Goal: Information Seeking & Learning: Learn about a topic

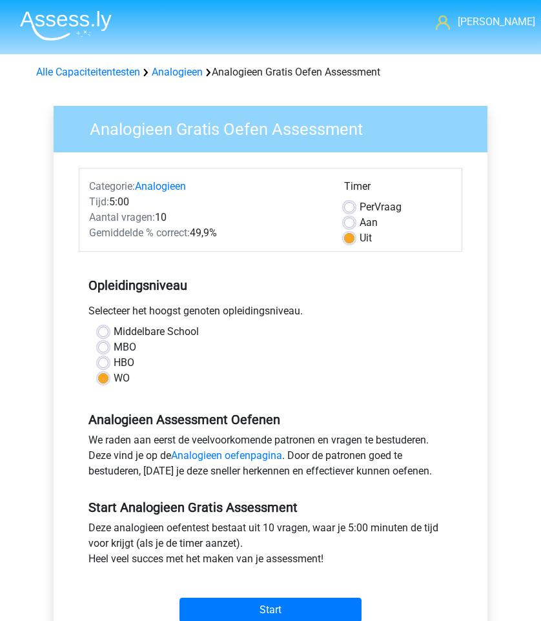
scroll to position [105, 0]
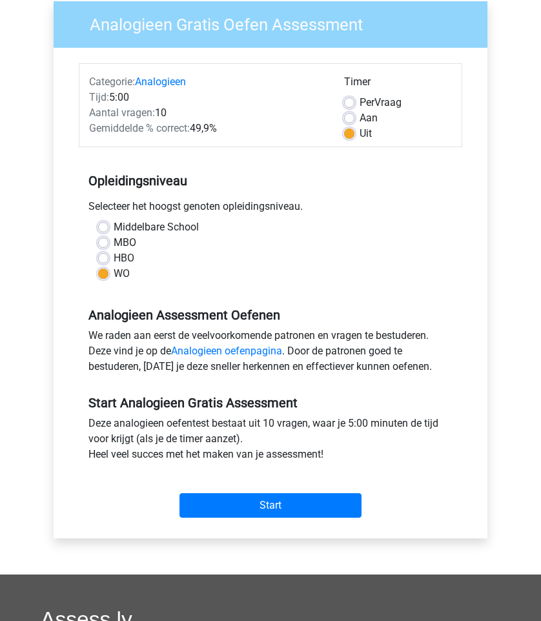
click at [359, 103] on label "Per Vraag" at bounding box center [380, 102] width 42 height 15
click at [349, 103] on input "Per Vraag" at bounding box center [349, 101] width 10 height 13
radio input "true"
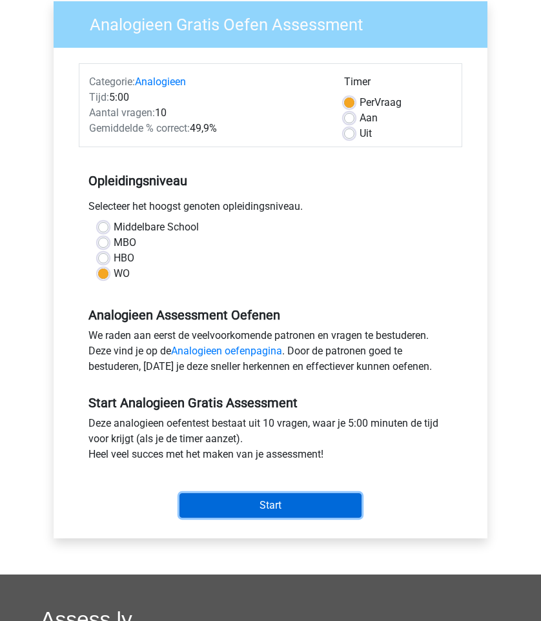
click at [321, 500] on input "Start" at bounding box center [270, 505] width 182 height 25
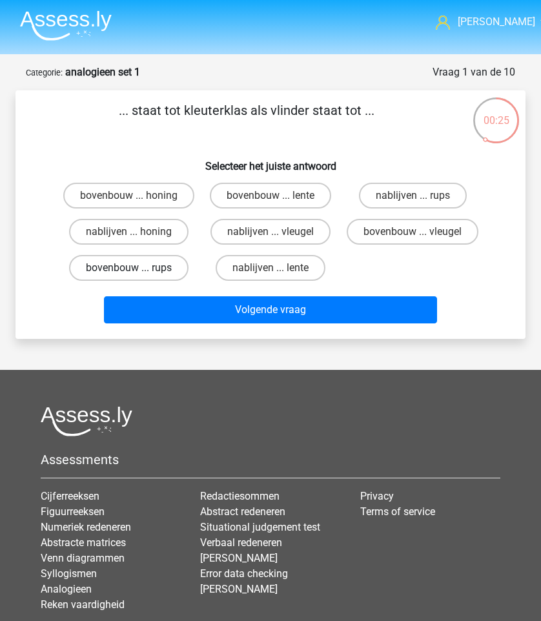
click at [123, 277] on label "bovenbouw ... rups" at bounding box center [128, 268] width 119 height 26
click at [128, 276] on input "bovenbouw ... rups" at bounding box center [132, 272] width 8 height 8
radio input "true"
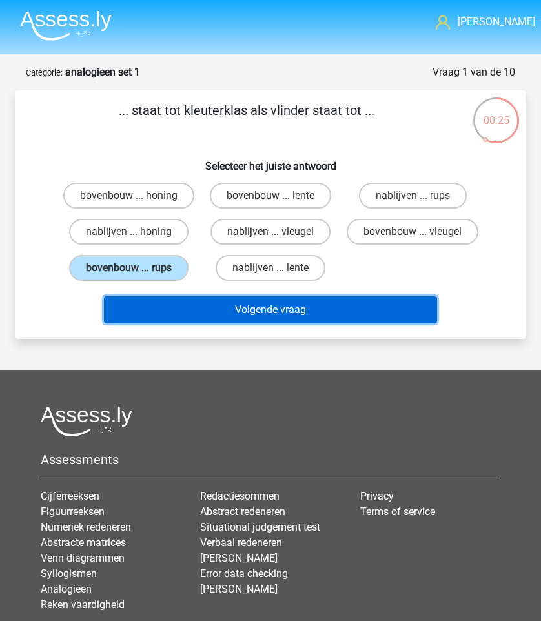
click at [180, 323] on button "Volgende vraag" at bounding box center [270, 309] width 332 height 27
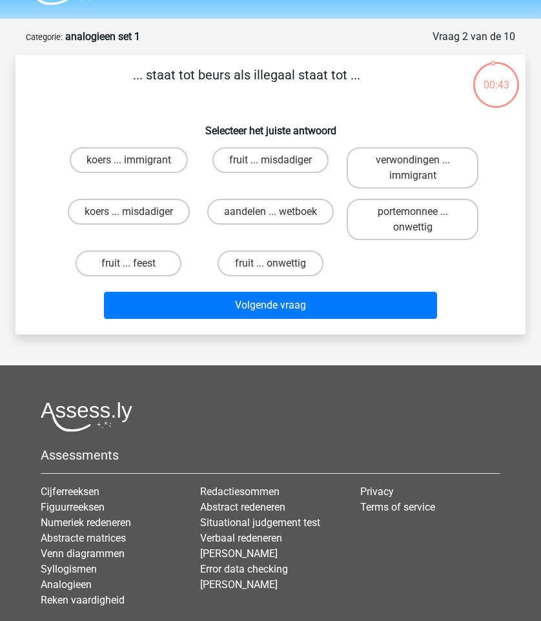
scroll to position [34, 0]
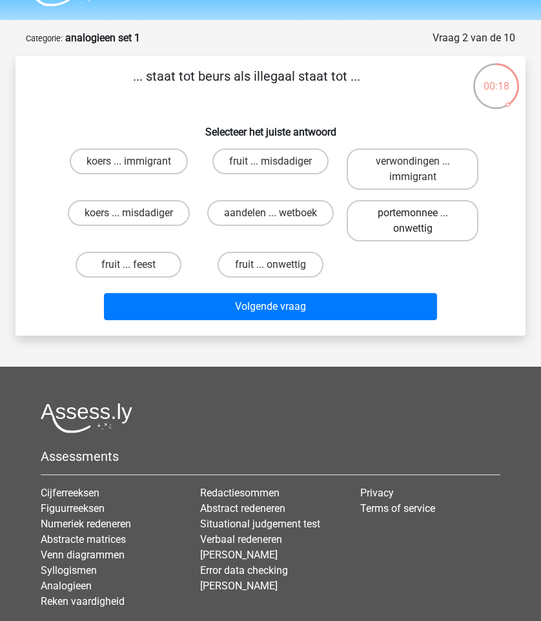
click at [420, 225] on label "portemonnee ... onwettig" at bounding box center [413, 220] width 132 height 41
click at [420, 221] on input "portemonnee ... onwettig" at bounding box center [416, 217] width 8 height 8
radio input "true"
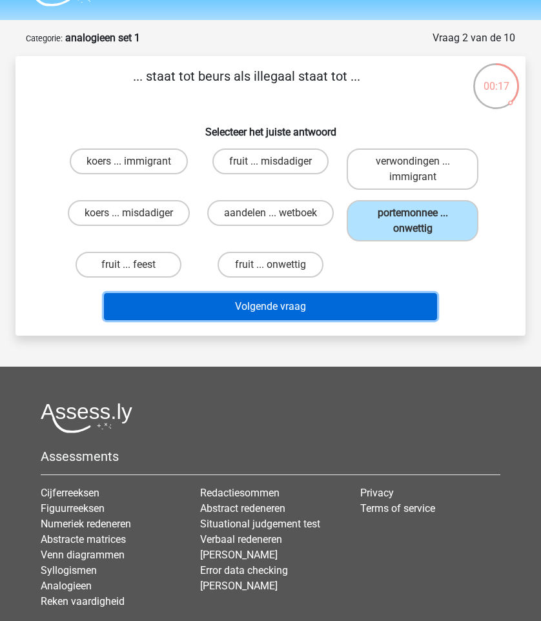
click at [376, 299] on button "Volgende vraag" at bounding box center [270, 306] width 332 height 27
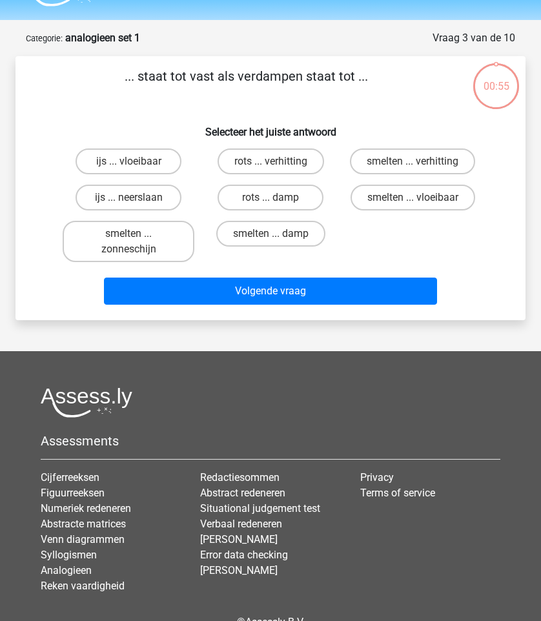
scroll to position [65, 0]
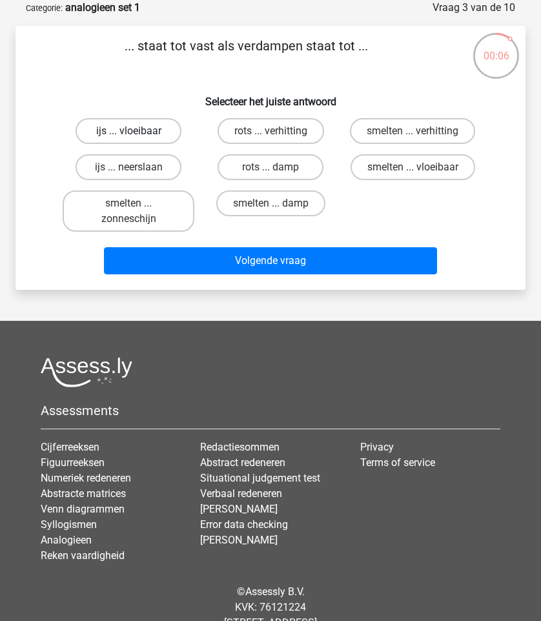
click at [160, 129] on label "ijs ... vloeibaar" at bounding box center [128, 131] width 105 height 26
click at [137, 131] on input "ijs ... vloeibaar" at bounding box center [132, 135] width 8 height 8
radio input "true"
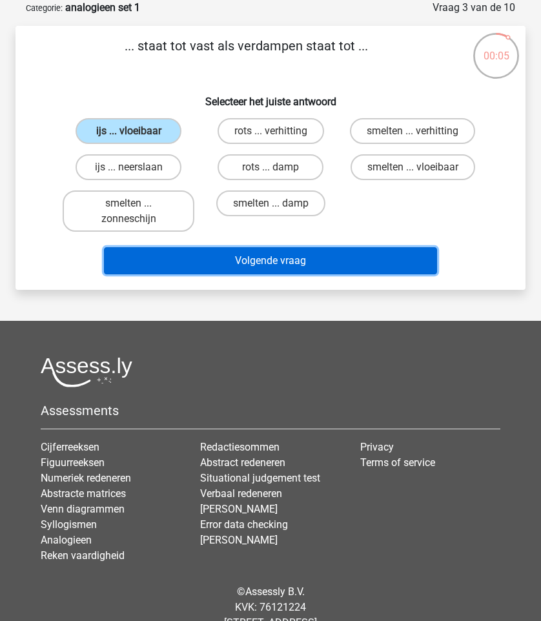
click at [263, 267] on button "Volgende vraag" at bounding box center [270, 260] width 332 height 27
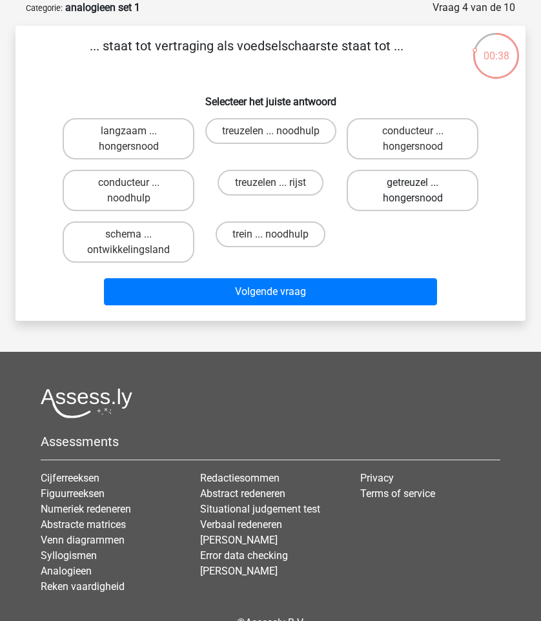
click at [443, 199] on label "getreuzel ... hongersnood" at bounding box center [413, 190] width 132 height 41
click at [421, 191] on input "getreuzel ... hongersnood" at bounding box center [416, 187] width 8 height 8
radio input "true"
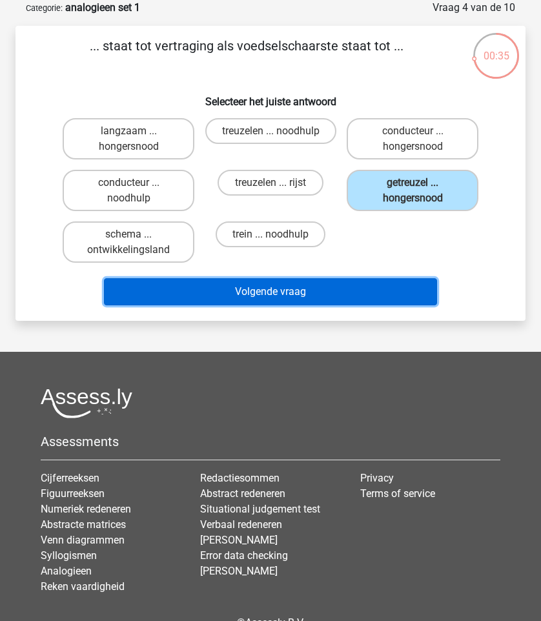
click at [385, 292] on button "Volgende vraag" at bounding box center [270, 291] width 332 height 27
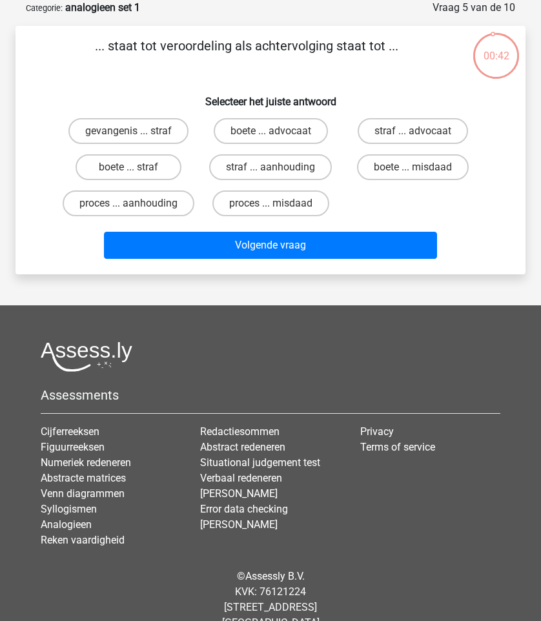
drag, startPoint x: 103, startPoint y: 45, endPoint x: 301, endPoint y: 68, distance: 199.5
click at [301, 68] on p "... staat tot veroordeling als achtervolging staat tot ..." at bounding box center [246, 55] width 420 height 39
click at [150, 216] on label "proces ... aanhouding" at bounding box center [129, 203] width 132 height 26
click at [137, 212] on input "proces ... aanhouding" at bounding box center [132, 207] width 8 height 8
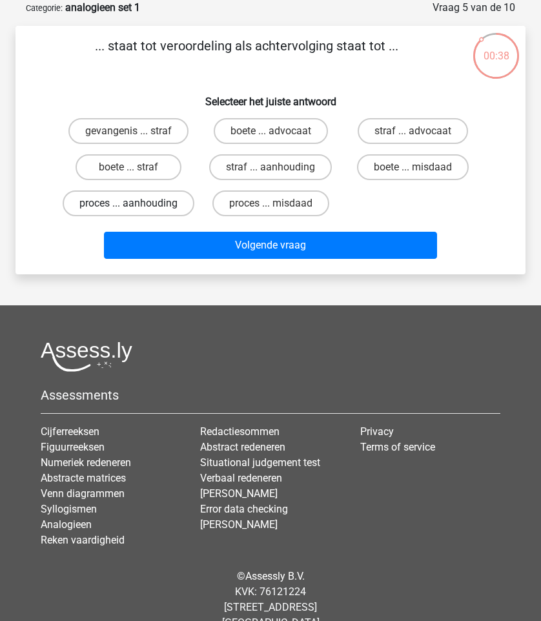
radio input "true"
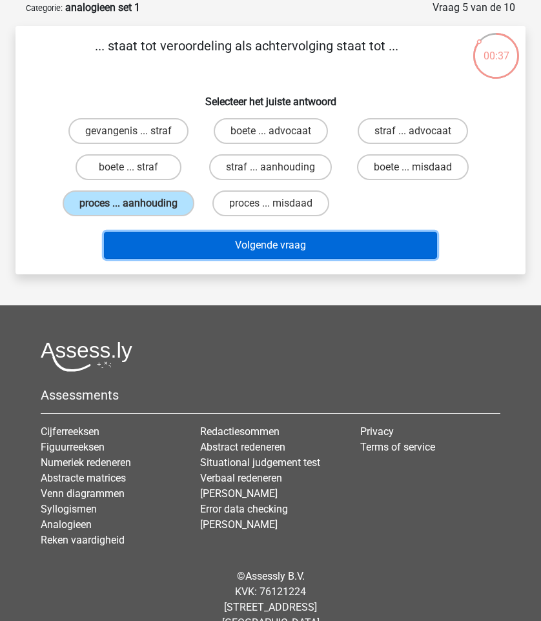
click at [205, 259] on button "Volgende vraag" at bounding box center [270, 245] width 332 height 27
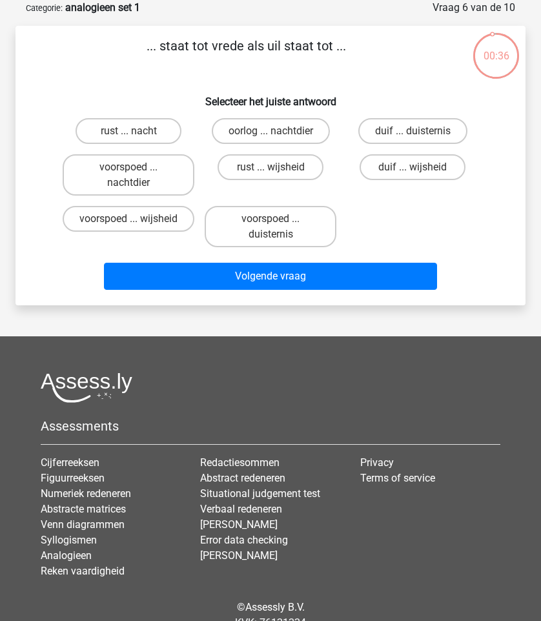
drag, startPoint x: 147, startPoint y: 43, endPoint x: 401, endPoint y: 64, distance: 255.1
click at [401, 64] on p "... staat tot vrede als uil staat tot ..." at bounding box center [246, 55] width 420 height 39
drag, startPoint x: 379, startPoint y: 56, endPoint x: 134, endPoint y: 56, distance: 245.9
click at [134, 56] on p "... staat tot vrede als uil staat tot ..." at bounding box center [246, 55] width 420 height 39
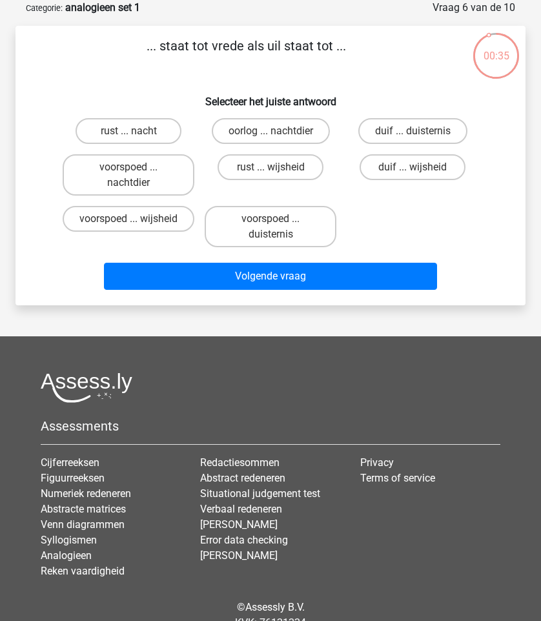
click at [134, 56] on p "... staat tot vrede als uil staat tot ..." at bounding box center [246, 55] width 420 height 39
drag, startPoint x: 141, startPoint y: 48, endPoint x: 359, endPoint y: 65, distance: 218.8
click at [359, 65] on p "... staat tot vrede als uil staat tot ..." at bounding box center [246, 55] width 420 height 39
click at [419, 168] on input "duif ... wijsheid" at bounding box center [416, 171] width 8 height 8
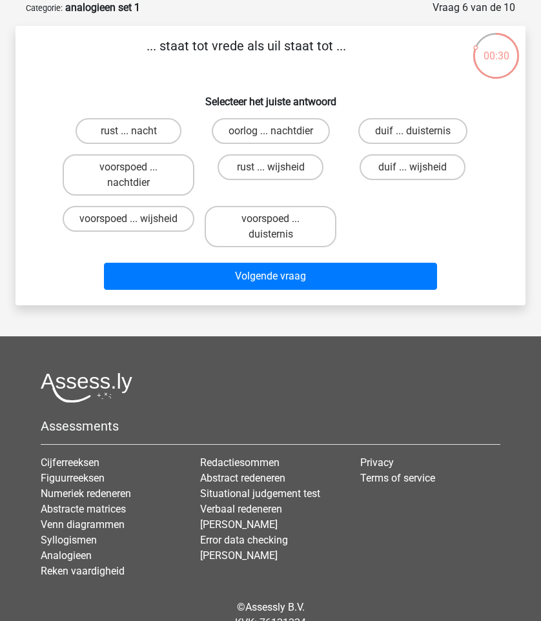
radio input "true"
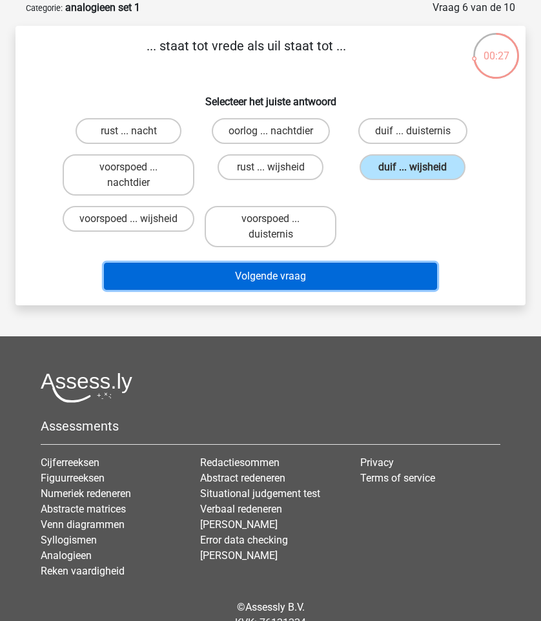
click at [369, 278] on button "Volgende vraag" at bounding box center [270, 276] width 332 height 27
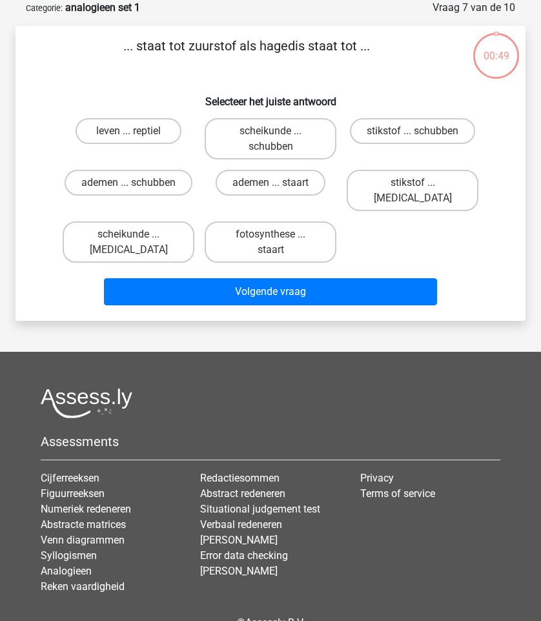
drag, startPoint x: 110, startPoint y: 50, endPoint x: 350, endPoint y: 50, distance: 240.1
click at [350, 50] on p "... staat tot zuurstof als hagedis staat tot ..." at bounding box center [246, 55] width 420 height 39
drag, startPoint x: 376, startPoint y: 50, endPoint x: 88, endPoint y: 50, distance: 288.5
click at [88, 50] on p "... staat tot zuurstof als hagedis staat tot ..." at bounding box center [246, 55] width 420 height 39
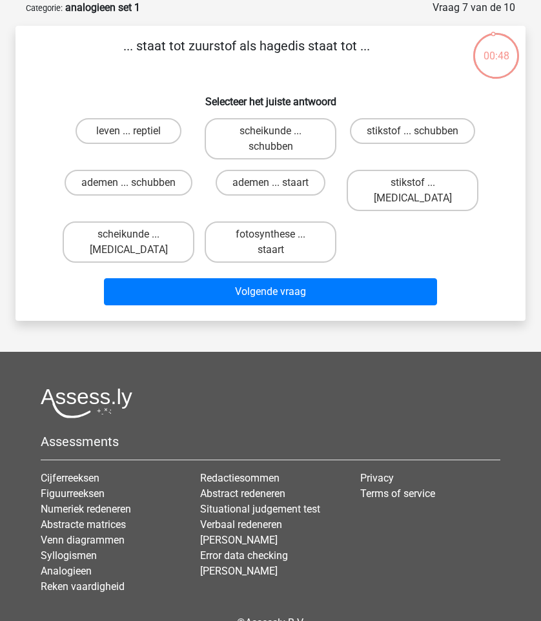
click at [88, 50] on p "... staat tot zuurstof als hagedis staat tot ..." at bounding box center [246, 55] width 420 height 39
drag, startPoint x: 119, startPoint y: 49, endPoint x: 390, endPoint y: 74, distance: 272.2
click at [390, 74] on p "... staat tot zuurstof als hagedis staat tot ..." at bounding box center [246, 55] width 420 height 39
click at [106, 128] on label "leven ... reptiel" at bounding box center [128, 131] width 105 height 26
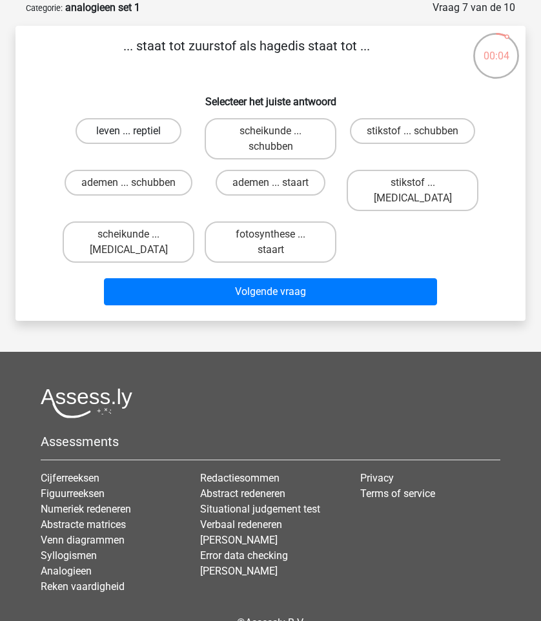
click at [128, 131] on input "leven ... reptiel" at bounding box center [132, 135] width 8 height 8
radio input "true"
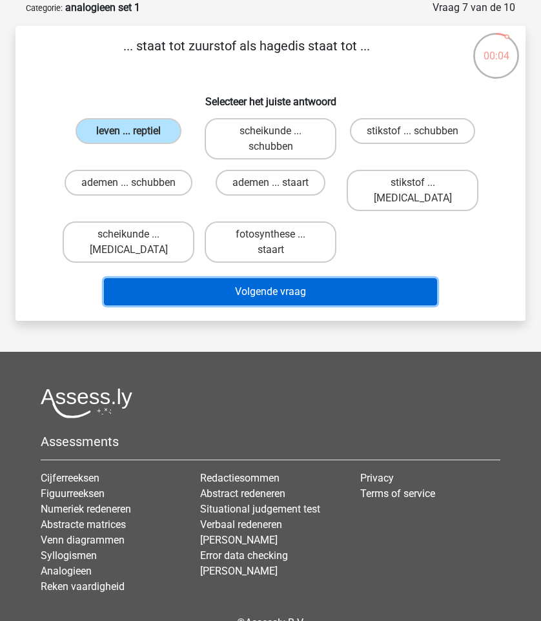
click at [198, 278] on button "Volgende vraag" at bounding box center [270, 291] width 332 height 27
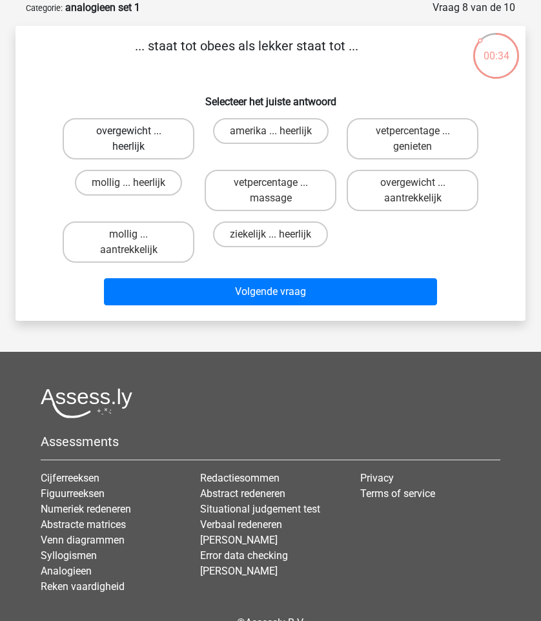
click at [137, 143] on label "overgewicht ... heerlijk" at bounding box center [129, 138] width 132 height 41
click at [137, 139] on input "overgewicht ... heerlijk" at bounding box center [132, 135] width 8 height 8
radio input "true"
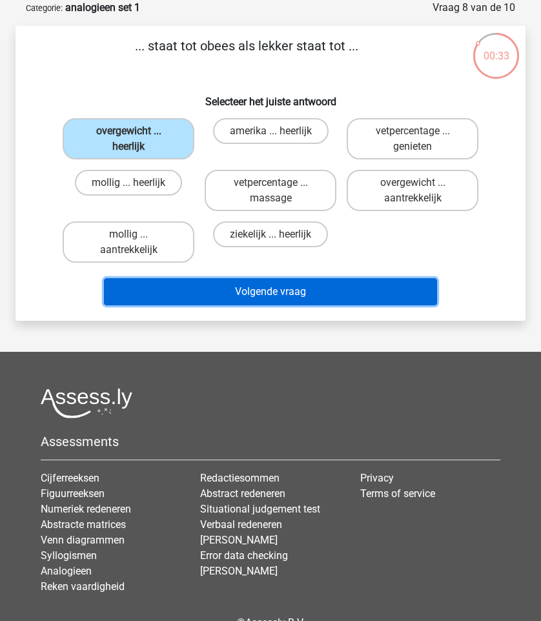
click at [205, 289] on button "Volgende vraag" at bounding box center [270, 291] width 332 height 27
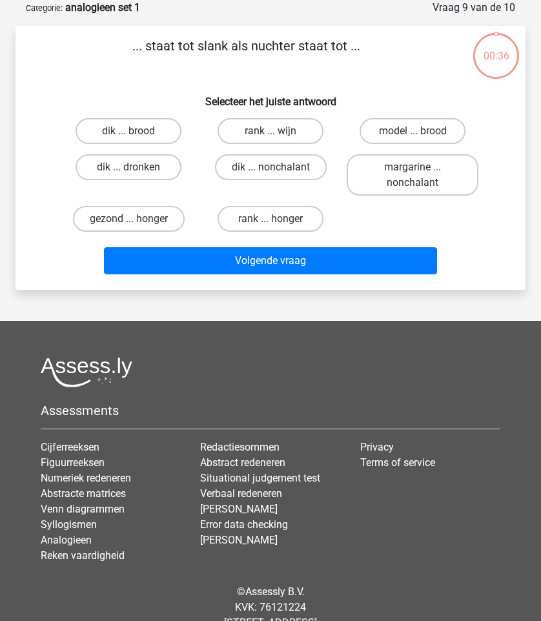
drag, startPoint x: 139, startPoint y: 50, endPoint x: 312, endPoint y: 60, distance: 173.3
click at [312, 60] on p "... staat tot slank als nuchter staat tot ..." at bounding box center [246, 55] width 420 height 39
click at [163, 163] on label "dik ... dronken" at bounding box center [128, 167] width 105 height 26
click at [137, 167] on input "dik ... dronken" at bounding box center [132, 171] width 8 height 8
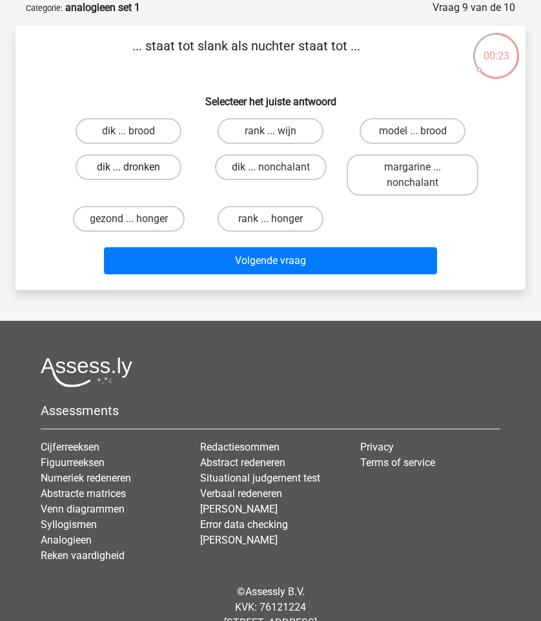
radio input "true"
click at [232, 284] on div "... staat tot slank als nuchter staat tot ... Selecteer het juiste antwoord dik…" at bounding box center [270, 158] width 510 height 264
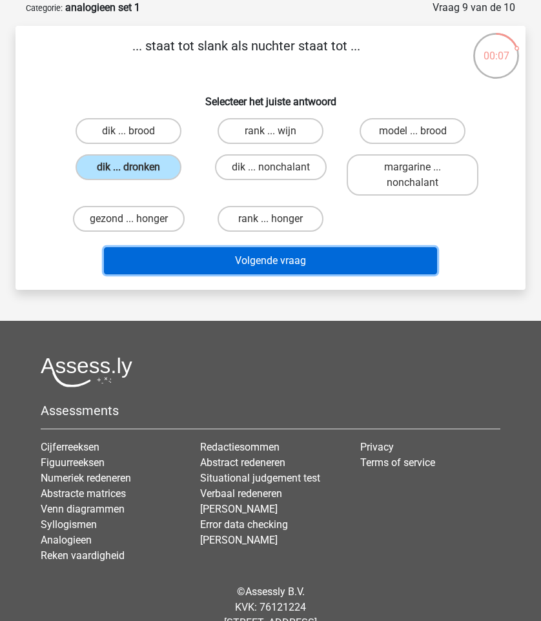
click at [253, 269] on button "Volgende vraag" at bounding box center [270, 260] width 332 height 27
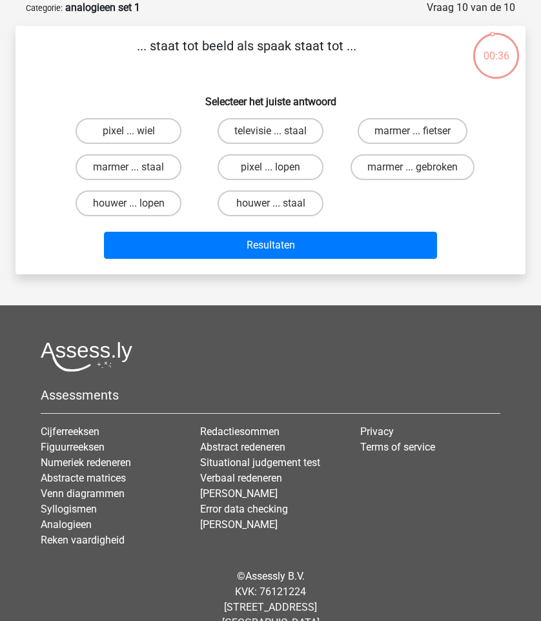
drag, startPoint x: 137, startPoint y: 45, endPoint x: 307, endPoint y: 59, distance: 170.3
click at [307, 59] on p "... staat tot beeld als spaak staat tot ..." at bounding box center [246, 55] width 420 height 39
click at [124, 143] on label "pixel ... wiel" at bounding box center [128, 131] width 105 height 26
click at [128, 139] on input "pixel ... wiel" at bounding box center [132, 135] width 8 height 8
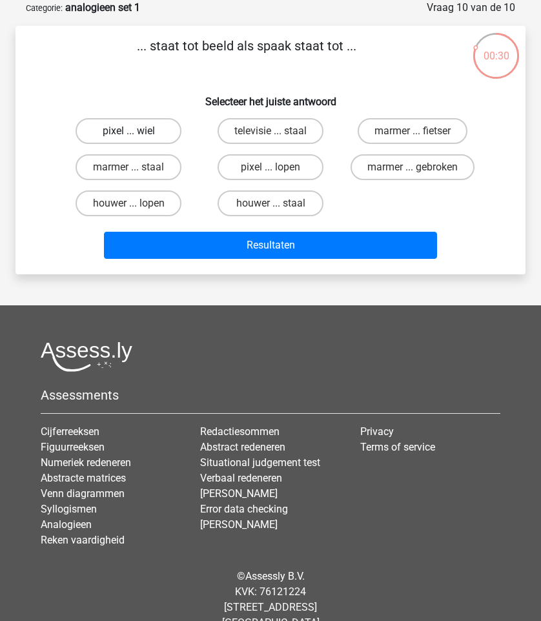
radio input "true"
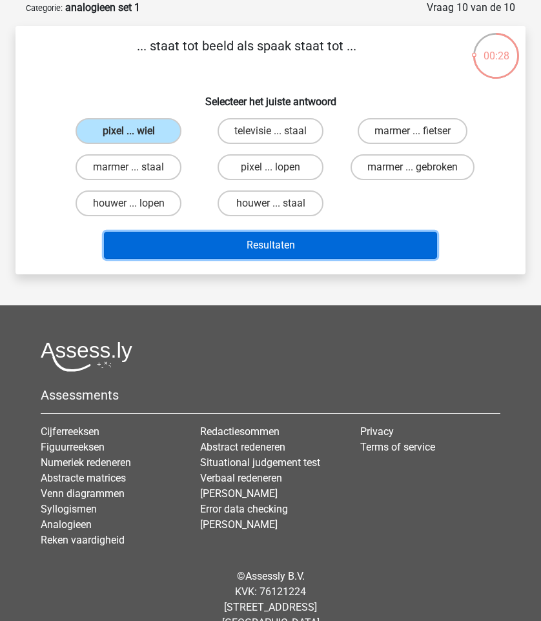
click at [299, 248] on button "Resultaten" at bounding box center [270, 245] width 332 height 27
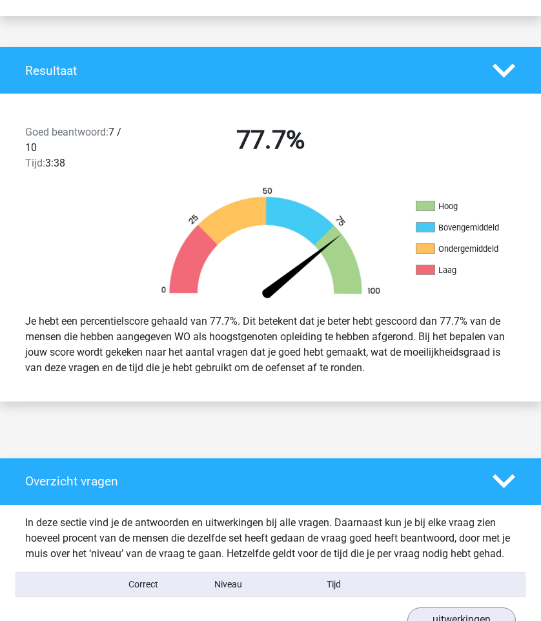
scroll to position [254, 0]
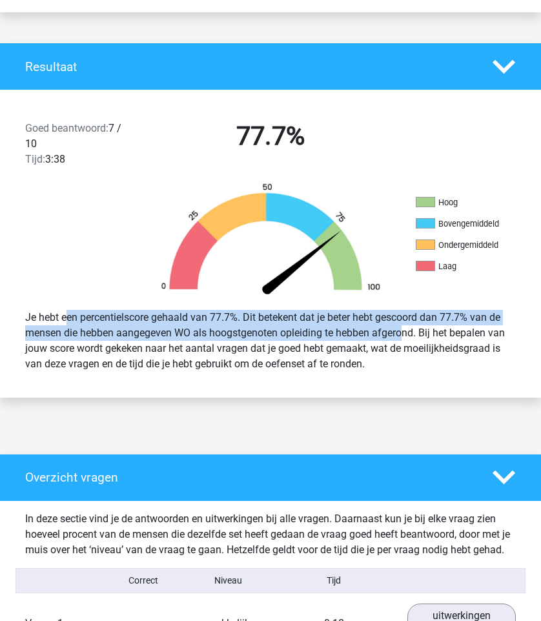
drag, startPoint x: 250, startPoint y: 308, endPoint x: 407, endPoint y: 349, distance: 162.8
click at [407, 349] on div "Je hebt een percentielscore gehaald van 77.7%. Dit betekent dat je beter hebt g…" at bounding box center [270, 341] width 510 height 72
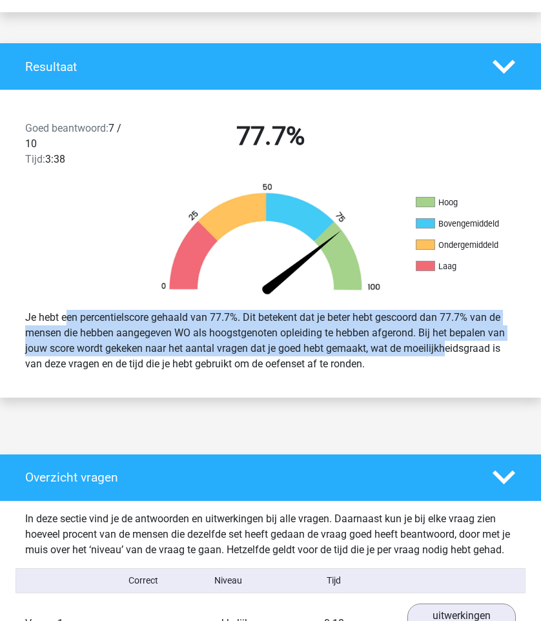
click at [407, 349] on div "Je hebt een percentielscore gehaald van 77.7%. Dit betekent dat je beter hebt g…" at bounding box center [270, 341] width 510 height 72
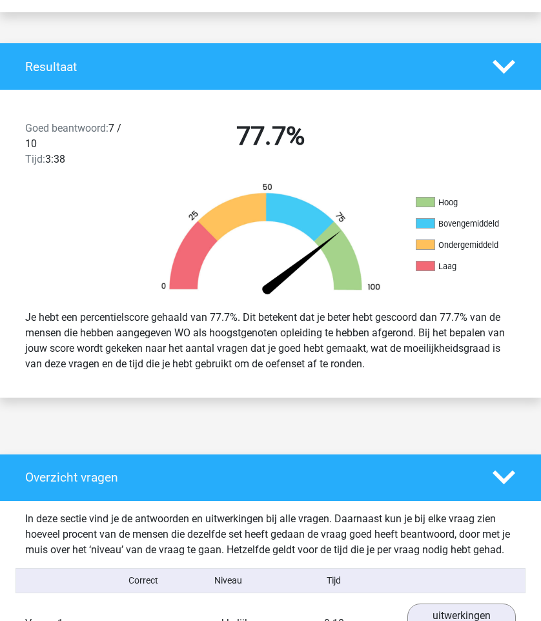
drag, startPoint x: 405, startPoint y: 369, endPoint x: 282, endPoint y: 303, distance: 138.9
click at [282, 303] on div "Je hebt een percentielscore gehaald van 77.7%. Dit betekent dat je beter hebt g…" at bounding box center [270, 340] width 541 height 83
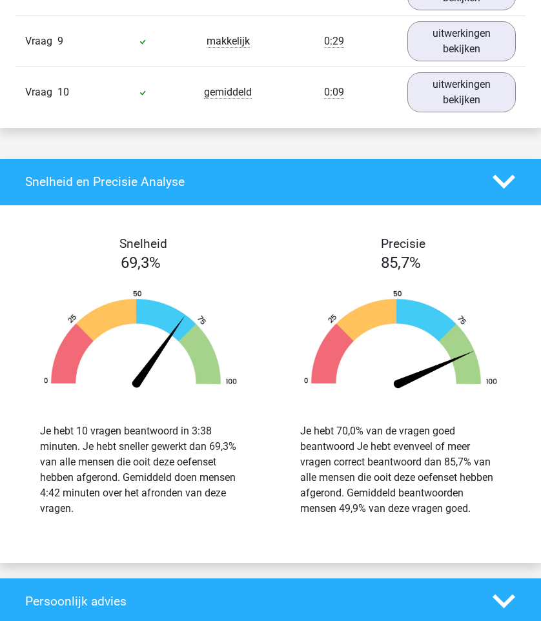
scroll to position [1259, 0]
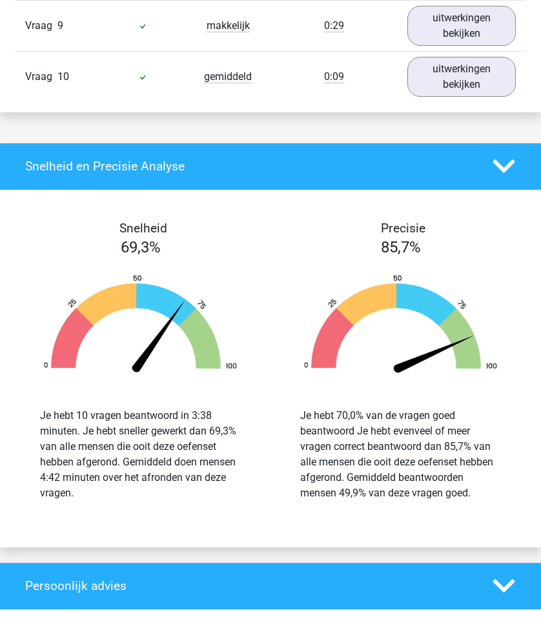
drag, startPoint x: 485, startPoint y: 497, endPoint x: 323, endPoint y: 431, distance: 174.9
click at [323, 431] on div "Je hebt 70,0% van de vragen goed beantwoord Je hebt evenveel of meer vragen cor…" at bounding box center [400, 454] width 201 height 93
drag, startPoint x: 292, startPoint y: 412, endPoint x: 449, endPoint y: 458, distance: 162.8
click at [449, 458] on div "Je hebt 70,0% van de vragen goed beantwoord Je hebt evenveel of meer vragen cor…" at bounding box center [400, 454] width 220 height 93
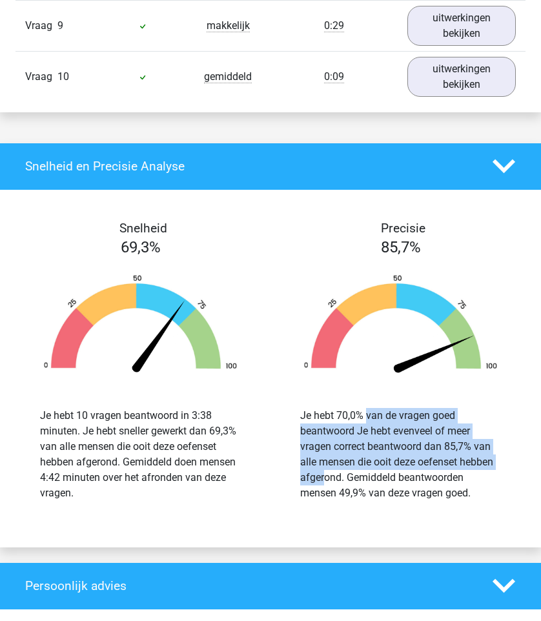
click at [449, 458] on div "Je hebt 70,0% van de vragen goed beantwoord Je hebt evenveel of meer vragen cor…" at bounding box center [400, 454] width 201 height 93
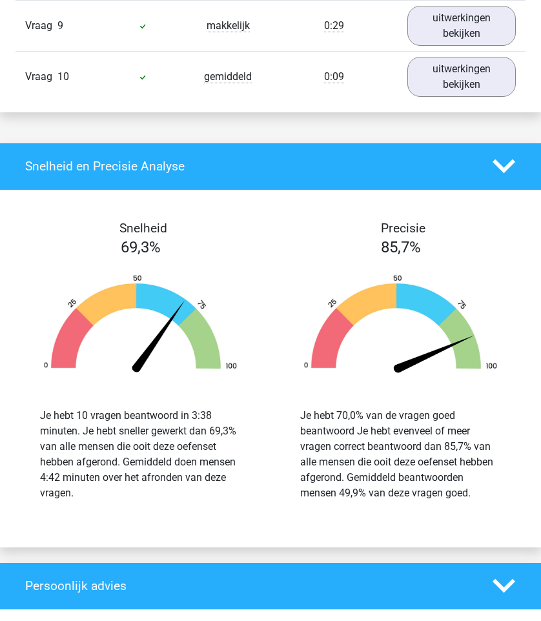
click at [462, 478] on div "Je hebt 70,0% van de vragen goed beantwoord Je hebt evenveel of meer vragen cor…" at bounding box center [400, 454] width 201 height 93
drag, startPoint x: 471, startPoint y: 486, endPoint x: 365, endPoint y: 425, distance: 122.0
click at [365, 425] on div "Je hebt 70,0% van de vragen goed beantwoord Je hebt evenveel of meer vragen cor…" at bounding box center [400, 454] width 201 height 93
drag, startPoint x: 365, startPoint y: 425, endPoint x: 460, endPoint y: 494, distance: 117.3
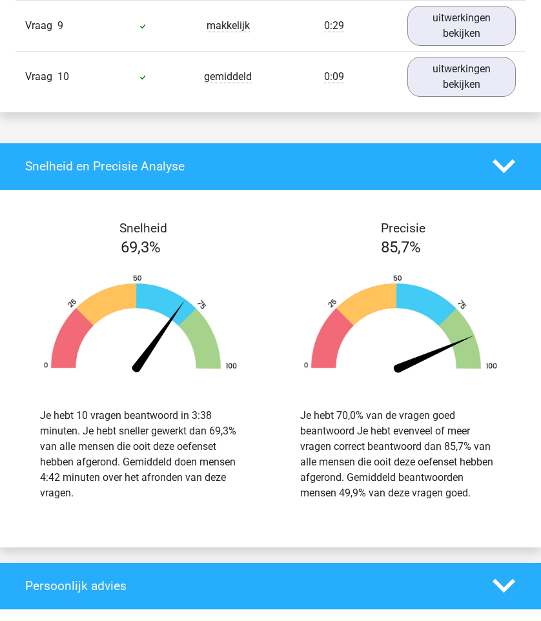
click at [460, 494] on div "Je hebt 70,0% van de vragen goed beantwoord Je hebt evenveel of meer vragen cor…" at bounding box center [400, 454] width 201 height 93
drag, startPoint x: 476, startPoint y: 494, endPoint x: 445, endPoint y: 494, distance: 30.3
click at [475, 494] on div "Je hebt 70,0% van de vragen goed beantwoord Je hebt evenveel of meer vragen cor…" at bounding box center [400, 454] width 201 height 93
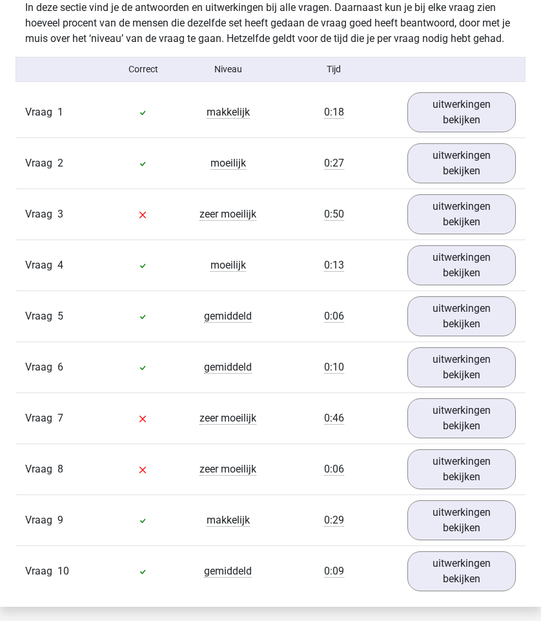
scroll to position [760, 0]
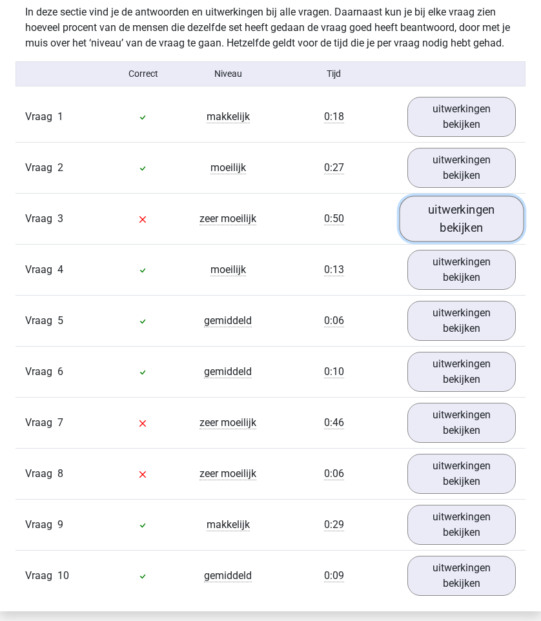
click at [452, 224] on link "uitwerkingen bekijken" at bounding box center [461, 219] width 125 height 46
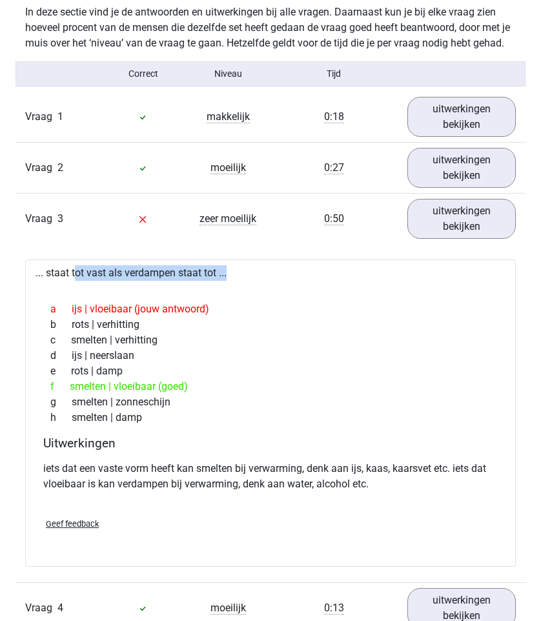
drag, startPoint x: 42, startPoint y: 273, endPoint x: 193, endPoint y: 285, distance: 151.5
click at [193, 285] on div "... staat tot vast als verdampen staat tot ... a ijs | vloeibaar (jouw antwoord…" at bounding box center [270, 412] width 490 height 307
click at [193, 285] on div at bounding box center [270, 286] width 470 height 10
drag, startPoint x: 191, startPoint y: 388, endPoint x: 48, endPoint y: 377, distance: 143.7
click at [48, 377] on div "a ijs | vloeibaar (jouw antwoord) b rots | verhitting c smelten | verhitting d …" at bounding box center [271, 363] width 460 height 134
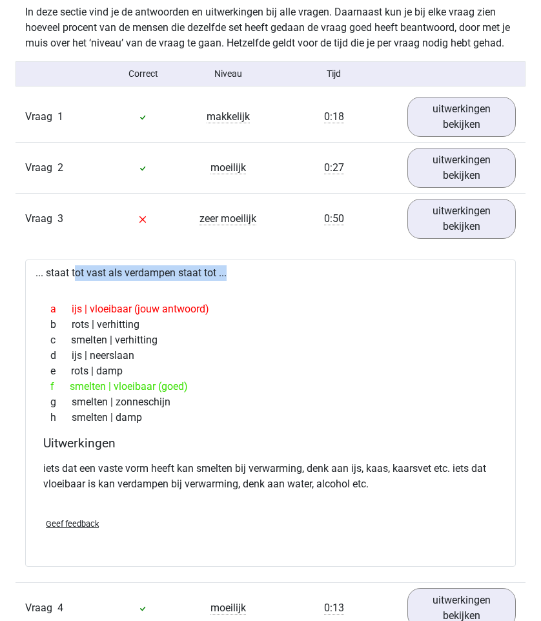
click at [48, 377] on div "e rots | damp" at bounding box center [271, 370] width 460 height 15
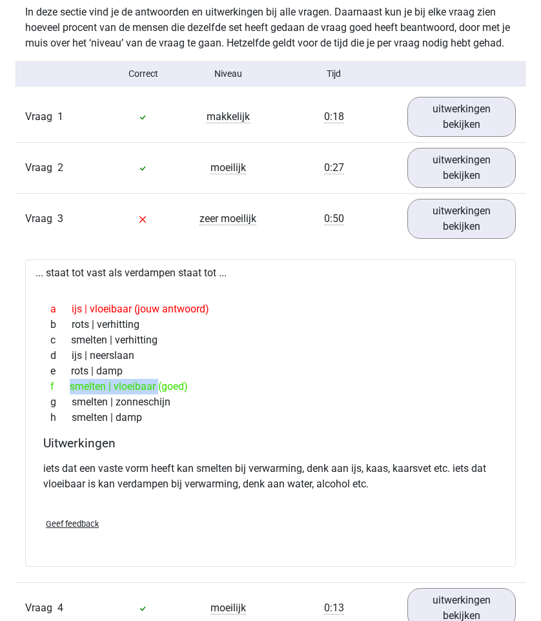
drag, startPoint x: 63, startPoint y: 379, endPoint x: 127, endPoint y: 381, distance: 64.6
click at [127, 381] on div "f smelten | vloeibaar (goed)" at bounding box center [271, 386] width 460 height 15
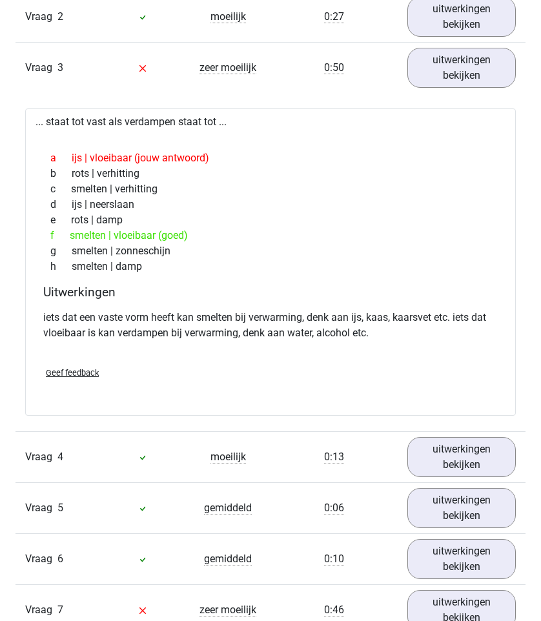
scroll to position [1016, 0]
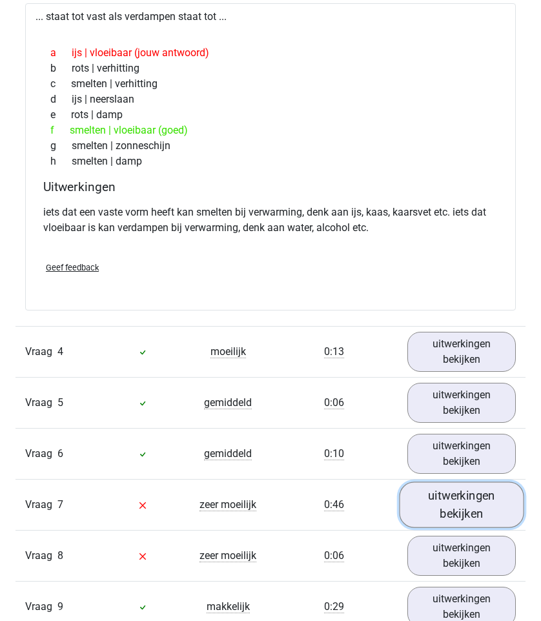
click at [436, 510] on link "uitwerkingen bekijken" at bounding box center [461, 504] width 125 height 46
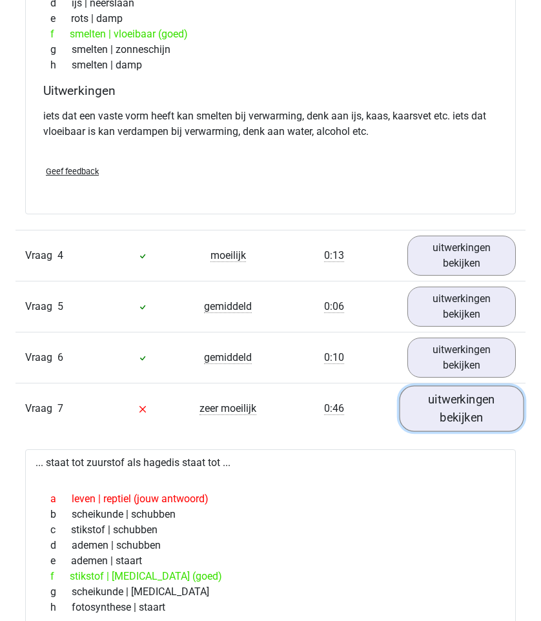
scroll to position [1224, 0]
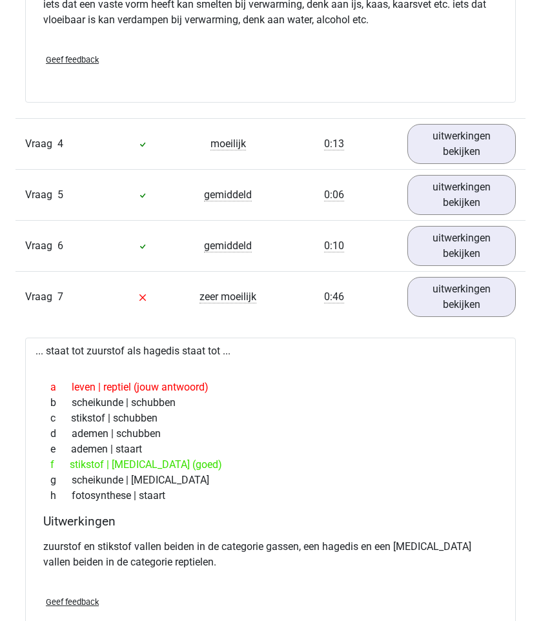
drag, startPoint x: 56, startPoint y: 350, endPoint x: 175, endPoint y: 373, distance: 121.5
click at [175, 373] on div "... staat tot zuurstof als hagedis staat tot ... a leven | reptiel (jouw antwoo…" at bounding box center [270, 491] width 490 height 307
drag, startPoint x: 192, startPoint y: 473, endPoint x: 72, endPoint y: 463, distance: 120.4
click at [72, 463] on div "a leven | reptiel (jouw antwoord) b scheikunde | schubben c stikstof | schubben…" at bounding box center [271, 441] width 460 height 134
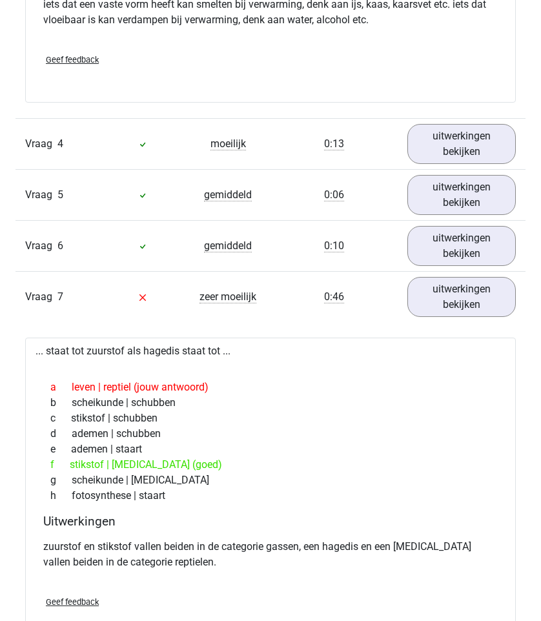
click at [72, 463] on div "f stikstof | krokodil (goed)" at bounding box center [271, 464] width 460 height 15
drag, startPoint x: 72, startPoint y: 463, endPoint x: 125, endPoint y: 463, distance: 52.9
click at [125, 463] on div "f stikstof | krokodil (goed)" at bounding box center [271, 464] width 460 height 15
click at [83, 464] on div "f stikstof | krokodil (goed)" at bounding box center [271, 464] width 460 height 15
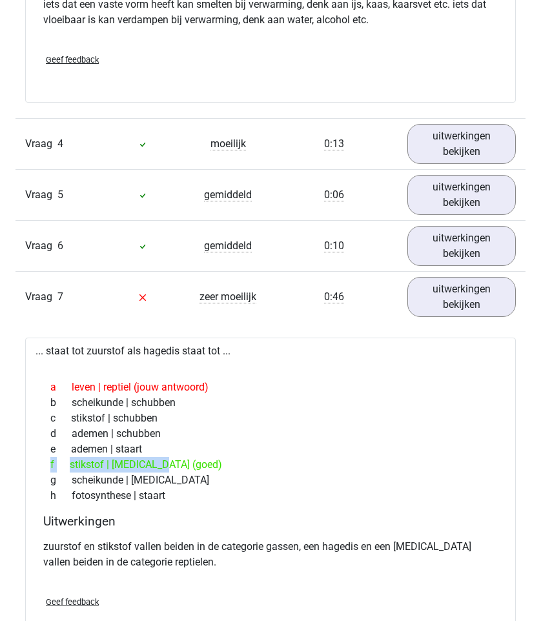
click at [83, 464] on div "f stikstof | krokodil (goed)" at bounding box center [271, 464] width 460 height 15
click at [118, 462] on div "f stikstof | krokodil (goed)" at bounding box center [271, 464] width 460 height 15
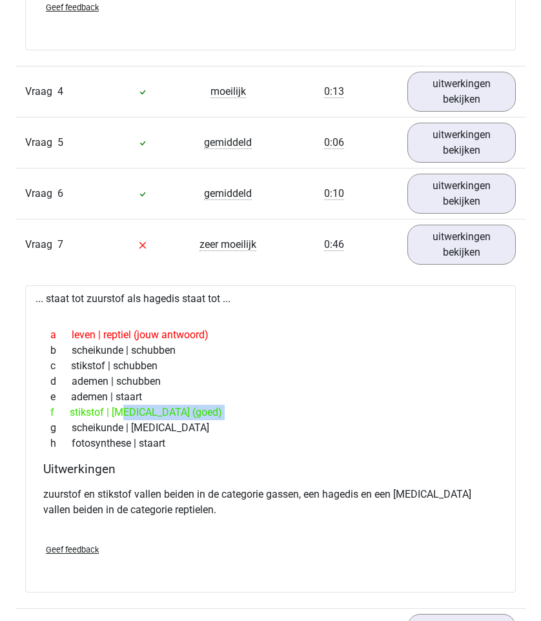
scroll to position [1291, 0]
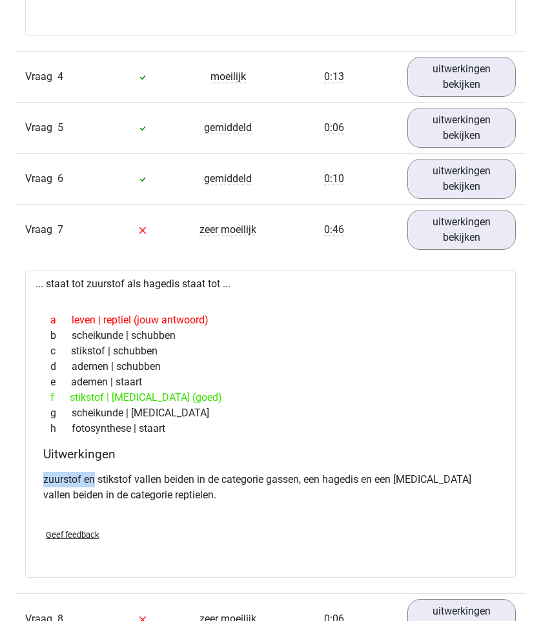
drag, startPoint x: 37, startPoint y: 480, endPoint x: 154, endPoint y: 498, distance: 118.1
click at [150, 496] on div "... staat tot zuurstof als hagedis staat tot ... a leven | reptiel (jouw antwoo…" at bounding box center [270, 423] width 490 height 307
click at [154, 498] on p "zuurstof en stikstof vallen beiden in de categorie gassen, een hagedis en een k…" at bounding box center [270, 487] width 454 height 31
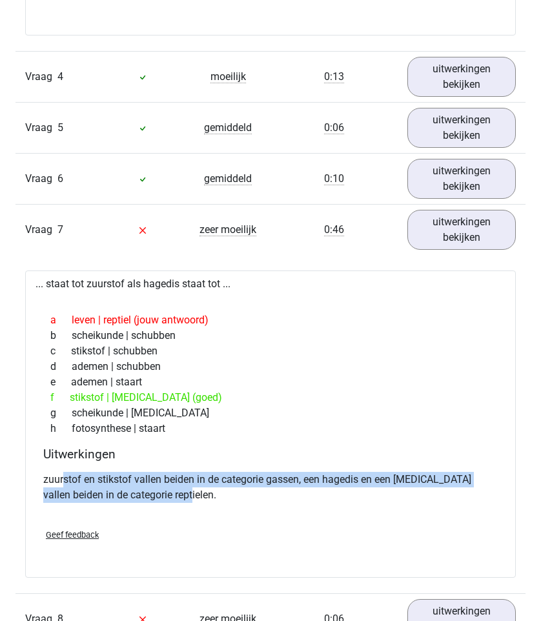
drag, startPoint x: 171, startPoint y: 498, endPoint x: 41, endPoint y: 483, distance: 131.2
click at [41, 483] on div "Uitwerkingen zuurstof en stikstof vallen beiden in de categorie gassen, een hag…" at bounding box center [270, 483] width 465 height 72
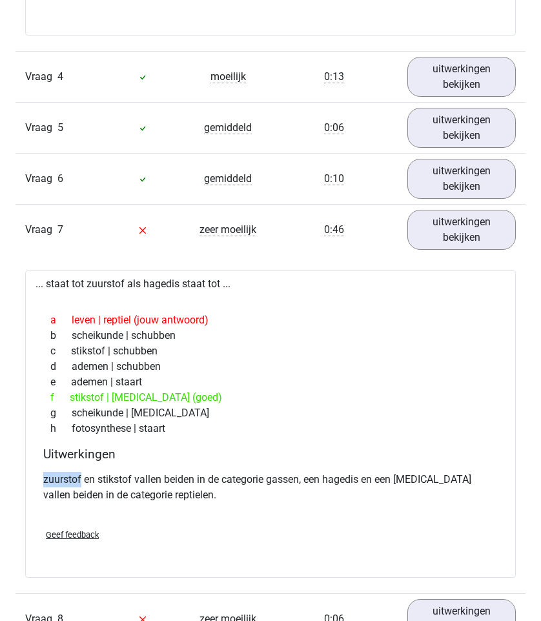
drag, startPoint x: 41, startPoint y: 483, endPoint x: 140, endPoint y: 496, distance: 100.3
click at [138, 496] on div "Uitwerkingen zuurstof en stikstof vallen beiden in de categorie gassen, een hag…" at bounding box center [270, 483] width 465 height 72
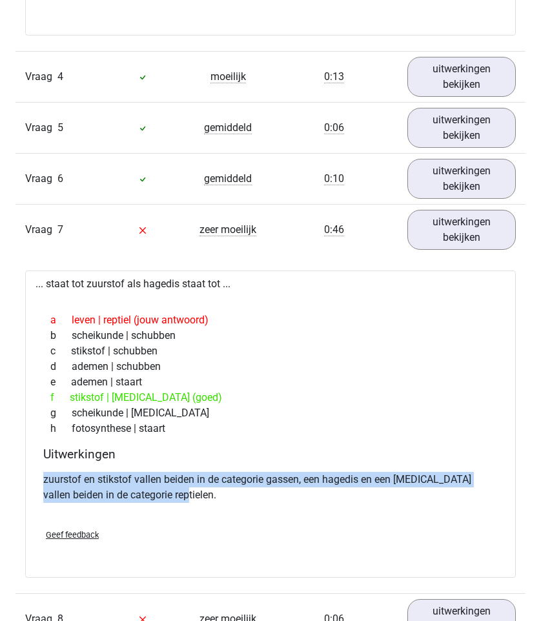
click at [140, 496] on p "zuurstof en stikstof vallen beiden in de categorie gassen, een hagedis en een k…" at bounding box center [270, 487] width 454 height 31
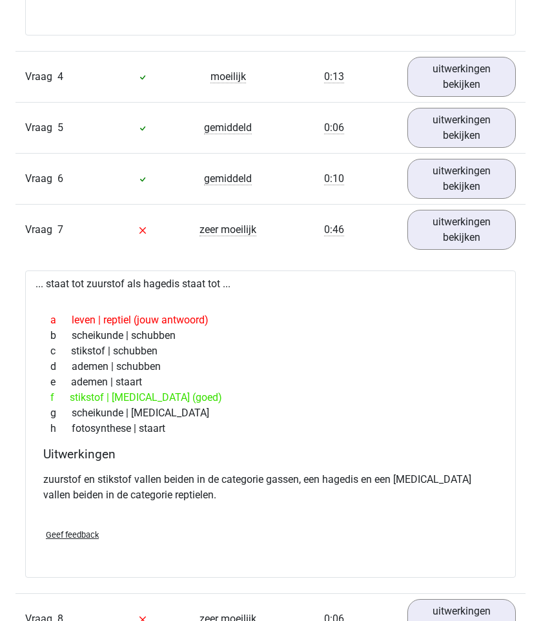
scroll to position [1737, 0]
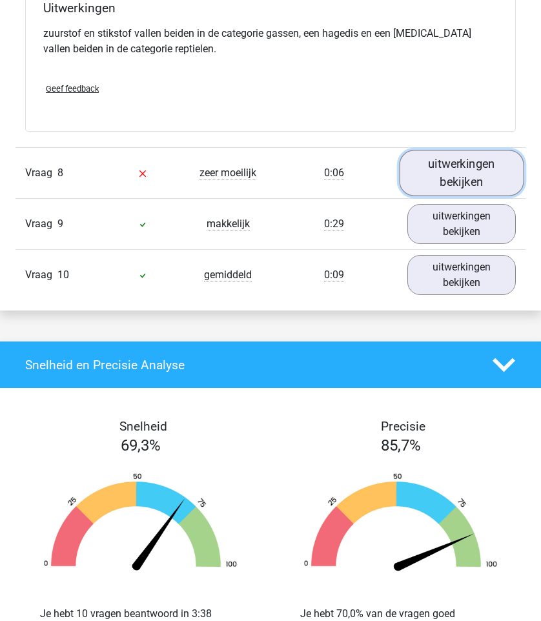
click at [416, 173] on link "uitwerkingen bekijken" at bounding box center [461, 173] width 125 height 46
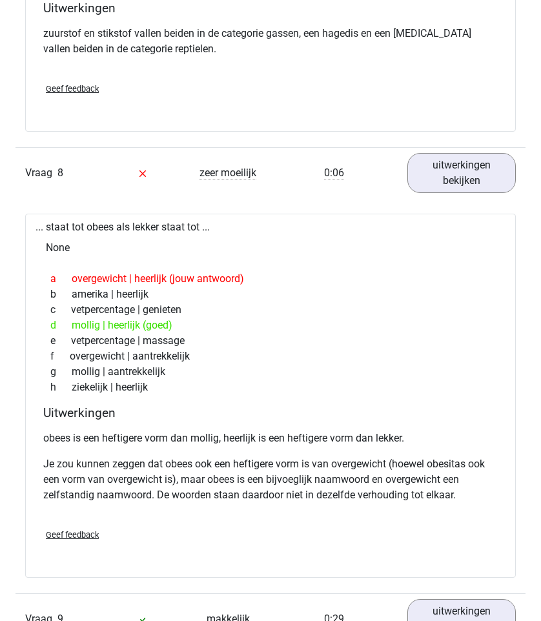
drag, startPoint x: 71, startPoint y: 322, endPoint x: 203, endPoint y: 335, distance: 132.3
click at [203, 335] on div "a overgewicht | heerlijk (jouw antwoord) b amerika | heerlijk c vetpercentage |…" at bounding box center [271, 333] width 460 height 134
click at [203, 335] on div "e vetpercentage | massage" at bounding box center [271, 340] width 460 height 15
drag, startPoint x: 179, startPoint y: 330, endPoint x: 72, endPoint y: 321, distance: 107.5
click at [72, 321] on div "d mollig | heerlijk (goed)" at bounding box center [271, 325] width 460 height 15
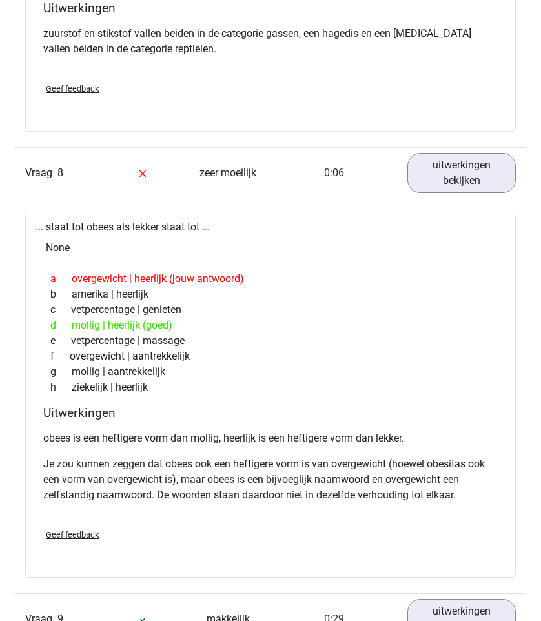
click at [72, 321] on div "d mollig | heerlijk (goed)" at bounding box center [271, 325] width 460 height 15
drag, startPoint x: 72, startPoint y: 321, endPoint x: 248, endPoint y: 342, distance: 177.4
click at [248, 342] on div "a overgewicht | heerlijk (jouw antwoord) b amerika | heerlijk c vetpercentage |…" at bounding box center [271, 333] width 460 height 134
click at [248, 342] on div "e vetpercentage | massage" at bounding box center [271, 340] width 460 height 15
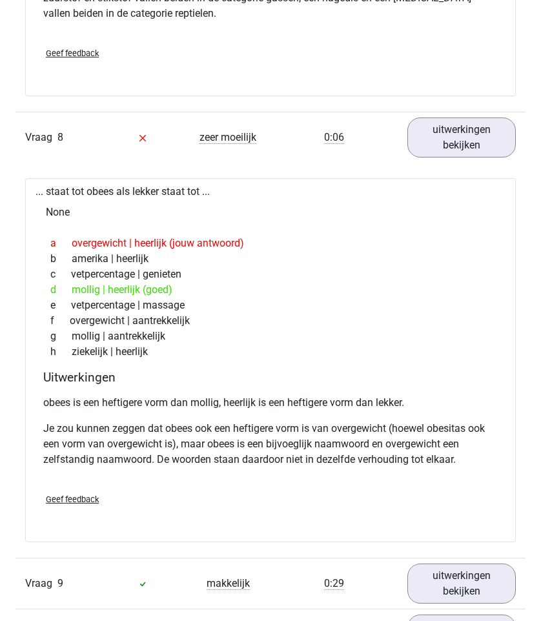
scroll to position [1777, 0]
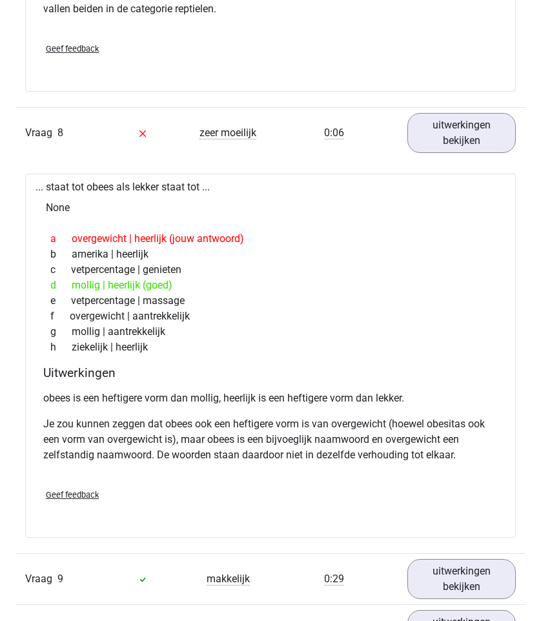
drag, startPoint x: 51, startPoint y: 409, endPoint x: 206, endPoint y: 445, distance: 159.1
click at [206, 445] on div "obees is een heftigere vorm dan mollig, heerlijk is een heftigere vorm dan lekk…" at bounding box center [270, 431] width 454 height 93
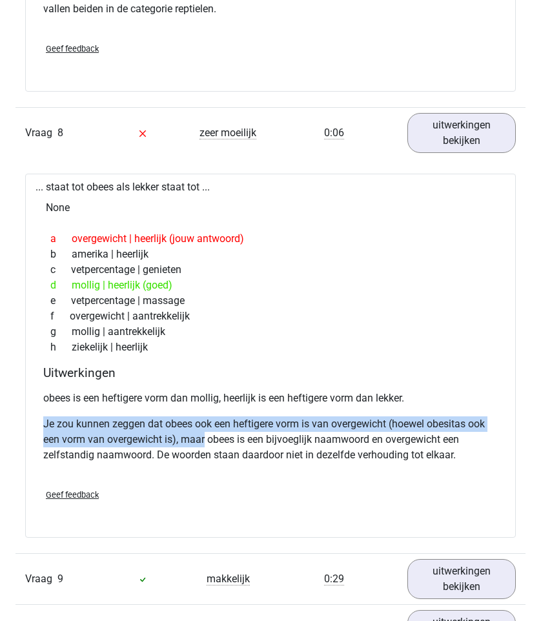
click at [206, 445] on p "Je zou kunnen zeggen dat obees ook een heftigere vorm is van overgewicht (hoewe…" at bounding box center [270, 439] width 454 height 46
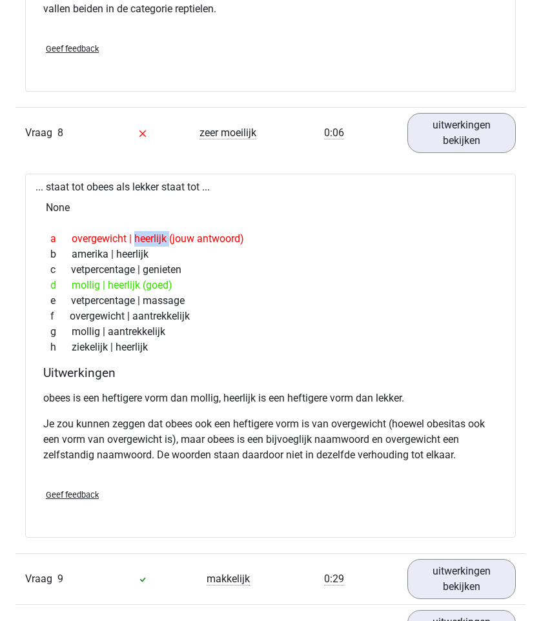
drag, startPoint x: 77, startPoint y: 238, endPoint x: 145, endPoint y: 242, distance: 67.9
click at [145, 242] on div "a overgewicht | heerlijk (jouw antwoord)" at bounding box center [271, 238] width 460 height 15
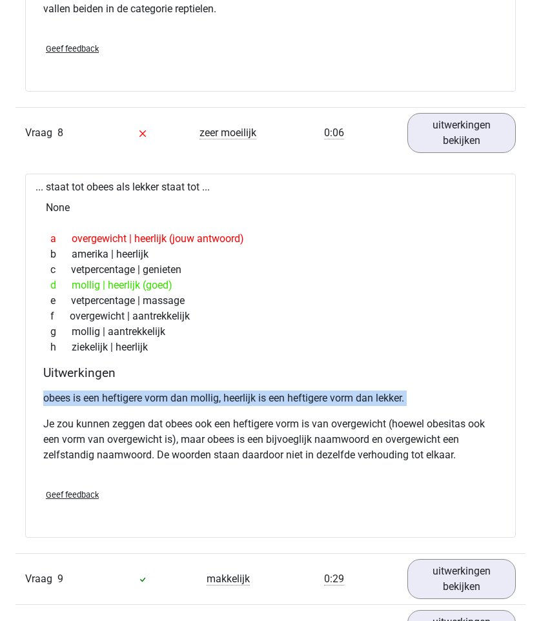
drag, startPoint x: 103, startPoint y: 390, endPoint x: 201, endPoint y: 412, distance: 99.9
click at [201, 412] on div "obees is een heftigere vorm dan mollig, heerlijk is een heftigere vorm dan lekk…" at bounding box center [270, 431] width 454 height 93
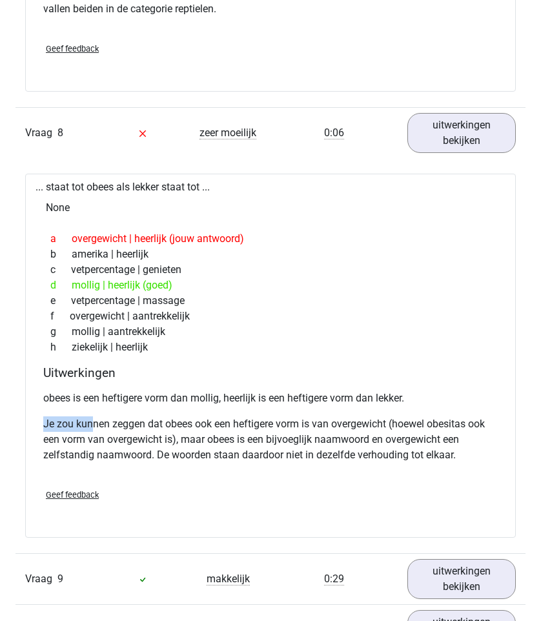
drag, startPoint x: 35, startPoint y: 425, endPoint x: 217, endPoint y: 435, distance: 181.6
click at [217, 435] on div "... staat tot obees als lekker staat tot ... None a overgewicht | heerlijk (jou…" at bounding box center [270, 356] width 490 height 364
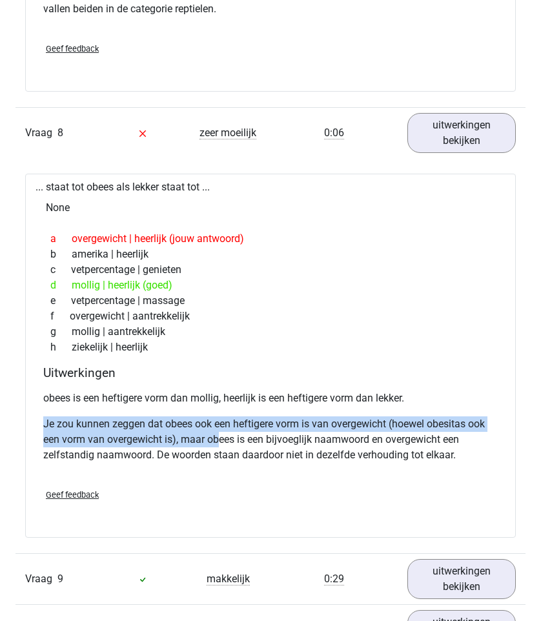
click at [217, 435] on p "Je zou kunnen zeggen dat obees ook een heftigere vorm is van overgewicht (hoewe…" at bounding box center [270, 439] width 454 height 46
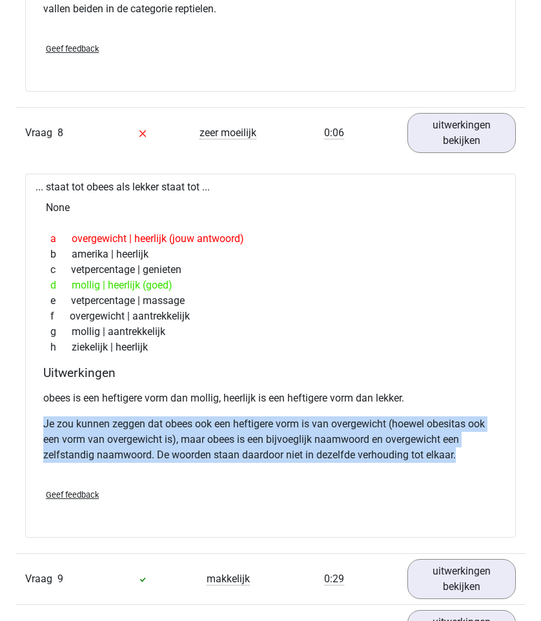
drag, startPoint x: 493, startPoint y: 474, endPoint x: 19, endPoint y: 414, distance: 478.1
drag, startPoint x: 19, startPoint y: 414, endPoint x: 294, endPoint y: 467, distance: 280.6
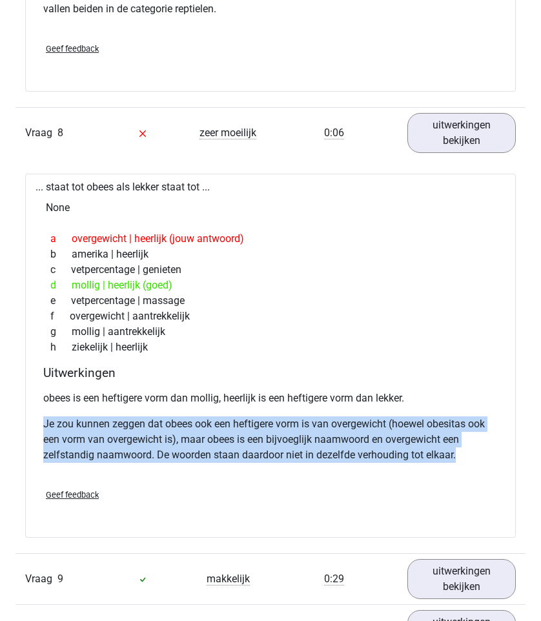
click at [294, 467] on div "obees is een heftigere vorm dan mollig, heerlijk is een heftigere vorm dan lekk…" at bounding box center [270, 431] width 454 height 93
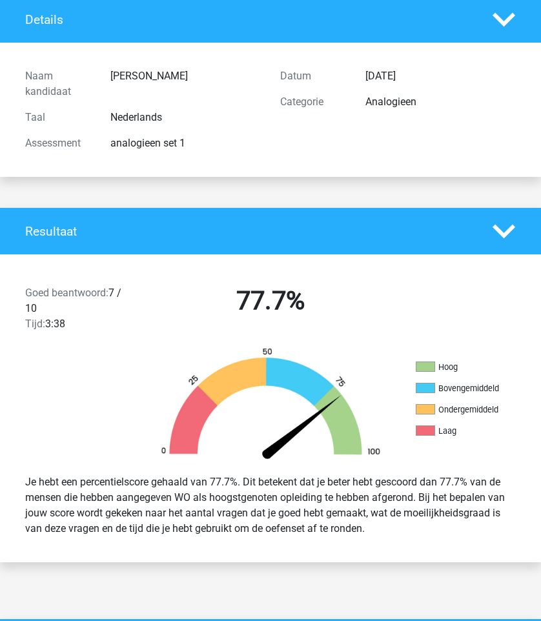
scroll to position [0, 0]
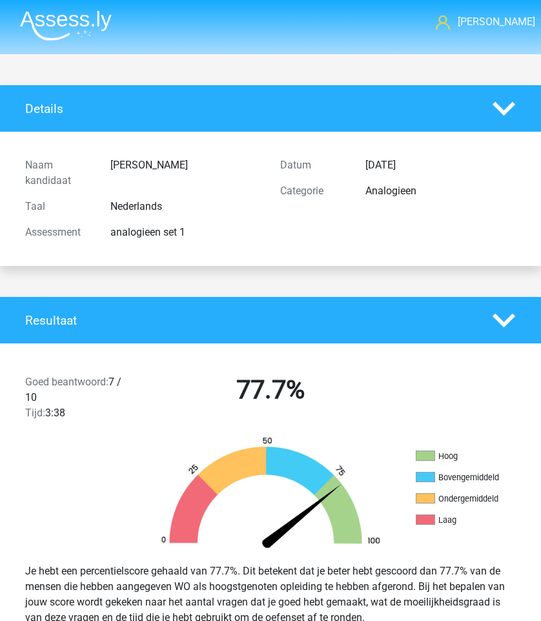
click at [50, 28] on img at bounding box center [66, 25] width 92 height 30
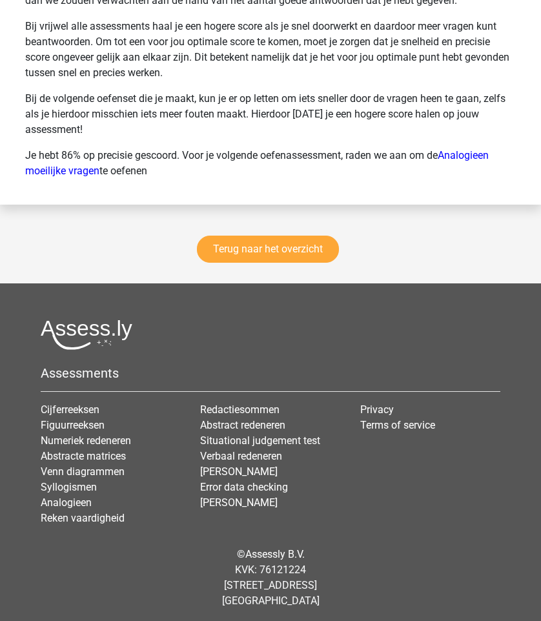
scroll to position [3009, 0]
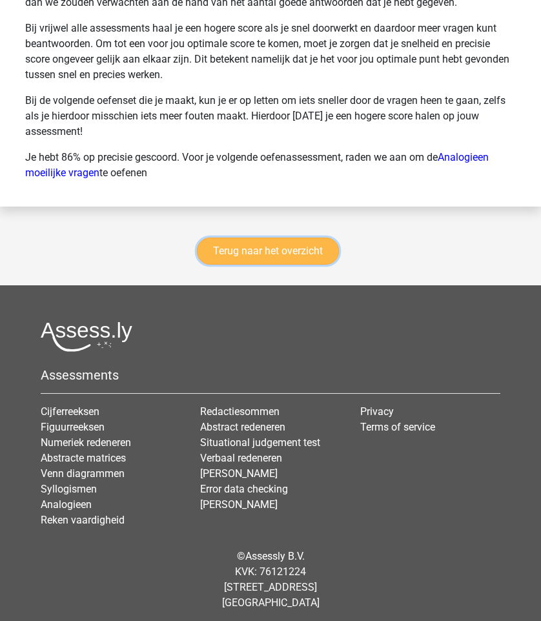
click at [286, 265] on link "Terug naar het overzicht" at bounding box center [268, 251] width 142 height 27
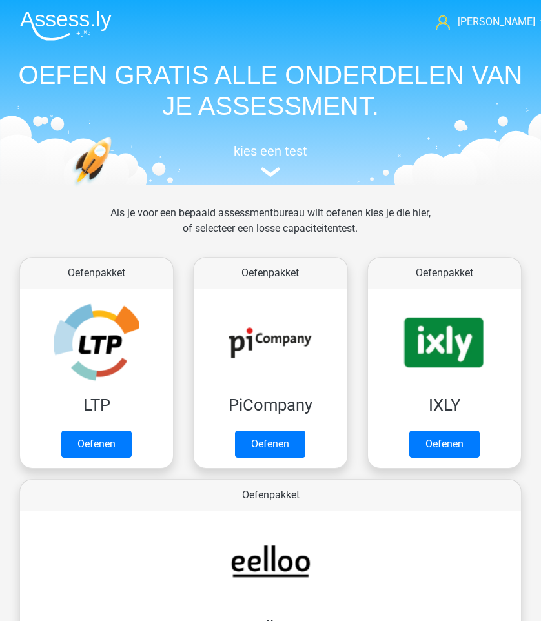
scroll to position [196, 0]
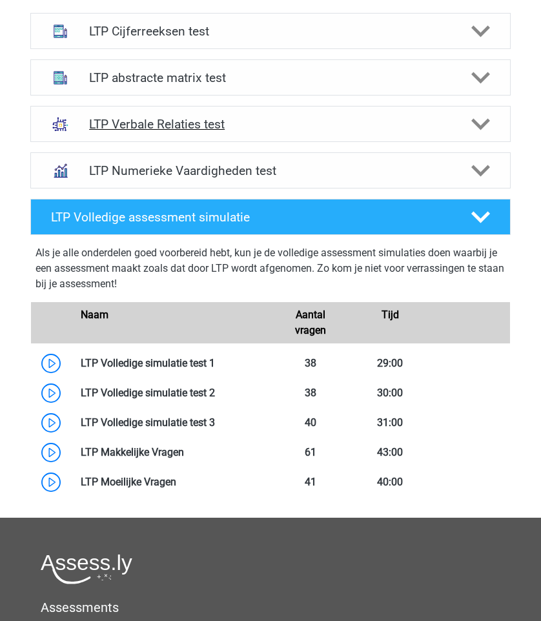
click at [290, 123] on h4 "LTP Verbale Relaties test" at bounding box center [270, 124] width 363 height 15
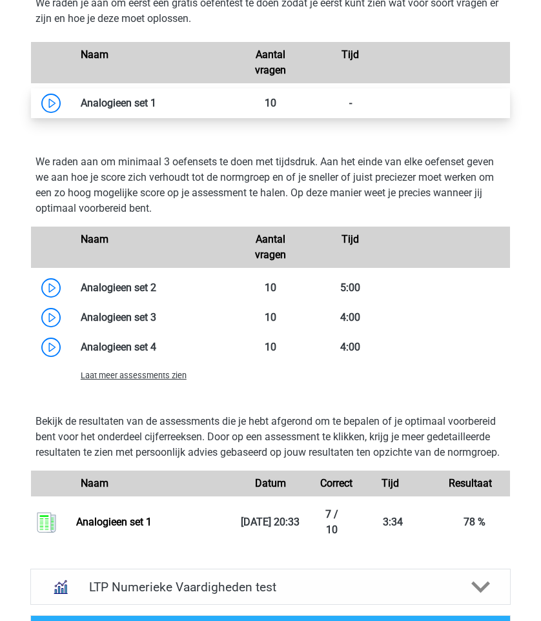
scroll to position [1089, 0]
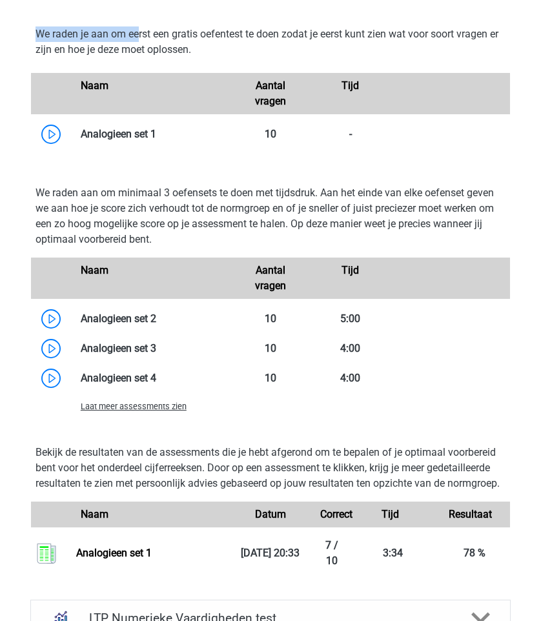
drag, startPoint x: 41, startPoint y: 42, endPoint x: 137, endPoint y: 56, distance: 97.1
click at [137, 56] on p "We raden je aan om eerst een gratis oefentest te doen zodat je eerst kunt zien …" at bounding box center [270, 41] width 470 height 31
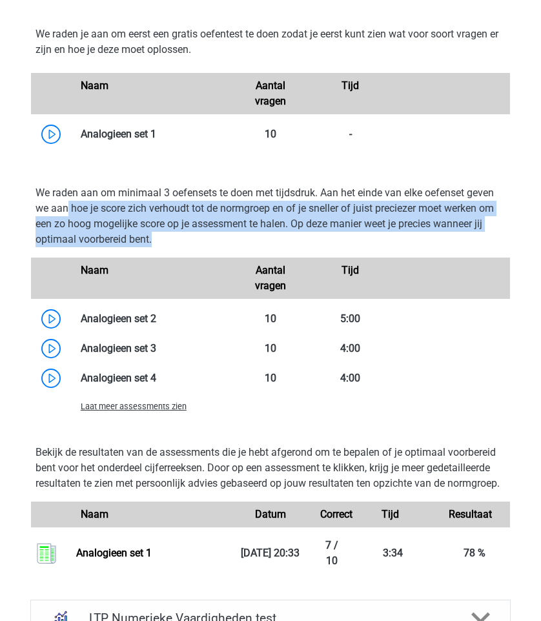
drag, startPoint x: 195, startPoint y: 256, endPoint x: 65, endPoint y: 214, distance: 136.8
click at [65, 214] on p "We raden aan om minimaal 3 oefensets te doen met tijdsdruk. Aan het einde van e…" at bounding box center [270, 216] width 470 height 62
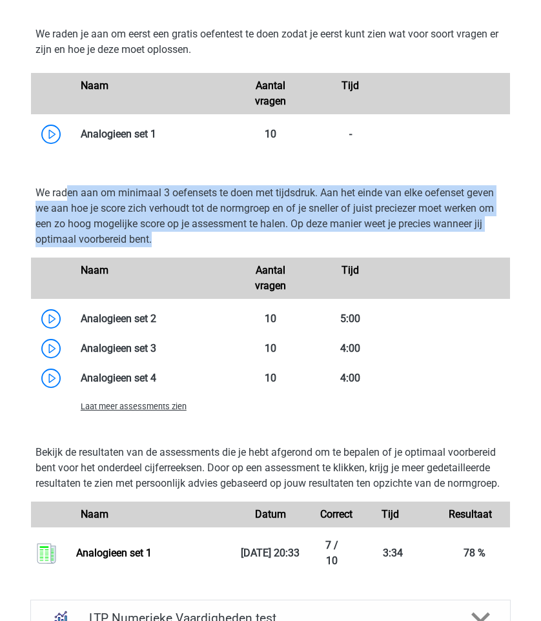
click at [65, 214] on p "We raden aan om minimaal 3 oefensets te doen met tijdsdruk. Aan het einde van e…" at bounding box center [270, 216] width 470 height 62
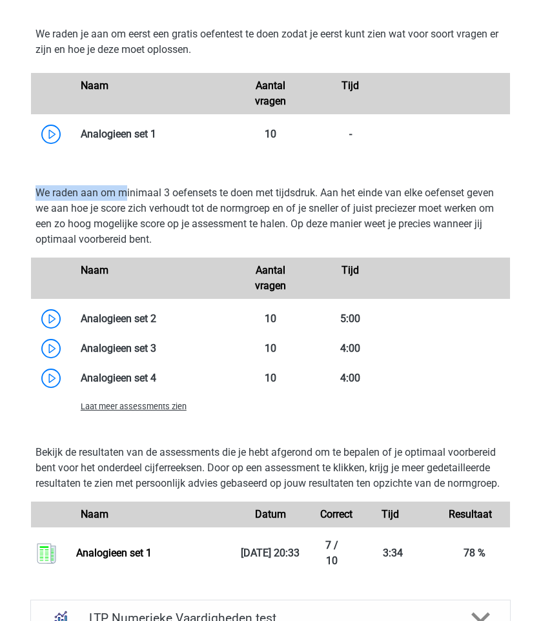
drag, startPoint x: 48, startPoint y: 191, endPoint x: 156, endPoint y: 218, distance: 110.5
click at [156, 218] on div "We raden aan om minimaal 3 oefensets te doen met tijdsdruk. Aan het einde van e…" at bounding box center [270, 302] width 490 height 254
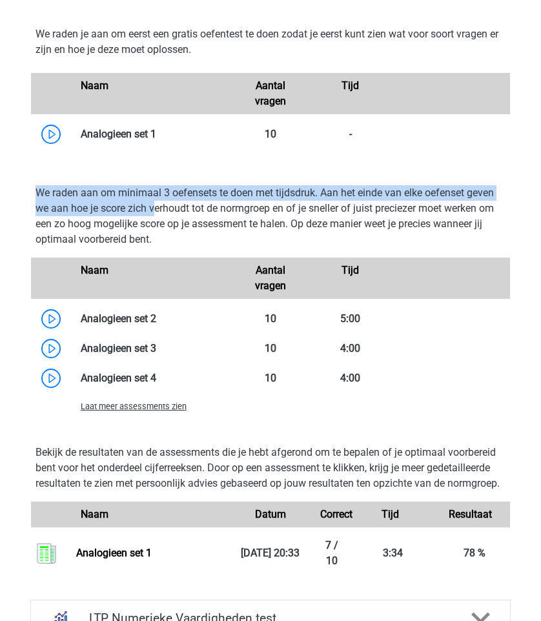
click at [156, 218] on p "We raden aan om minimaal 3 oefensets te doen met tijdsdruk. Aan het einde van e…" at bounding box center [270, 216] width 470 height 62
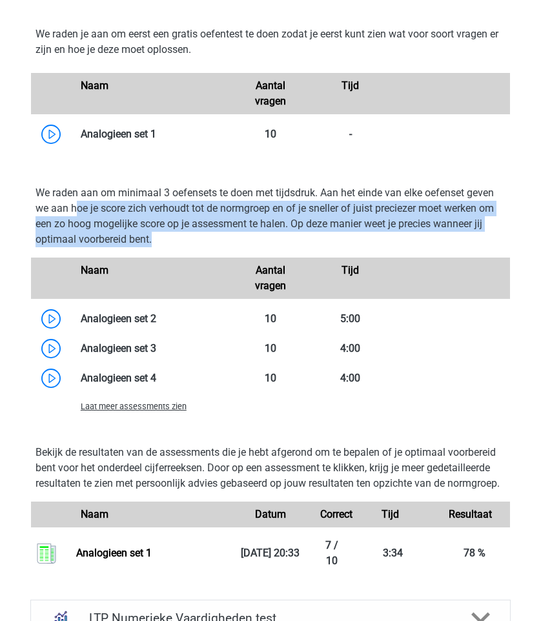
drag, startPoint x: 168, startPoint y: 258, endPoint x: 76, endPoint y: 216, distance: 101.4
click at [76, 216] on p "We raden aan om minimaal 3 oefensets te doen met tijdsdruk. Aan het einde van e…" at bounding box center [270, 216] width 470 height 62
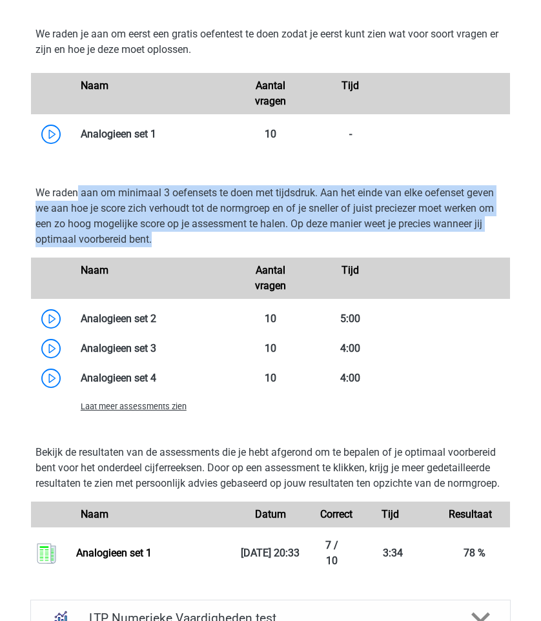
click at [76, 216] on p "We raden aan om minimaal 3 oefensets te doen met tijdsdruk. Aan het einde van e…" at bounding box center [270, 216] width 470 height 62
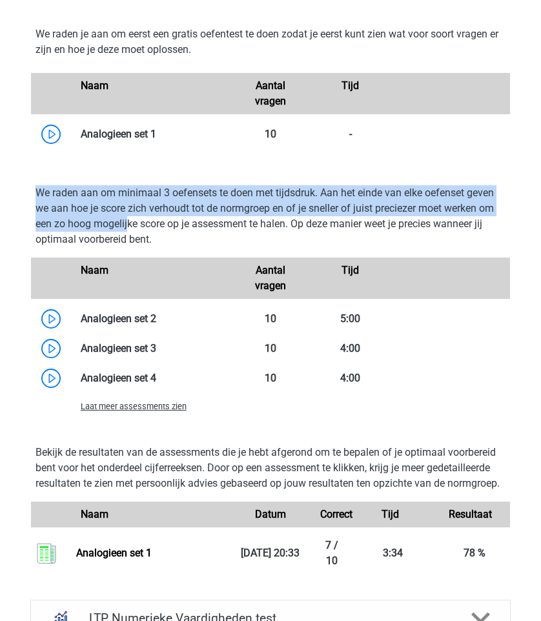
drag, startPoint x: 23, startPoint y: 213, endPoint x: 143, endPoint y: 250, distance: 125.6
click at [143, 250] on div "LTP Verbale Relaties test Bij het oplossen van Analogieën moet je een relatie t…" at bounding box center [270, 76] width 510 height 1025
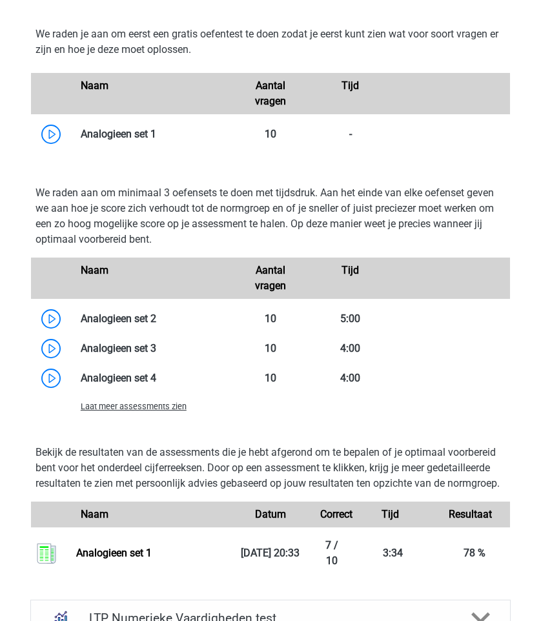
click at [147, 247] on p "We raden aan om minimaal 3 oefensets te doen met tijdsdruk. Aan het einde van e…" at bounding box center [270, 216] width 470 height 62
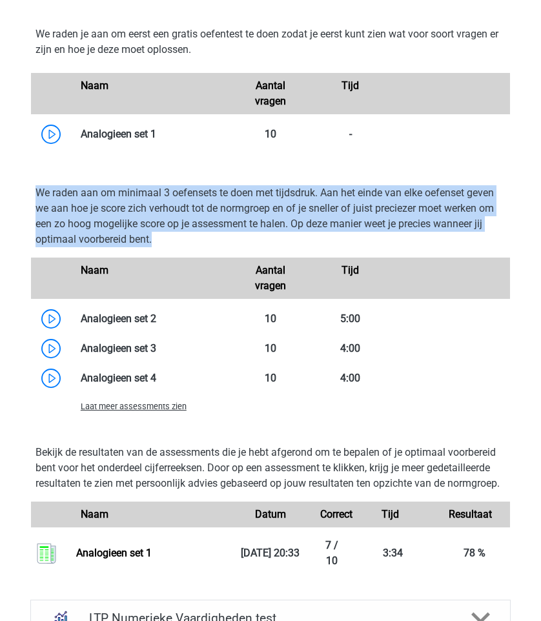
drag, startPoint x: 163, startPoint y: 262, endPoint x: 34, endPoint y: 209, distance: 139.5
click at [34, 209] on div "We raden aan om minimaal 3 oefensets te doen met tijdsdruk. Aan het einde van e…" at bounding box center [270, 302] width 490 height 254
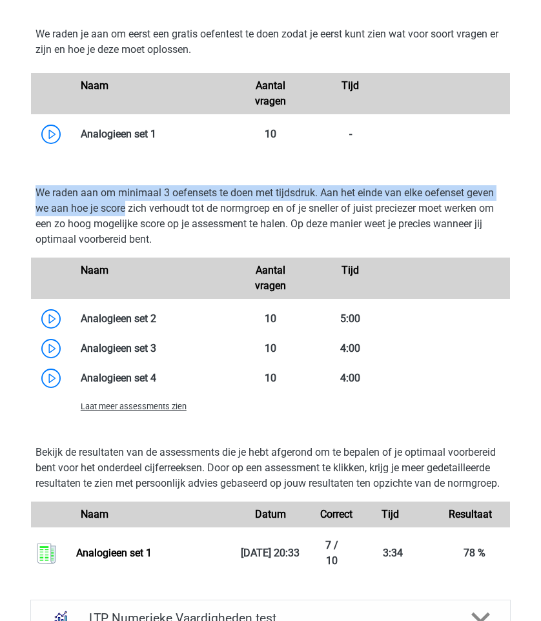
drag, startPoint x: 34, startPoint y: 209, endPoint x: 152, endPoint y: 245, distance: 123.5
click at [152, 245] on div "We raden aan om minimaal 3 oefensets te doen met tijdsdruk. Aan het einde van e…" at bounding box center [270, 302] width 490 height 254
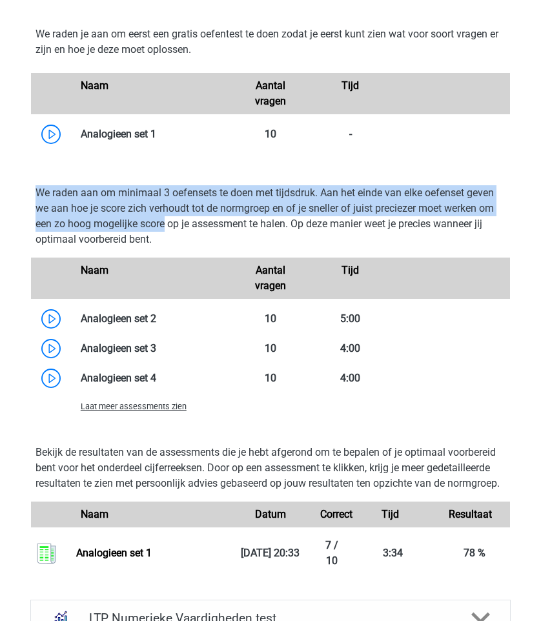
click at [152, 245] on p "We raden aan om minimaal 3 oefensets te doen met tijdsdruk. Aan het einde van e…" at bounding box center [270, 216] width 470 height 62
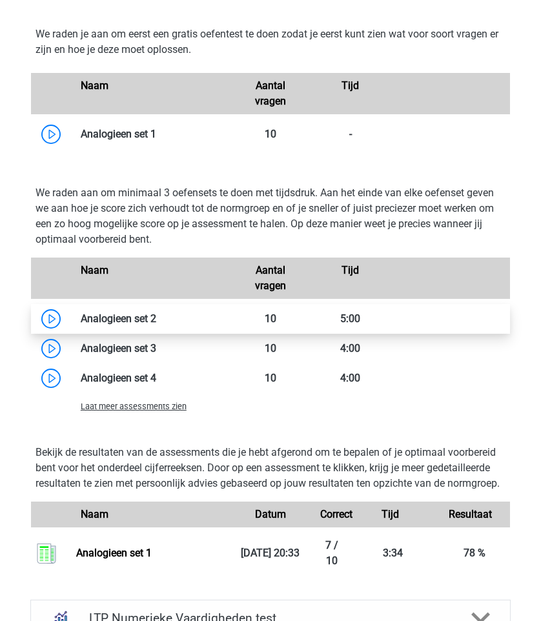
click at [156, 325] on link at bounding box center [156, 318] width 0 height 12
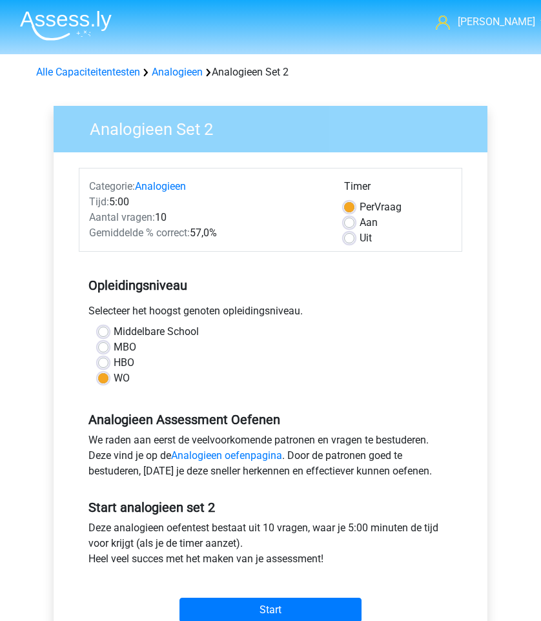
click at [356, 243] on div "Uit" at bounding box center [398, 237] width 108 height 15
click at [359, 242] on label "Uit" at bounding box center [365, 237] width 12 height 15
click at [352, 242] on input "Uit" at bounding box center [349, 236] width 10 height 13
radio input "true"
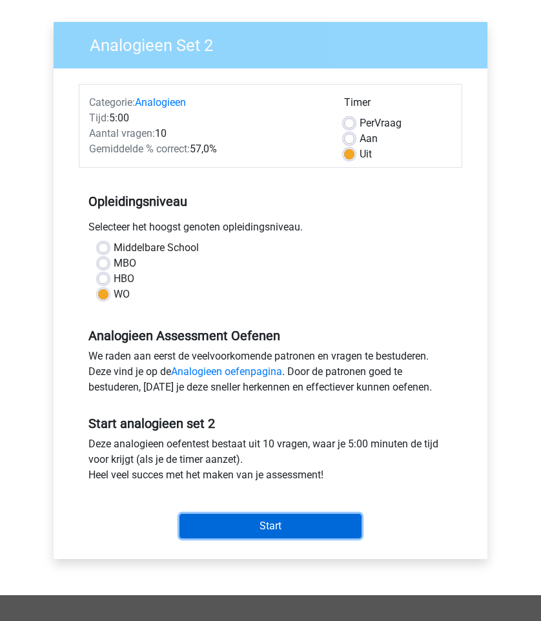
click at [287, 531] on input "Start" at bounding box center [270, 526] width 182 height 25
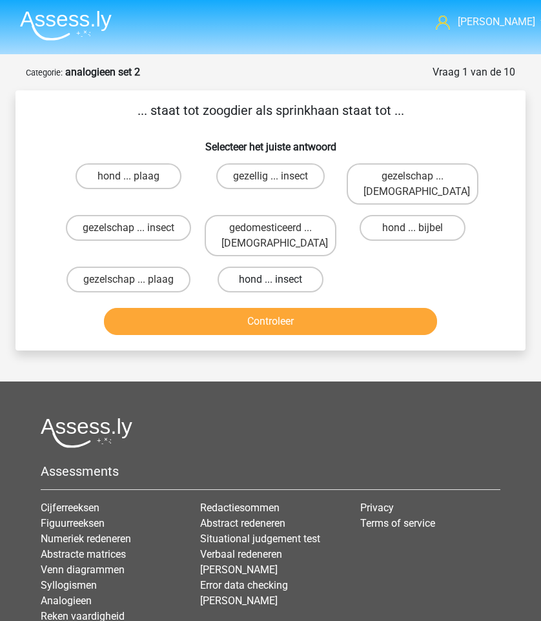
click at [276, 273] on label "hond ... insect" at bounding box center [269, 280] width 105 height 26
click at [276, 279] on input "hond ... insect" at bounding box center [274, 283] width 8 height 8
radio input "true"
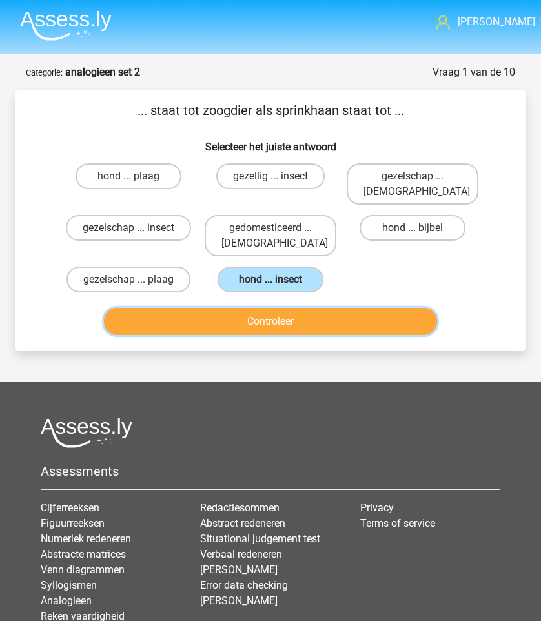
click at [288, 308] on button "Controleer" at bounding box center [270, 321] width 332 height 27
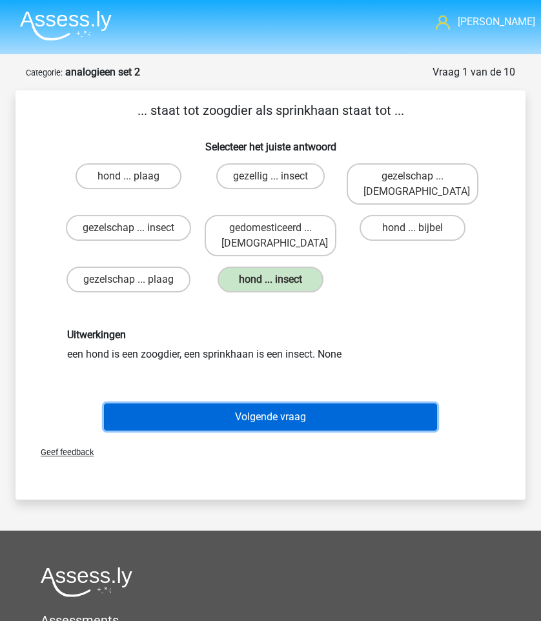
click at [252, 403] on button "Volgende vraag" at bounding box center [270, 416] width 332 height 27
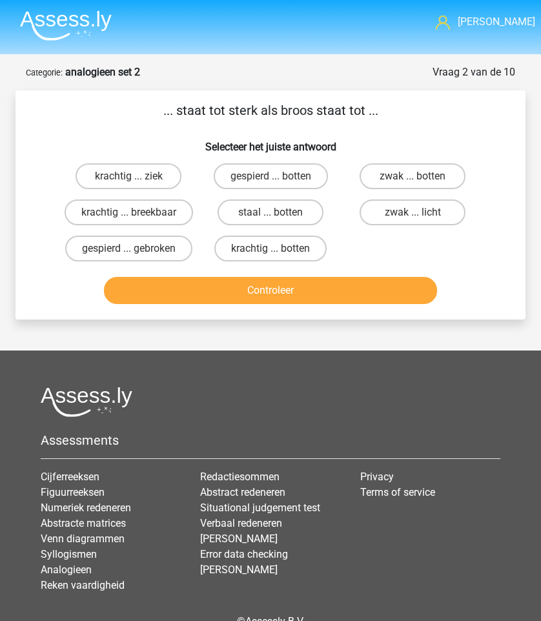
scroll to position [65, 0]
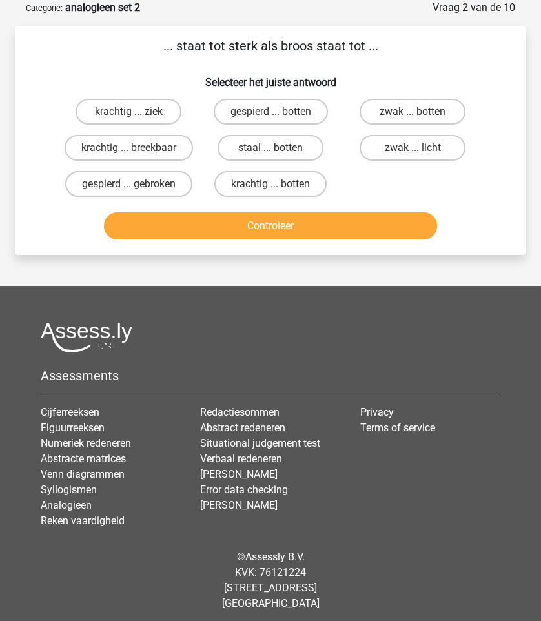
drag, startPoint x: 170, startPoint y: 48, endPoint x: 354, endPoint y: 47, distance: 183.9
click at [354, 47] on p "... staat tot sterk als broos staat tot ..." at bounding box center [270, 45] width 469 height 19
drag, startPoint x: 360, startPoint y: 55, endPoint x: 152, endPoint y: 37, distance: 208.5
click at [152, 37] on p "... staat tot sterk als broos staat tot ..." at bounding box center [270, 45] width 469 height 19
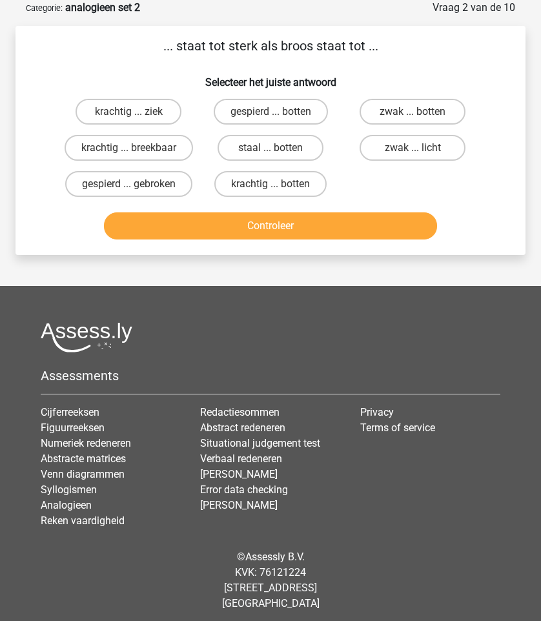
click at [152, 37] on p "... staat tot sterk als broos staat tot ..." at bounding box center [270, 45] width 469 height 19
drag, startPoint x: 152, startPoint y: 37, endPoint x: 343, endPoint y: 65, distance: 192.3
click at [343, 65] on div "... staat tot sterk als broos staat tot ... Selecteer het juiste antwoord krach…" at bounding box center [271, 140] width 500 height 208
click at [110, 156] on label "krachtig ... breekbaar" at bounding box center [129, 148] width 128 height 26
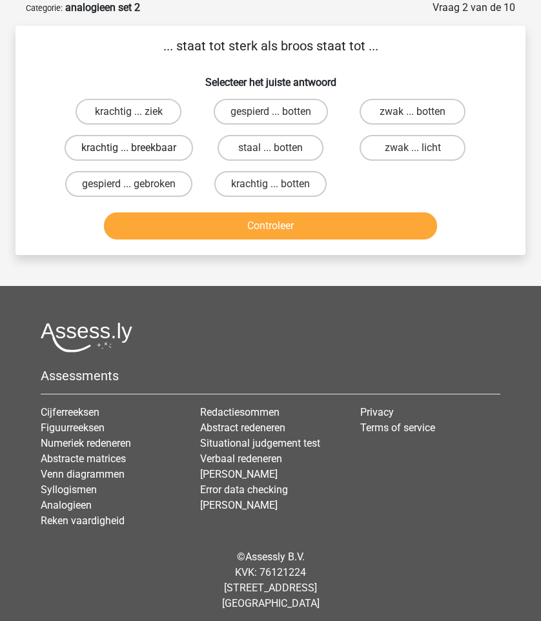
click at [128, 156] on input "krachtig ... breekbaar" at bounding box center [132, 152] width 8 height 8
radio input "true"
click at [245, 204] on div "Controleer" at bounding box center [270, 223] width 469 height 43
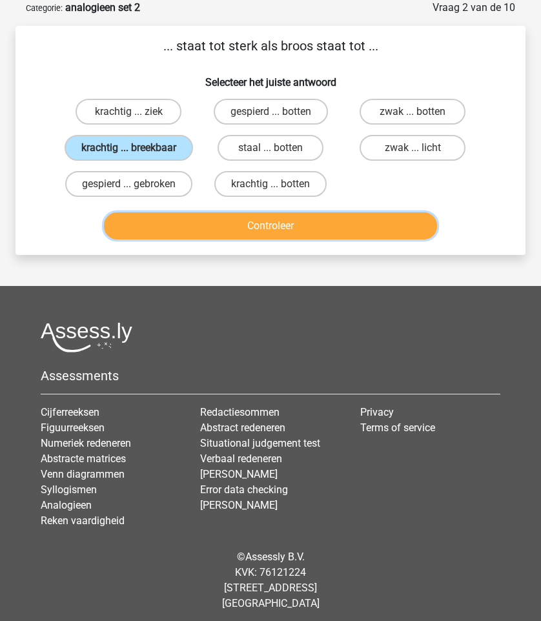
click at [254, 238] on button "Controleer" at bounding box center [270, 225] width 332 height 27
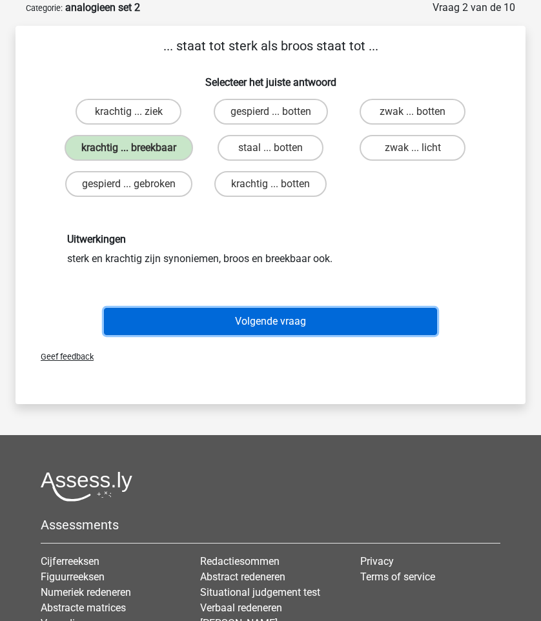
click at [247, 327] on button "Volgende vraag" at bounding box center [270, 321] width 332 height 27
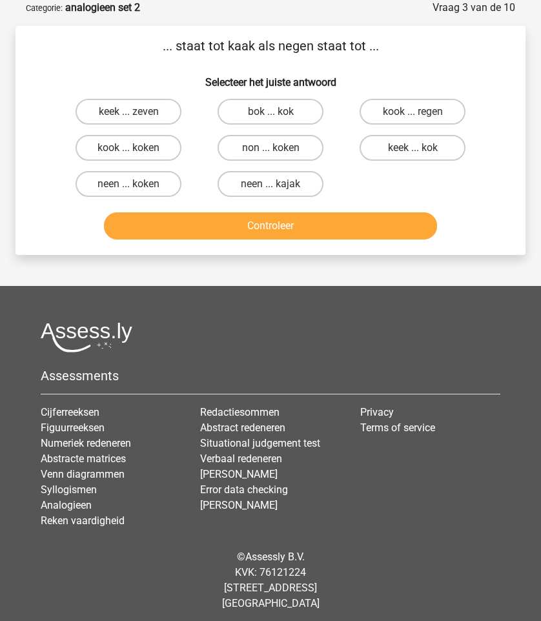
drag, startPoint x: 144, startPoint y: 66, endPoint x: 265, endPoint y: 66, distance: 120.7
click at [265, 66] on h6 "Selecteer het juiste antwoord" at bounding box center [270, 77] width 469 height 23
drag, startPoint x: 150, startPoint y: 52, endPoint x: 309, endPoint y: 61, distance: 159.0
click at [309, 61] on div "... staat tot kaak als negen staat tot ... Selecteer het juiste antwoord keek .…" at bounding box center [271, 140] width 500 height 208
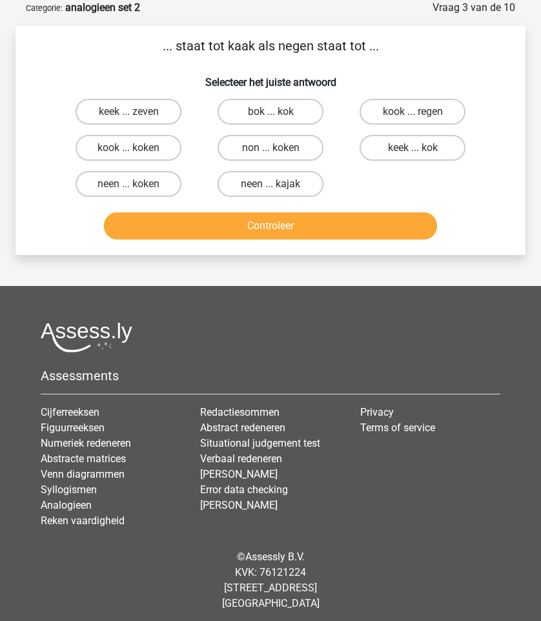
click at [309, 61] on div "... staat tot kaak als negen staat tot ... Selecteer het juiste antwoord keek .…" at bounding box center [271, 140] width 500 height 208
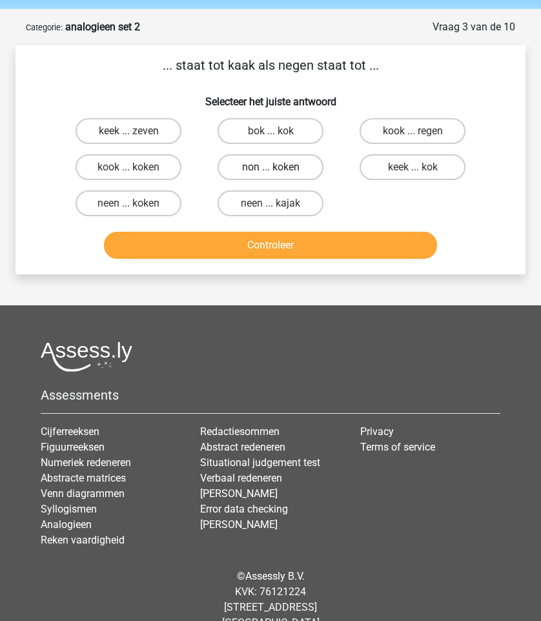
scroll to position [42, 0]
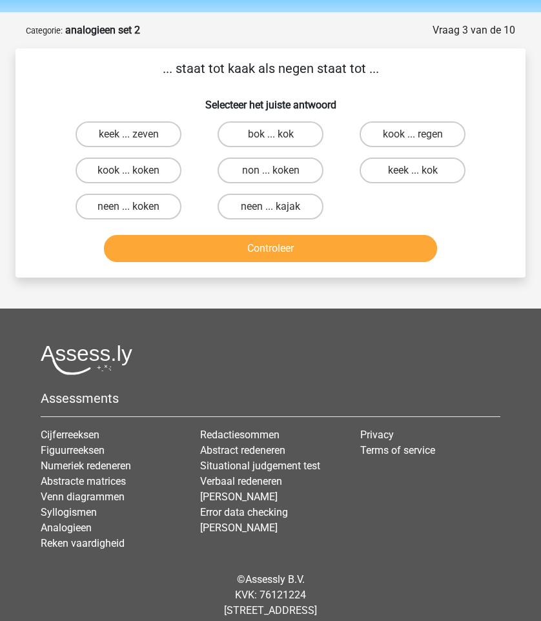
drag, startPoint x: 172, startPoint y: 71, endPoint x: 317, endPoint y: 94, distance: 147.1
click at [317, 94] on div "... staat tot kaak als negen staat tot ... Selecteer het juiste antwoord keek .…" at bounding box center [271, 163] width 500 height 208
click at [317, 94] on h6 "Selecteer het juiste antwoord" at bounding box center [270, 99] width 469 height 23
click at [445, 139] on label "kook ... regen" at bounding box center [411, 134] width 105 height 26
click at [421, 139] on input "kook ... regen" at bounding box center [416, 138] width 8 height 8
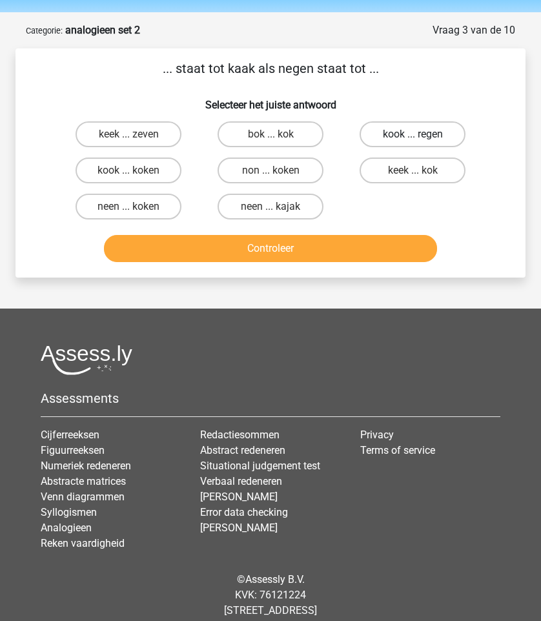
radio input "true"
click at [500, 264] on div "Controleer" at bounding box center [270, 246] width 469 height 43
click at [410, 166] on label "keek ... kok" at bounding box center [411, 170] width 105 height 26
click at [412, 170] on input "keek ... kok" at bounding box center [416, 174] width 8 height 8
radio input "true"
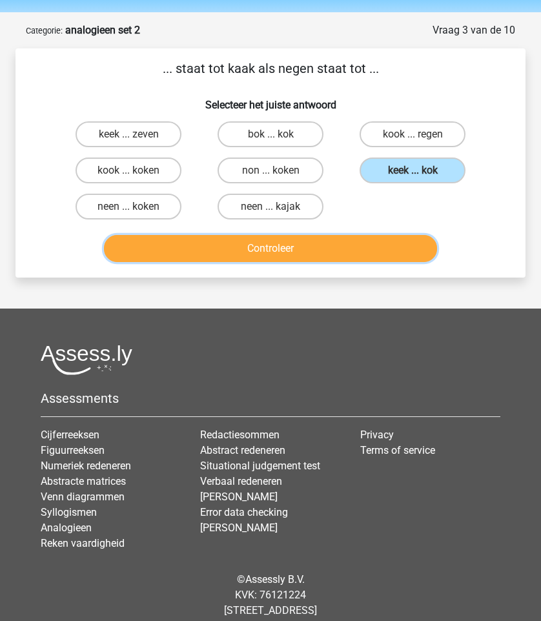
click at [374, 246] on button "Controleer" at bounding box center [270, 248] width 332 height 27
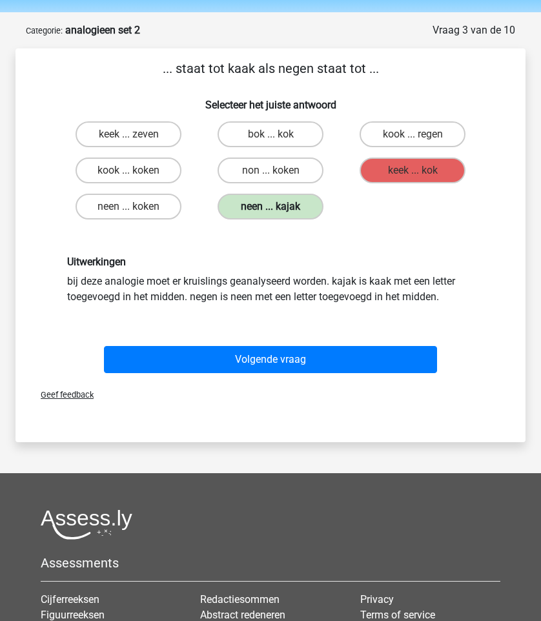
drag, startPoint x: 241, startPoint y: 205, endPoint x: 275, endPoint y: 205, distance: 34.2
click at [270, 205] on label "neen ... kajak" at bounding box center [269, 207] width 105 height 26
click at [275, 205] on label "neen ... kajak" at bounding box center [269, 207] width 105 height 26
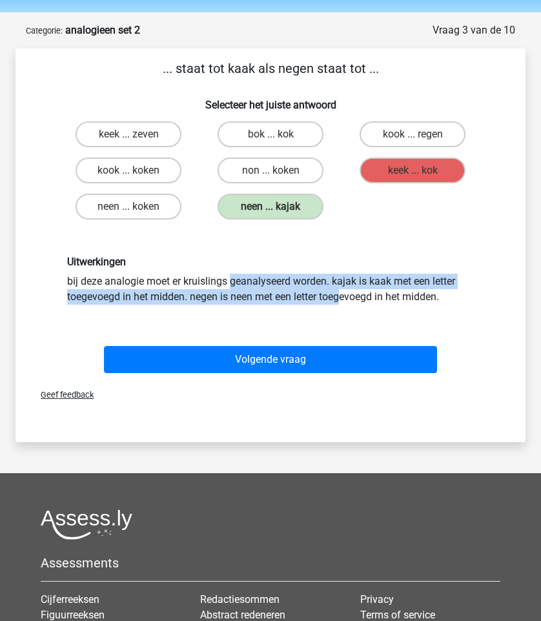
drag, startPoint x: 66, startPoint y: 273, endPoint x: 250, endPoint y: 296, distance: 186.0
click at [250, 296] on div "Uitwerkingen bij deze analogie moet er kruislings geanalyseerd worden. kajak is…" at bounding box center [270, 280] width 426 height 48
drag, startPoint x: 440, startPoint y: 300, endPoint x: 94, endPoint y: 272, distance: 347.0
click at [94, 272] on div "Uitwerkingen bij deze analogie moet er kruislings geanalyseerd worden. kajak is…" at bounding box center [270, 280] width 426 height 48
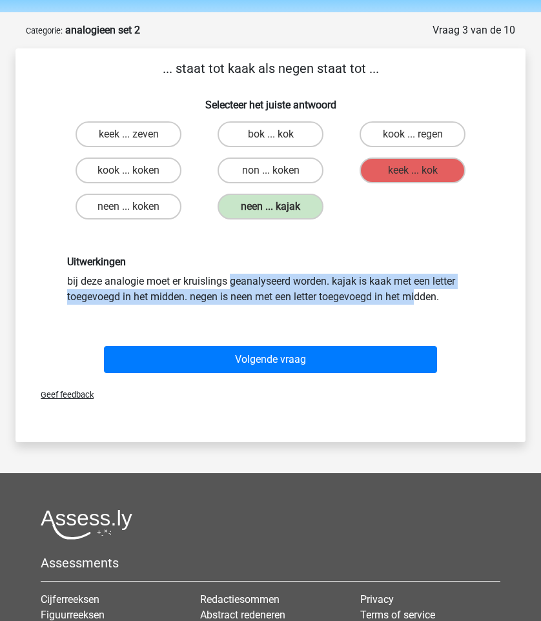
click at [94, 272] on div "Uitwerkingen bij deze analogie moet er kruislings geanalyseerd worden. kajak is…" at bounding box center [270, 280] width 426 height 48
drag, startPoint x: 94, startPoint y: 272, endPoint x: 375, endPoint y: 312, distance: 284.1
click at [375, 312] on div "Uitwerkingen bij deze analogie moet er kruislings geanalyseerd worden. kajak is…" at bounding box center [270, 280] width 469 height 110
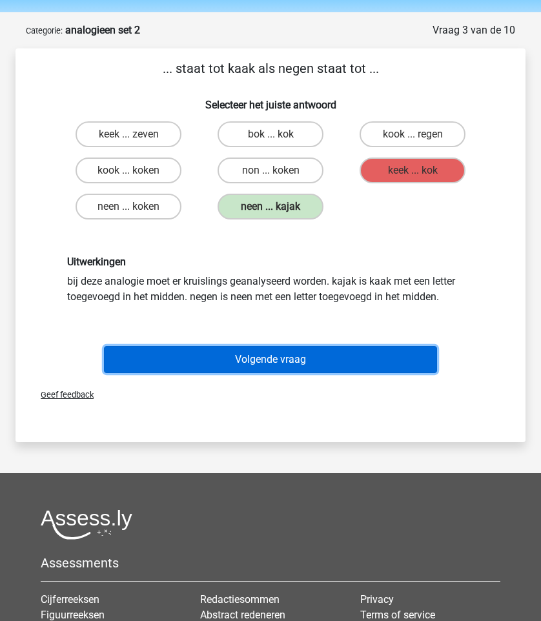
click at [368, 361] on button "Volgende vraag" at bounding box center [270, 359] width 332 height 27
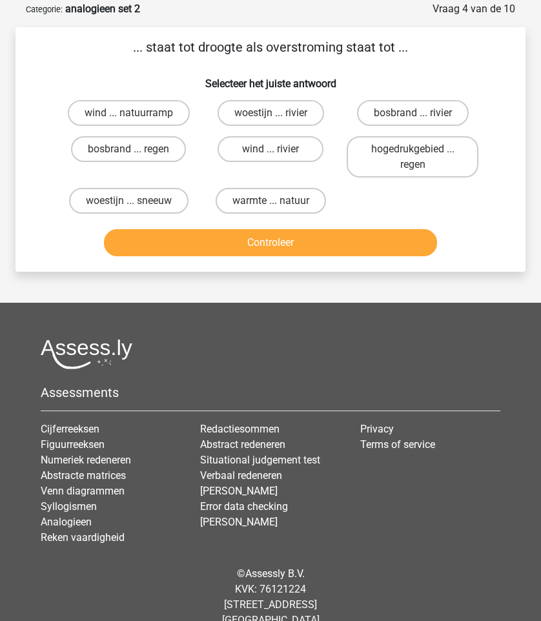
scroll to position [65, 0]
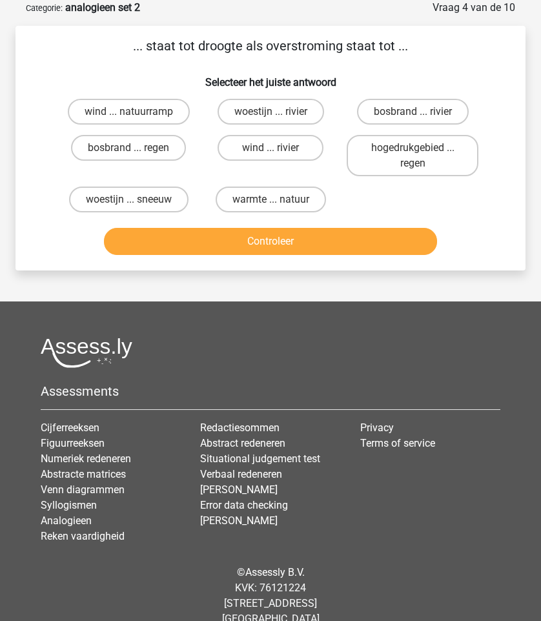
drag, startPoint x: 156, startPoint y: 43, endPoint x: 321, endPoint y: 43, distance: 165.9
click at [321, 43] on p "... staat tot droogte als overstroming staat tot ..." at bounding box center [270, 45] width 469 height 19
click at [151, 147] on label "bosbrand ... regen" at bounding box center [128, 148] width 115 height 26
click at [137, 148] on input "bosbrand ... regen" at bounding box center [132, 152] width 8 height 8
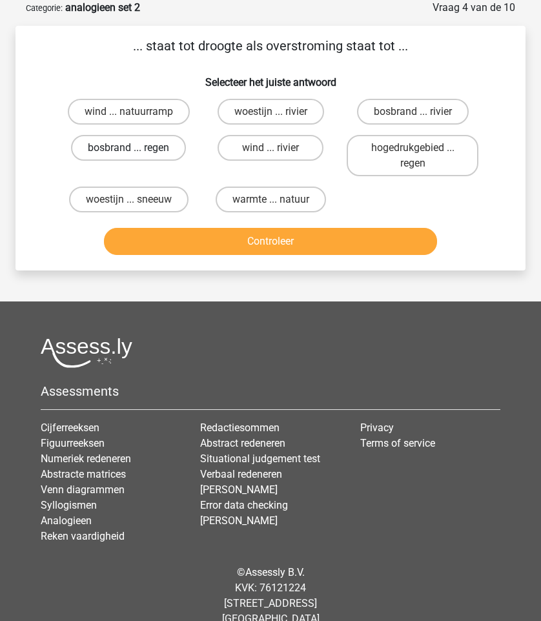
radio input "true"
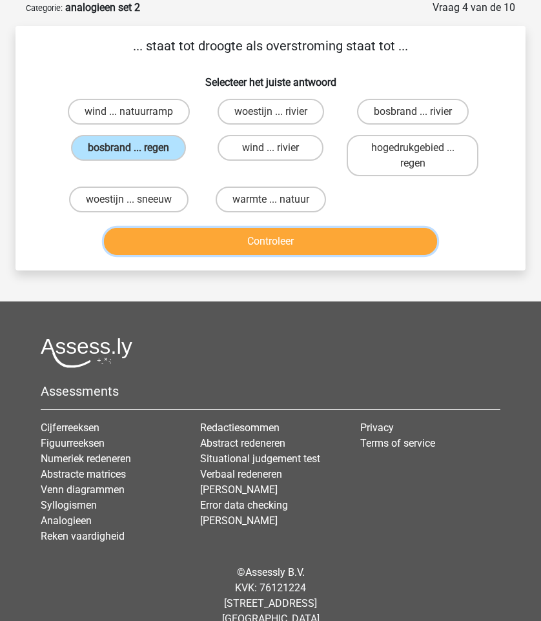
click at [243, 247] on button "Controleer" at bounding box center [270, 241] width 332 height 27
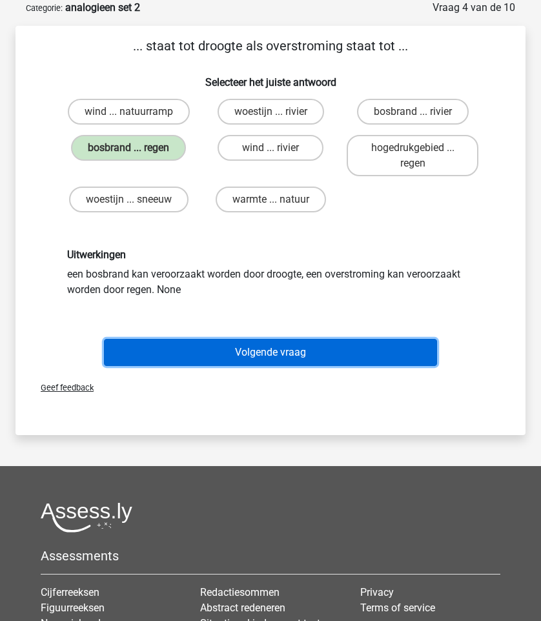
click at [225, 352] on button "Volgende vraag" at bounding box center [270, 352] width 332 height 27
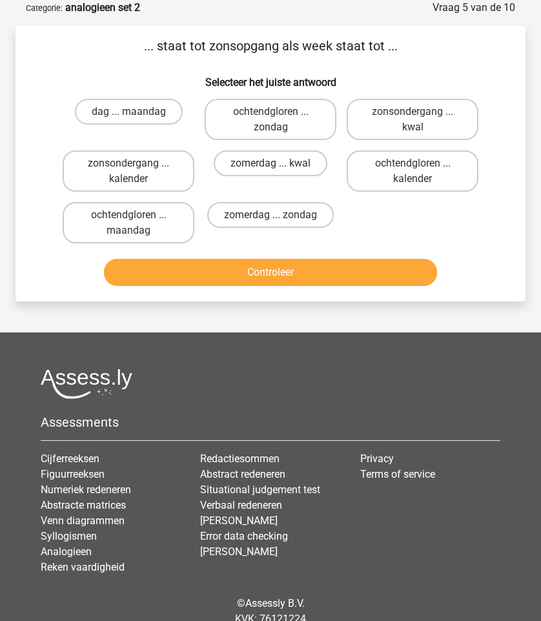
drag, startPoint x: 157, startPoint y: 49, endPoint x: 367, endPoint y: 81, distance: 212.2
click at [367, 81] on div "... staat tot zonsopgang als week staat tot ... Selecteer het juiste antwoord d…" at bounding box center [271, 163] width 500 height 255
click at [367, 81] on h6 "Selecteer het juiste antwoord" at bounding box center [270, 77] width 469 height 23
click at [145, 114] on label "dag ... maandag" at bounding box center [129, 112] width 108 height 26
click at [137, 114] on input "dag ... maandag" at bounding box center [132, 116] width 8 height 8
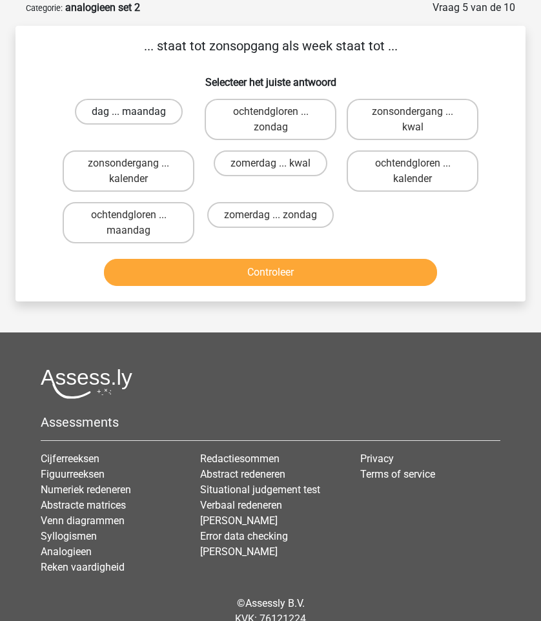
radio input "true"
click at [252, 287] on div "Controleer" at bounding box center [270, 275] width 426 height 32
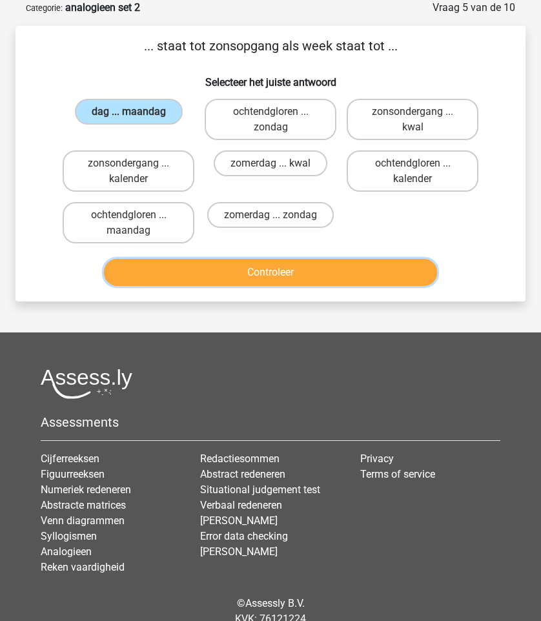
click at [256, 276] on button "Controleer" at bounding box center [270, 272] width 332 height 27
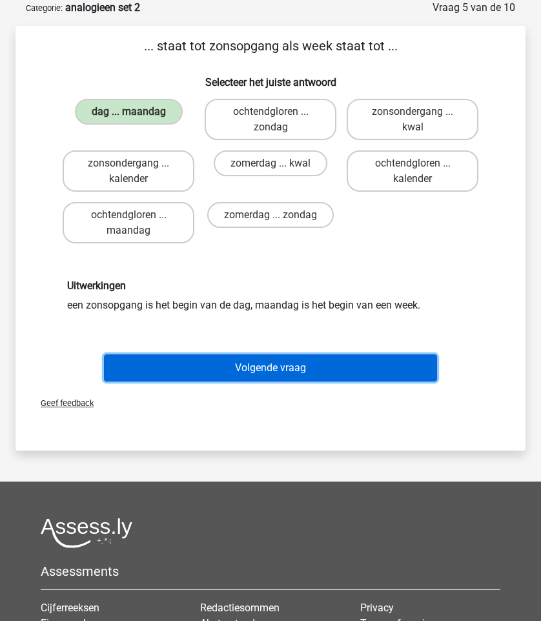
click at [308, 375] on button "Volgende vraag" at bounding box center [270, 367] width 332 height 27
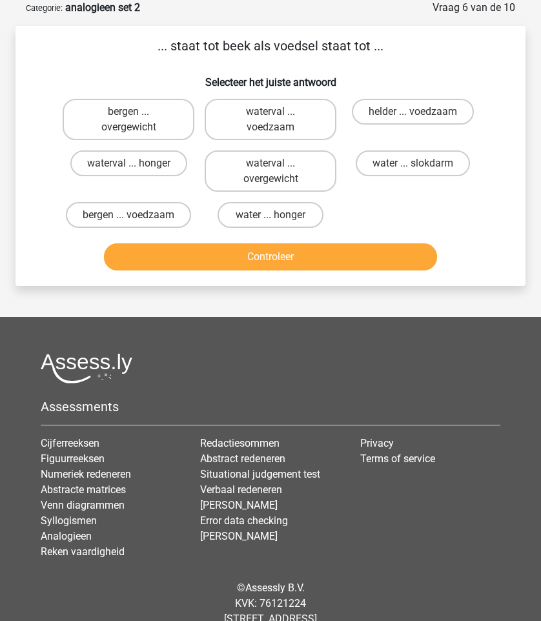
drag, startPoint x: 160, startPoint y: 37, endPoint x: 374, endPoint y: 64, distance: 215.3
click at [374, 64] on div "... staat tot beek als voedsel staat tot ... Selecteer het juiste antwoord berg…" at bounding box center [271, 155] width 500 height 239
drag, startPoint x: 400, startPoint y: 44, endPoint x: 122, endPoint y: 45, distance: 278.2
click at [122, 45] on p "... staat tot beek als voedsel staat tot ..." at bounding box center [270, 45] width 469 height 19
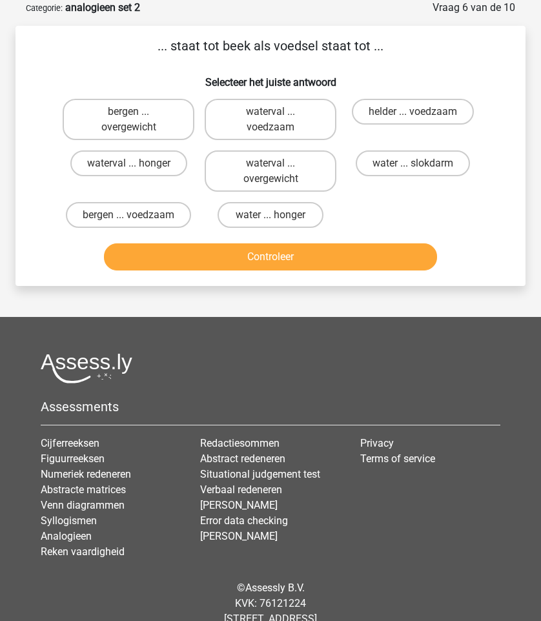
click at [125, 72] on h6 "Selecteer het juiste antwoord" at bounding box center [270, 77] width 469 height 23
drag, startPoint x: 167, startPoint y: 45, endPoint x: 228, endPoint y: 50, distance: 61.5
click at [228, 50] on p "... staat tot beek als voedsel staat tot ..." at bounding box center [270, 45] width 469 height 19
drag, startPoint x: 161, startPoint y: 47, endPoint x: 234, endPoint y: 68, distance: 75.2
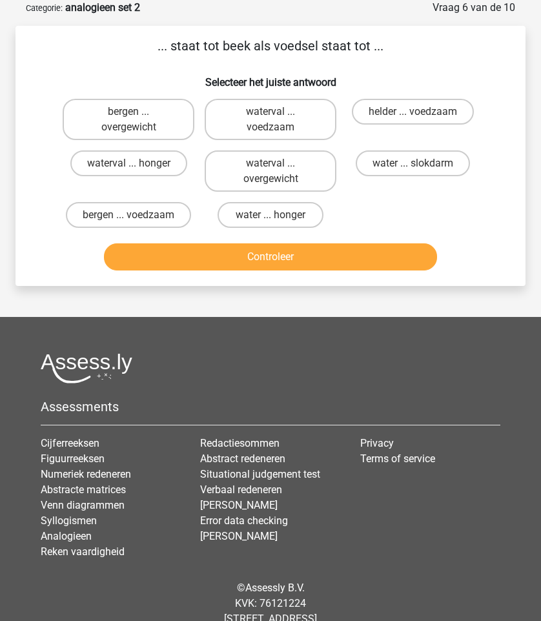
click at [234, 68] on div "... staat tot beek als voedsel staat tot ... Selecteer het juiste antwoord berg…" at bounding box center [271, 155] width 500 height 239
click at [234, 68] on h6 "Selecteer het juiste antwoord" at bounding box center [270, 77] width 469 height 23
click at [101, 86] on h6 "Selecteer het juiste antwoord" at bounding box center [270, 77] width 469 height 23
drag, startPoint x: 101, startPoint y: 50, endPoint x: 185, endPoint y: 52, distance: 83.3
click at [185, 52] on p "... staat tot beek als voedsel staat tot ..." at bounding box center [270, 45] width 469 height 19
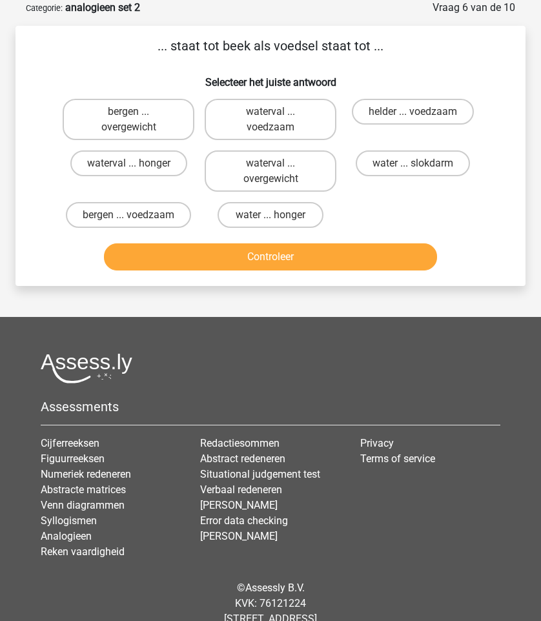
click at [185, 52] on p "... staat tot beek als voedsel staat tot ..." at bounding box center [270, 45] width 469 height 19
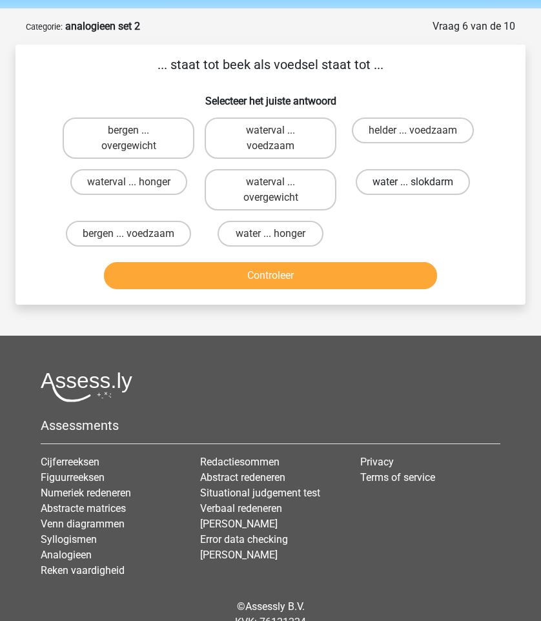
scroll to position [39, 0]
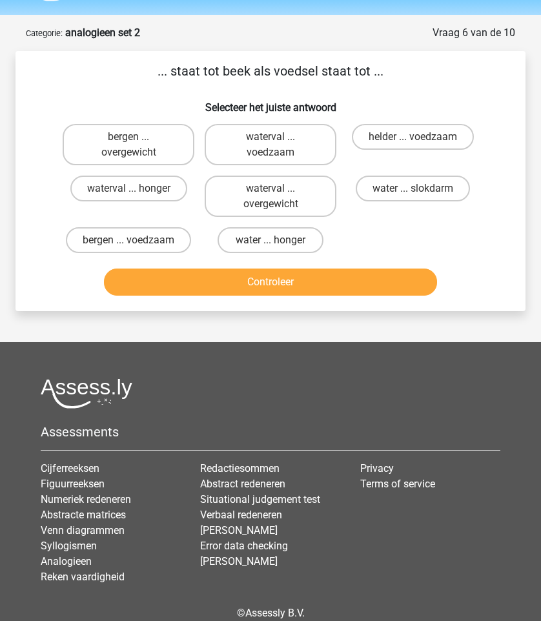
drag, startPoint x: 178, startPoint y: 61, endPoint x: 239, endPoint y: 76, distance: 62.3
click at [239, 76] on p "... staat tot beek als voedsel staat tot ..." at bounding box center [270, 70] width 469 height 19
drag, startPoint x: 167, startPoint y: 76, endPoint x: 225, endPoint y: 76, distance: 58.1
click at [221, 76] on p "... staat tot beek als voedsel staat tot ..." at bounding box center [270, 70] width 469 height 19
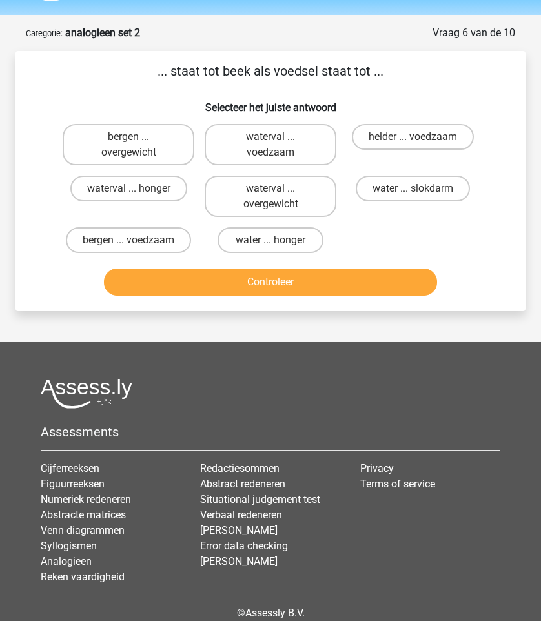
click at [225, 76] on p "... staat tot beek als voedsel staat tot ..." at bounding box center [270, 70] width 469 height 19
click at [170, 245] on label "bergen ... voedzaam" at bounding box center [128, 240] width 125 height 26
click at [137, 245] on input "bergen ... voedzaam" at bounding box center [132, 244] width 8 height 8
radio input "true"
drag, startPoint x: 170, startPoint y: 69, endPoint x: 232, endPoint y: 74, distance: 61.5
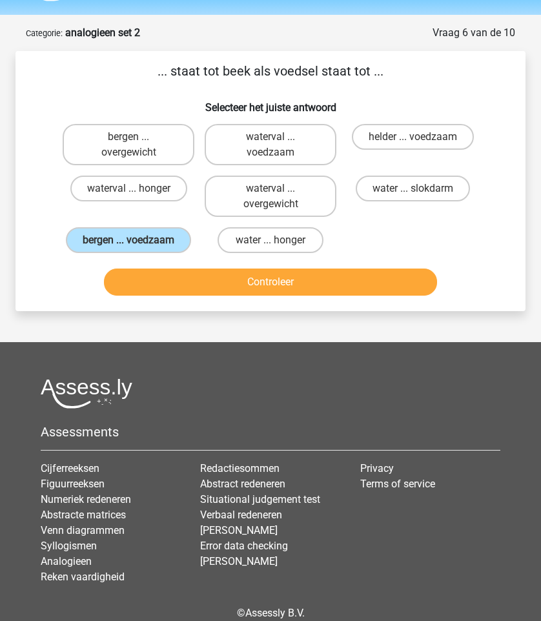
click at [232, 74] on p "... staat tot beek als voedsel staat tot ..." at bounding box center [270, 70] width 469 height 19
click at [290, 321] on div "Daniel kangewoon101@gmail.ocm Nederlands English" at bounding box center [270, 322] width 541 height 722
click at [299, 297] on div "Controleer" at bounding box center [270, 284] width 426 height 32
click at [311, 288] on button "Controleer" at bounding box center [270, 281] width 332 height 27
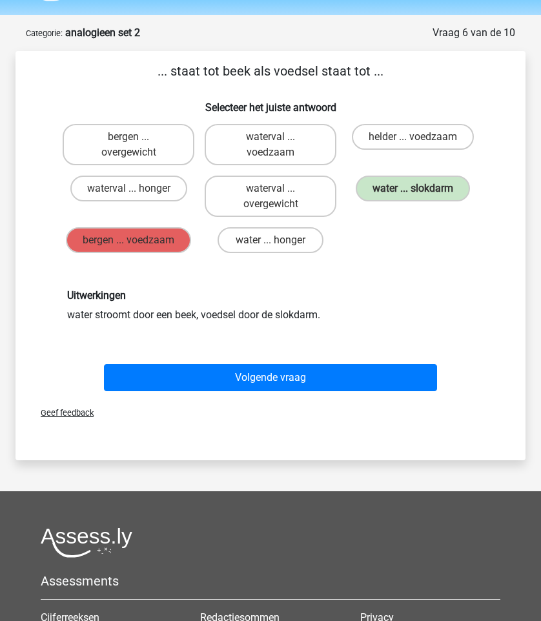
drag, startPoint x: 84, startPoint y: 321, endPoint x: 297, endPoint y: 334, distance: 213.4
click at [297, 334] on div "Uitwerkingen water stroomt door een beek, voedsel door de slokdarm." at bounding box center [270, 305] width 469 height 95
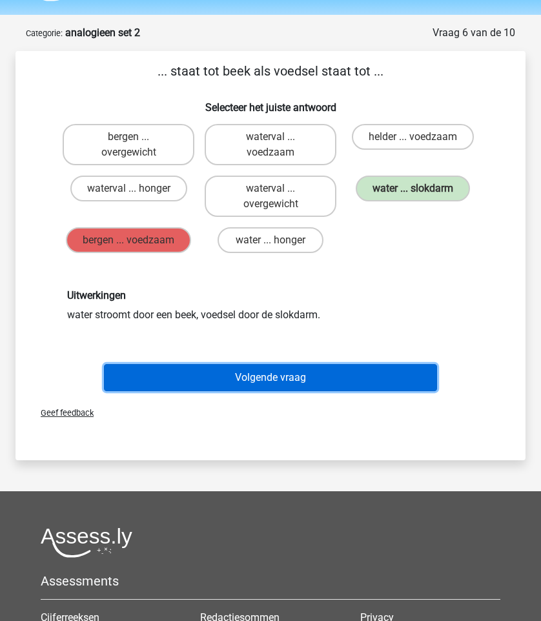
click at [289, 379] on button "Volgende vraag" at bounding box center [270, 377] width 332 height 27
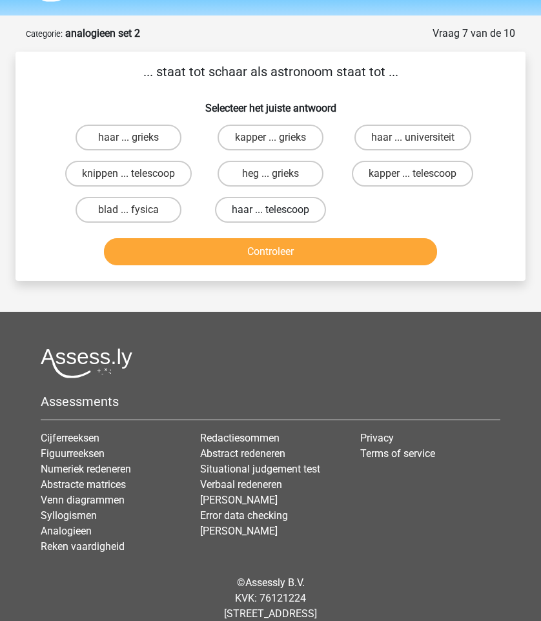
scroll to position [31, 0]
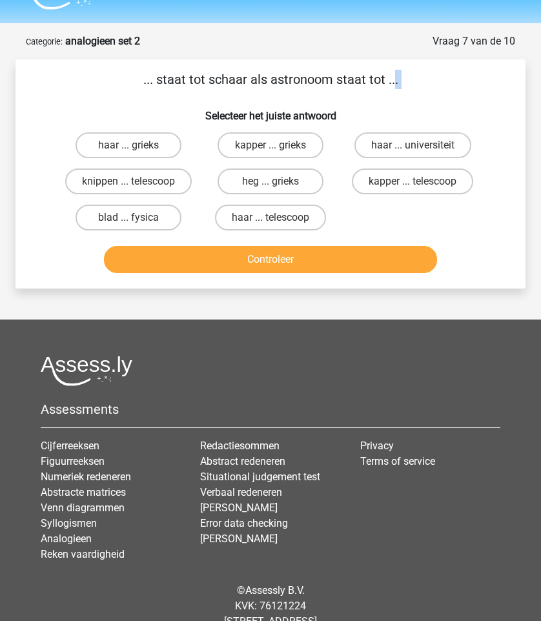
drag, startPoint x: 147, startPoint y: 74, endPoint x: 386, endPoint y: 109, distance: 241.3
click at [374, 109] on div "... staat tot schaar als astronoom staat tot ... Selecteer het juiste antwoord …" at bounding box center [271, 174] width 500 height 208
click at [386, 109] on h6 "Selecteer het juiste antwoord" at bounding box center [270, 110] width 469 height 23
drag, startPoint x: 409, startPoint y: 91, endPoint x: 160, endPoint y: 76, distance: 249.6
click at [160, 76] on div "... staat tot schaar als astronoom staat tot ... Selecteer het juiste antwoord …" at bounding box center [271, 174] width 500 height 208
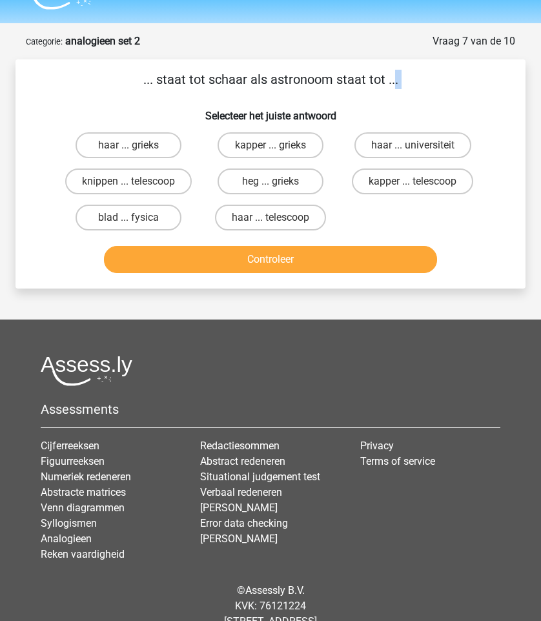
click at [160, 76] on p "... staat tot schaar als astronoom staat tot ..." at bounding box center [270, 79] width 469 height 19
drag, startPoint x: 160, startPoint y: 76, endPoint x: 289, endPoint y: 86, distance: 129.5
click at [289, 86] on p "... staat tot schaar als astronoom staat tot ..." at bounding box center [270, 79] width 469 height 19
click at [427, 179] on label "kapper ... telescoop" at bounding box center [412, 181] width 121 height 26
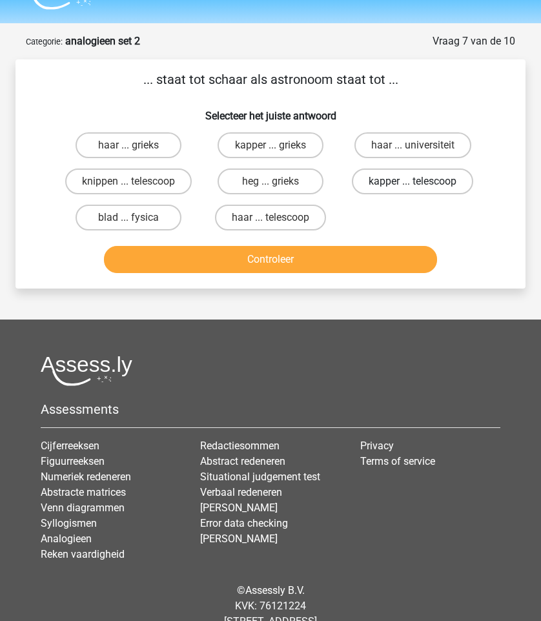
click at [421, 181] on input "kapper ... telescoop" at bounding box center [416, 185] width 8 height 8
radio input "true"
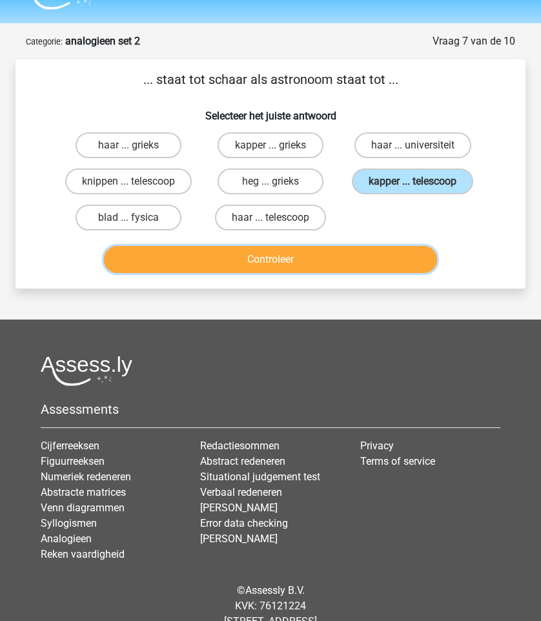
click at [359, 266] on button "Controleer" at bounding box center [270, 259] width 332 height 27
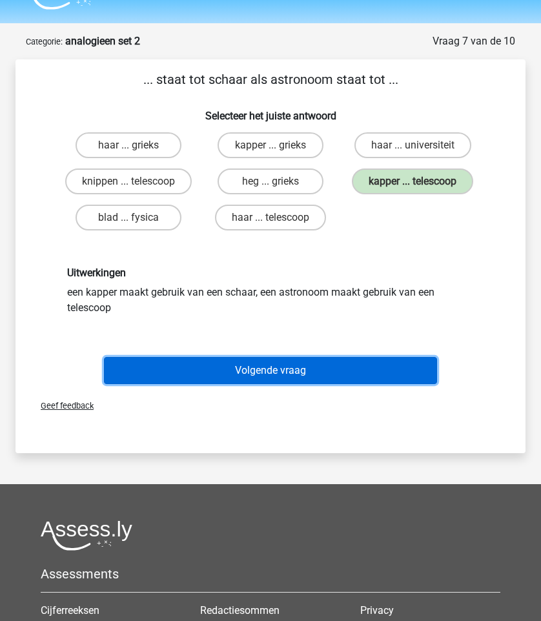
click at [259, 366] on button "Volgende vraag" at bounding box center [270, 370] width 332 height 27
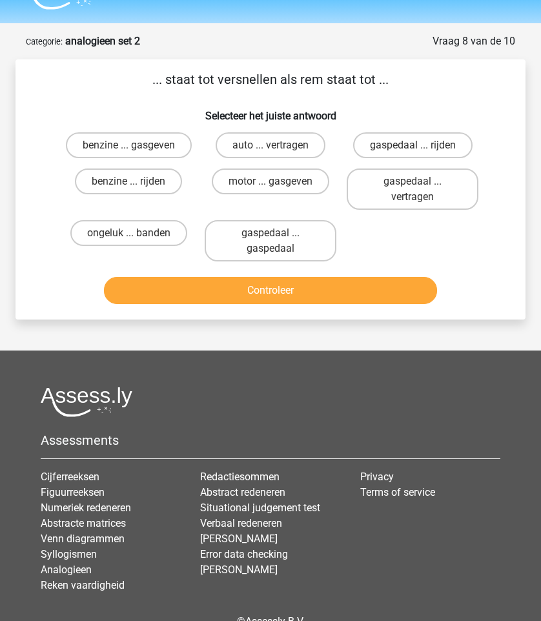
scroll to position [65, 0]
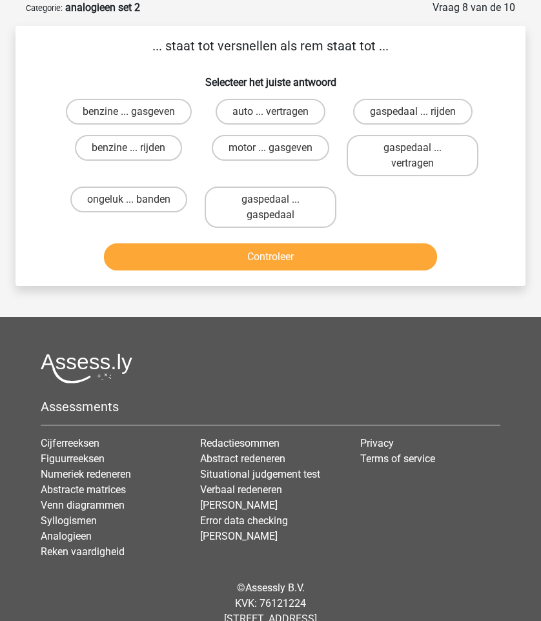
drag, startPoint x: 156, startPoint y: 41, endPoint x: 394, endPoint y: 61, distance: 238.9
click at [394, 61] on div "... staat tot versnellen als rem staat tot ... Selecteer het juiste antwoord be…" at bounding box center [271, 155] width 500 height 239
drag, startPoint x: 394, startPoint y: 61, endPoint x: 177, endPoint y: 50, distance: 217.7
click at [177, 50] on div "... staat tot versnellen als rem staat tot ... Selecteer het juiste antwoord be…" at bounding box center [271, 155] width 500 height 239
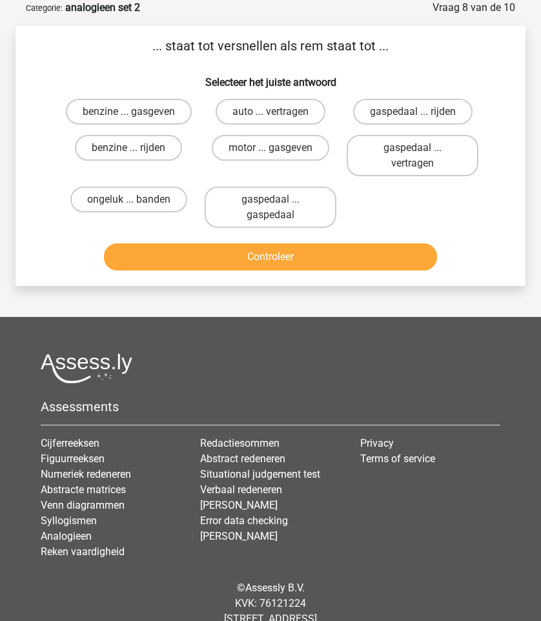
click at [177, 50] on p "... staat tot versnellen als rem staat tot ..." at bounding box center [270, 45] width 469 height 19
drag, startPoint x: 177, startPoint y: 50, endPoint x: 285, endPoint y: 52, distance: 108.4
click at [285, 52] on p "... staat tot versnellen als rem staat tot ..." at bounding box center [270, 45] width 469 height 19
click at [379, 152] on label "gaspedaal ... vertragen" at bounding box center [413, 155] width 132 height 41
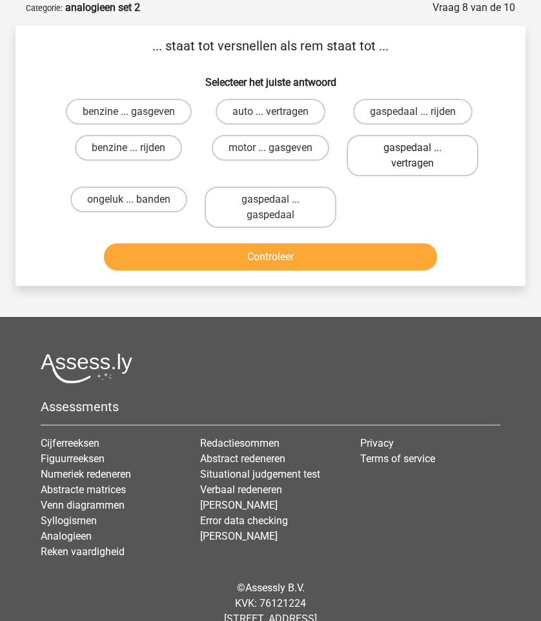
click at [412, 152] on input "gaspedaal ... vertragen" at bounding box center [416, 152] width 8 height 8
radio input "true"
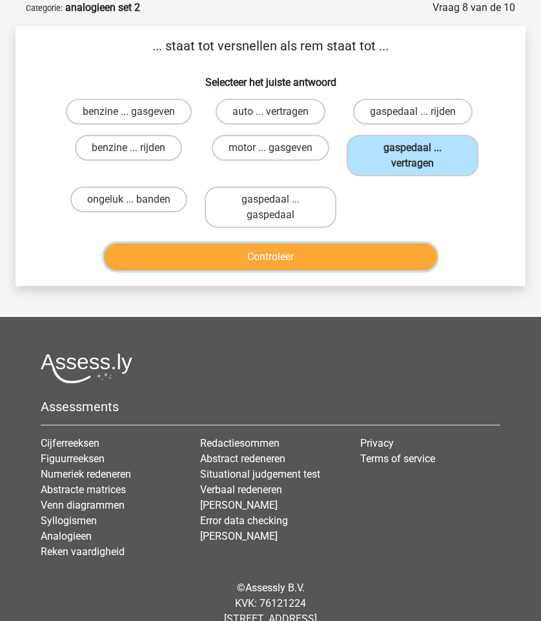
click at [365, 260] on button "Controleer" at bounding box center [270, 256] width 332 height 27
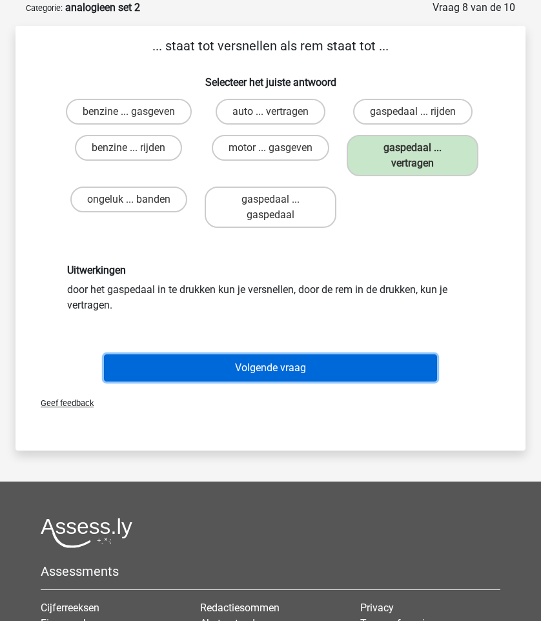
click at [287, 361] on button "Volgende vraag" at bounding box center [270, 367] width 332 height 27
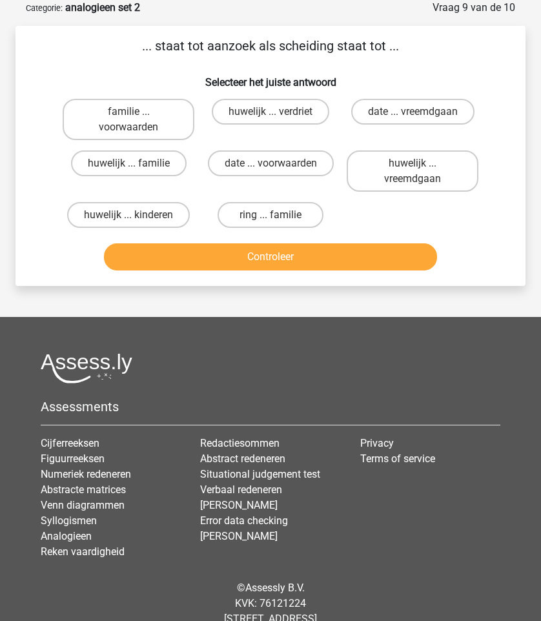
drag, startPoint x: 140, startPoint y: 37, endPoint x: 383, endPoint y: 69, distance: 245.4
click at [383, 69] on div "... staat tot aanzoek als scheiding staat tot ... Selecteer het juiste antwoord…" at bounding box center [271, 155] width 500 height 239
click at [383, 69] on h6 "Selecteer het juiste antwoord" at bounding box center [270, 77] width 469 height 23
click at [274, 106] on label "huwelijk ... verdriet" at bounding box center [270, 112] width 117 height 26
click at [274, 112] on input "huwelijk ... verdriet" at bounding box center [274, 116] width 8 height 8
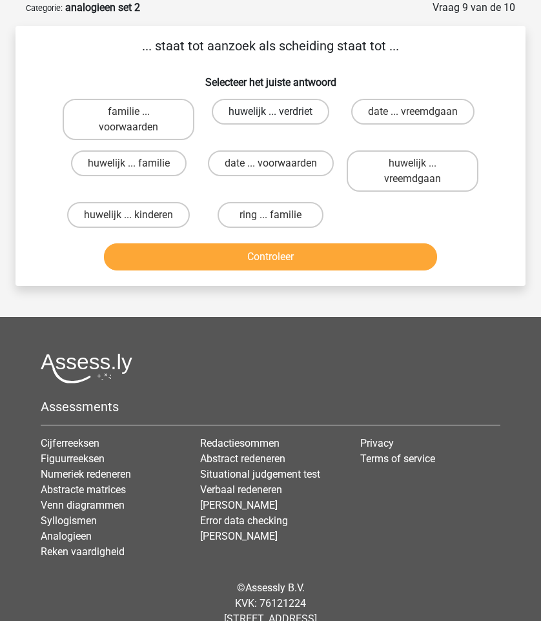
radio input "true"
click at [290, 106] on label "huwelijk ... verdriet" at bounding box center [270, 112] width 117 height 26
click at [279, 112] on input "huwelijk ... verdriet" at bounding box center [274, 116] width 8 height 8
click at [145, 170] on label "huwelijk ... familie" at bounding box center [129, 163] width 116 height 26
click at [137, 170] on input "huwelijk ... familie" at bounding box center [132, 167] width 8 height 8
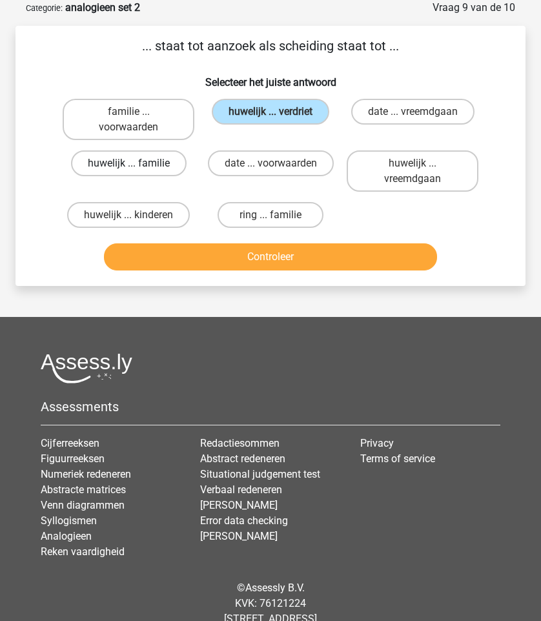
radio input "true"
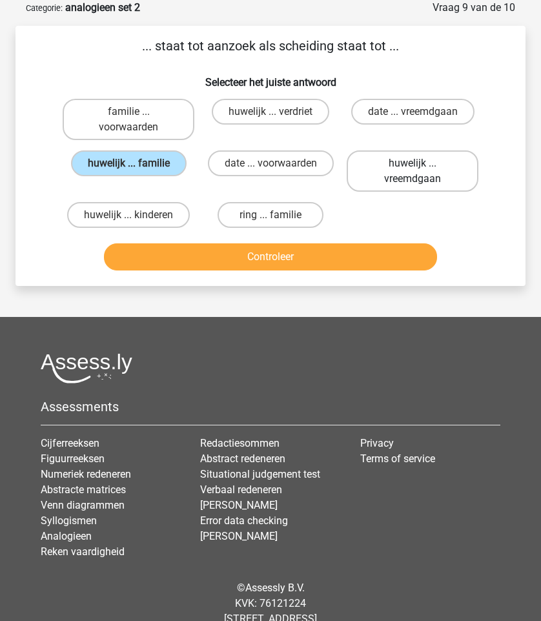
click at [391, 171] on label "huwelijk ... vreemdgaan" at bounding box center [413, 170] width 132 height 41
click at [412, 171] on input "huwelijk ... vreemdgaan" at bounding box center [416, 167] width 8 height 8
radio input "true"
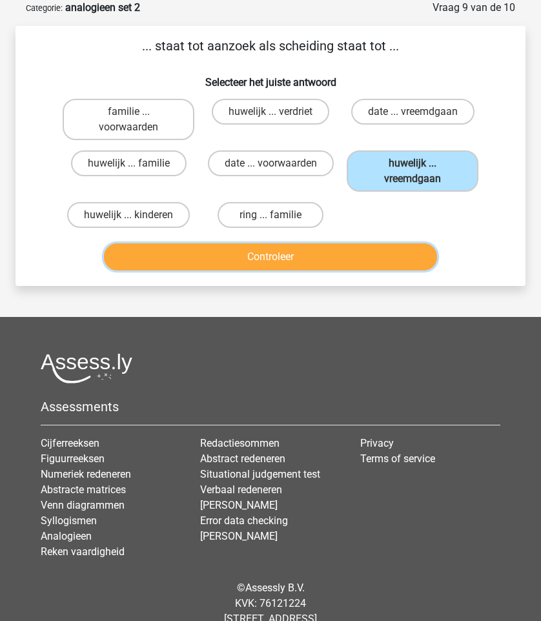
click at [340, 259] on button "Controleer" at bounding box center [270, 256] width 332 height 27
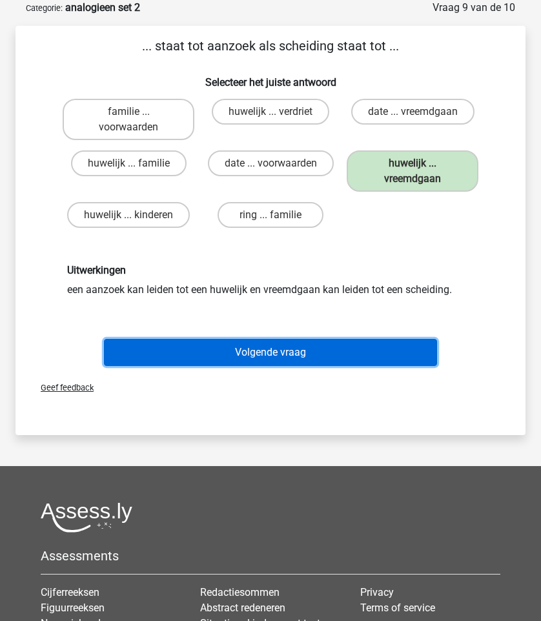
click at [231, 359] on button "Volgende vraag" at bounding box center [270, 352] width 332 height 27
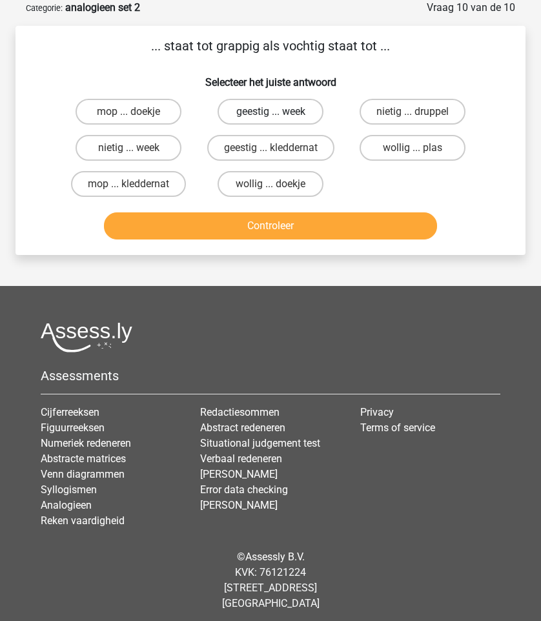
scroll to position [50, 0]
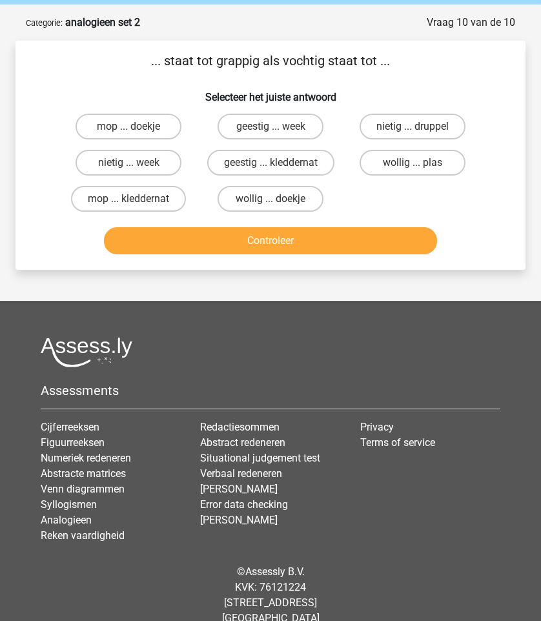
drag, startPoint x: 152, startPoint y: 55, endPoint x: 316, endPoint y: 55, distance: 164.6
click at [316, 55] on p "... staat tot grappig als vochtig staat tot ..." at bounding box center [270, 60] width 469 height 19
drag, startPoint x: 163, startPoint y: 61, endPoint x: 294, endPoint y: 86, distance: 133.4
click at [288, 86] on div "... staat tot grappig als vochtig staat tot ... Selecteer het juiste antwoord m…" at bounding box center [271, 155] width 500 height 208
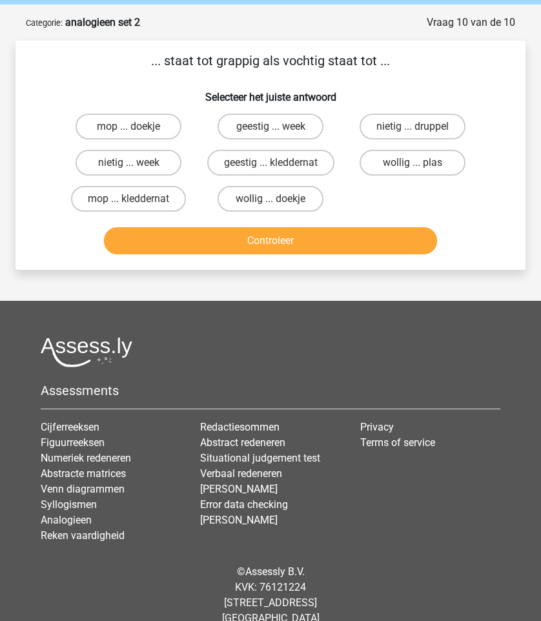
click at [294, 86] on h6 "Selecteer het juiste antwoord" at bounding box center [270, 92] width 469 height 23
drag, startPoint x: 251, startPoint y: 68, endPoint x: 374, endPoint y: 91, distance: 124.7
click at [374, 91] on div "... staat tot grappig als vochtig staat tot ... Selecteer het juiste antwoord m…" at bounding box center [271, 155] width 500 height 208
click at [374, 91] on h6 "Selecteer het juiste antwoord" at bounding box center [270, 92] width 469 height 23
click at [293, 163] on label "geestig ... kleddernat" at bounding box center [270, 163] width 127 height 26
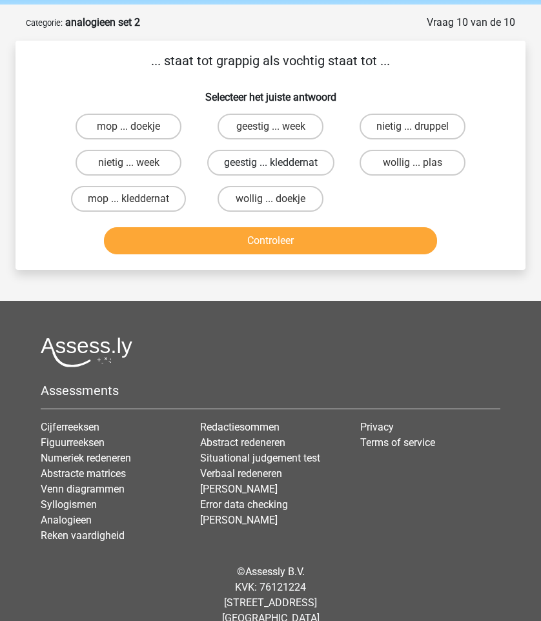
click at [279, 163] on input "geestig ... kleddernat" at bounding box center [274, 167] width 8 height 8
radio input "true"
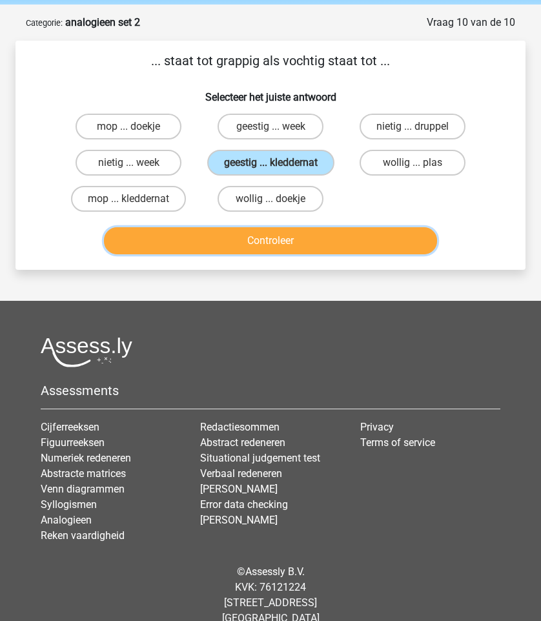
click at [350, 239] on button "Controleer" at bounding box center [270, 240] width 332 height 27
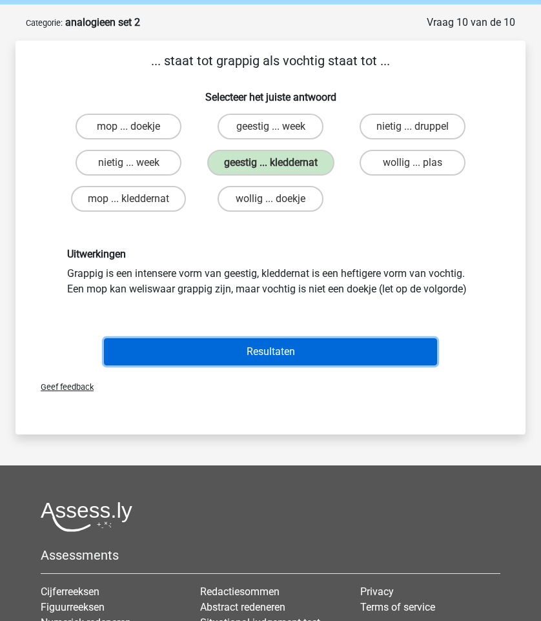
click at [314, 349] on button "Resultaten" at bounding box center [270, 351] width 332 height 27
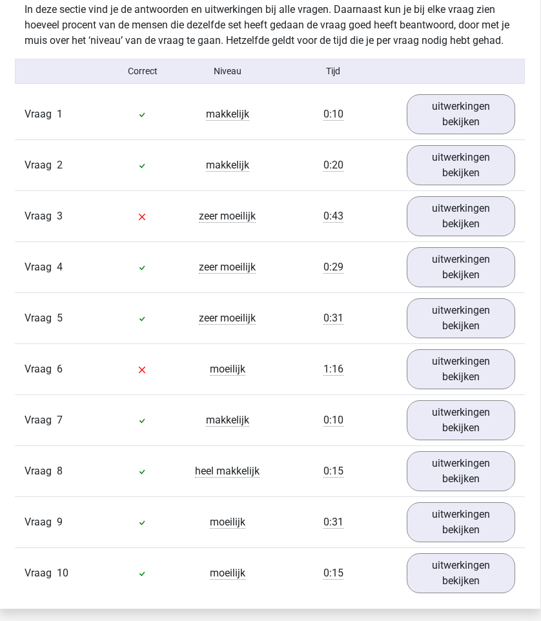
scroll to position [1202, 1]
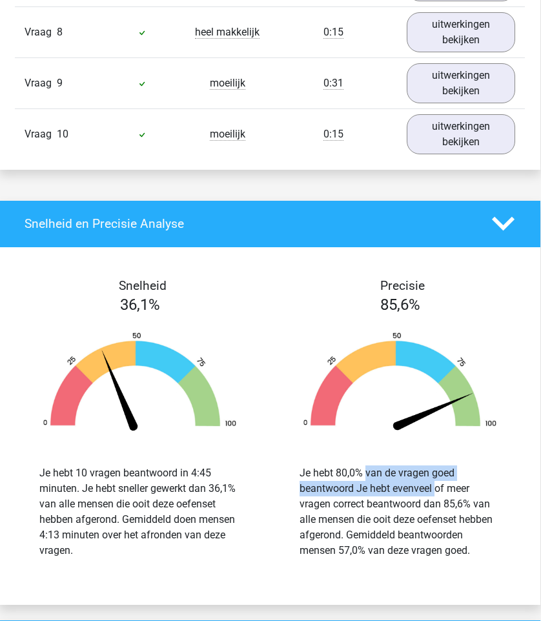
drag, startPoint x: 312, startPoint y: 475, endPoint x: 412, endPoint y: 500, distance: 103.2
click at [408, 500] on div "Je hebt 80,0% van de vragen goed beantwoord Je hebt evenveel of meer vragen cor…" at bounding box center [399, 511] width 201 height 93
click at [412, 500] on div "Je hebt 80,0% van de vragen goed beantwoord Je hebt evenveel of meer vragen cor…" at bounding box center [399, 511] width 201 height 93
drag, startPoint x: 474, startPoint y: 550, endPoint x: 385, endPoint y: 485, distance: 110.5
click at [387, 485] on div "Je hebt 80,0% van de vragen goed beantwoord Je hebt evenveel of meer vragen cor…" at bounding box center [399, 511] width 201 height 93
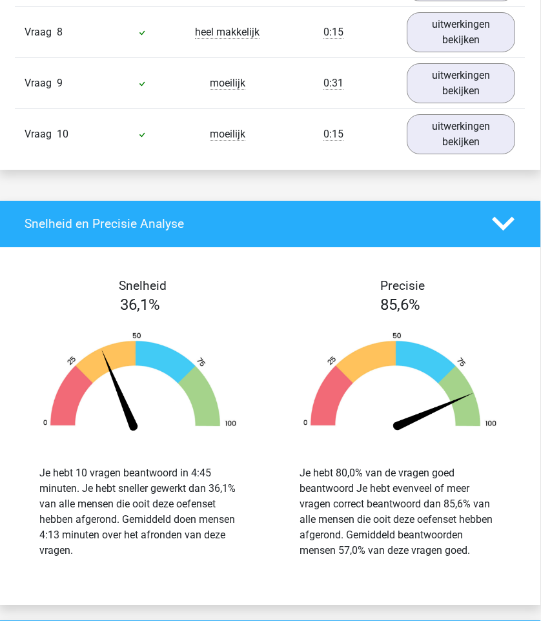
click at [385, 485] on div "Je hebt 80,0% van de vragen goed beantwoord Je hebt evenveel of meer vragen cor…" at bounding box center [399, 511] width 201 height 93
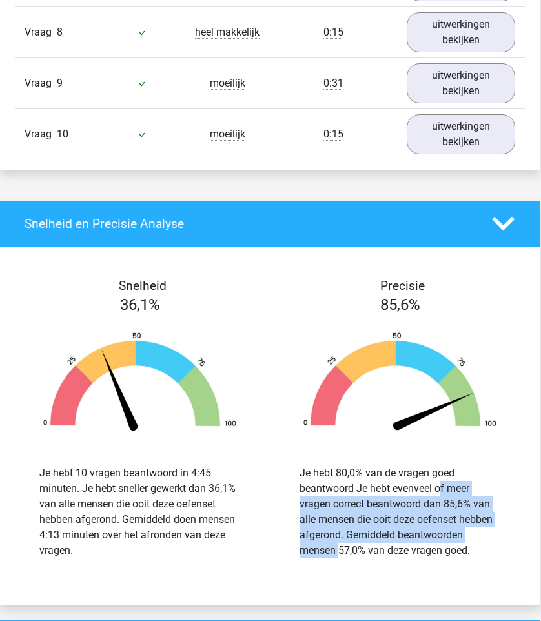
drag, startPoint x: 385, startPoint y: 485, endPoint x: 461, endPoint y: 539, distance: 93.1
click at [461, 541] on div "Je hebt 80,0% van de vragen goed beantwoord Je hebt evenveel of meer vragen cor…" at bounding box center [399, 511] width 201 height 93
click at [461, 539] on div "Je hebt 80,0% van de vragen goed beantwoord Je hebt evenveel of meer vragen cor…" at bounding box center [399, 511] width 201 height 93
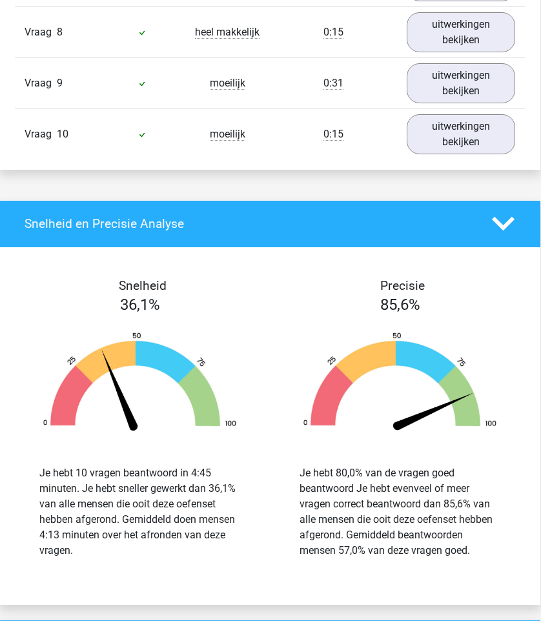
drag, startPoint x: 461, startPoint y: 547, endPoint x: 367, endPoint y: 461, distance: 127.5
click at [367, 461] on div "Je hebt 80,0% van de vragen goed beantwoord Je hebt evenveel of meer vragen cor…" at bounding box center [399, 512] width 241 height 124
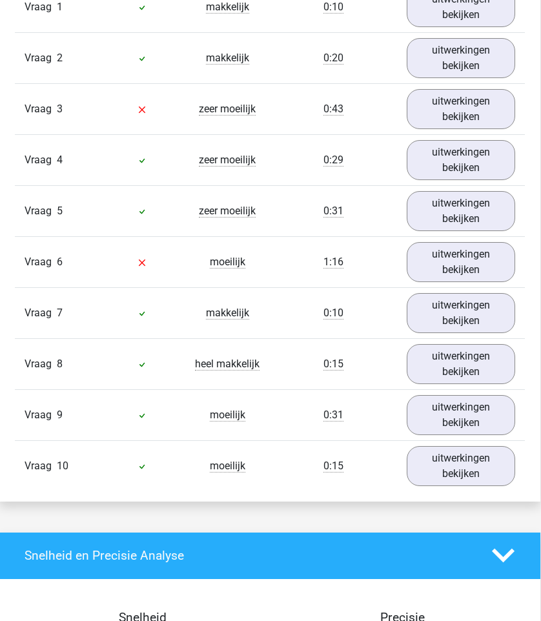
scroll to position [727, 1]
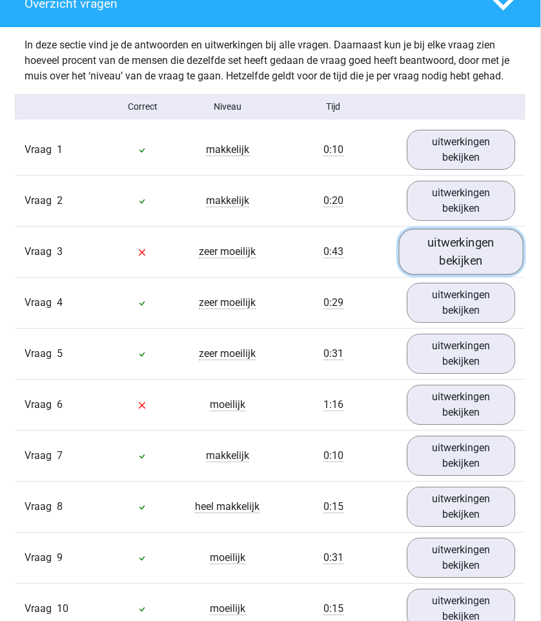
click at [475, 247] on link "uitwerkingen bekijken" at bounding box center [461, 251] width 125 height 46
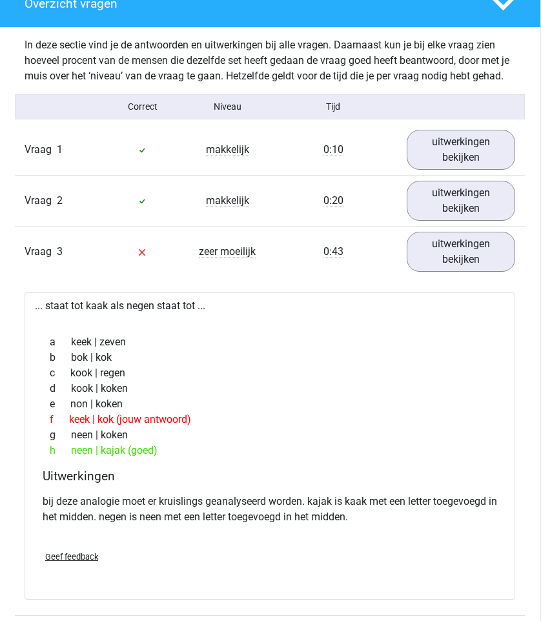
drag, startPoint x: 54, startPoint y: 315, endPoint x: 232, endPoint y: 330, distance: 178.1
click at [232, 330] on div "... staat tot kaak als negen staat tot ... a keek | zeven b bok | kok c kook | …" at bounding box center [270, 445] width 490 height 307
click at [232, 330] on div "a keek | zeven b bok | kok c kook | regen d kook | koken e non | koken f keek |…" at bounding box center [270, 396] width 460 height 134
drag, startPoint x: 191, startPoint y: 430, endPoint x: 48, endPoint y: 416, distance: 144.0
click at [48, 416] on div "a keek | zeven b bok | kok c kook | regen d kook | koken e non | koken f keek |…" at bounding box center [270, 396] width 460 height 134
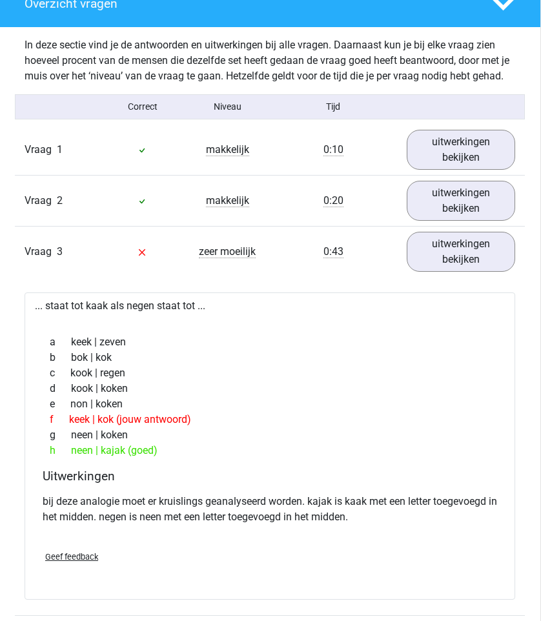
click at [48, 416] on div "f keek | kok (jouw antwoord)" at bounding box center [270, 419] width 460 height 15
drag, startPoint x: 58, startPoint y: 445, endPoint x: 202, endPoint y: 445, distance: 143.9
click at [202, 445] on div "[PERSON_NAME] | kajak (goed)" at bounding box center [270, 450] width 460 height 15
click at [202, 445] on div "h neen | kajak (goed)" at bounding box center [270, 450] width 460 height 15
drag, startPoint x: 202, startPoint y: 445, endPoint x: 39, endPoint y: 438, distance: 162.8
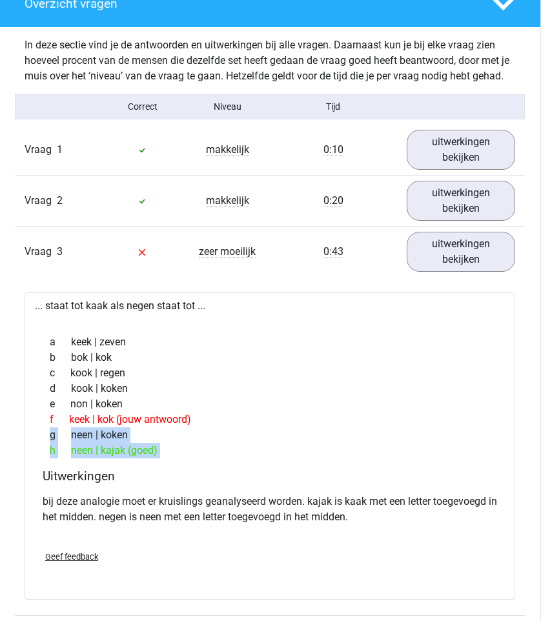
click at [39, 438] on div "... staat tot kaak als negen staat tot ... a keek | zeven b bok | kok c kook | …" at bounding box center [270, 445] width 490 height 307
drag, startPoint x: 56, startPoint y: 452, endPoint x: 276, endPoint y: 452, distance: 220.1
click at [276, 452] on div "h neen | kajak (goed)" at bounding box center [270, 450] width 460 height 15
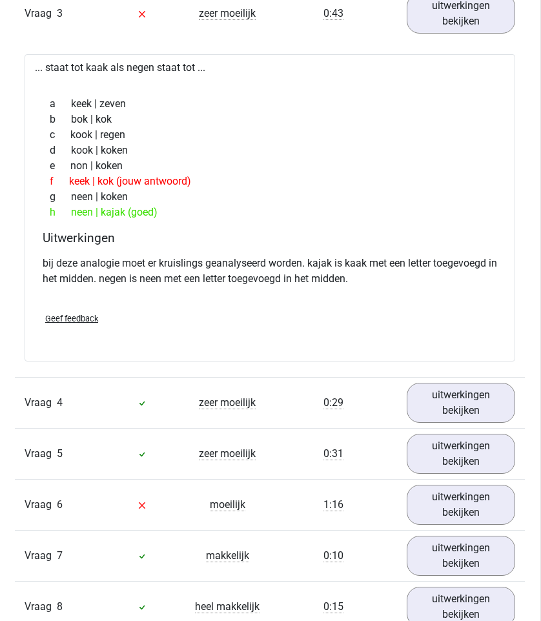
scroll to position [1133, 1]
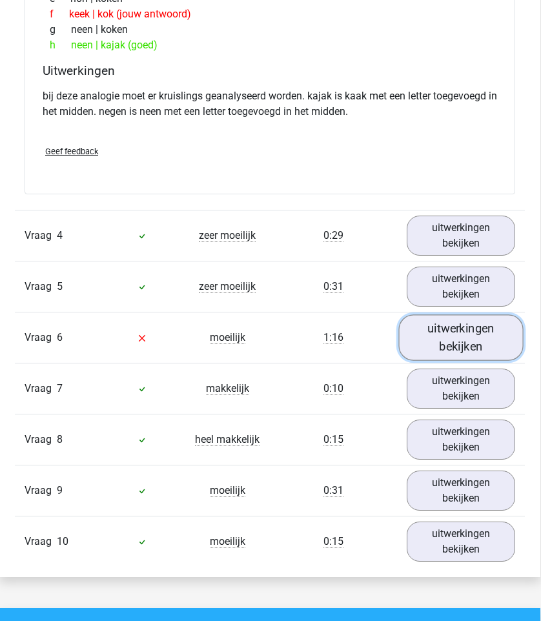
click at [443, 339] on link "uitwerkingen bekijken" at bounding box center [461, 337] width 125 height 46
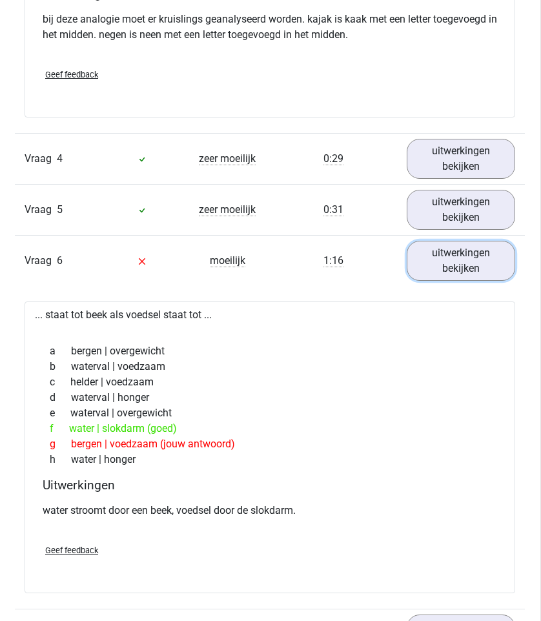
scroll to position [1209, 1]
drag, startPoint x: 188, startPoint y: 423, endPoint x: 61, endPoint y: 413, distance: 126.9
click at [61, 413] on div "a bergen | overgewicht b waterval | voedzaam c helder | voedzaam d waterval | h…" at bounding box center [270, 406] width 460 height 134
click at [61, 413] on span "e" at bounding box center [60, 413] width 21 height 15
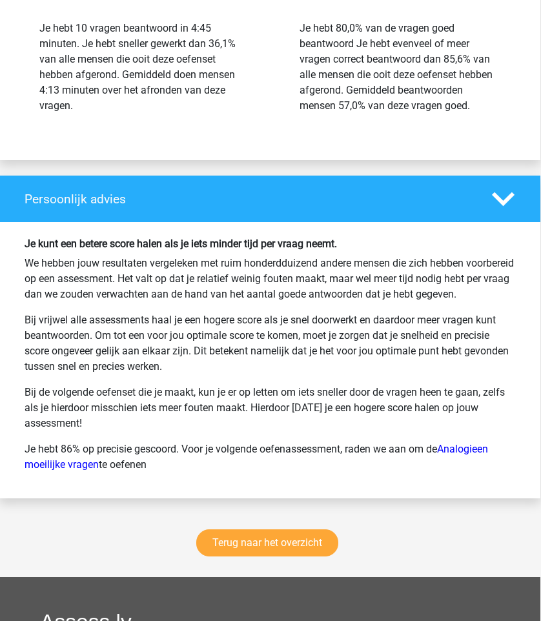
scroll to position [2312, 1]
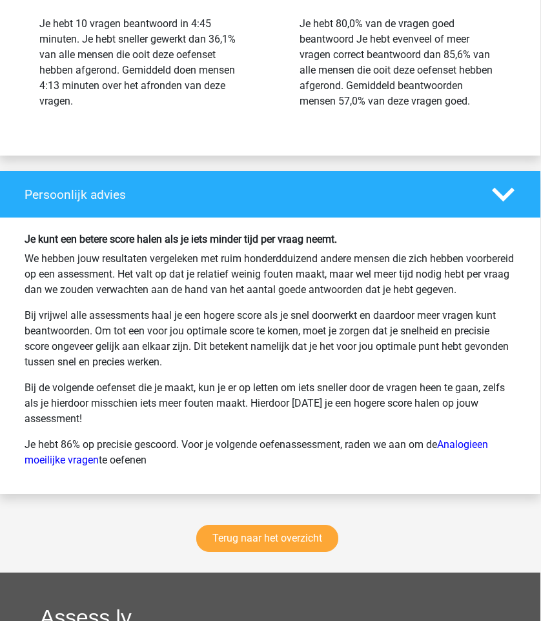
click at [342, 572] on div "Terug naar het overzicht" at bounding box center [269, 540] width 541 height 63
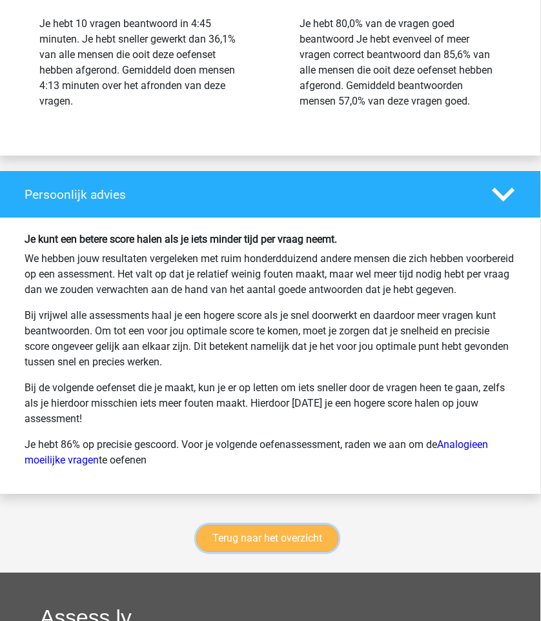
click at [312, 552] on link "Terug naar het overzicht" at bounding box center [267, 538] width 142 height 27
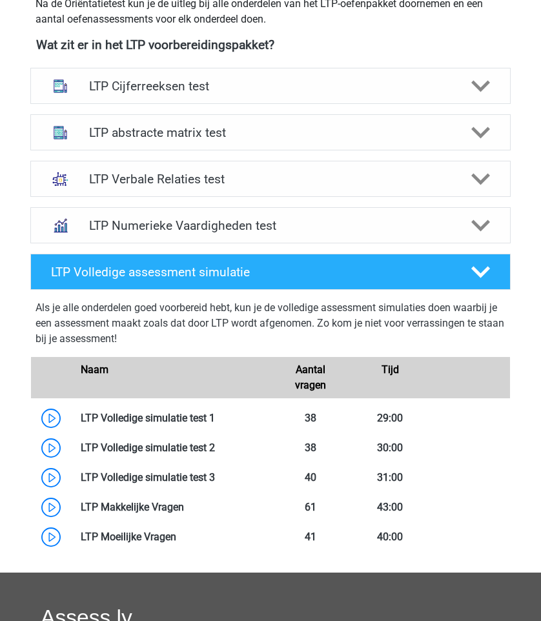
scroll to position [512, 0]
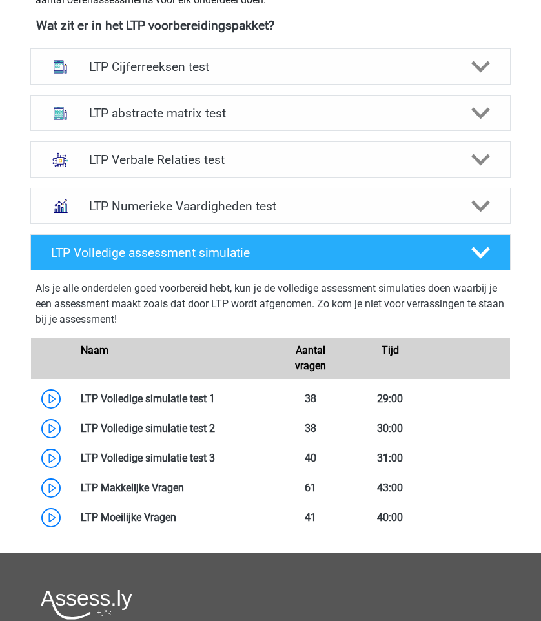
click at [262, 167] on div "LTP Verbale Relaties test" at bounding box center [270, 159] width 480 height 36
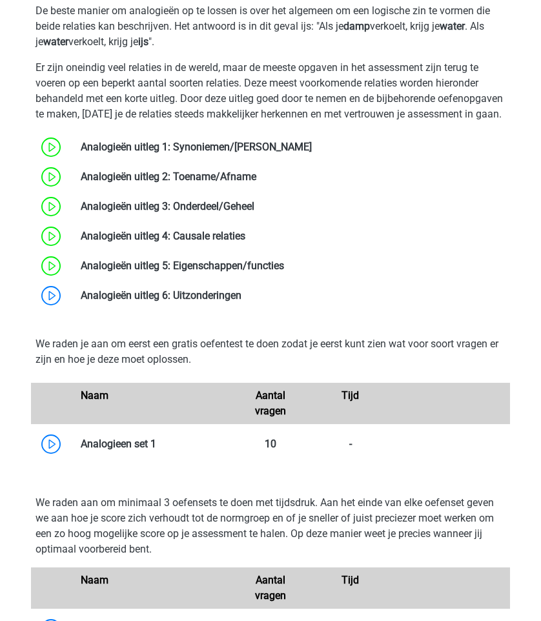
scroll to position [1033, 0]
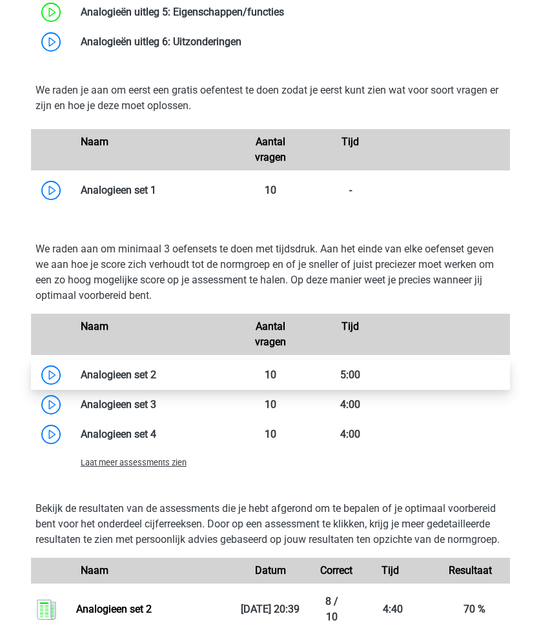
click at [156, 381] on link at bounding box center [156, 375] width 0 height 12
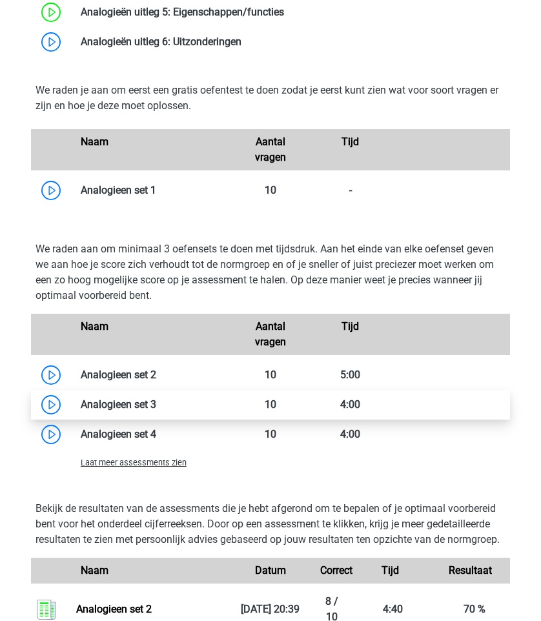
click at [156, 410] on link at bounding box center [156, 404] width 0 height 12
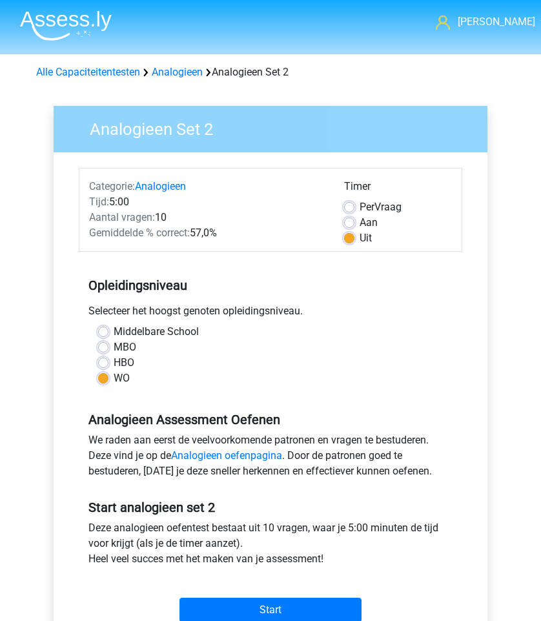
scroll to position [275, 0]
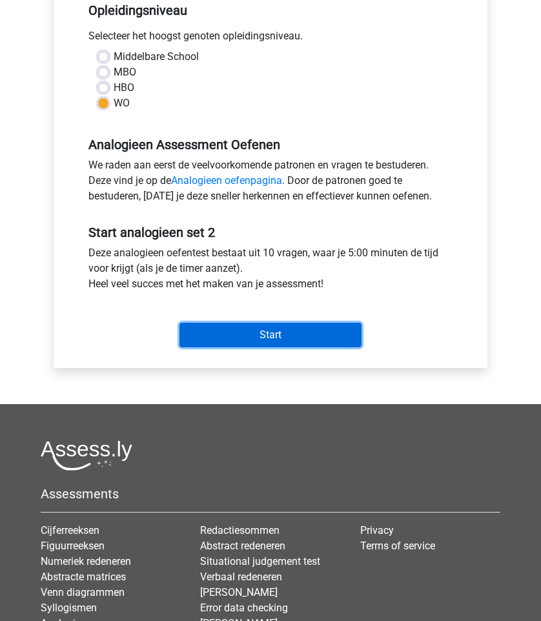
click at [247, 329] on input "Start" at bounding box center [270, 335] width 182 height 25
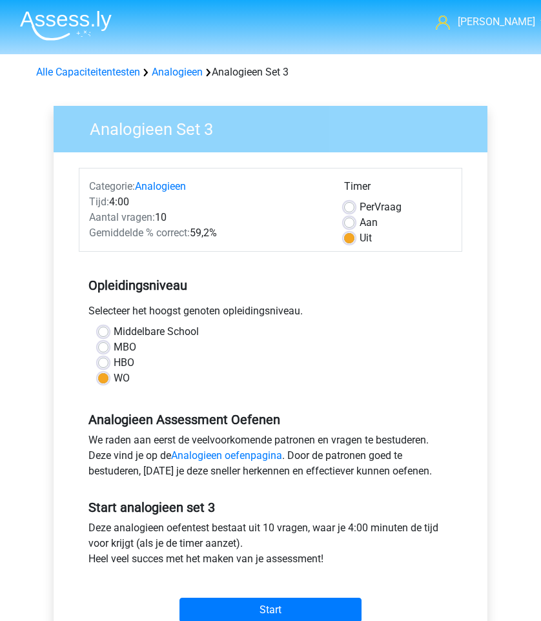
scroll to position [70, 0]
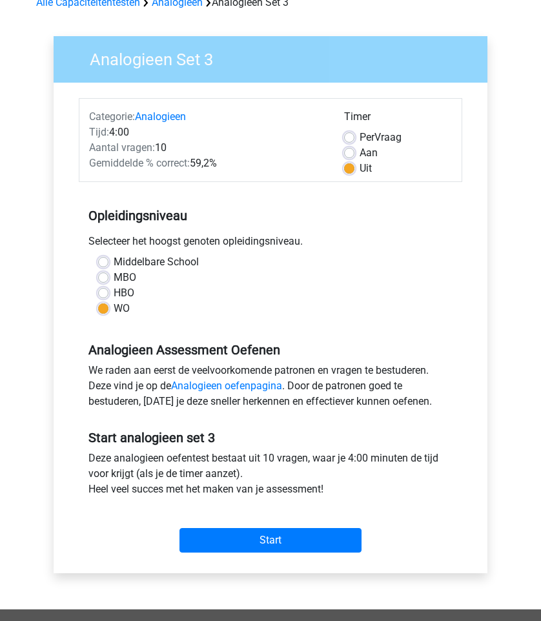
click at [359, 139] on label "Per Vraag" at bounding box center [380, 137] width 42 height 15
click at [347, 139] on input "Per Vraag" at bounding box center [349, 136] width 10 height 13
radio input "true"
click at [297, 526] on div "Start" at bounding box center [270, 529] width 383 height 45
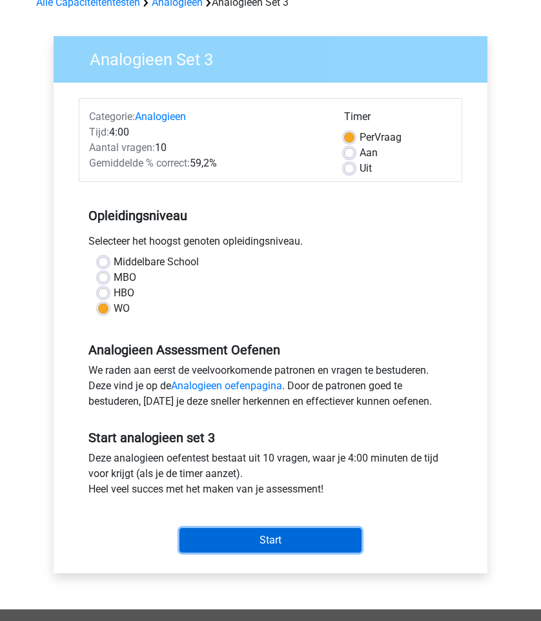
click at [293, 534] on input "Start" at bounding box center [270, 540] width 182 height 25
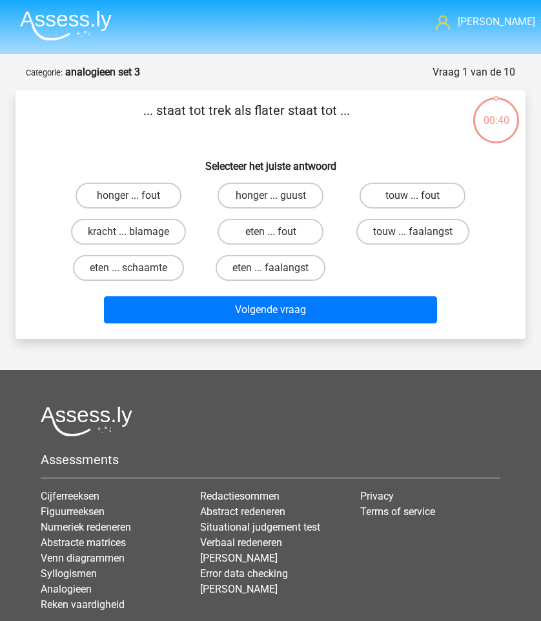
drag, startPoint x: 170, startPoint y: 114, endPoint x: 230, endPoint y: 114, distance: 60.0
click at [221, 114] on p "... staat tot trek als flater staat tot ..." at bounding box center [246, 120] width 420 height 39
click at [230, 114] on p "... staat tot trek als flater staat tot ..." at bounding box center [246, 120] width 420 height 39
click at [149, 190] on label "honger ... fout" at bounding box center [128, 196] width 105 height 26
click at [137, 196] on input "honger ... fout" at bounding box center [132, 200] width 8 height 8
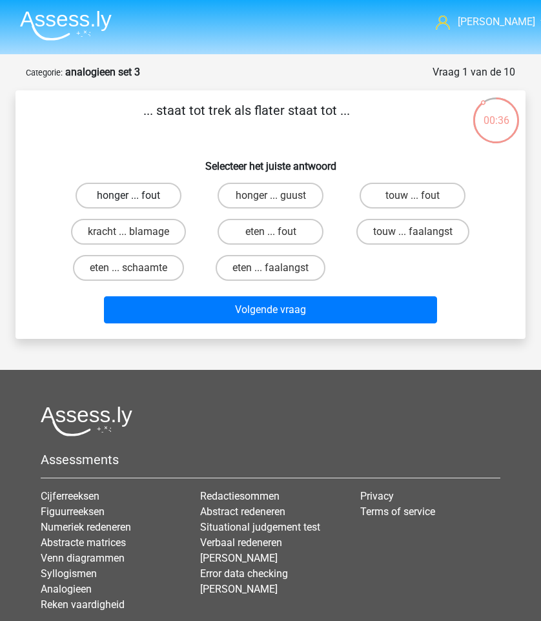
radio input "true"
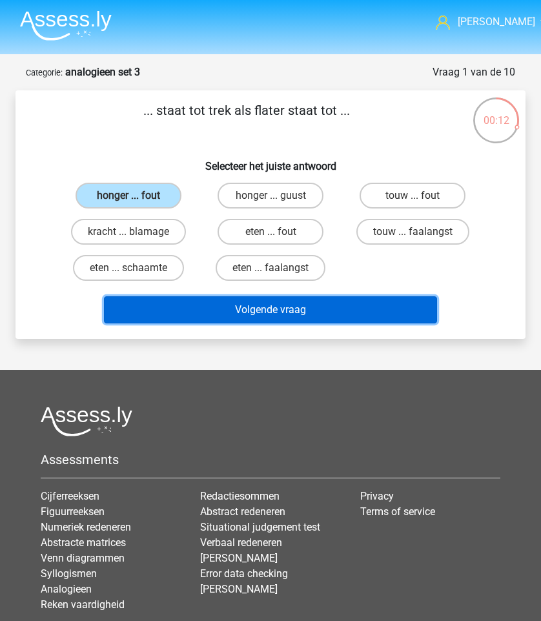
click at [231, 314] on button "Volgende vraag" at bounding box center [270, 309] width 332 height 27
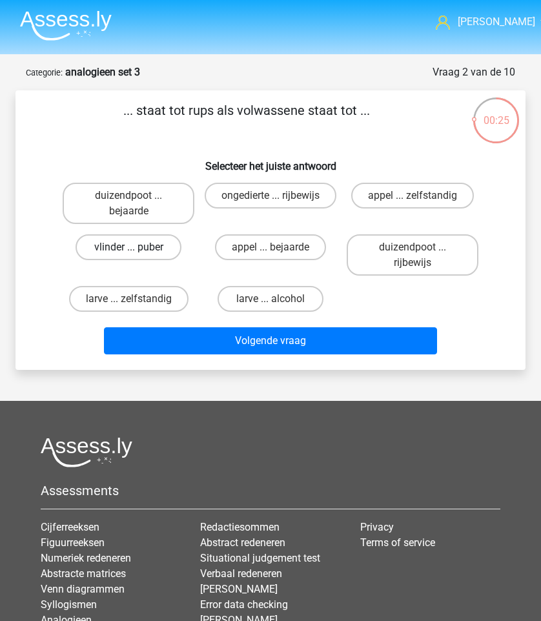
click at [135, 247] on label "vlinder ... puber" at bounding box center [128, 247] width 105 height 26
click at [135, 247] on input "vlinder ... puber" at bounding box center [132, 251] width 8 height 8
radio input "true"
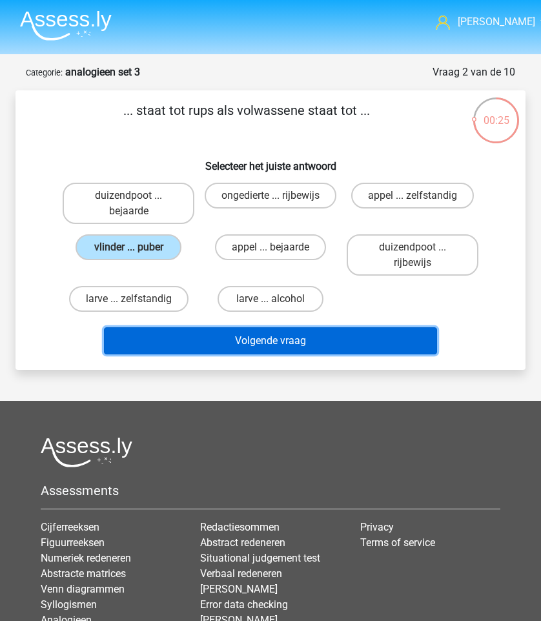
click at [234, 336] on button "Volgende vraag" at bounding box center [270, 340] width 332 height 27
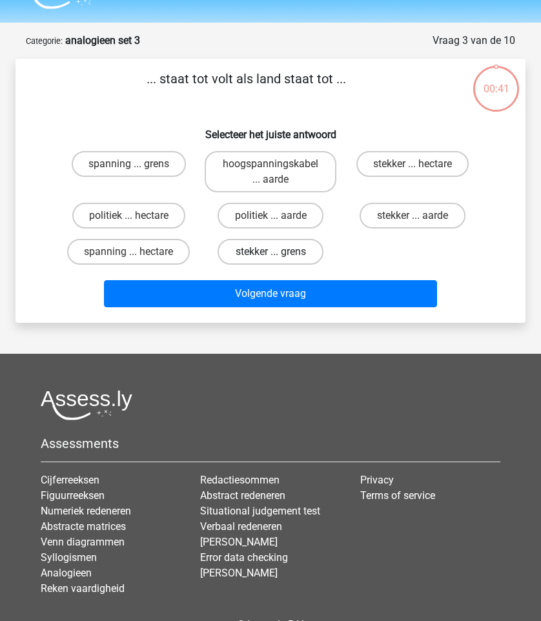
scroll to position [65, 0]
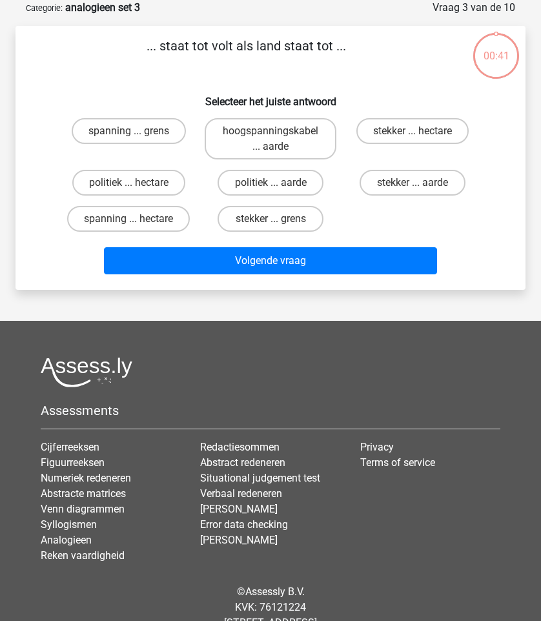
drag, startPoint x: 172, startPoint y: 47, endPoint x: 336, endPoint y: 49, distance: 163.3
click at [336, 49] on p "... staat tot volt als land staat tot ..." at bounding box center [246, 55] width 420 height 39
drag, startPoint x: 132, startPoint y: 57, endPoint x: 303, endPoint y: 57, distance: 171.7
click at [303, 57] on p "... staat tot volt als land staat tot ..." at bounding box center [246, 55] width 420 height 39
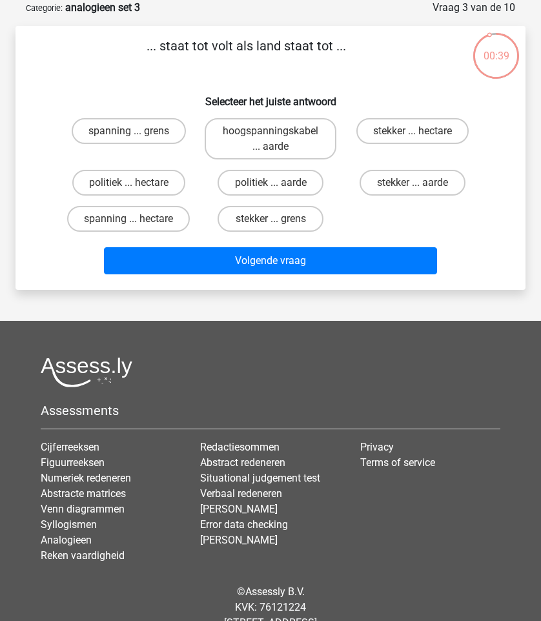
click at [303, 57] on p "... staat tot volt als land staat tot ..." at bounding box center [246, 55] width 420 height 39
drag, startPoint x: 144, startPoint y: 41, endPoint x: 261, endPoint y: 71, distance: 120.5
click at [261, 71] on p "... staat tot volt als land staat tot ..." at bounding box center [246, 55] width 420 height 39
drag, startPoint x: 157, startPoint y: 39, endPoint x: 166, endPoint y: 53, distance: 16.8
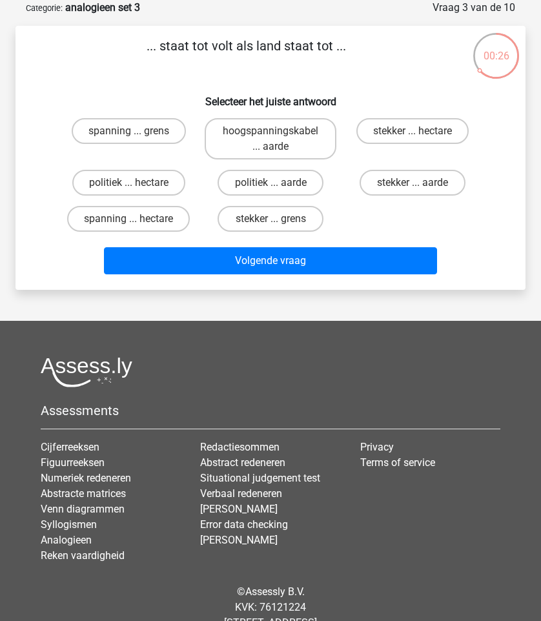
click at [159, 42] on p "... staat tot volt als land staat tot ..." at bounding box center [246, 55] width 420 height 39
drag, startPoint x: 145, startPoint y: 44, endPoint x: 207, endPoint y: 44, distance: 62.0
click at [207, 44] on p "... staat tot volt als land staat tot ..." at bounding box center [246, 55] width 420 height 39
click at [144, 112] on div "... staat tot volt als land staat tot ... Selecteer het juiste antwoord spannin…" at bounding box center [271, 157] width 500 height 243
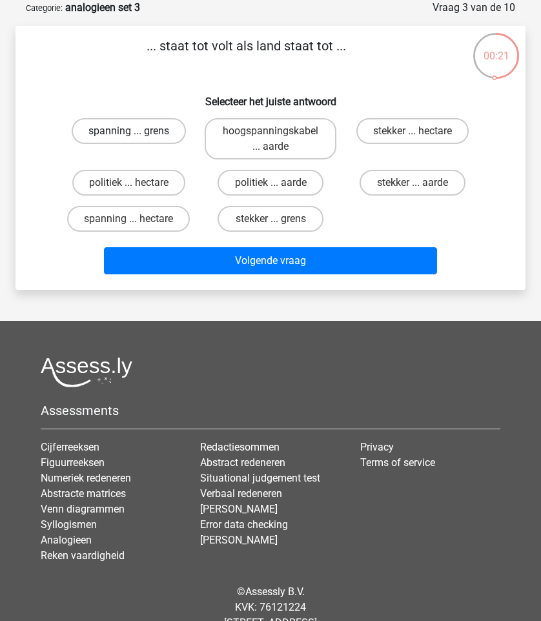
click at [143, 127] on label "spanning ... grens" at bounding box center [129, 131] width 114 height 26
click at [137, 131] on input "spanning ... grens" at bounding box center [132, 135] width 8 height 8
radio input "true"
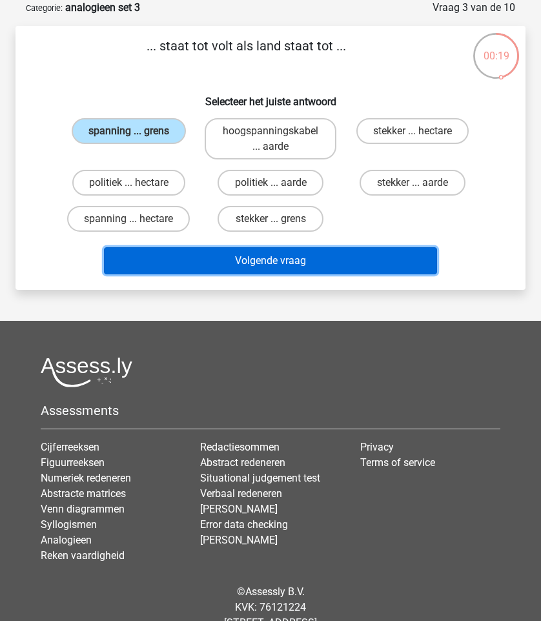
click at [210, 250] on button "Volgende vraag" at bounding box center [270, 260] width 332 height 27
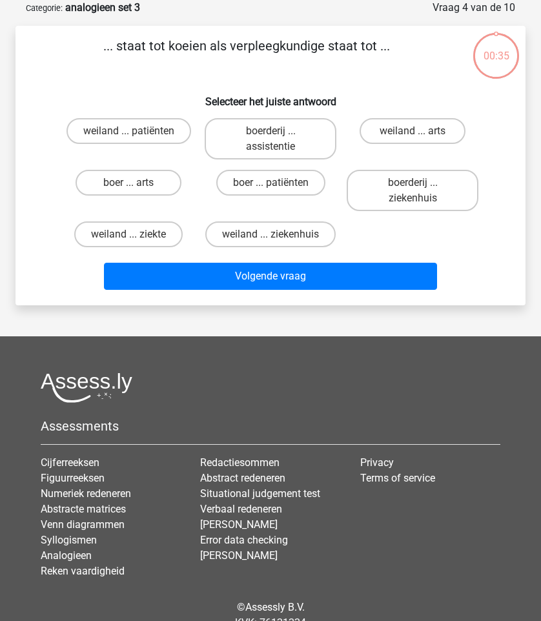
drag, startPoint x: 119, startPoint y: 51, endPoint x: 226, endPoint y: 50, distance: 107.1
click at [226, 50] on p "... staat tot koeien als verpleegkundige staat tot ..." at bounding box center [246, 55] width 420 height 39
click at [267, 237] on label "weiland ... ziekenhuis" at bounding box center [270, 234] width 130 height 26
click at [270, 237] on input "weiland ... ziekenhuis" at bounding box center [274, 238] width 8 height 8
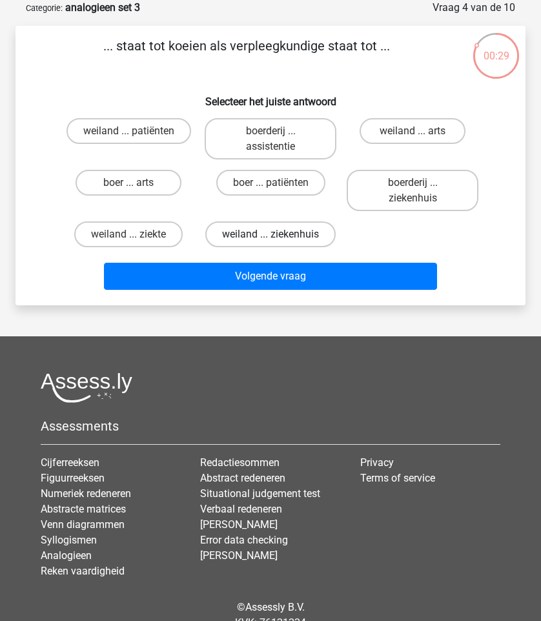
radio input "true"
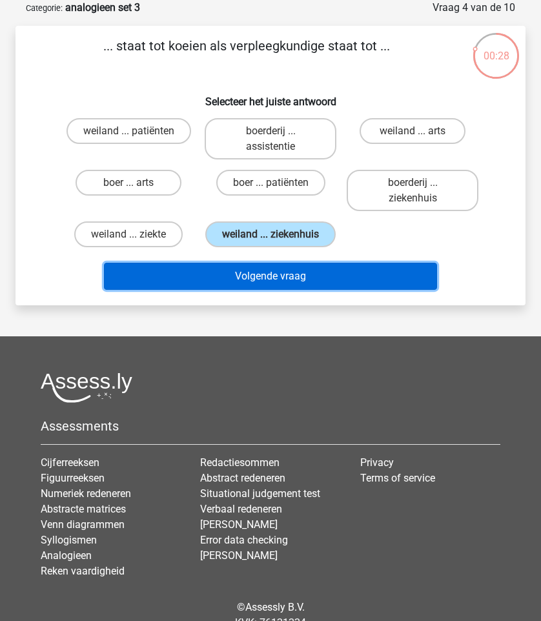
click at [276, 272] on button "Volgende vraag" at bounding box center [270, 276] width 332 height 27
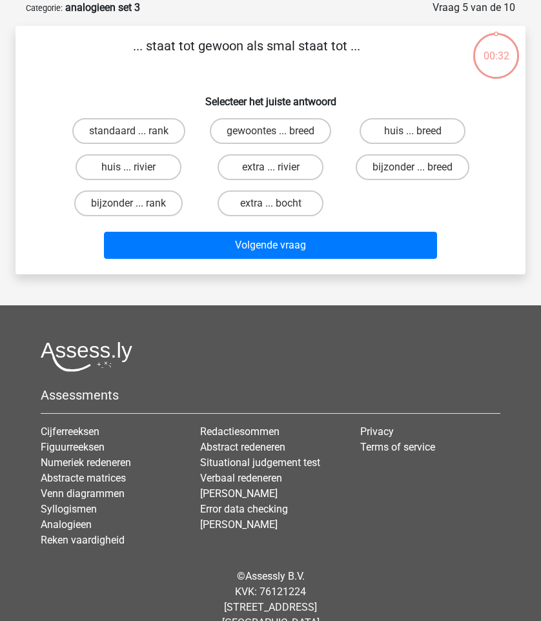
drag, startPoint x: 117, startPoint y: 39, endPoint x: 353, endPoint y: 66, distance: 237.8
click at [353, 66] on p "... staat tot gewoon als smal staat tot ..." at bounding box center [246, 55] width 420 height 39
drag, startPoint x: 374, startPoint y: 56, endPoint x: 125, endPoint y: 48, distance: 249.9
click at [125, 48] on p "... staat tot gewoon als smal staat tot ..." at bounding box center [246, 55] width 420 height 39
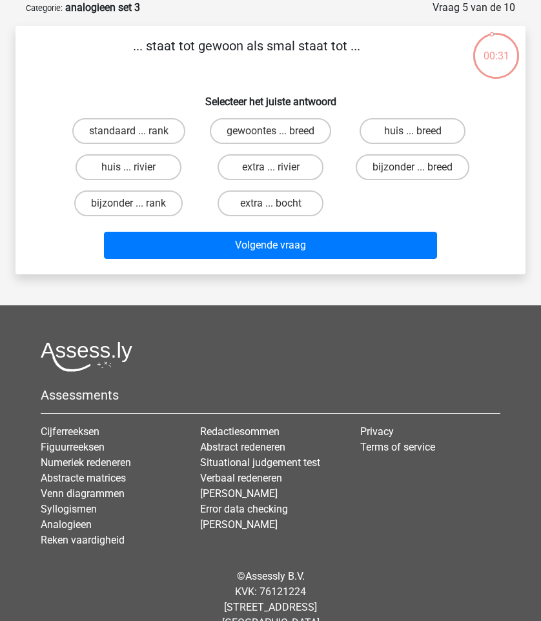
click at [125, 48] on p "... staat tot gewoon als smal staat tot ..." at bounding box center [246, 55] width 420 height 39
drag, startPoint x: 125, startPoint y: 48, endPoint x: 383, endPoint y: 88, distance: 261.2
click at [383, 88] on div "... staat tot gewoon als smal staat tot ... Selecteer het juiste antwoord stand…" at bounding box center [271, 150] width 500 height 228
click at [383, 88] on h6 "Selecteer het juiste antwoord" at bounding box center [270, 96] width 469 height 23
drag, startPoint x: 365, startPoint y: 48, endPoint x: 122, endPoint y: 35, distance: 243.7
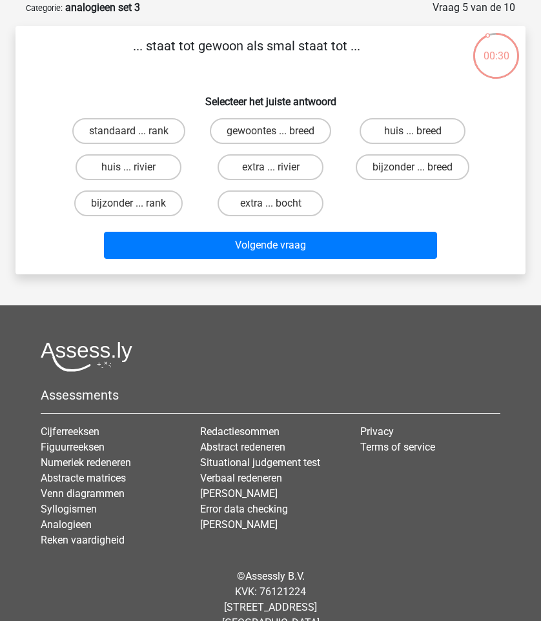
click at [122, 35] on div "... staat tot gewoon als smal staat tot ... Selecteer het juiste antwoord stand…" at bounding box center [270, 150] width 510 height 248
click at [127, 39] on p "... staat tot gewoon als smal staat tot ..." at bounding box center [246, 55] width 420 height 39
click at [402, 176] on label "bijzonder ... breed" at bounding box center [413, 167] width 114 height 26
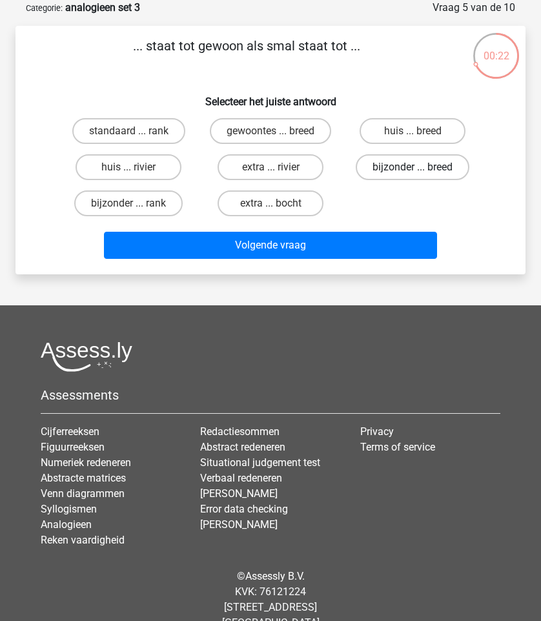
click at [412, 176] on input "bijzonder ... breed" at bounding box center [416, 171] width 8 height 8
radio input "true"
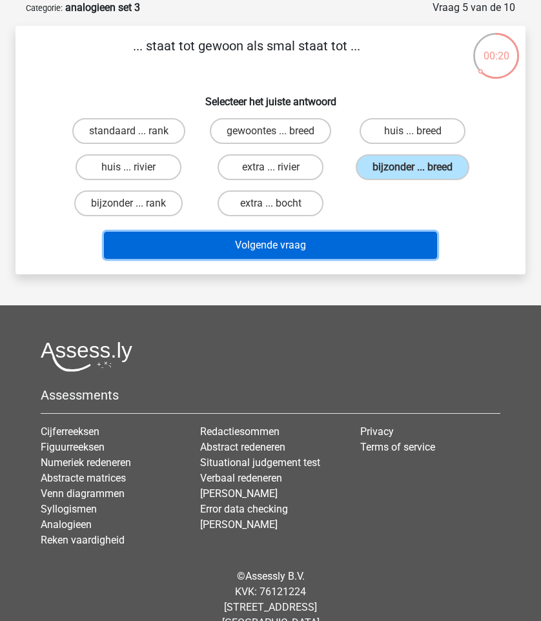
click at [381, 247] on button "Volgende vraag" at bounding box center [270, 245] width 332 height 27
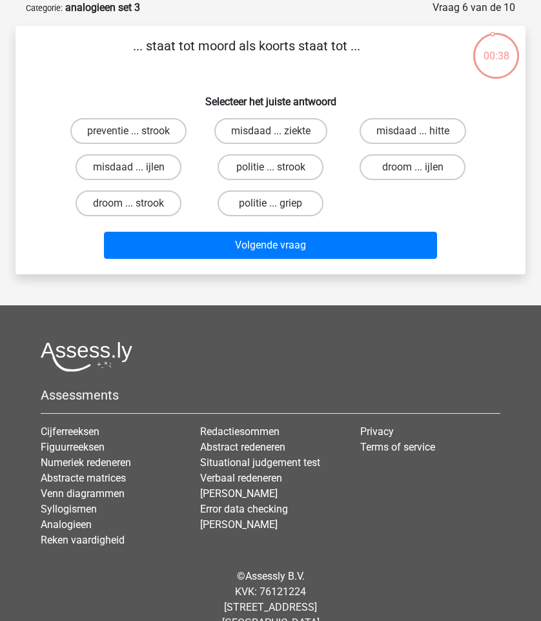
drag, startPoint x: 126, startPoint y: 28, endPoint x: 349, endPoint y: 67, distance: 226.1
click at [349, 67] on div "... staat tot moord als koorts staat tot ... Selecteer het juiste antwoord prev…" at bounding box center [270, 150] width 510 height 248
click at [349, 67] on p "... staat tot moord als koorts staat tot ..." at bounding box center [246, 55] width 420 height 39
click at [290, 134] on label "misdaad ... ziekte" at bounding box center [270, 131] width 113 height 26
click at [279, 134] on input "misdaad ... ziekte" at bounding box center [274, 135] width 8 height 8
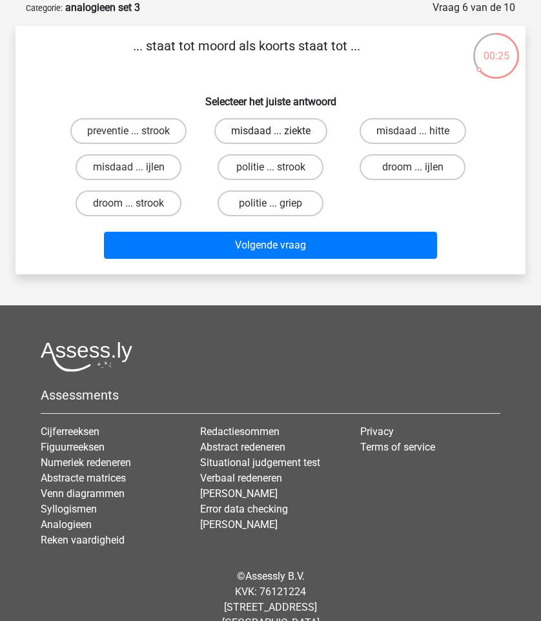
radio input "true"
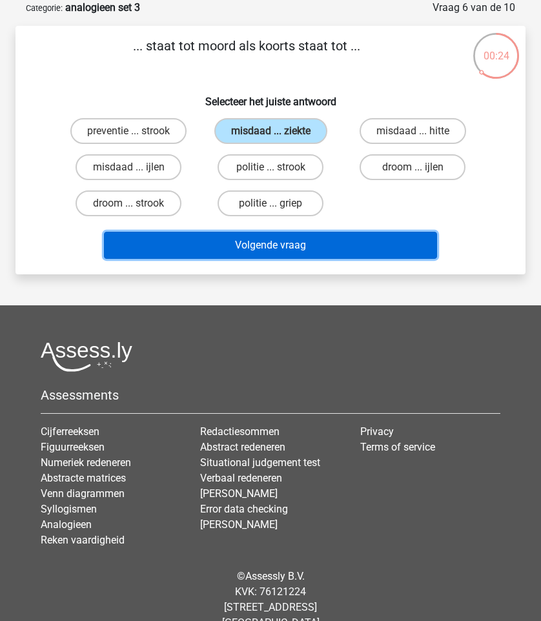
click at [318, 247] on button "Volgende vraag" at bounding box center [270, 245] width 332 height 27
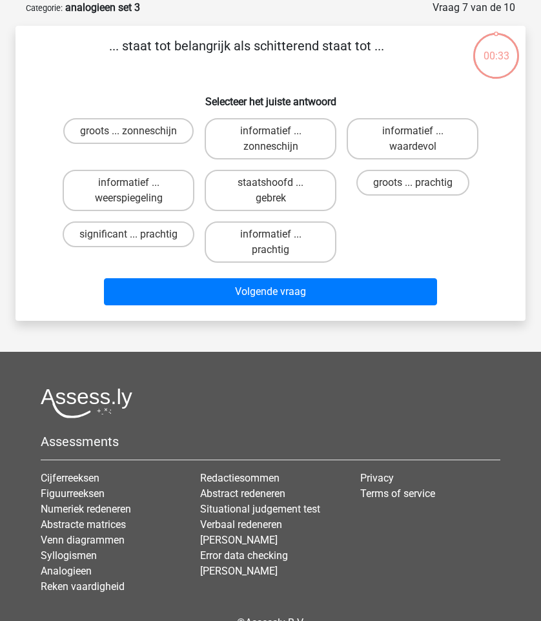
drag, startPoint x: 116, startPoint y: 41, endPoint x: 323, endPoint y: 61, distance: 208.1
click at [323, 61] on p "... staat tot belangrijk als schitterend staat tot ..." at bounding box center [246, 55] width 420 height 39
drag, startPoint x: 150, startPoint y: 61, endPoint x: 221, endPoint y: 65, distance: 70.4
click at [221, 65] on p "... staat tot belangrijk als schitterend staat tot ..." at bounding box center [246, 55] width 420 height 39
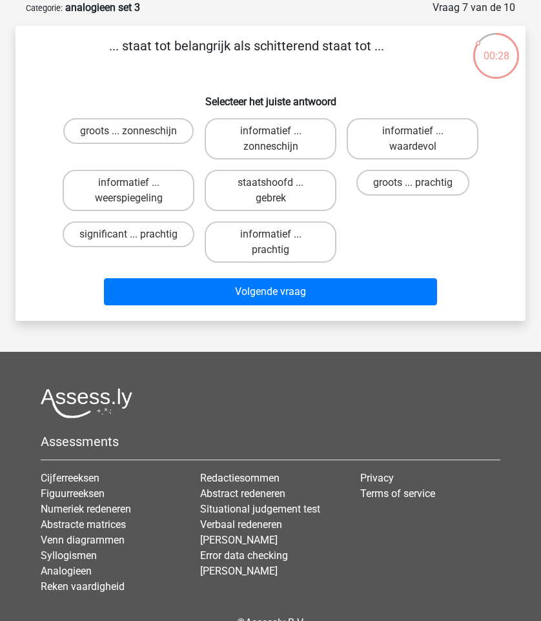
click at [221, 65] on p "... staat tot belangrijk als schitterend staat tot ..." at bounding box center [246, 55] width 420 height 39
click at [259, 241] on label "informatief ... prachtig" at bounding box center [271, 241] width 132 height 41
click at [270, 241] on input "informatief ... prachtig" at bounding box center [274, 238] width 8 height 8
radio input "true"
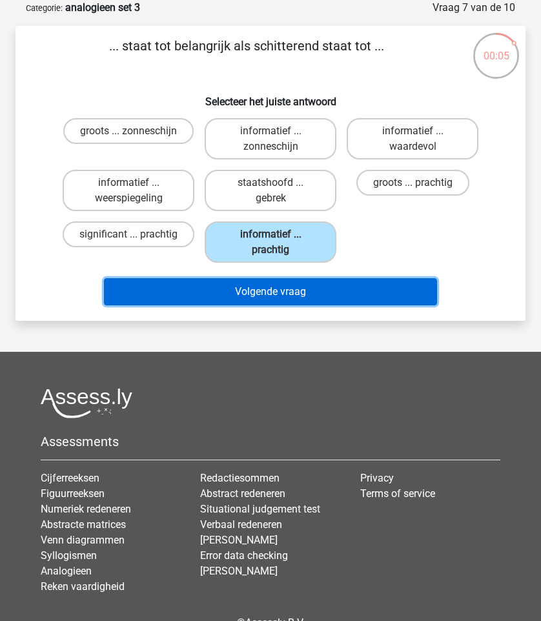
click at [267, 282] on button "Volgende vraag" at bounding box center [270, 291] width 332 height 27
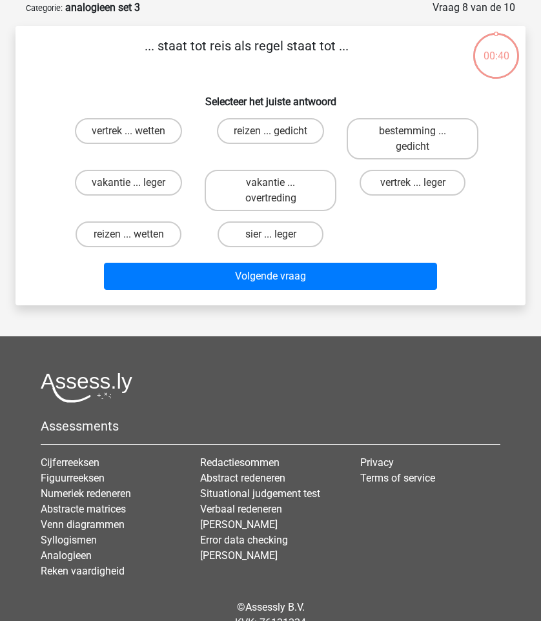
drag, startPoint x: 132, startPoint y: 48, endPoint x: 304, endPoint y: 54, distance: 171.8
click at [304, 54] on p "... staat tot reis als regel staat tot ..." at bounding box center [246, 55] width 420 height 39
click at [143, 139] on label "vertrek ... wetten" at bounding box center [128, 131] width 107 height 26
click at [137, 139] on input "vertrek ... wetten" at bounding box center [132, 135] width 8 height 8
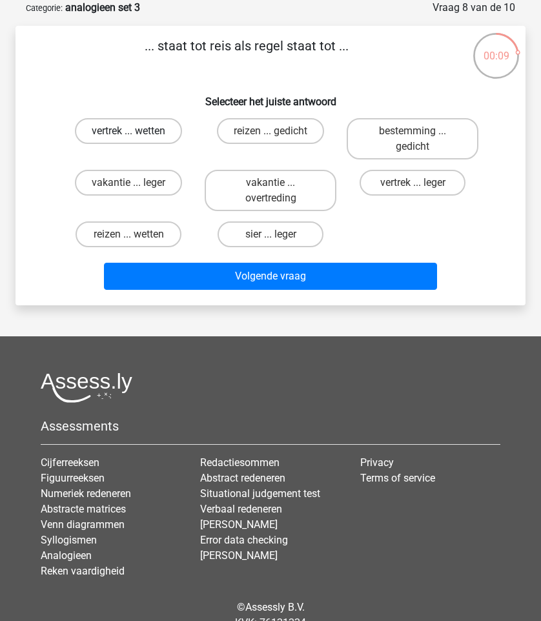
radio input "true"
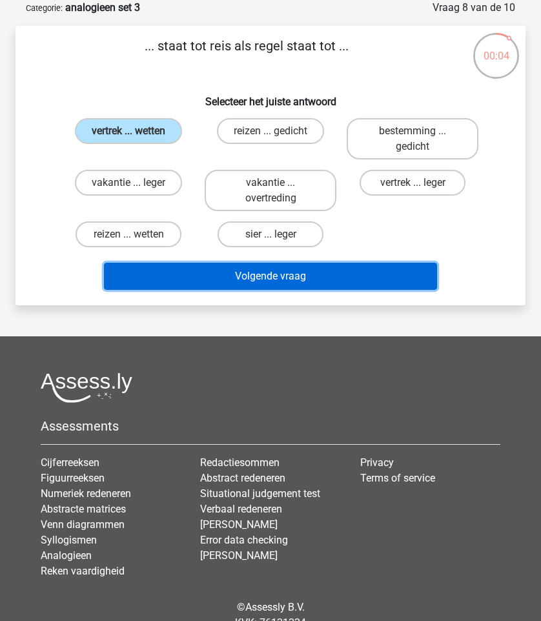
click at [218, 283] on button "Volgende vraag" at bounding box center [270, 276] width 332 height 27
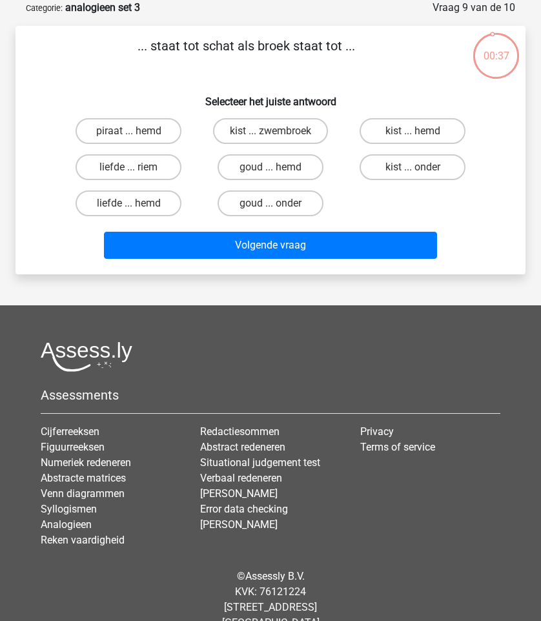
drag, startPoint x: 150, startPoint y: 35, endPoint x: 289, endPoint y: 50, distance: 139.5
click at [289, 50] on div "... staat tot schat als broek staat tot ... Selecteer het juiste antwoord piraa…" at bounding box center [270, 150] width 510 height 248
click at [289, 50] on p "... staat tot schat als broek staat tot ..." at bounding box center [246, 55] width 420 height 39
click at [411, 168] on label "kist ... onder" at bounding box center [411, 167] width 105 height 26
click at [412, 168] on input "kist ... onder" at bounding box center [416, 171] width 8 height 8
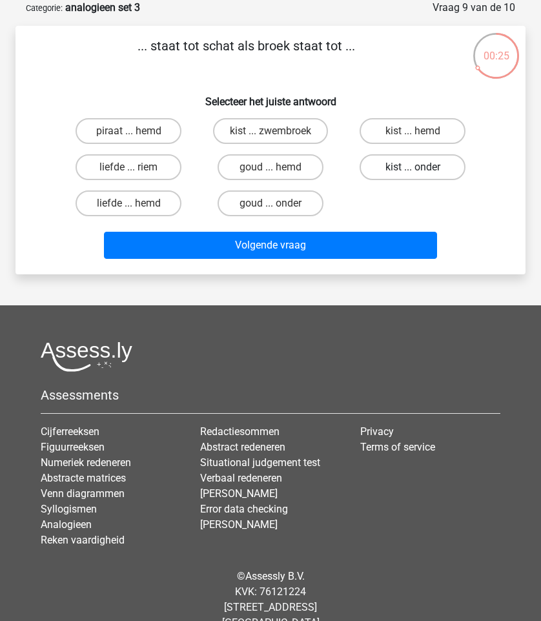
radio input "true"
click at [406, 227] on div "Volgende vraag" at bounding box center [270, 242] width 469 height 43
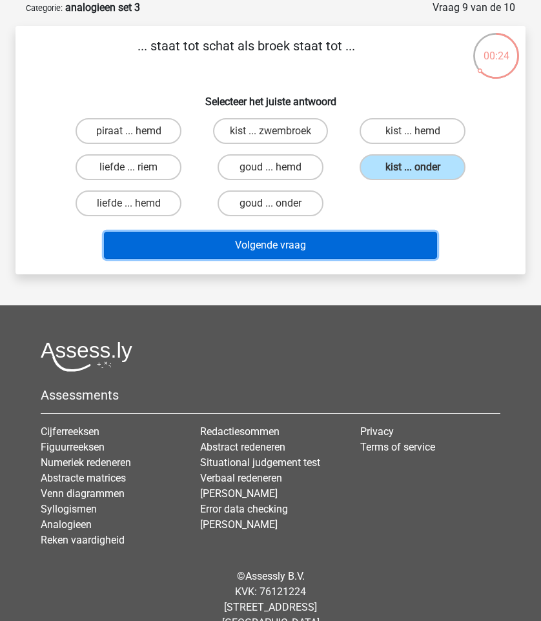
click at [401, 248] on button "Volgende vraag" at bounding box center [270, 245] width 332 height 27
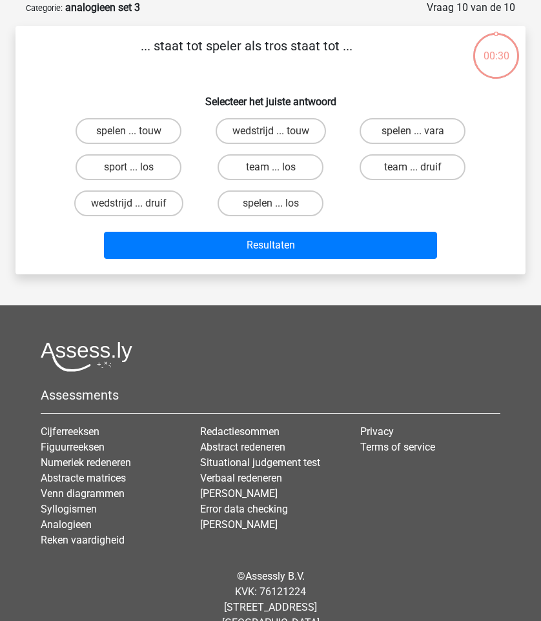
drag, startPoint x: 160, startPoint y: 37, endPoint x: 331, endPoint y: 58, distance: 172.3
click at [331, 58] on p "... staat tot speler als tros staat tot ..." at bounding box center [246, 55] width 420 height 39
drag, startPoint x: 336, startPoint y: 53, endPoint x: 150, endPoint y: 43, distance: 186.1
click at [150, 43] on p "... staat tot speler als tros staat tot ..." at bounding box center [246, 55] width 420 height 39
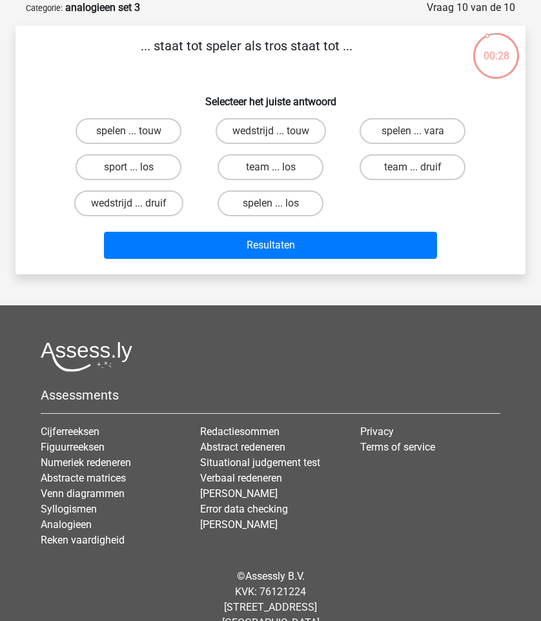
click at [150, 43] on p "... staat tot speler als tros staat tot ..." at bounding box center [246, 55] width 420 height 39
click at [415, 169] on input "team ... druif" at bounding box center [416, 171] width 8 height 8
radio input "true"
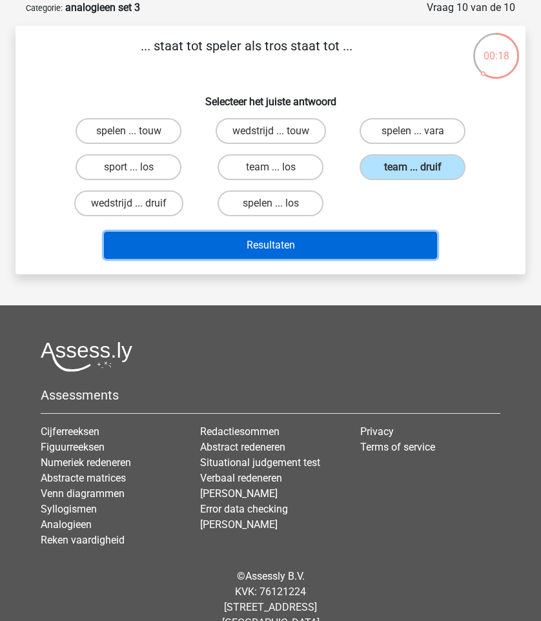
click at [389, 246] on button "Resultaten" at bounding box center [270, 245] width 332 height 27
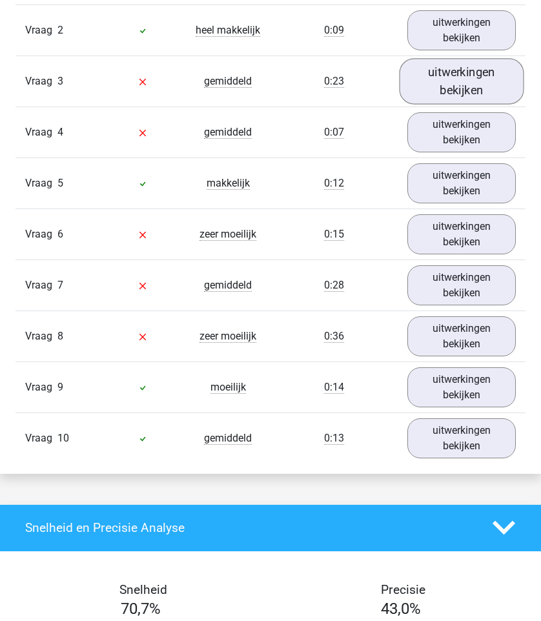
scroll to position [745, 0]
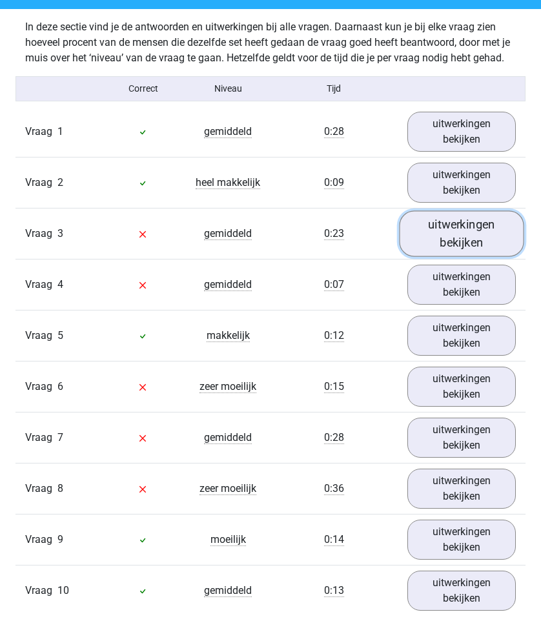
click at [451, 222] on link "uitwerkingen bekijken" at bounding box center [461, 233] width 125 height 46
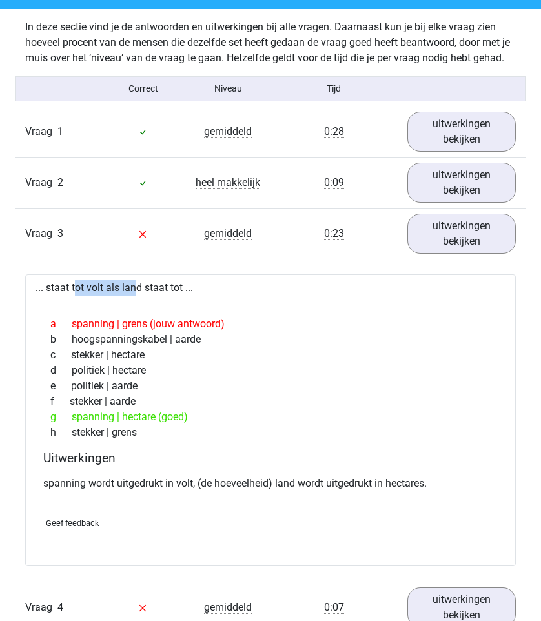
drag, startPoint x: 39, startPoint y: 288, endPoint x: 156, endPoint y: 307, distance: 118.3
click at [156, 307] on div "... staat tot volt als land staat tot ... a spanning | grens (jouw antwoord) b …" at bounding box center [270, 420] width 490 height 292
drag, startPoint x: 187, startPoint y: 427, endPoint x: 66, endPoint y: 413, distance: 121.4
click at [66, 413] on div "a spanning | grens (jouw antwoord) b hoogspanningskabel | aarde c stekker | hec…" at bounding box center [271, 378] width 460 height 134
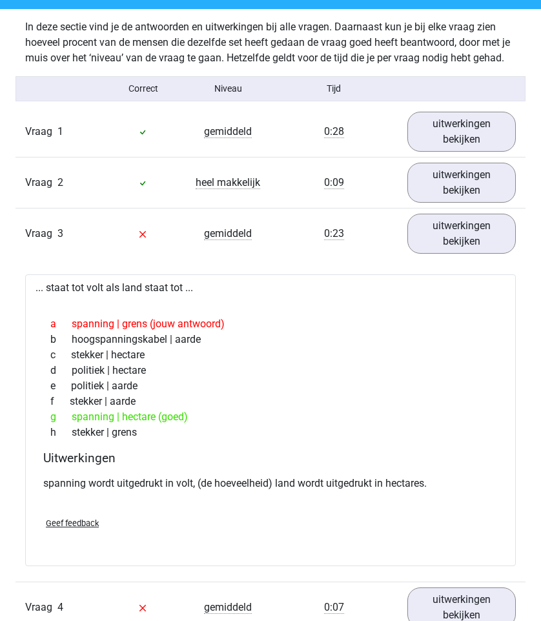
click at [66, 413] on span "g" at bounding box center [60, 416] width 21 height 15
drag, startPoint x: 66, startPoint y: 413, endPoint x: 181, endPoint y: 432, distance: 116.4
click at [181, 432] on div "a spanning | grens (jouw antwoord) b hoogspanningskabel | aarde c stekker | hec…" at bounding box center [271, 378] width 460 height 134
click at [181, 432] on div "h stekker | grens" at bounding box center [271, 432] width 460 height 15
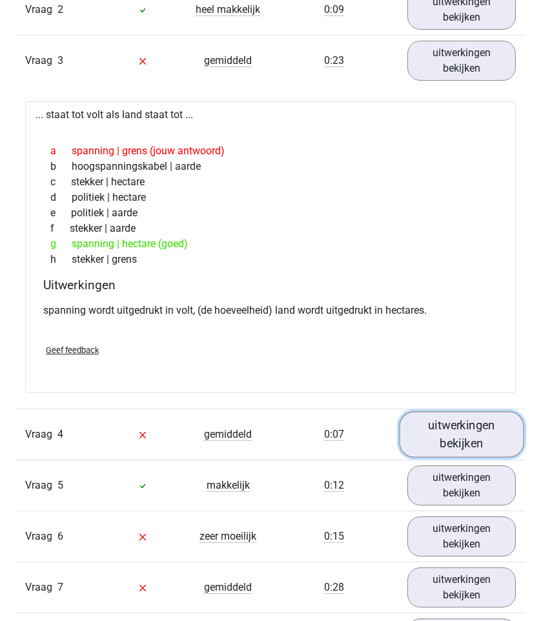
click at [416, 436] on link "uitwerkingen bekijken" at bounding box center [461, 434] width 125 height 46
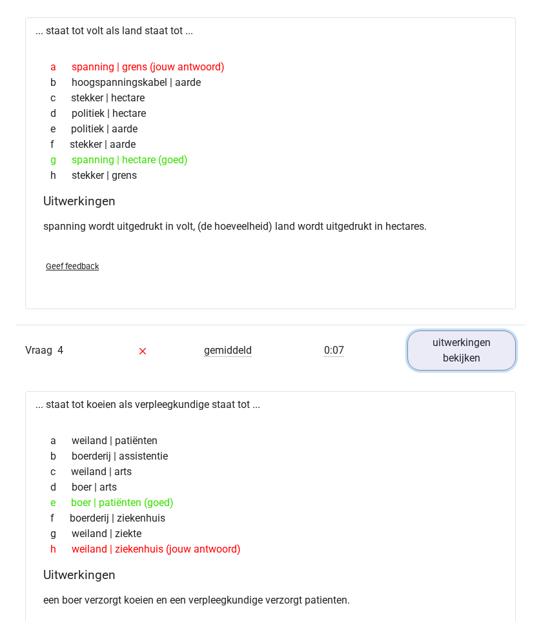
scroll to position [1060, 0]
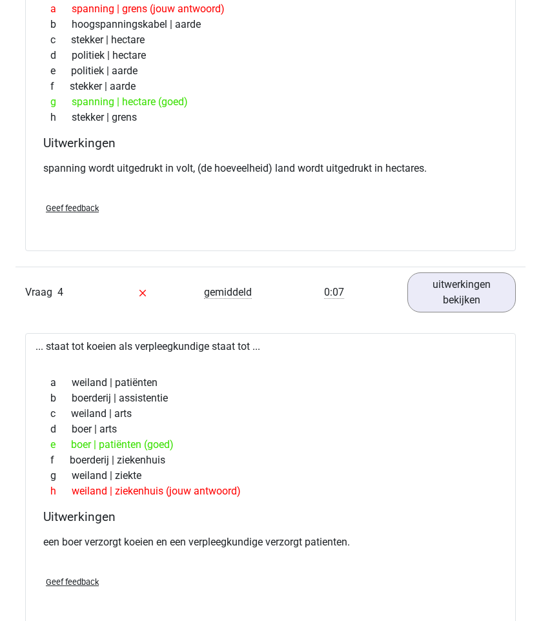
drag, startPoint x: 235, startPoint y: 500, endPoint x: 78, endPoint y: 436, distance: 169.6
click at [78, 436] on div "a weiland | patiënten b boerderij | assistentie c weiland | arts d boer | arts …" at bounding box center [271, 437] width 460 height 134
click at [56, 458] on span "f" at bounding box center [59, 459] width 19 height 15
drag, startPoint x: 56, startPoint y: 458, endPoint x: 94, endPoint y: 458, distance: 38.7
click at [94, 458] on div "f boerderij | ziekenhuis" at bounding box center [271, 459] width 460 height 15
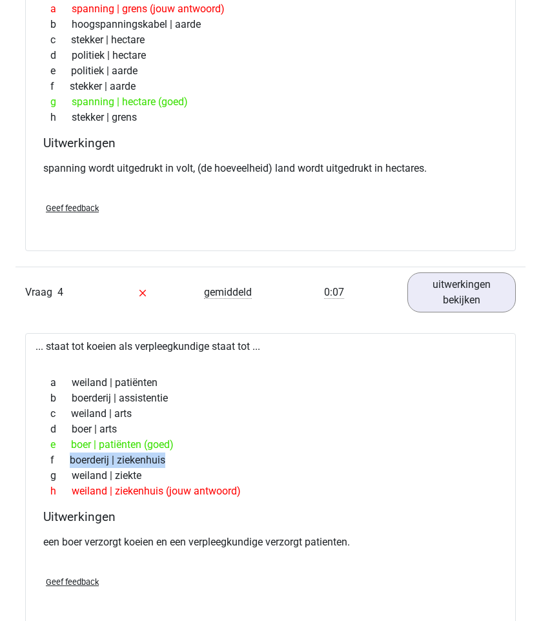
click at [94, 458] on div "f boerderij | ziekenhuis" at bounding box center [271, 459] width 460 height 15
drag, startPoint x: 71, startPoint y: 447, endPoint x: 114, endPoint y: 446, distance: 42.6
click at [114, 446] on div "e boer | patiënten (goed)" at bounding box center [271, 444] width 460 height 15
click at [115, 446] on div "e boer | patiënten (goed)" at bounding box center [271, 444] width 460 height 15
click at [151, 447] on div "e boer | patiënten (goed)" at bounding box center [271, 444] width 460 height 15
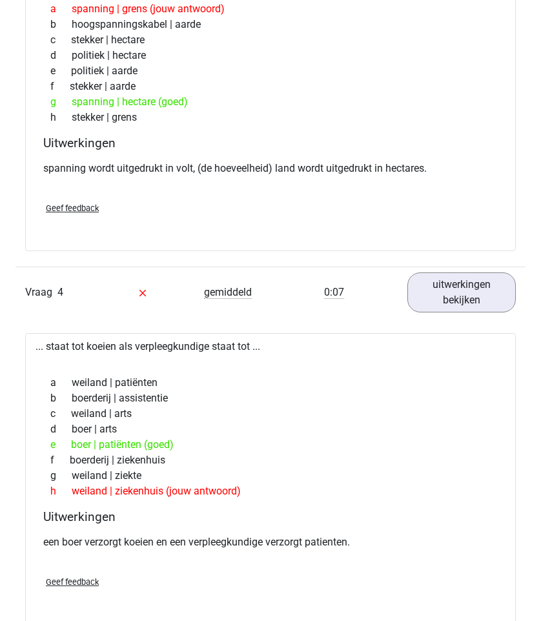
click at [151, 447] on div "e boer | patiënten (goed)" at bounding box center [271, 444] width 460 height 15
click at [185, 499] on div "h weiland | ziekenhuis (jouw antwoord)" at bounding box center [271, 490] width 460 height 15
click at [134, 499] on div "h weiland | ziekenhuis (jouw antwoord)" at bounding box center [271, 490] width 460 height 15
click at [147, 539] on p "een boer verzorgt koeien en een verpleegkundige verzorgt patienten." at bounding box center [270, 541] width 454 height 15
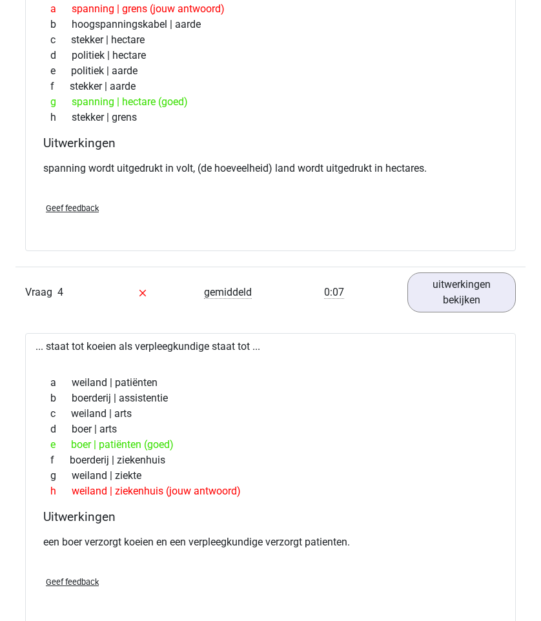
scroll to position [1386, 0]
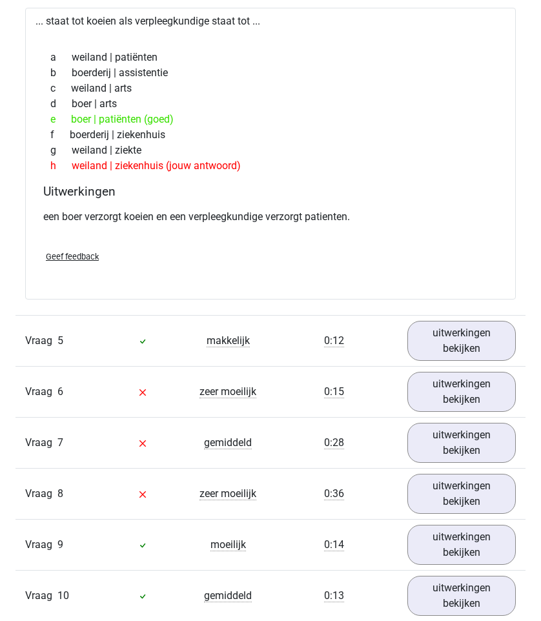
click at [443, 418] on div "Vraag 7 gemiddeld 0:28 uitwerkingen bekijken" at bounding box center [270, 442] width 510 height 51
click at [443, 398] on link "uitwerkingen bekijken" at bounding box center [461, 392] width 125 height 46
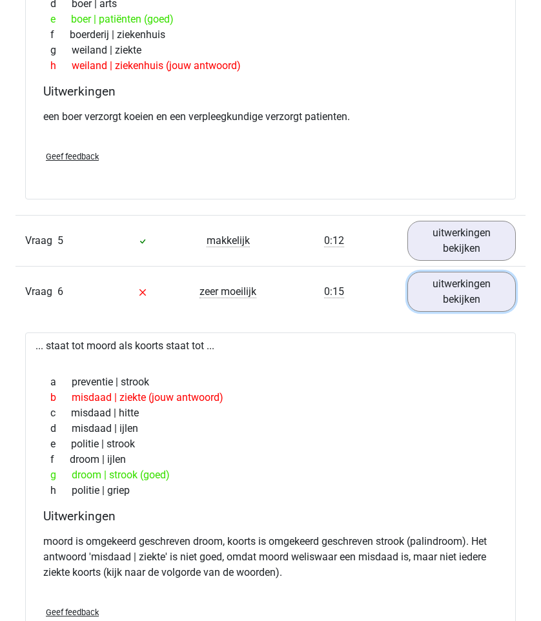
scroll to position [1490, 0]
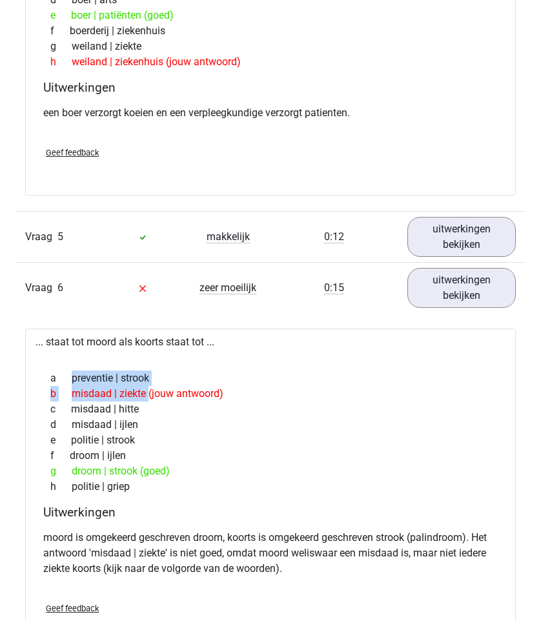
drag, startPoint x: 64, startPoint y: 385, endPoint x: 216, endPoint y: 399, distance: 152.9
click at [216, 399] on div "a preventie | strook b misdaad | ziekte (jouw antwoord) c misdaad | hitte d mis…" at bounding box center [271, 432] width 460 height 134
click at [216, 399] on div "b misdaad | ziekte (jouw antwoord)" at bounding box center [271, 393] width 460 height 15
drag, startPoint x: 168, startPoint y: 465, endPoint x: 66, endPoint y: 458, distance: 102.3
click at [66, 458] on div "a preventie | strook b misdaad | ziekte (jouw antwoord) c misdaad | hitte d mis…" at bounding box center [271, 432] width 460 height 134
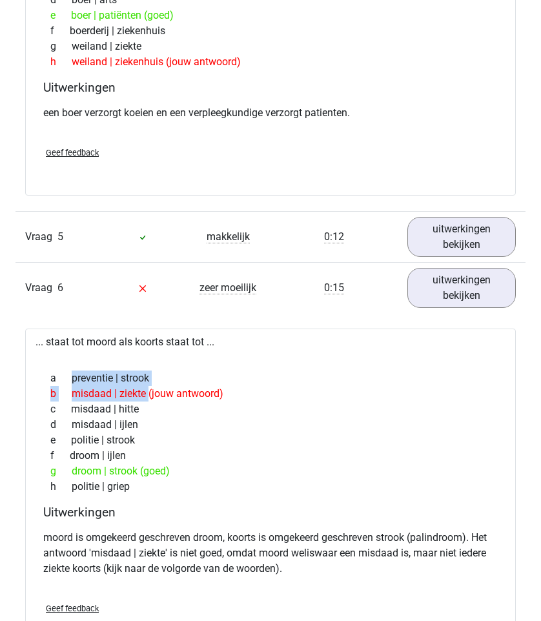
click at [66, 458] on span "f" at bounding box center [59, 455] width 19 height 15
drag, startPoint x: 66, startPoint y: 458, endPoint x: 231, endPoint y: 472, distance: 165.8
click at [231, 472] on div "a preventie | strook b misdaad | ziekte (jouw antwoord) c misdaad | hitte d mis…" at bounding box center [271, 432] width 460 height 134
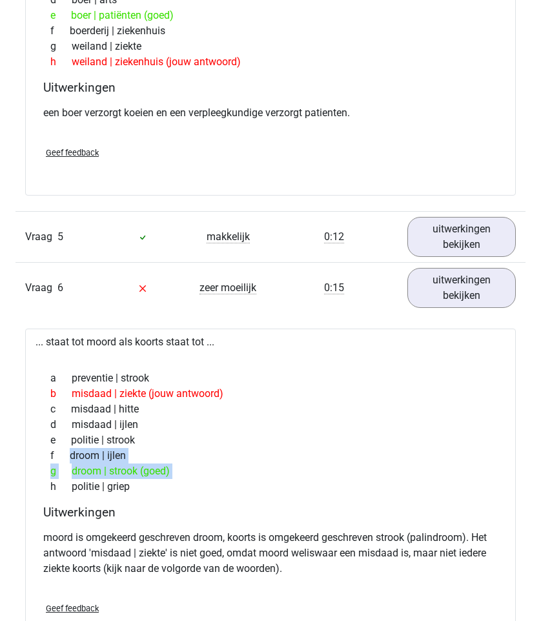
click at [231, 472] on div "g droom | strook (goed)" at bounding box center [271, 470] width 460 height 15
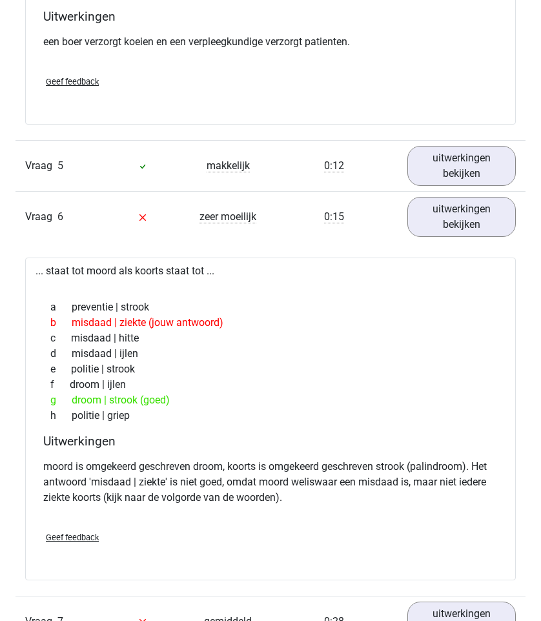
click at [77, 401] on div "g droom | strook (goed)" at bounding box center [271, 399] width 460 height 15
click at [148, 401] on div "g droom | strook (goed)" at bounding box center [271, 399] width 460 height 15
click at [151, 401] on div "g droom | strook (goed)" at bounding box center [271, 399] width 460 height 15
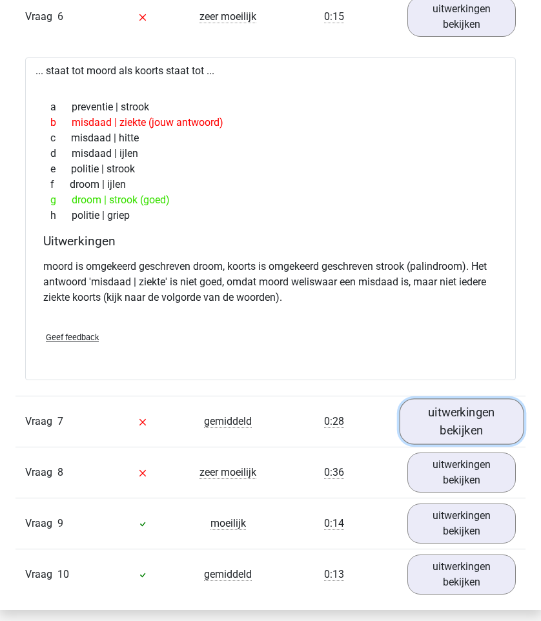
click at [463, 427] on link "uitwerkingen bekijken" at bounding box center [461, 422] width 125 height 46
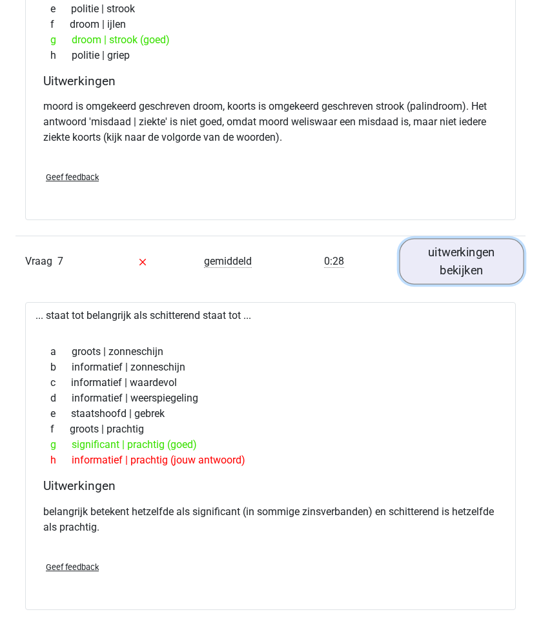
scroll to position [1928, 0]
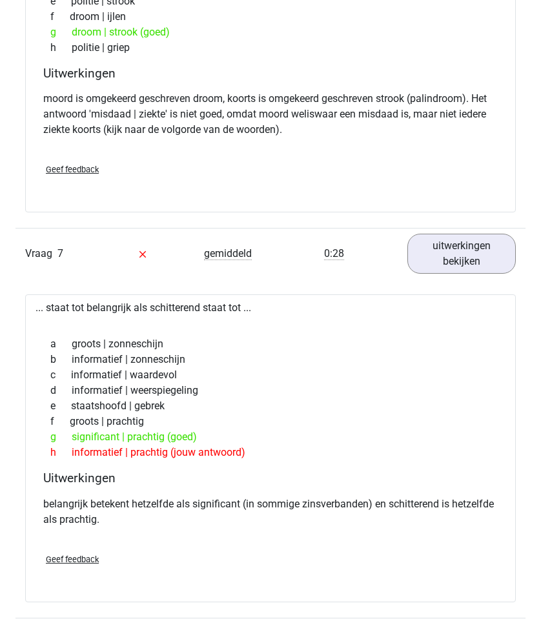
drag, startPoint x: 231, startPoint y: 436, endPoint x: 82, endPoint y: 436, distance: 149.1
click at [82, 436] on div "g significant | prachtig (goed)" at bounding box center [271, 436] width 460 height 15
drag, startPoint x: 65, startPoint y: 436, endPoint x: 195, endPoint y: 447, distance: 130.1
click at [195, 447] on div "a groots | zonneschijn b informatief | zonneschijn c informatief | waardevol d …" at bounding box center [271, 398] width 460 height 134
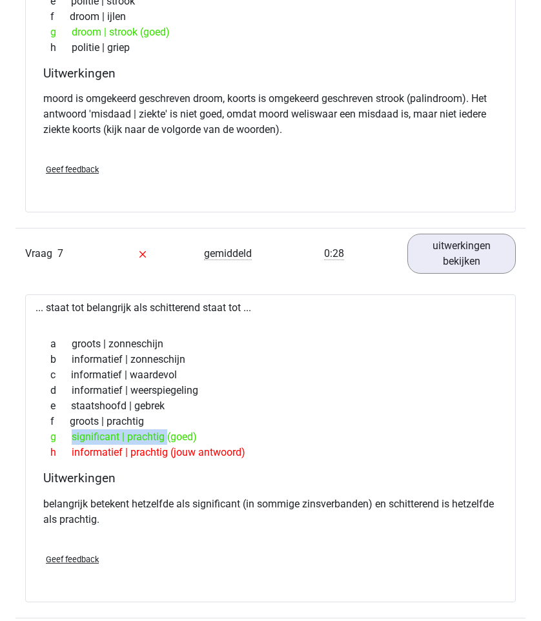
click at [195, 447] on div "h informatief | prachtig (jouw antwoord)" at bounding box center [271, 452] width 460 height 15
drag, startPoint x: 256, startPoint y: 458, endPoint x: 76, endPoint y: 441, distance: 181.5
click at [76, 441] on div "a groots | zonneschijn b informatief | zonneschijn c informatief | waardevol d …" at bounding box center [271, 398] width 460 height 134
click at [76, 441] on div "g significant | prachtig (goed)" at bounding box center [271, 436] width 460 height 15
click at [77, 441] on div "g significant | prachtig (goed)" at bounding box center [271, 436] width 460 height 15
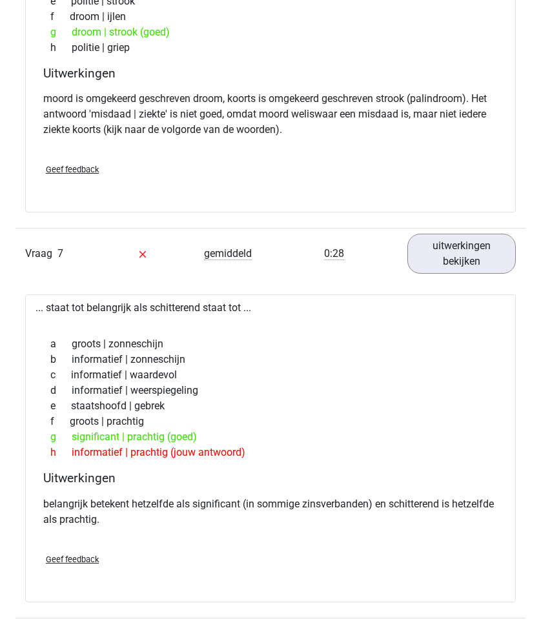
drag, startPoint x: 223, startPoint y: 441, endPoint x: 94, endPoint y: 433, distance: 130.0
click at [94, 433] on div "g significant | prachtig (goed)" at bounding box center [271, 436] width 460 height 15
click at [185, 529] on div "belangrijk betekent hetzelfde als significant (in sommige zinsverbanden) en sch…" at bounding box center [270, 517] width 454 height 52
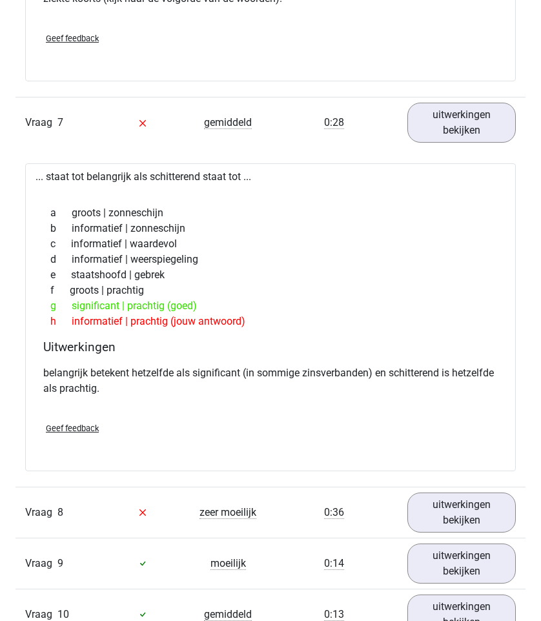
scroll to position [2088, 0]
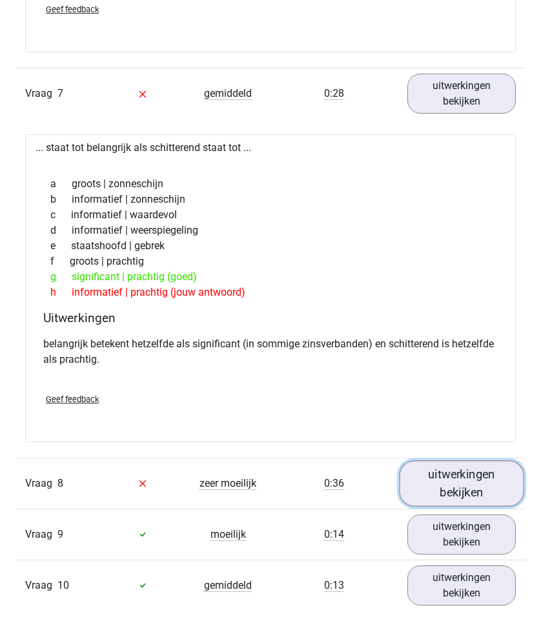
click at [465, 490] on link "uitwerkingen bekijken" at bounding box center [461, 483] width 125 height 46
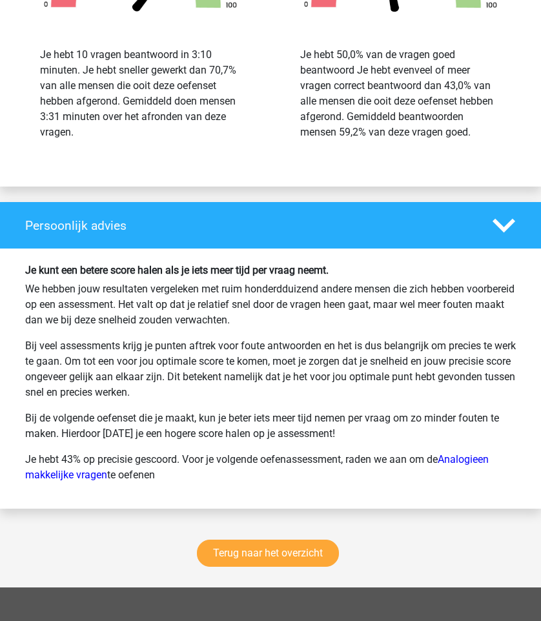
scroll to position [3073, 0]
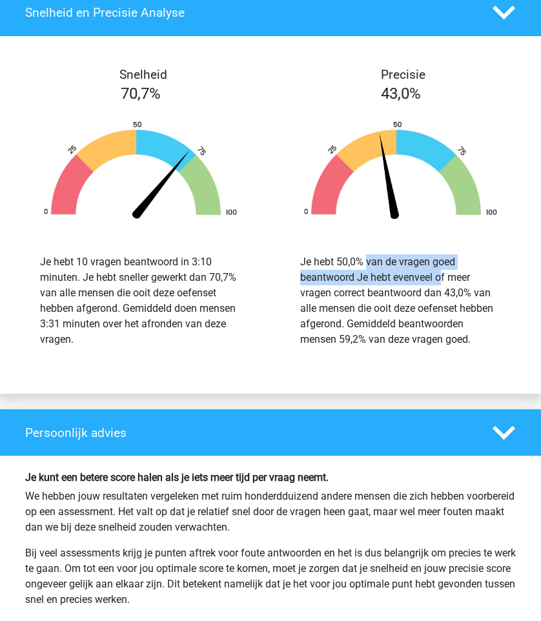
drag, startPoint x: 304, startPoint y: 257, endPoint x: 398, endPoint y: 291, distance: 100.2
click at [398, 291] on div "Je hebt 50,0% van de vragen goed beantwoord Je hebt evenveel of meer vragen cor…" at bounding box center [400, 301] width 241 height 124
click at [398, 291] on div "Je hebt 50,0% van de vragen goed beantwoord Je hebt evenveel of meer vragen cor…" at bounding box center [400, 300] width 201 height 93
drag, startPoint x: 470, startPoint y: 338, endPoint x: 376, endPoint y: 330, distance: 94.5
click at [376, 330] on div "Je hebt 50,0% van de vragen goed beantwoord Je hebt evenveel of meer vragen cor…" at bounding box center [400, 300] width 201 height 93
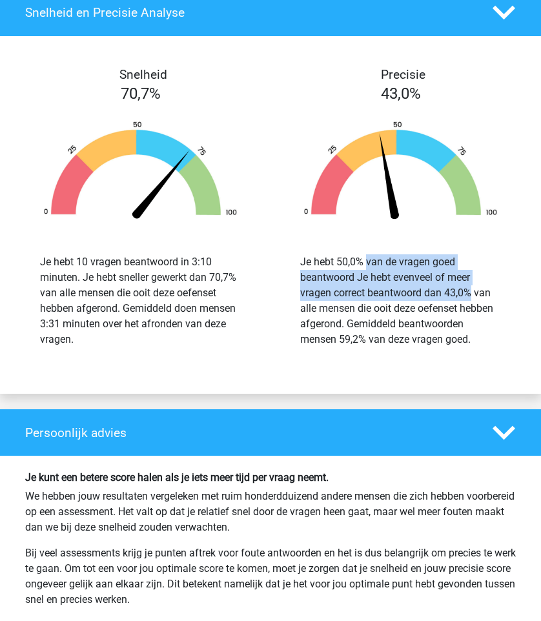
click at [376, 330] on div "Je hebt 50,0% van de vragen goed beantwoord Je hebt evenveel of meer vragen cor…" at bounding box center [400, 300] width 201 height 93
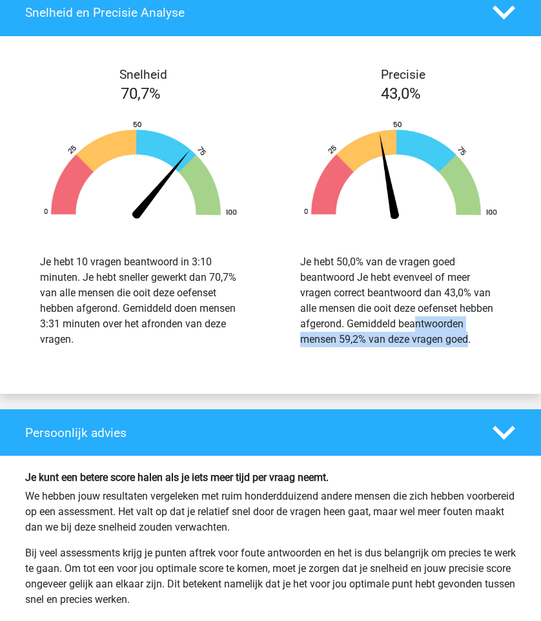
drag, startPoint x: 341, startPoint y: 325, endPoint x: 458, endPoint y: 354, distance: 120.5
click at [458, 354] on div "Je hebt 50,0% van de vragen goed beantwoord Je hebt evenveel of meer vragen cor…" at bounding box center [400, 301] width 241 height 124
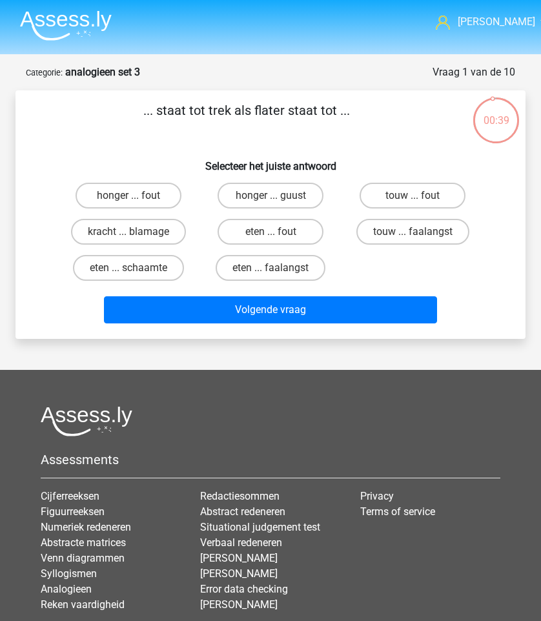
click at [70, 12] on img at bounding box center [66, 25] width 92 height 30
click at [487, 41] on nav "[PERSON_NAME] [EMAIL_ADDRESS] Nederlands English" at bounding box center [270, 23] width 521 height 42
click at [487, 40] on nav "[PERSON_NAME] [EMAIL_ADDRESS] Nederlands English" at bounding box center [270, 23] width 521 height 42
click at [490, 33] on nav "[PERSON_NAME] [EMAIL_ADDRESS] Nederlands English" at bounding box center [270, 23] width 521 height 42
click at [498, 26] on span "[PERSON_NAME]" at bounding box center [496, 21] width 77 height 12
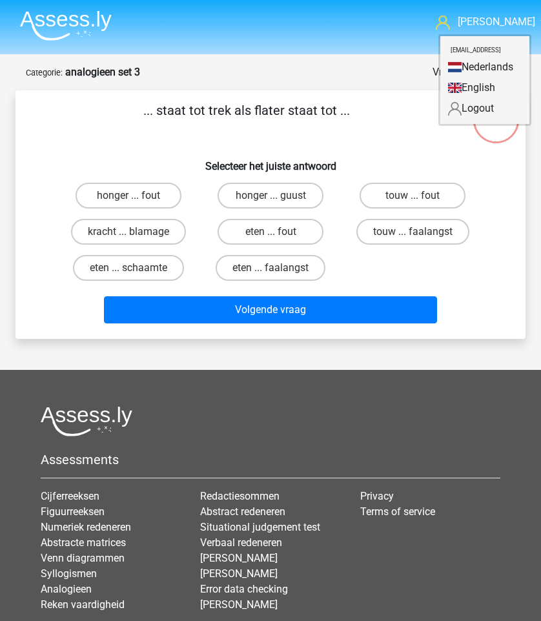
click at [93, 32] on img at bounding box center [66, 25] width 92 height 30
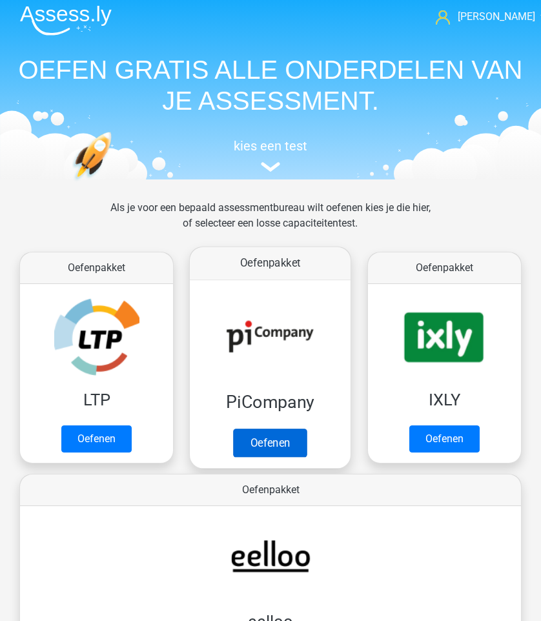
scroll to position [356, 0]
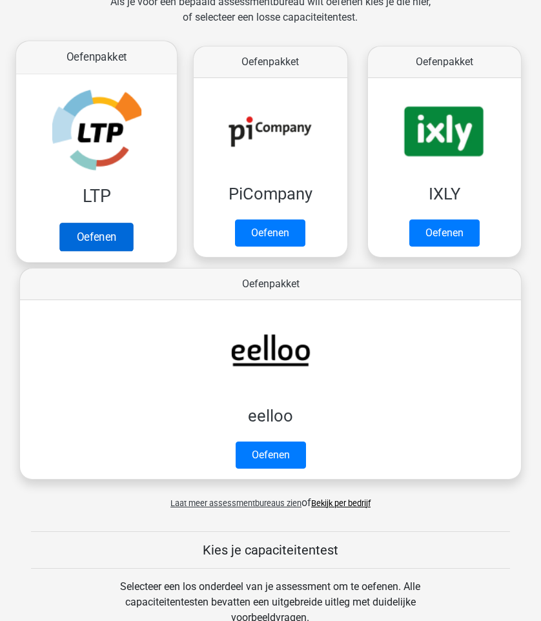
scroll to position [296, 0]
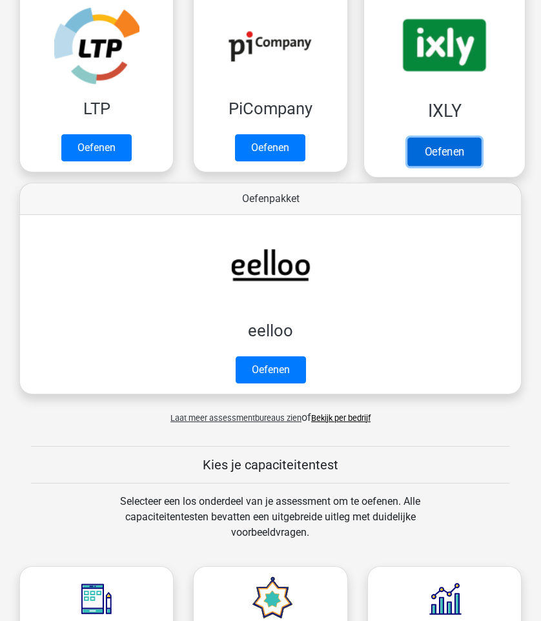
click at [452, 162] on link "Oefenen" at bounding box center [444, 151] width 74 height 28
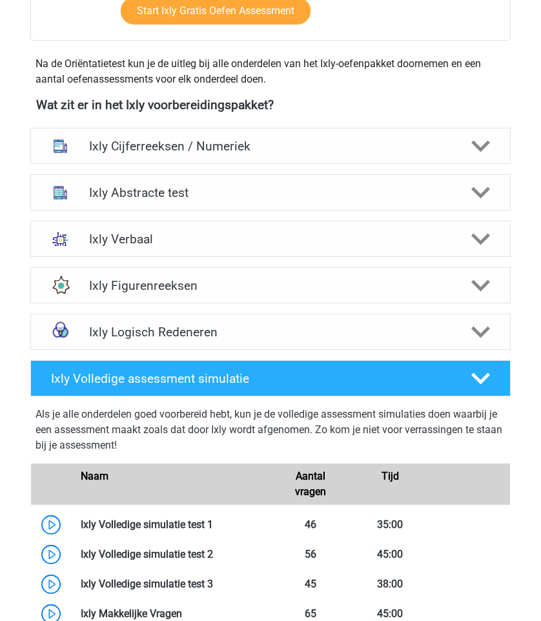
scroll to position [424, 0]
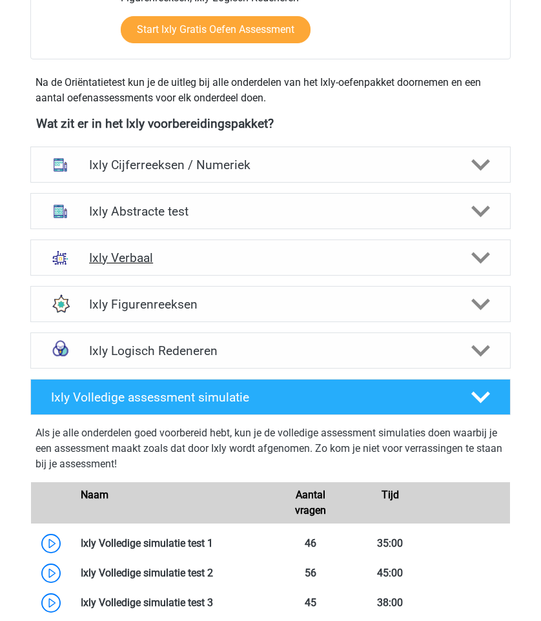
click at [205, 254] on h4 "Ixly Verbaal" at bounding box center [270, 257] width 363 height 15
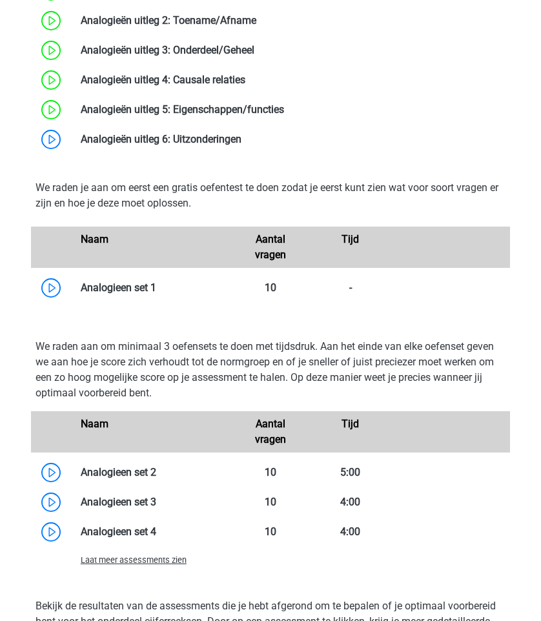
scroll to position [1017, 0]
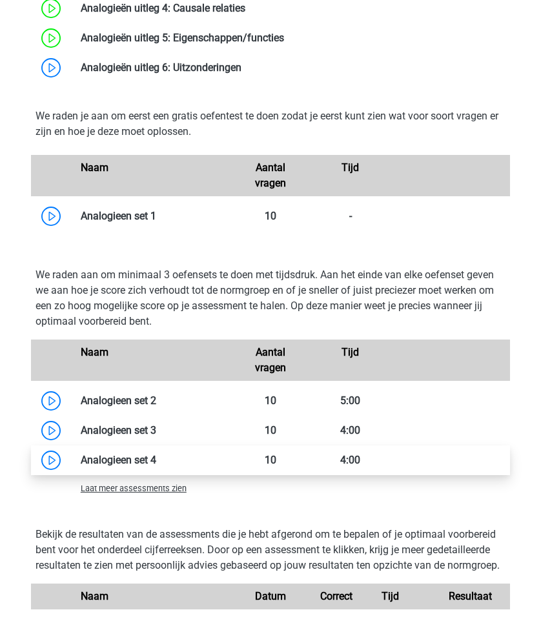
click at [156, 466] on link at bounding box center [156, 460] width 0 height 12
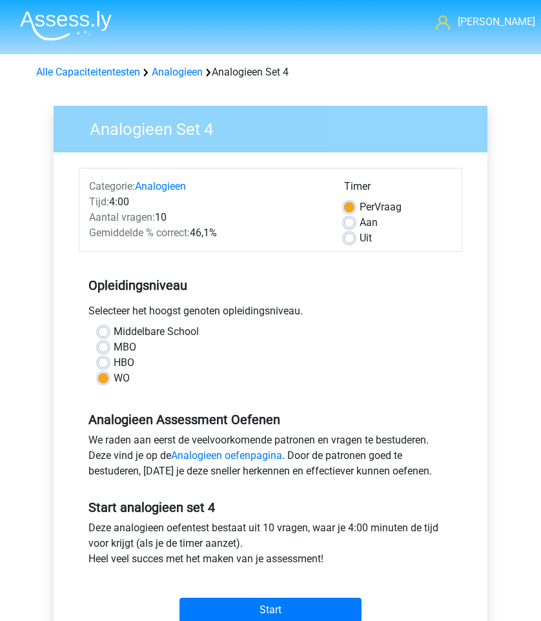
click at [356, 236] on div "Uit" at bounding box center [398, 237] width 108 height 15
click at [359, 237] on label "Uit" at bounding box center [365, 237] width 12 height 15
click at [350, 237] on input "Uit" at bounding box center [349, 236] width 10 height 13
radio input "true"
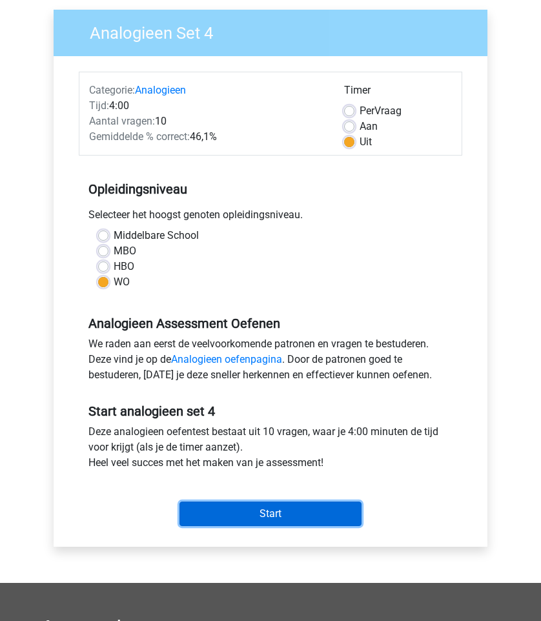
click at [317, 516] on input "Start" at bounding box center [270, 513] width 182 height 25
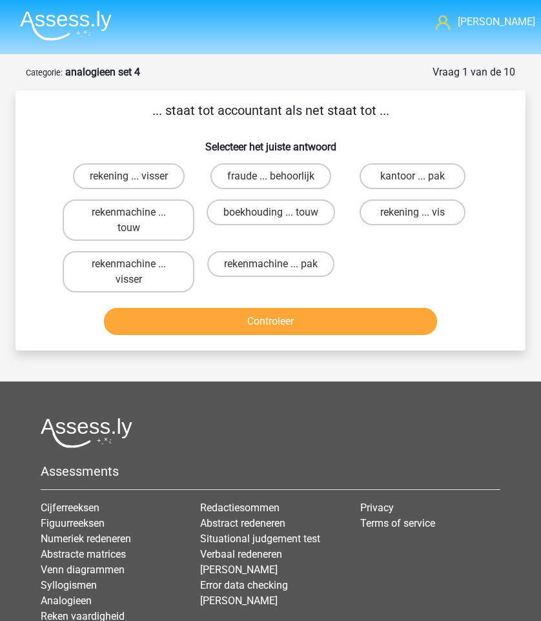
drag, startPoint x: 162, startPoint y: 112, endPoint x: 316, endPoint y: 127, distance: 154.4
click at [316, 127] on div "... staat tot accountant als net staat tot ... Selecteer het juiste antwoord re…" at bounding box center [271, 220] width 500 height 239
click at [173, 276] on label "rekenmachine ... visser" at bounding box center [129, 271] width 132 height 41
click at [137, 272] on input "rekenmachine ... visser" at bounding box center [132, 268] width 8 height 8
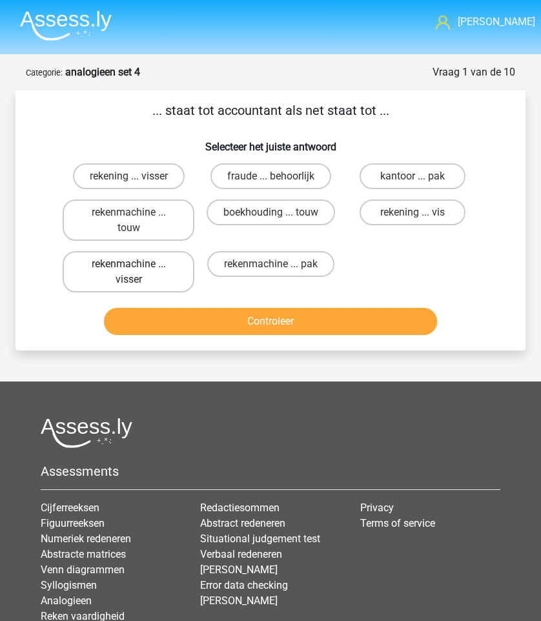
radio input "true"
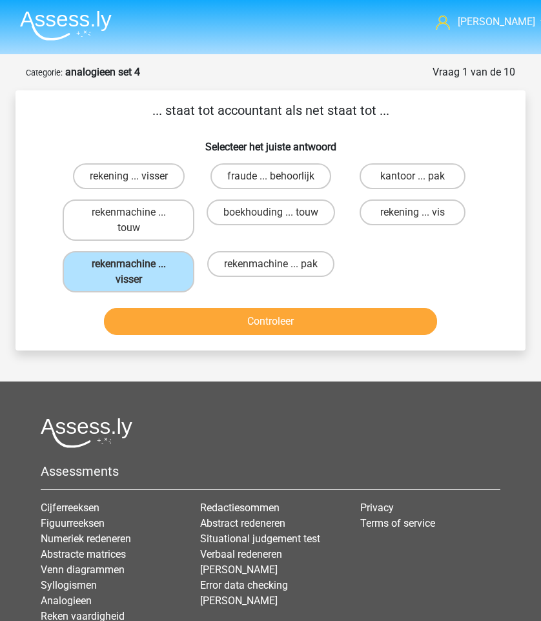
click at [221, 347] on div "... staat tot accountant als net staat tot ... Selecteer het juiste antwoord re…" at bounding box center [270, 220] width 510 height 260
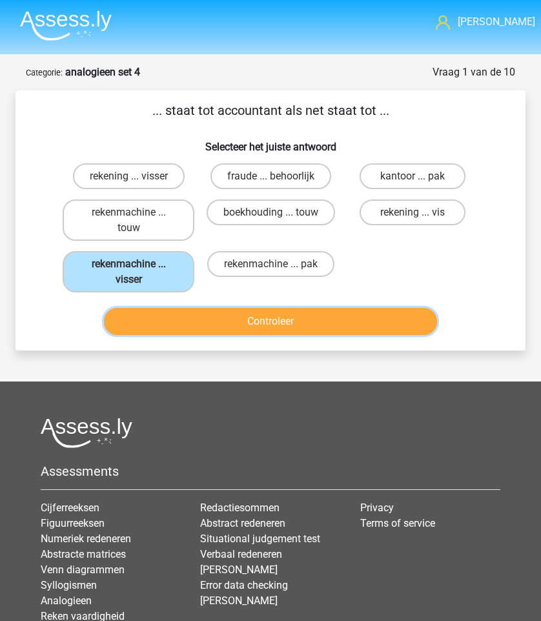
click at [238, 319] on button "Controleer" at bounding box center [270, 321] width 332 height 27
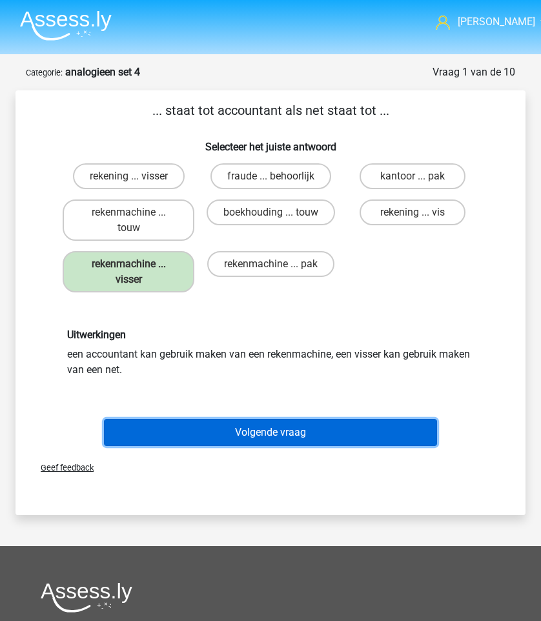
click at [281, 429] on button "Volgende vraag" at bounding box center [270, 432] width 332 height 27
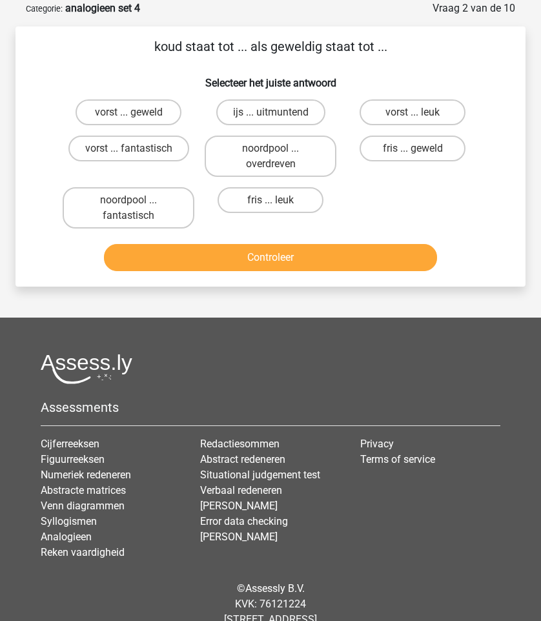
scroll to position [65, 0]
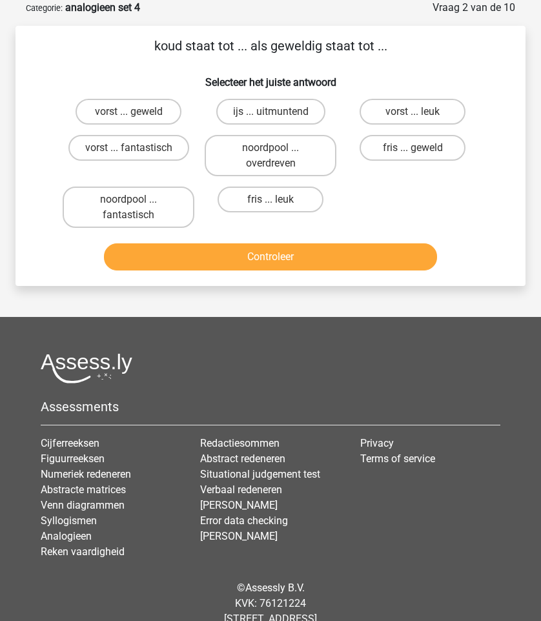
drag, startPoint x: 140, startPoint y: 25, endPoint x: 239, endPoint y: 37, distance: 100.2
click at [239, 37] on form "Vraag 2 van de 10 Categorie: analogieen set 4 koud staat tot ... als geweldig s…" at bounding box center [270, 143] width 510 height 286
click at [239, 37] on p "koud staat tot ... als geweldig staat tot ..." at bounding box center [270, 45] width 469 height 19
click at [300, 204] on label "fris ... leuk" at bounding box center [269, 200] width 105 height 26
click at [279, 204] on input "fris ... leuk" at bounding box center [274, 203] width 8 height 8
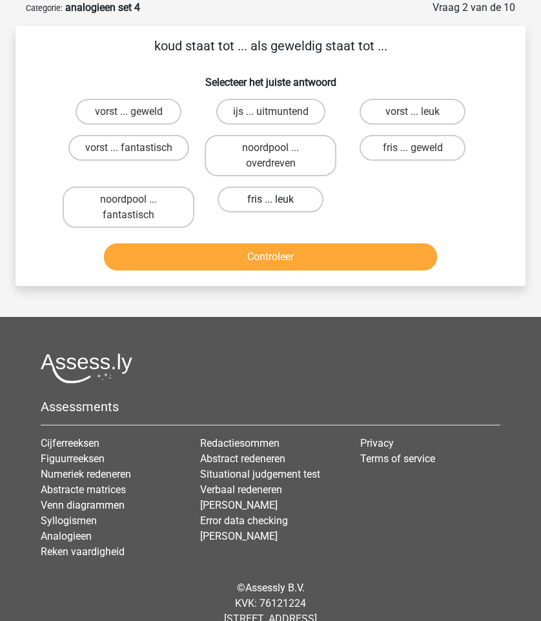
radio input "true"
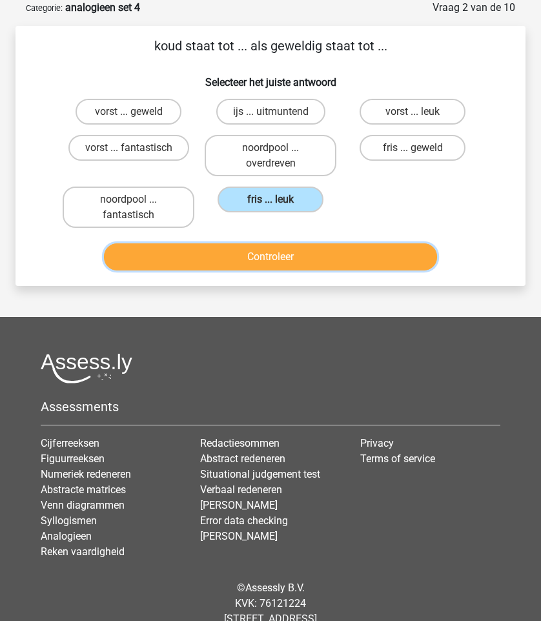
click at [299, 270] on button "Controleer" at bounding box center [270, 256] width 332 height 27
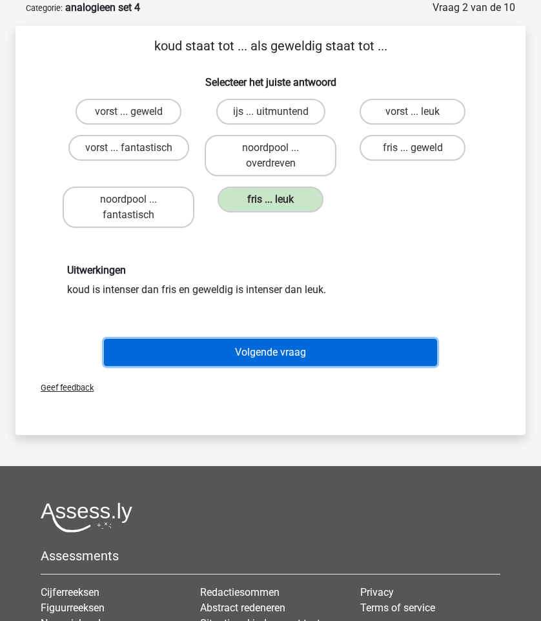
click at [285, 354] on button "Volgende vraag" at bounding box center [270, 352] width 332 height 27
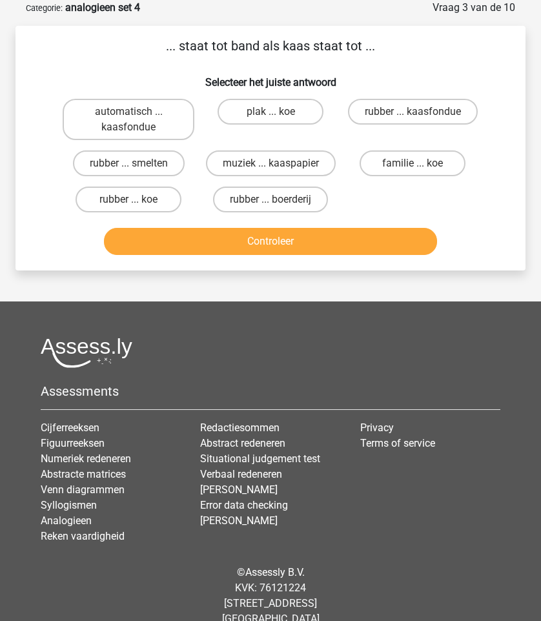
click at [184, 58] on div "... staat tot band als kaas staat tot ... Selecteer het juiste antwoord automat…" at bounding box center [271, 148] width 500 height 224
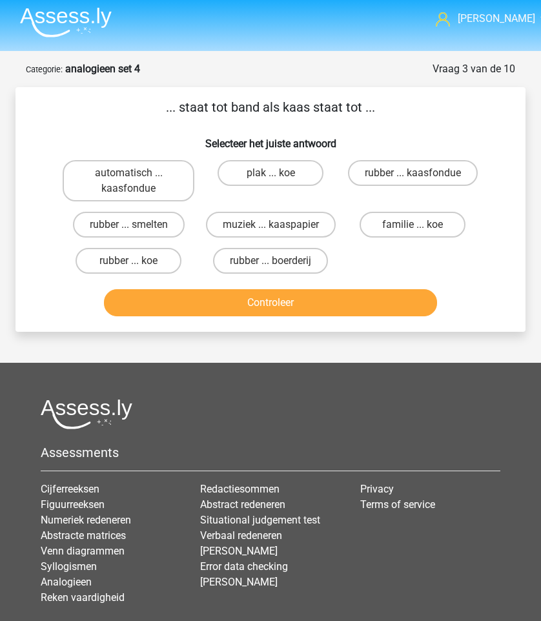
scroll to position [3, 0]
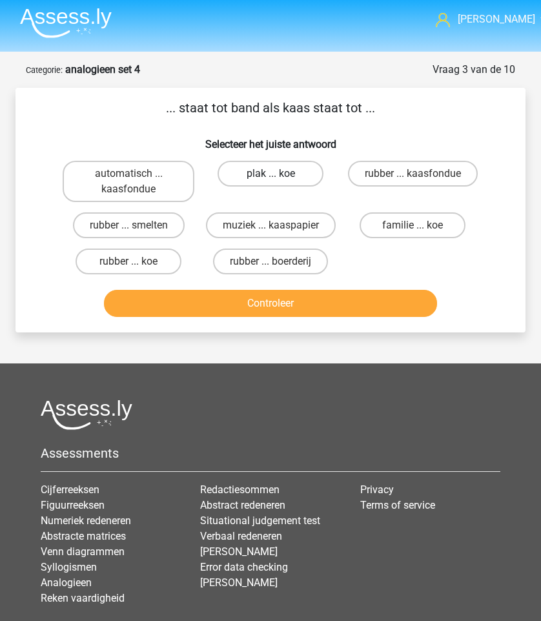
click at [297, 170] on label "plak ... koe" at bounding box center [269, 174] width 105 height 26
click at [279, 174] on input "plak ... koe" at bounding box center [274, 178] width 8 height 8
radio input "true"
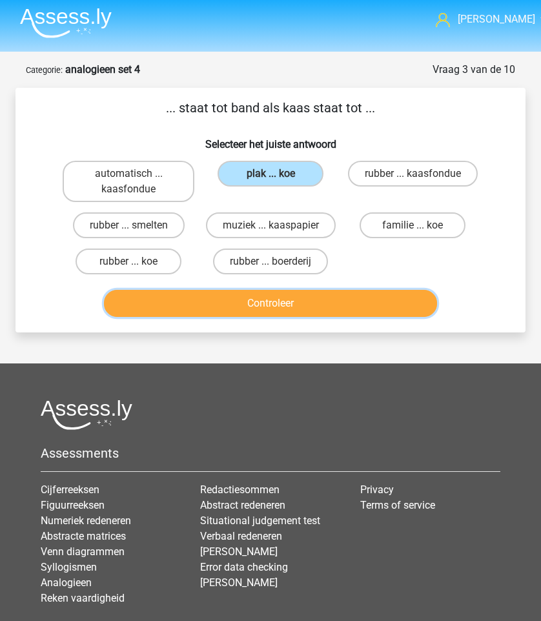
click at [301, 303] on button "Controleer" at bounding box center [270, 303] width 332 height 27
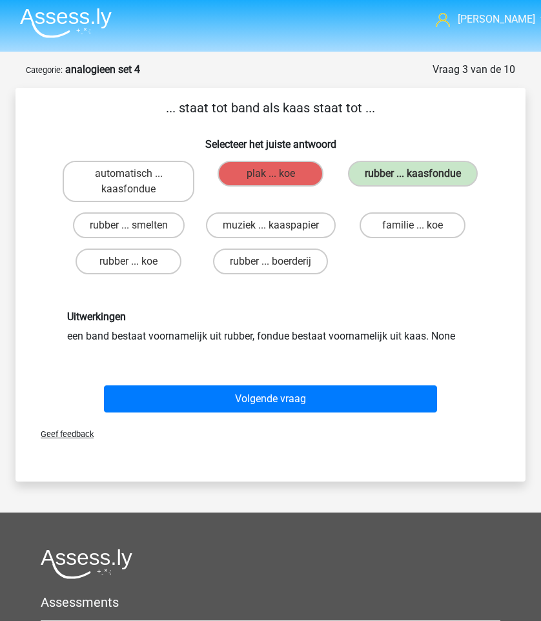
drag, startPoint x: 56, startPoint y: 320, endPoint x: 287, endPoint y: 354, distance: 233.5
click at [287, 354] on div "Uitwerkingen een band bestaat voornamelijk uit rubber, fondue bestaat voornamel…" at bounding box center [270, 326] width 469 height 95
drag, startPoint x: 47, startPoint y: 332, endPoint x: 248, endPoint y: 343, distance: 201.6
click at [248, 343] on div "Uitwerkingen een band bestaat voornamelijk uit rubber, fondue bestaat voornamel…" at bounding box center [270, 326] width 469 height 95
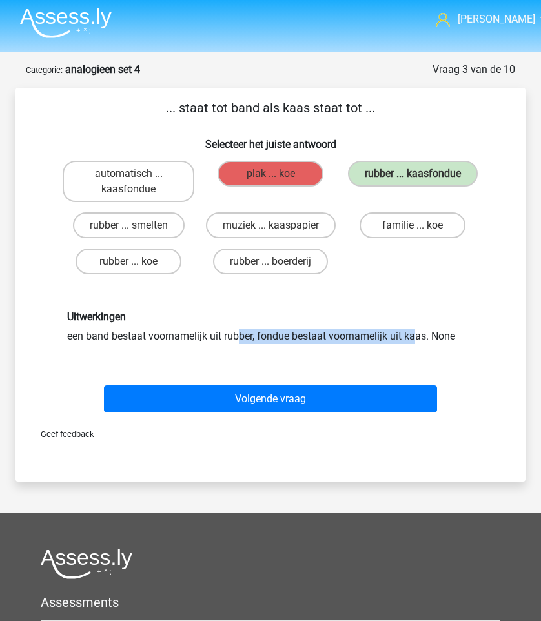
click at [248, 343] on div "Uitwerkingen een band bestaat voornamelijk uit rubber, fondue bestaat voornamel…" at bounding box center [270, 326] width 426 height 33
drag, startPoint x: 257, startPoint y: 341, endPoint x: 403, endPoint y: 341, distance: 146.5
click at [403, 341] on div "Uitwerkingen een band bestaat voornamelijk uit rubber, fondue bestaat voornamel…" at bounding box center [270, 326] width 426 height 33
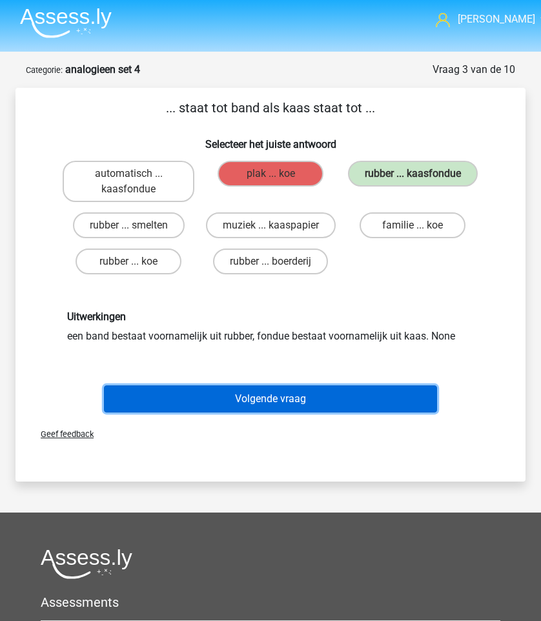
click at [367, 401] on button "Volgende vraag" at bounding box center [270, 398] width 332 height 27
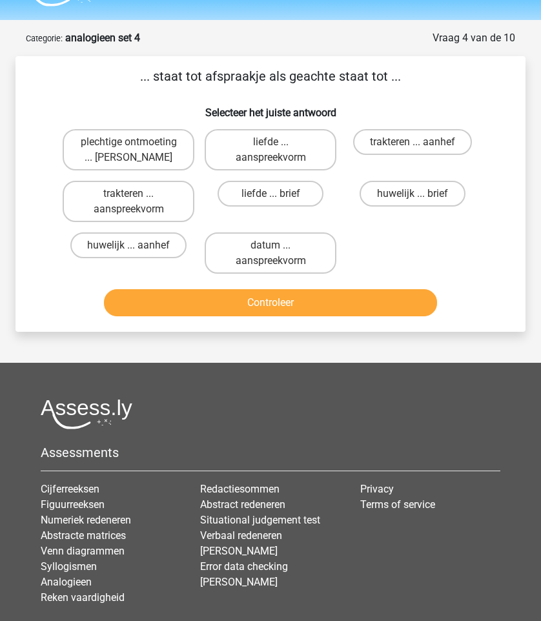
scroll to position [65, 0]
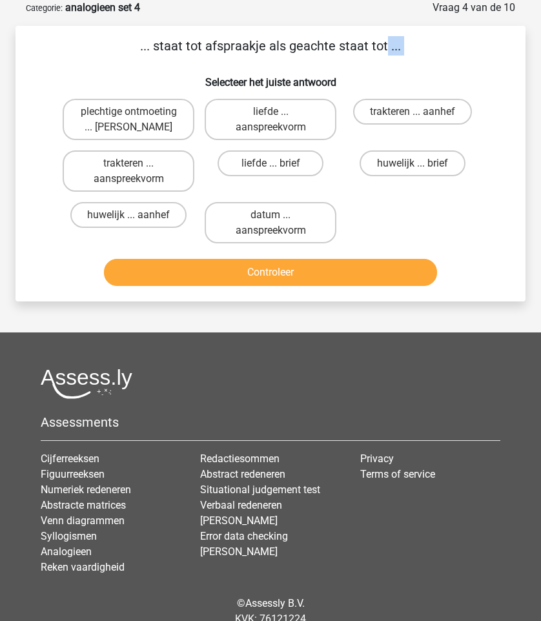
drag, startPoint x: 147, startPoint y: 17, endPoint x: 286, endPoint y: 74, distance: 150.2
click at [286, 74] on form "Vraag 4 van de 10 Categorie: analogieen set 4 ... staat tot afspraakje als geac…" at bounding box center [270, 150] width 510 height 301
click at [286, 74] on h6 "Selecteer het juiste antwoord" at bounding box center [270, 77] width 469 height 23
drag, startPoint x: 150, startPoint y: 52, endPoint x: 274, endPoint y: 57, distance: 123.4
click at [274, 57] on div "... staat tot afspraakje als geachte staat tot ... Selecteer het juiste antwoor…" at bounding box center [271, 163] width 500 height 255
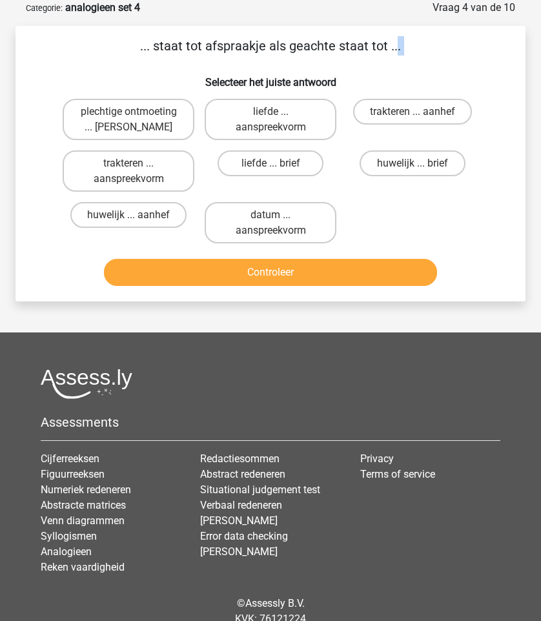
click at [274, 57] on div "... staat tot afspraakje als geachte staat tot ... Selecteer het juiste antwoor…" at bounding box center [271, 163] width 500 height 255
click at [146, 114] on label "plechtige ontmoeting ... hoi" at bounding box center [129, 119] width 132 height 41
click at [137, 114] on input "plechtige ontmoeting ... hoi" at bounding box center [132, 116] width 8 height 8
radio input "true"
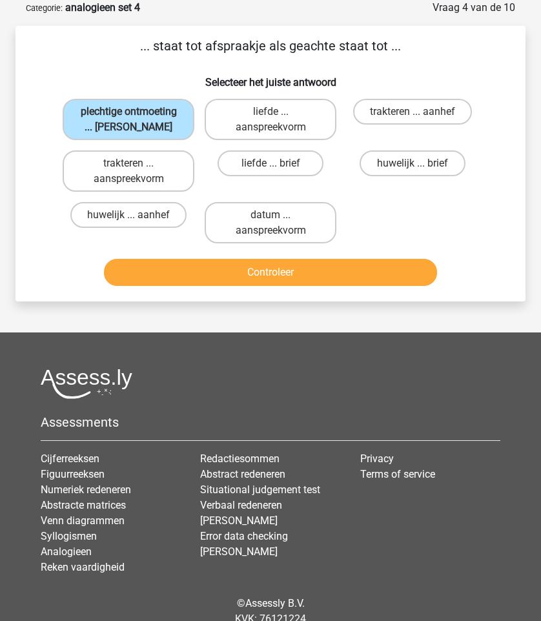
click at [233, 256] on div "Controleer" at bounding box center [270, 269] width 469 height 43
click at [233, 270] on button "Controleer" at bounding box center [270, 272] width 332 height 27
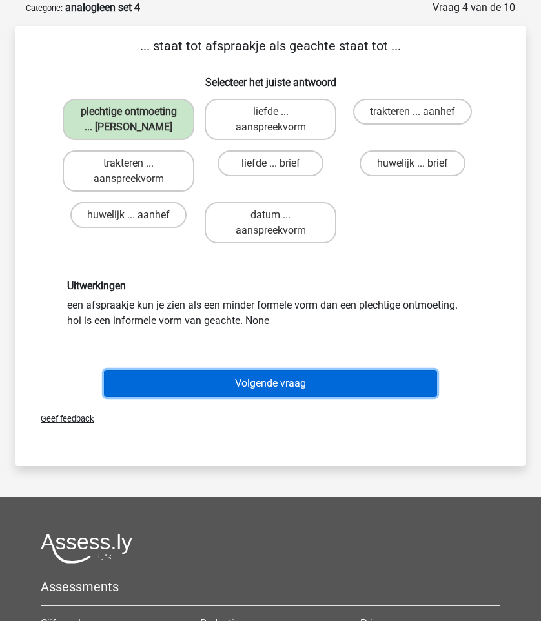
click at [239, 381] on button "Volgende vraag" at bounding box center [270, 383] width 332 height 27
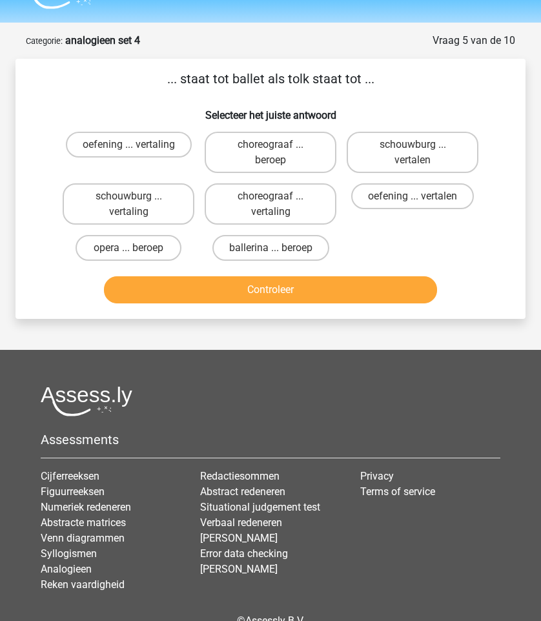
scroll to position [0, 0]
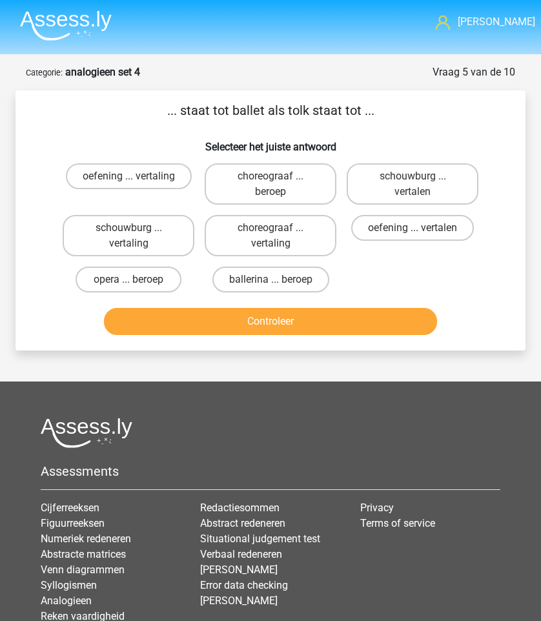
drag, startPoint x: 177, startPoint y: 108, endPoint x: 358, endPoint y: 134, distance: 182.5
click at [358, 134] on div "... staat tot ballet als tolk staat tot ... Selecteer het juiste antwoord oefen…" at bounding box center [271, 220] width 500 height 239
click at [358, 134] on h6 "Selecteer het juiste antwoord" at bounding box center [270, 141] width 469 height 23
click at [300, 233] on label "choreograaf ... vertaling" at bounding box center [271, 235] width 132 height 41
click at [279, 233] on input "choreograaf ... vertaling" at bounding box center [274, 232] width 8 height 8
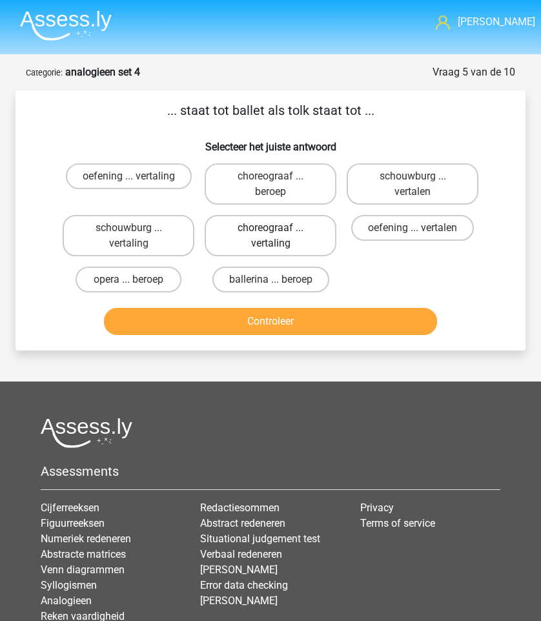
radio input "true"
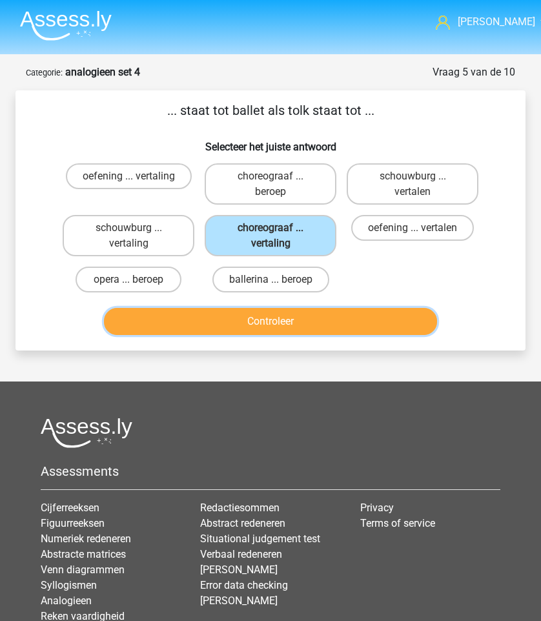
click at [317, 319] on button "Controleer" at bounding box center [270, 321] width 332 height 27
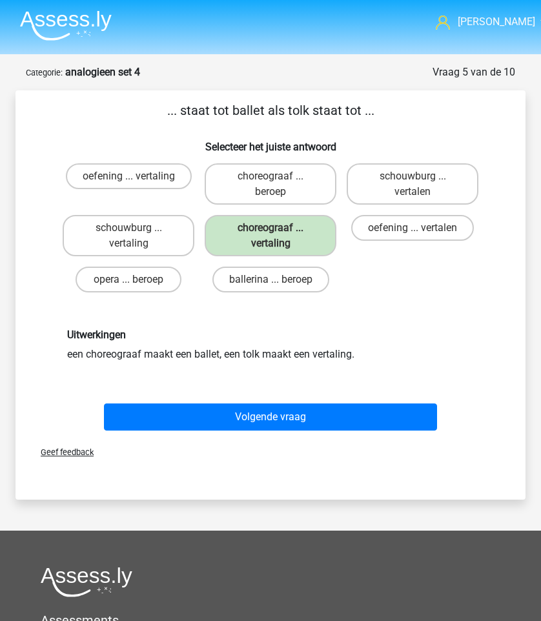
click at [227, 402] on div "Volgende vraag" at bounding box center [270, 414] width 469 height 43
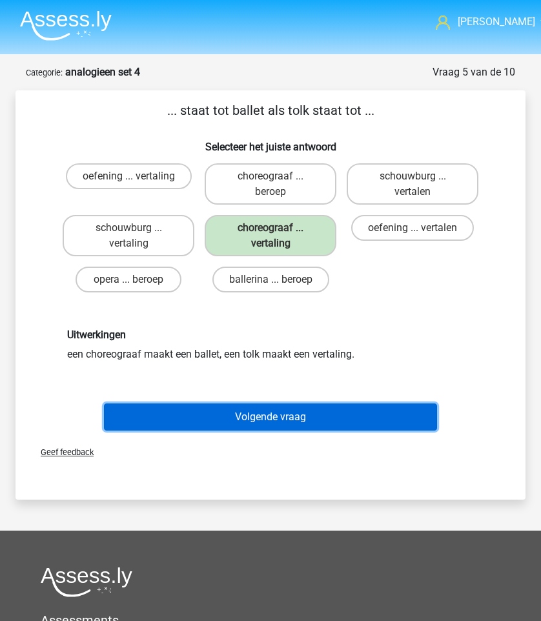
click at [227, 422] on button "Volgende vraag" at bounding box center [270, 416] width 332 height 27
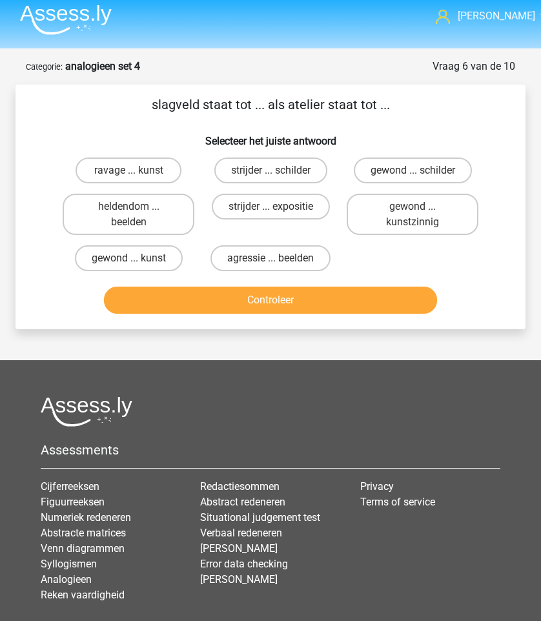
scroll to position [65, 0]
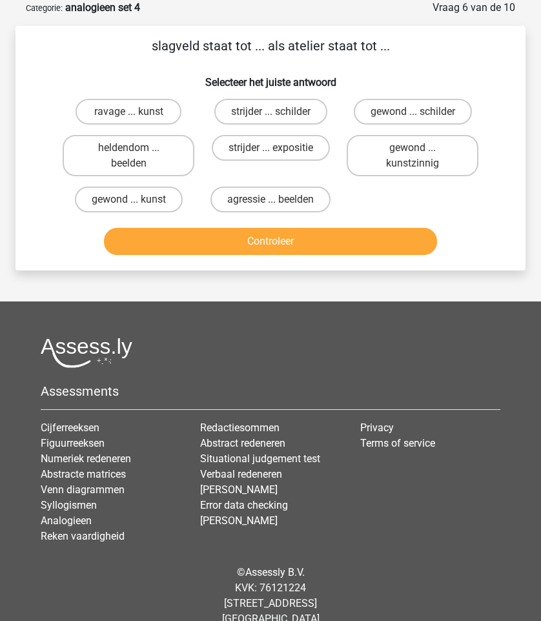
drag, startPoint x: 148, startPoint y: 49, endPoint x: 274, endPoint y: 50, distance: 125.2
click at [274, 50] on p "slagveld staat tot ... als atelier staat tot ..." at bounding box center [270, 45] width 469 height 19
drag, startPoint x: 152, startPoint y: 53, endPoint x: 232, endPoint y: 53, distance: 80.0
click at [232, 53] on p "slagveld staat tot ... als atelier staat tot ..." at bounding box center [270, 45] width 469 height 19
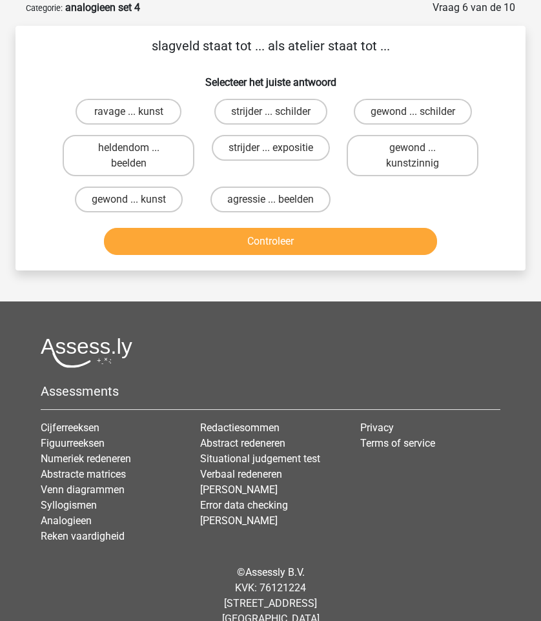
click at [232, 53] on p "slagveld staat tot ... als atelier staat tot ..." at bounding box center [270, 45] width 469 height 19
drag, startPoint x: 174, startPoint y: 44, endPoint x: 272, endPoint y: 65, distance: 101.0
click at [270, 65] on div "slagveld staat tot ... als atelier staat tot ... Selecteer het juiste antwoord …" at bounding box center [271, 148] width 500 height 224
click at [272, 65] on div "slagveld staat tot ... als atelier staat tot ... Selecteer het juiste antwoord …" at bounding box center [271, 148] width 500 height 224
click at [150, 108] on label "ravage ... kunst" at bounding box center [128, 112] width 105 height 26
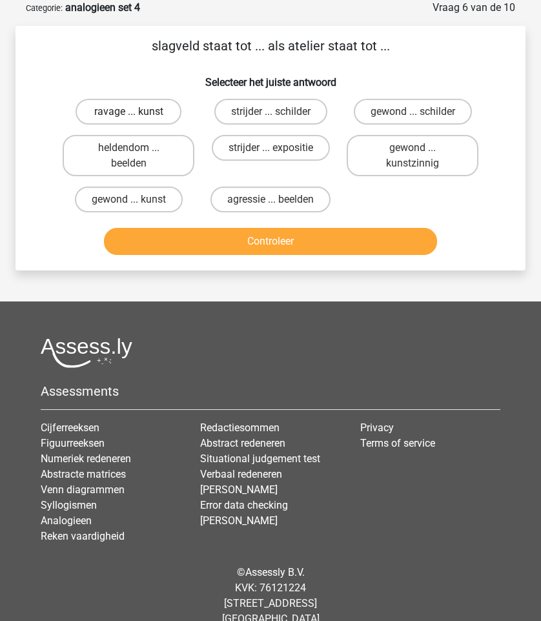
click at [137, 112] on input "ravage ... kunst" at bounding box center [132, 116] width 8 height 8
radio input "true"
click at [154, 147] on label "heldendom ... beelden" at bounding box center [129, 155] width 132 height 41
click at [137, 148] on input "heldendom ... beelden" at bounding box center [132, 152] width 8 height 8
radio input "true"
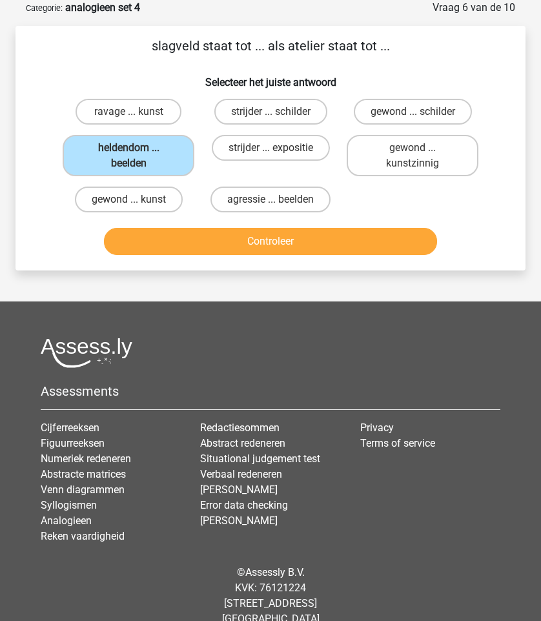
click at [132, 201] on input "gewond ... kunst" at bounding box center [132, 203] width 8 height 8
radio input "true"
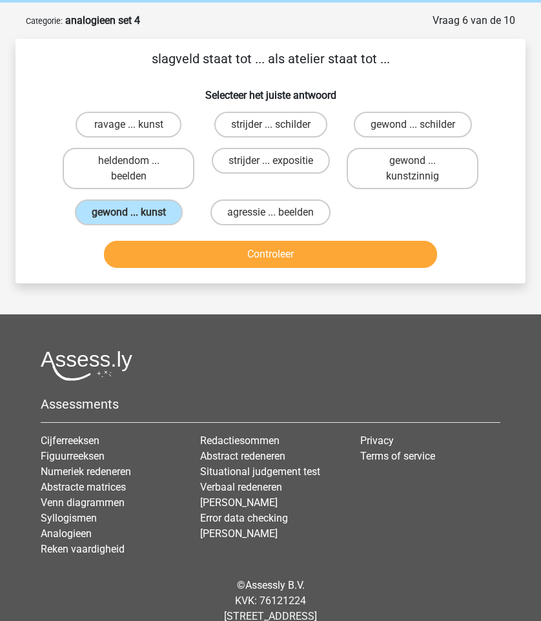
scroll to position [48, 0]
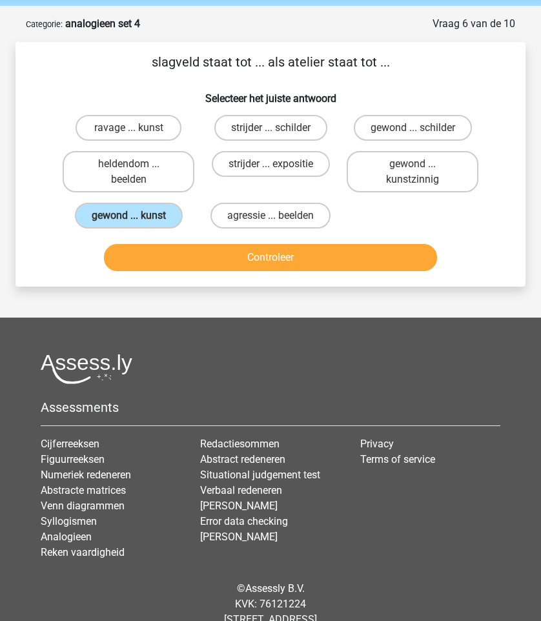
click at [275, 167] on input "strijder ... expositie" at bounding box center [274, 168] width 8 height 8
radio input "true"
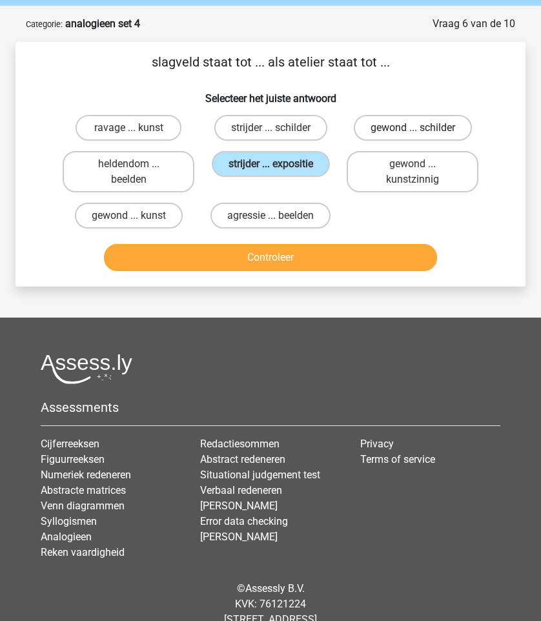
click at [394, 128] on label "gewond ... schilder" at bounding box center [413, 128] width 118 height 26
click at [412, 128] on input "gewond ... schilder" at bounding box center [416, 132] width 8 height 8
radio input "true"
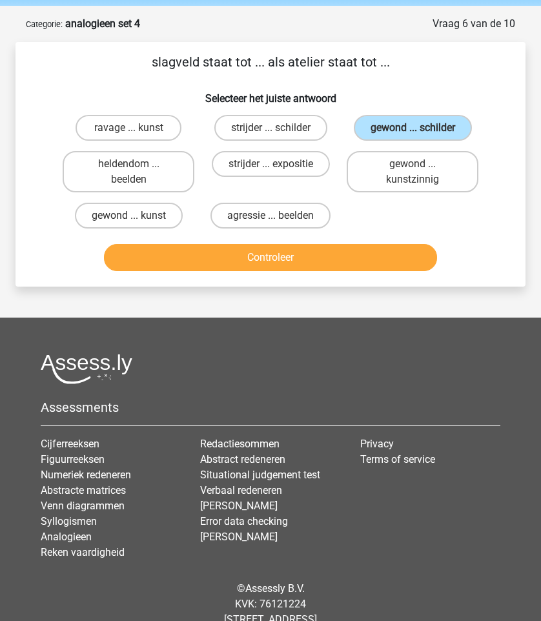
click at [141, 141] on div "ravage ... kunst" at bounding box center [128, 128] width 142 height 36
click at [141, 122] on label "ravage ... kunst" at bounding box center [128, 128] width 105 height 26
click at [137, 128] on input "ravage ... kunst" at bounding box center [132, 132] width 8 height 8
radio input "true"
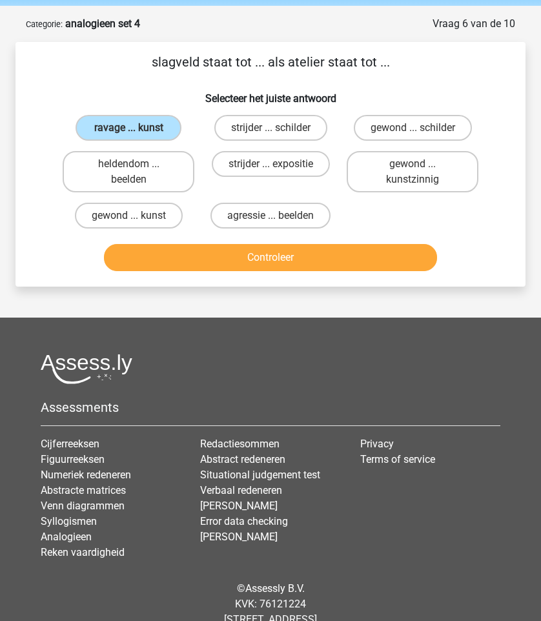
click at [221, 274] on div "Controleer" at bounding box center [270, 260] width 426 height 32
click at [227, 251] on button "Controleer" at bounding box center [270, 257] width 332 height 27
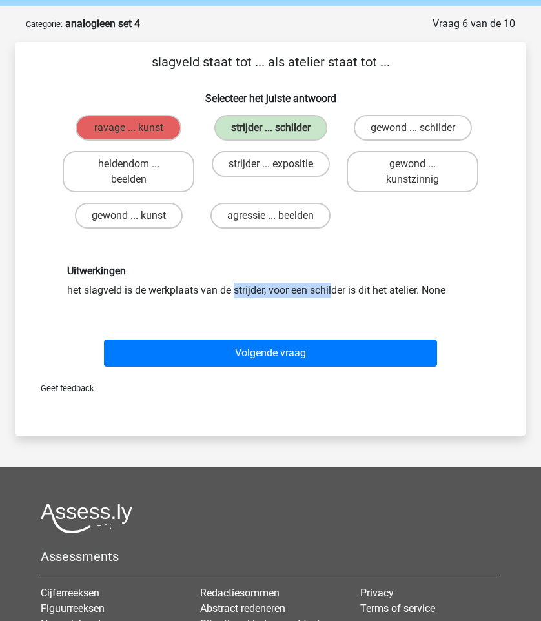
drag, startPoint x: 43, startPoint y: 290, endPoint x: 225, endPoint y: 297, distance: 182.1
click at [212, 297] on div "Uitwerkingen het slagveld is de werkplaats van de strijder, voor een schilder i…" at bounding box center [270, 281] width 469 height 95
click at [225, 297] on div "Uitwerkingen het slagveld is de werkplaats van de strijder, voor een schilder i…" at bounding box center [270, 281] width 426 height 33
drag, startPoint x: 147, startPoint y: 288, endPoint x: 272, endPoint y: 290, distance: 124.6
click at [272, 290] on div "Uitwerkingen het slagveld is de werkplaats van de strijder, voor een schilder i…" at bounding box center [270, 281] width 426 height 33
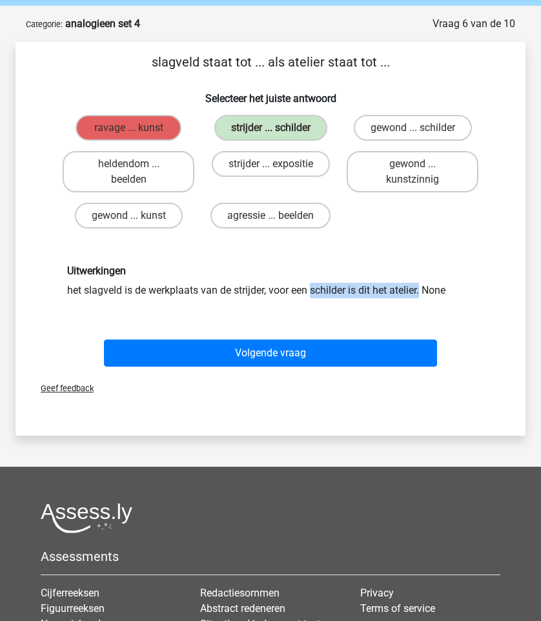
click at [272, 290] on div "Uitwerkingen het slagveld is de werkplaats van de strijder, voor een schilder i…" at bounding box center [270, 281] width 426 height 33
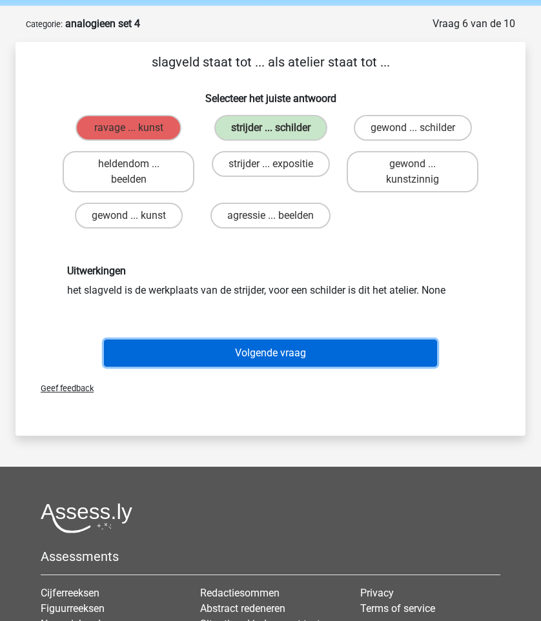
click at [253, 354] on button "Volgende vraag" at bounding box center [270, 352] width 332 height 27
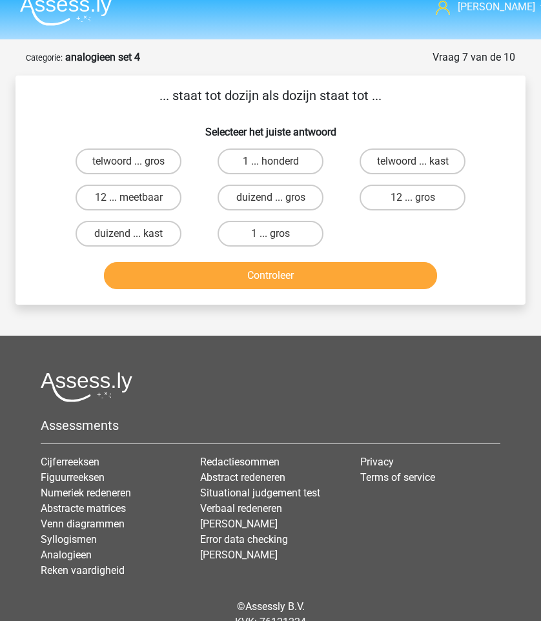
scroll to position [8, 0]
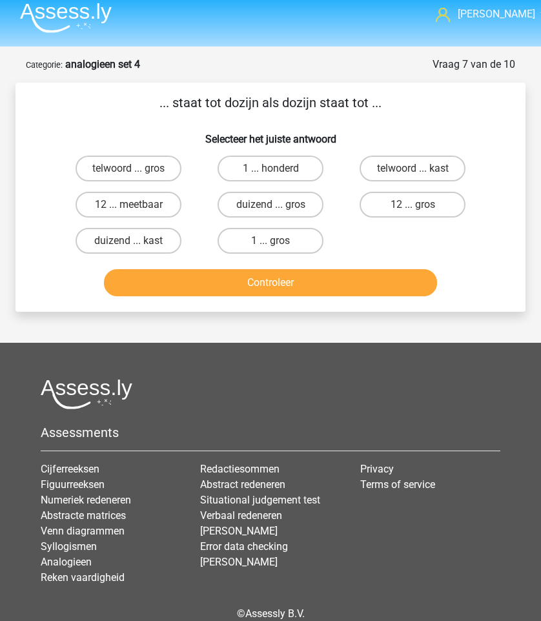
drag, startPoint x: 177, startPoint y: 98, endPoint x: 421, endPoint y: 103, distance: 243.4
click at [421, 107] on p "... staat tot dozijn als dozijn staat tot ..." at bounding box center [270, 102] width 469 height 19
click at [421, 103] on p "... staat tot dozijn als dozijn staat tot ..." at bounding box center [270, 102] width 469 height 19
drag, startPoint x: 181, startPoint y: 99, endPoint x: 257, endPoint y: 103, distance: 76.3
click at [248, 103] on p "... staat tot dozijn als dozijn staat tot ..." at bounding box center [270, 102] width 469 height 19
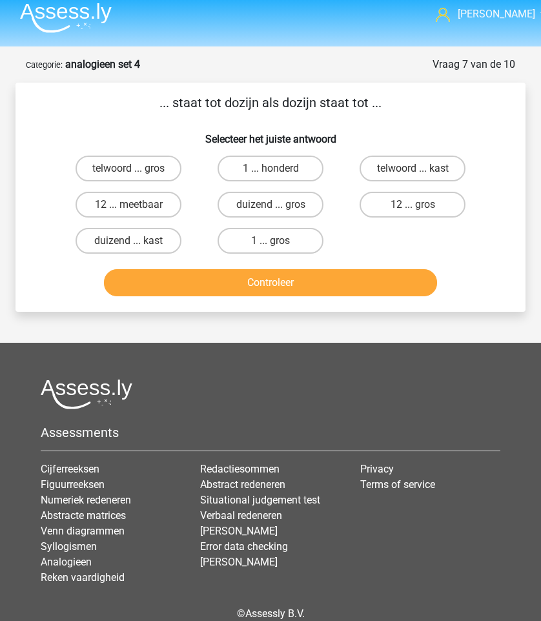
click at [257, 103] on p "... staat tot dozijn als dozijn staat tot ..." at bounding box center [270, 102] width 469 height 19
drag, startPoint x: 174, startPoint y: 93, endPoint x: 322, endPoint y: 114, distance: 149.3
click at [322, 114] on div "... staat tot dozijn als dozijn staat tot ... Selecteer het juiste antwoord tel…" at bounding box center [271, 197] width 500 height 208
drag, startPoint x: 383, startPoint y: 112, endPoint x: 225, endPoint y: 105, distance: 158.3
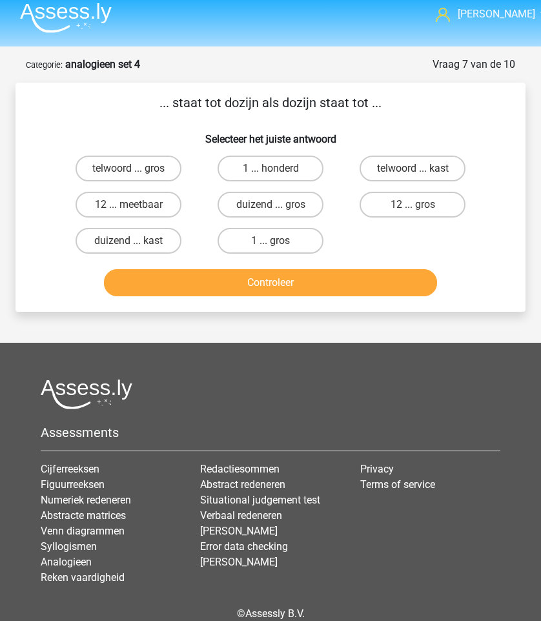
click at [225, 105] on div "... staat tot dozijn als dozijn staat tot ... Selecteer het juiste antwoord tel…" at bounding box center [271, 197] width 500 height 208
click at [225, 105] on p "... staat tot dozijn als dozijn staat tot ..." at bounding box center [270, 102] width 469 height 19
drag, startPoint x: 181, startPoint y: 105, endPoint x: 329, endPoint y: 125, distance: 149.2
click at [329, 125] on div "... staat tot dozijn als dozijn staat tot ... Selecteer het juiste antwoord tel…" at bounding box center [271, 197] width 500 height 208
click at [329, 125] on h6 "Selecteer het juiste antwoord" at bounding box center [270, 134] width 469 height 23
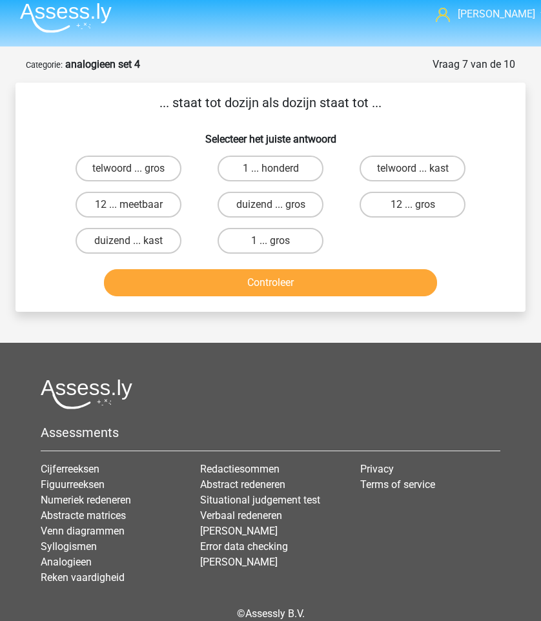
click at [128, 130] on h6 "Selecteer het juiste antwoord" at bounding box center [270, 134] width 469 height 23
drag, startPoint x: 163, startPoint y: 98, endPoint x: 281, endPoint y: 98, distance: 118.8
click at [281, 98] on p "... staat tot dozijn als dozijn staat tot ..." at bounding box center [270, 102] width 469 height 19
click at [283, 98] on p "... staat tot dozijn als dozijn staat tot ..." at bounding box center [270, 102] width 469 height 19
drag, startPoint x: 369, startPoint y: 98, endPoint x: 144, endPoint y: 98, distance: 225.2
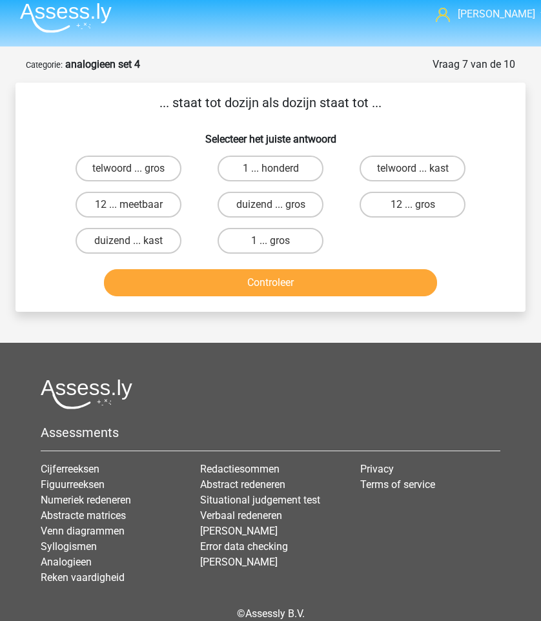
click at [144, 98] on p "... staat tot dozijn als dozijn staat tot ..." at bounding box center [270, 102] width 469 height 19
drag, startPoint x: 144, startPoint y: 98, endPoint x: 449, endPoint y: 95, distance: 305.3
click at [449, 95] on p "... staat tot dozijn als dozijn staat tot ..." at bounding box center [270, 102] width 469 height 19
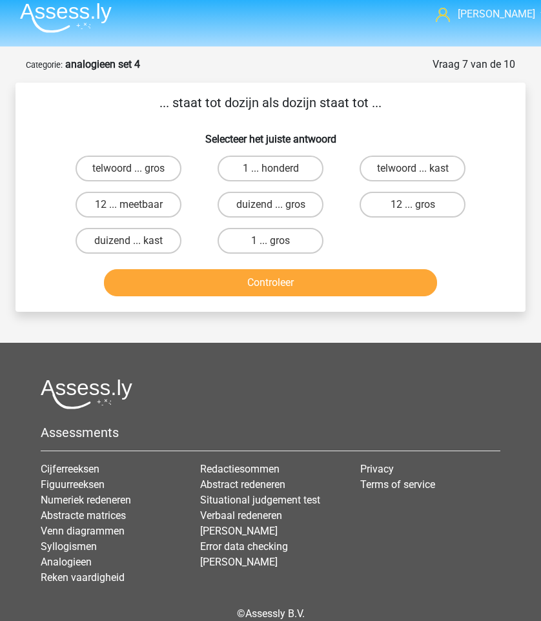
click at [449, 95] on p "... staat tot dozijn als dozijn staat tot ..." at bounding box center [270, 102] width 469 height 19
click at [298, 246] on label "1 ... gros" at bounding box center [269, 241] width 105 height 26
click at [279, 246] on input "1 ... gros" at bounding box center [274, 245] width 8 height 8
radio input "true"
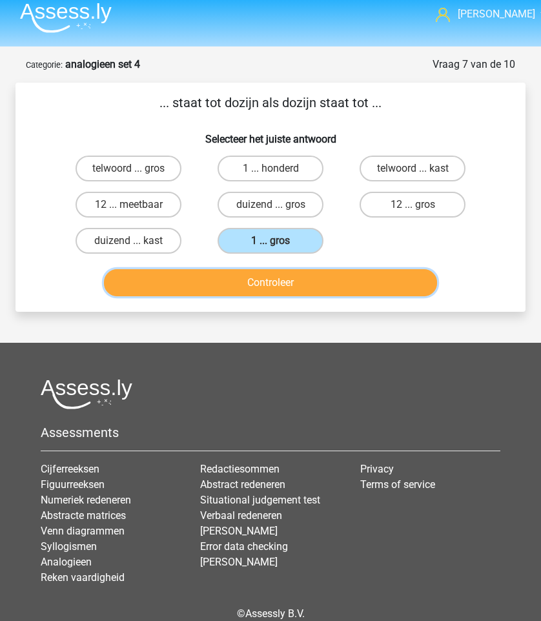
click at [310, 284] on button "Controleer" at bounding box center [270, 282] width 332 height 27
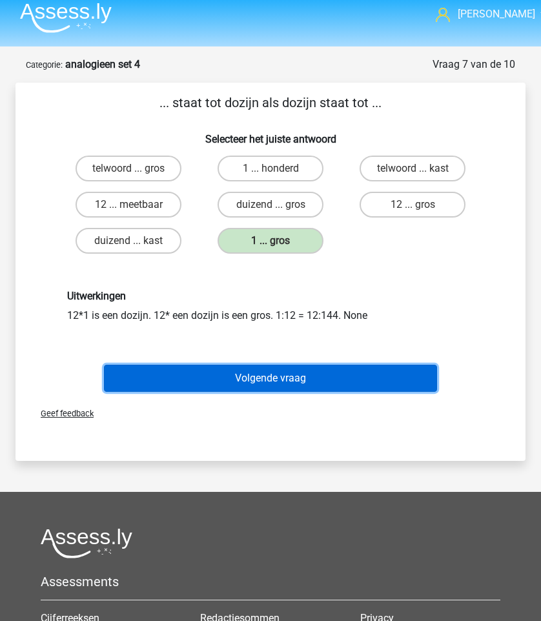
click at [314, 378] on button "Volgende vraag" at bounding box center [270, 378] width 332 height 27
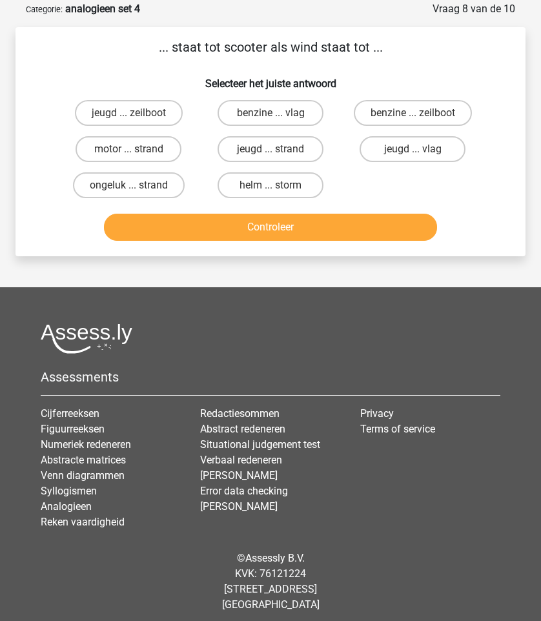
scroll to position [65, 0]
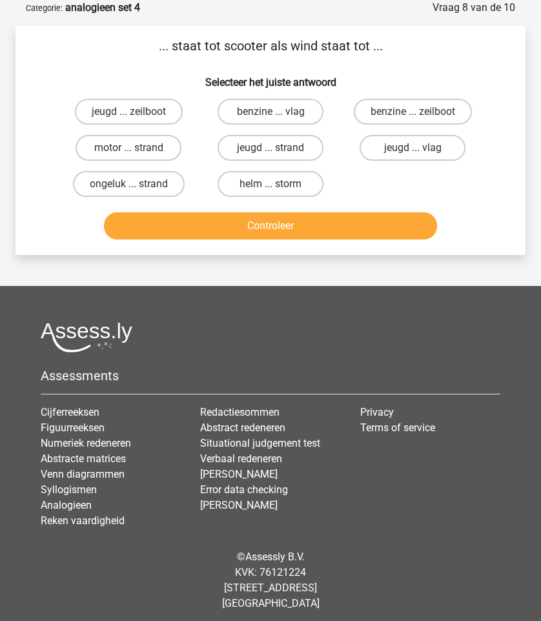
drag, startPoint x: 150, startPoint y: 32, endPoint x: 361, endPoint y: 36, distance: 211.1
click at [361, 36] on div "... staat tot scooter als wind staat tot ... Selecteer het juiste antwoord jeug…" at bounding box center [270, 140] width 510 height 229
click at [361, 36] on p "... staat tot scooter als wind staat tot ..." at bounding box center [270, 45] width 469 height 19
drag, startPoint x: 396, startPoint y: 47, endPoint x: 147, endPoint y: 47, distance: 249.1
click at [147, 47] on p "... staat tot scooter als wind staat tot ..." at bounding box center [270, 45] width 469 height 19
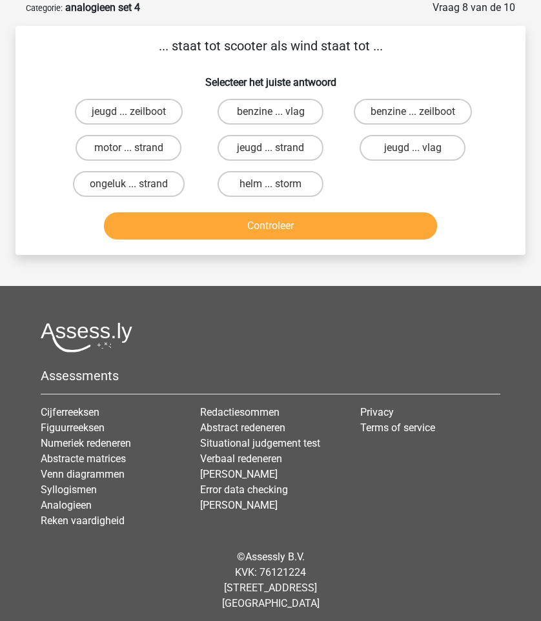
click at [147, 47] on p "... staat tot scooter als wind staat tot ..." at bounding box center [270, 45] width 469 height 19
drag, startPoint x: 147, startPoint y: 47, endPoint x: 365, endPoint y: 47, distance: 218.1
click at [359, 47] on p "... staat tot scooter als wind staat tot ..." at bounding box center [270, 45] width 469 height 19
click at [365, 47] on p "... staat tot scooter als wind staat tot ..." at bounding box center [270, 45] width 469 height 19
click at [420, 114] on input "benzine ... zeilboot" at bounding box center [416, 116] width 8 height 8
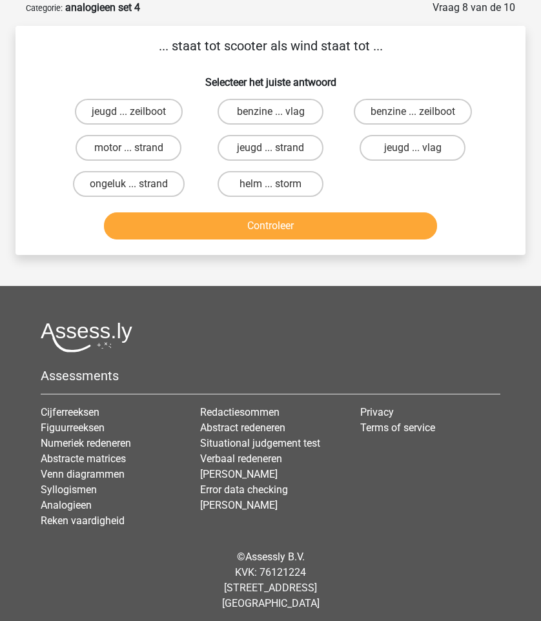
radio input "true"
click at [368, 212] on div "Controleer" at bounding box center [270, 223] width 469 height 43
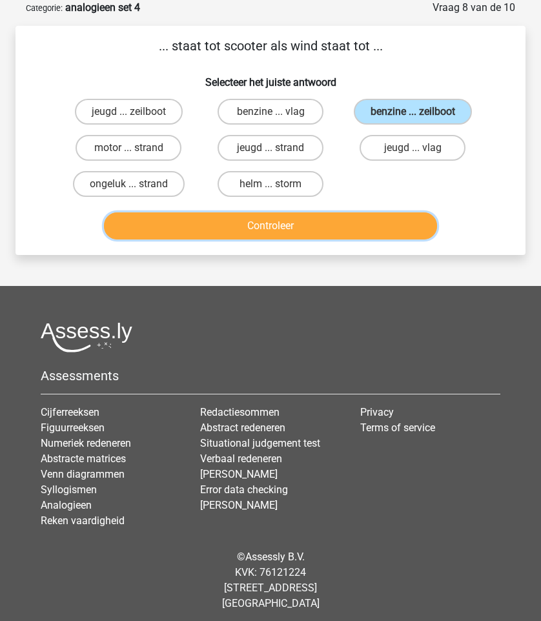
click at [363, 225] on button "Controleer" at bounding box center [270, 225] width 332 height 27
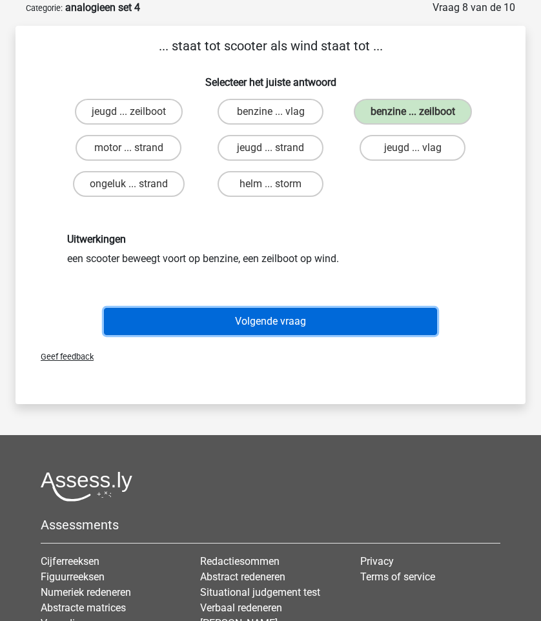
click at [344, 314] on button "Volgende vraag" at bounding box center [270, 321] width 332 height 27
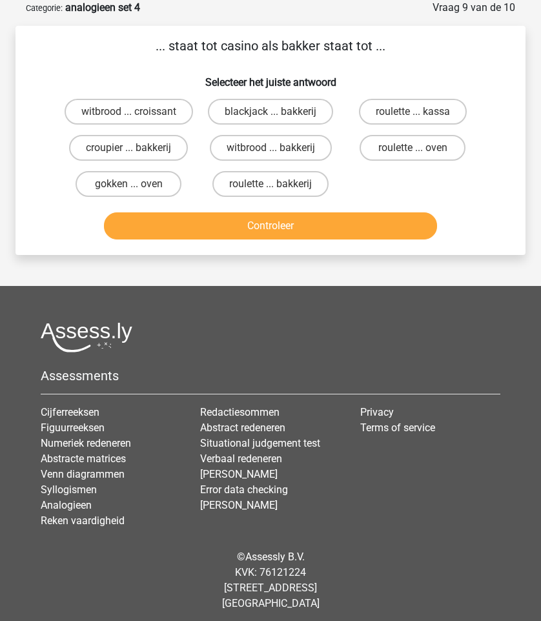
drag, startPoint x: 172, startPoint y: 67, endPoint x: 256, endPoint y: 67, distance: 84.5
click at [256, 67] on h6 "Selecteer het juiste antwoord" at bounding box center [270, 77] width 469 height 23
drag, startPoint x: 180, startPoint y: 54, endPoint x: 326, endPoint y: 68, distance: 146.5
click at [326, 68] on div "... staat tot casino als bakker staat tot ... Selecteer het juiste antwoord wit…" at bounding box center [271, 140] width 500 height 208
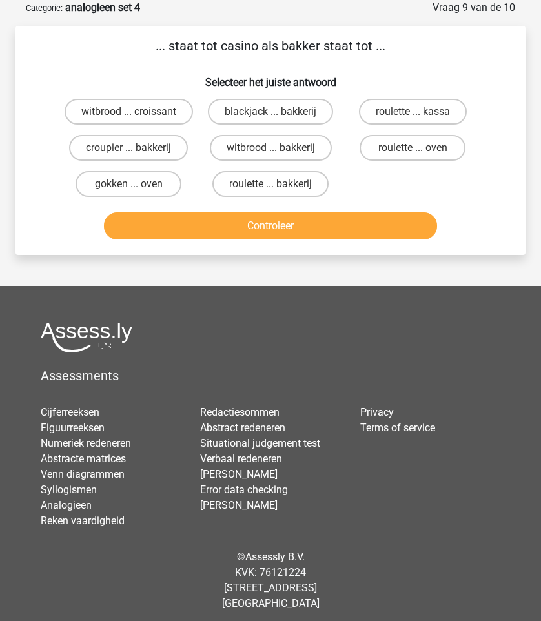
click at [326, 68] on h6 "Selecteer het juiste antwoord" at bounding box center [270, 77] width 469 height 23
click at [165, 146] on label "croupier ... bakkerij" at bounding box center [128, 148] width 119 height 26
click at [137, 148] on input "croupier ... bakkerij" at bounding box center [132, 152] width 8 height 8
radio input "true"
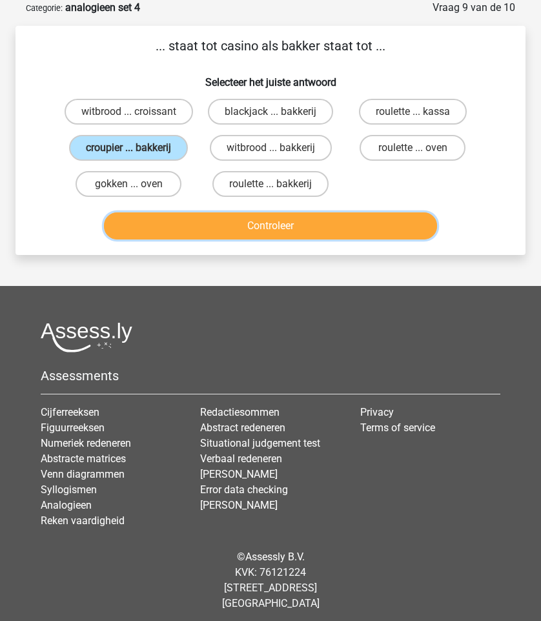
click at [212, 215] on button "Controleer" at bounding box center [270, 225] width 332 height 27
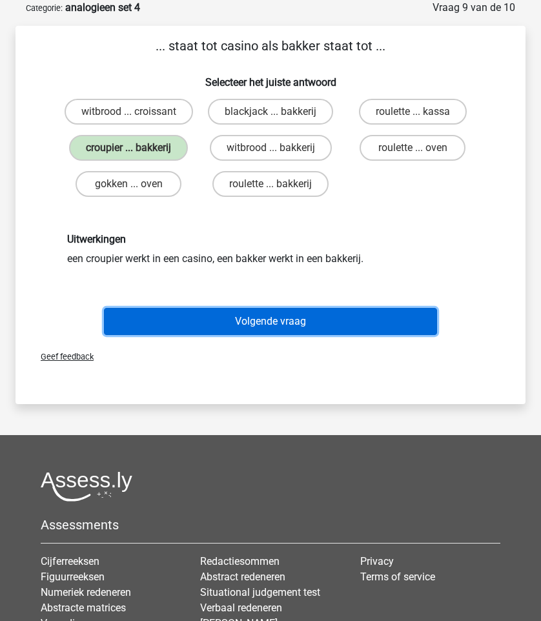
click at [246, 321] on button "Volgende vraag" at bounding box center [270, 321] width 332 height 27
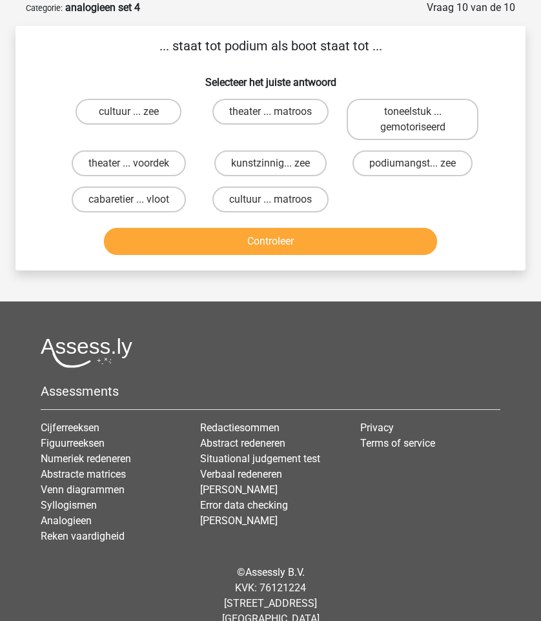
drag, startPoint x: 168, startPoint y: 56, endPoint x: 337, endPoint y: 56, distance: 169.1
click at [337, 56] on div "... staat tot podium als boot staat tot ... Selecteer het juiste antwoord cultu…" at bounding box center [271, 148] width 500 height 224
drag, startPoint x: 168, startPoint y: 55, endPoint x: 388, endPoint y: 55, distance: 219.4
click at [388, 55] on p "... staat tot podium als boot staat tot ..." at bounding box center [270, 45] width 469 height 19
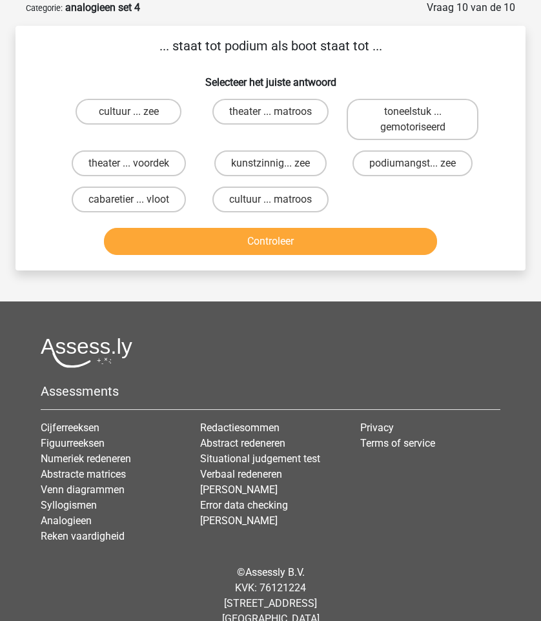
click at [388, 55] on p "... staat tot podium als boot staat tot ..." at bounding box center [270, 45] width 469 height 19
drag, startPoint x: 388, startPoint y: 55, endPoint x: 123, endPoint y: 54, distance: 264.6
click at [123, 54] on p "... staat tot podium als boot staat tot ..." at bounding box center [270, 45] width 469 height 19
drag, startPoint x: 123, startPoint y: 54, endPoint x: 404, endPoint y: 56, distance: 280.8
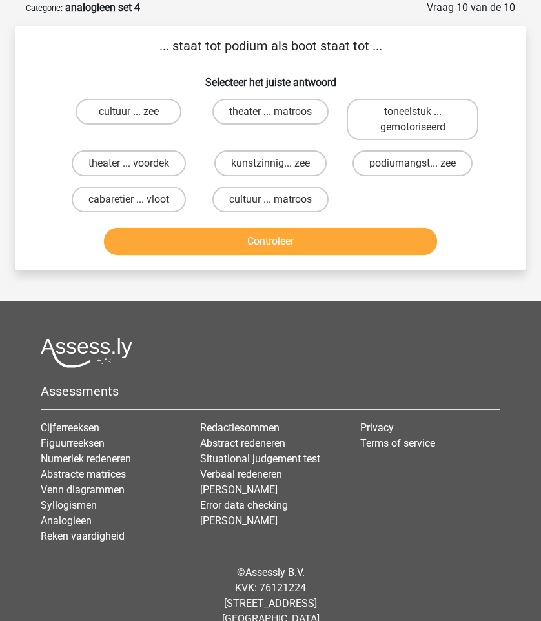
click at [404, 56] on div "... staat tot podium als boot staat tot ... Selecteer het juiste antwoord cultu…" at bounding box center [271, 148] width 500 height 224
click at [167, 164] on label "theater ... voordek" at bounding box center [129, 163] width 114 height 26
click at [137, 164] on input "theater ... voordek" at bounding box center [132, 167] width 8 height 8
radio input "true"
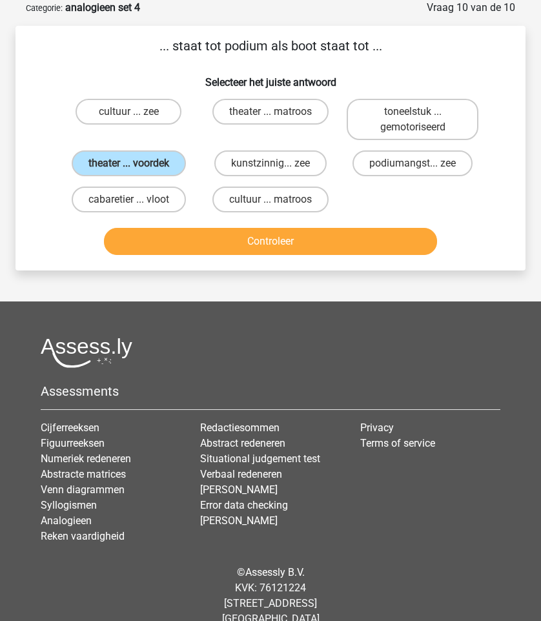
click at [131, 118] on input "cultuur ... zee" at bounding box center [132, 116] width 8 height 8
radio input "true"
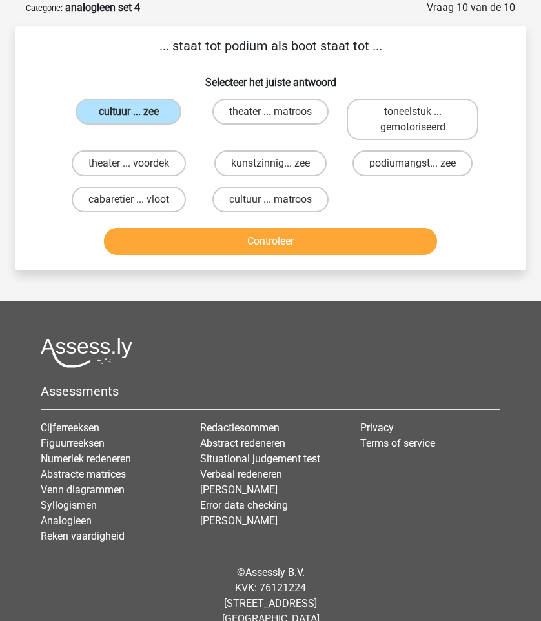
click at [272, 130] on div "theater ... matroos" at bounding box center [271, 119] width 132 height 41
click at [276, 121] on label "theater ... matroos" at bounding box center [270, 112] width 116 height 26
click at [276, 120] on input "theater ... matroos" at bounding box center [274, 116] width 8 height 8
radio input "true"
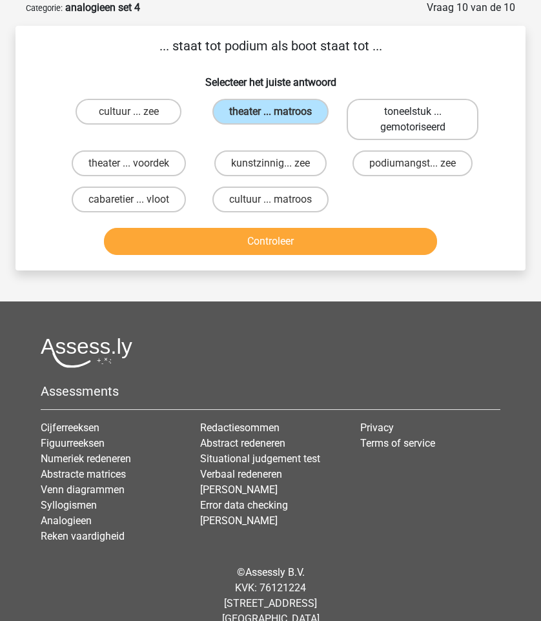
click at [391, 110] on label "toneelstuk ... gemotoriseerd" at bounding box center [413, 119] width 132 height 41
click at [412, 112] on input "toneelstuk ... gemotoriseerd" at bounding box center [416, 116] width 8 height 8
radio input "true"
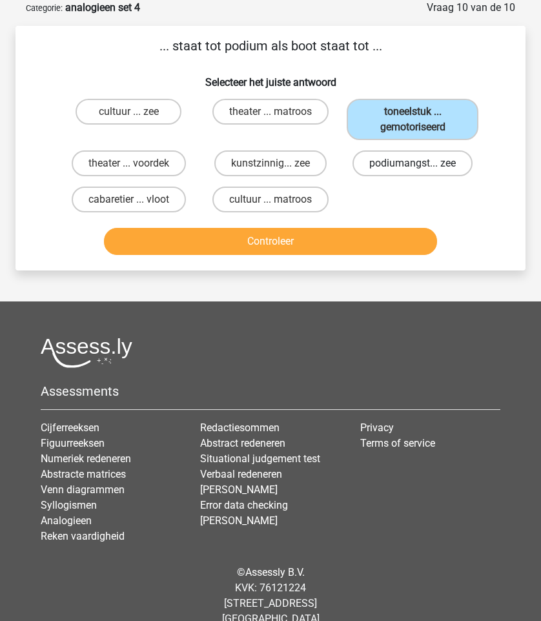
click at [381, 159] on label "podiumangst... zee" at bounding box center [412, 163] width 120 height 26
click at [412, 163] on input "podiumangst... zee" at bounding box center [416, 167] width 8 height 8
radio input "true"
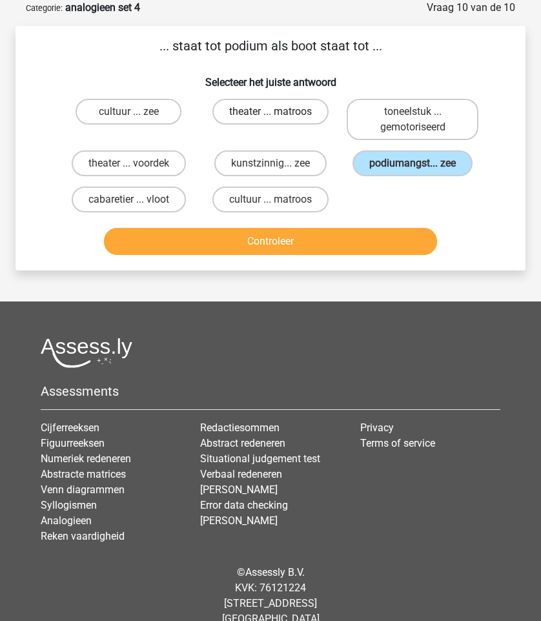
click at [279, 109] on label "theater ... matroos" at bounding box center [270, 112] width 116 height 26
click at [279, 112] on input "theater ... matroos" at bounding box center [274, 116] width 8 height 8
radio input "true"
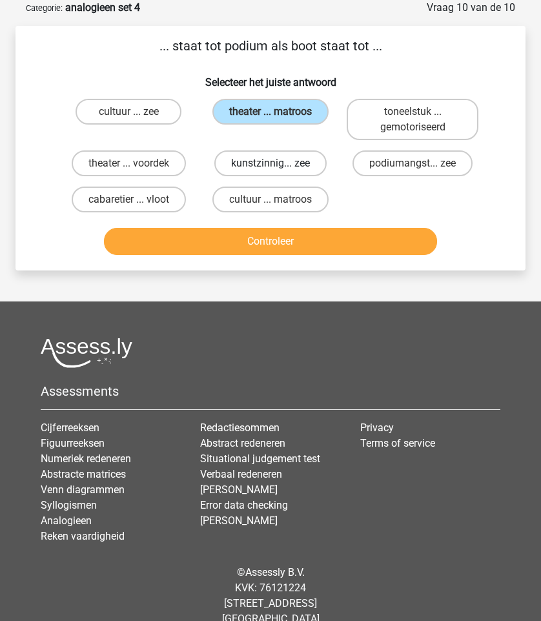
click at [310, 157] on label "kunstzinnig... zee" at bounding box center [270, 163] width 112 height 26
click at [279, 163] on input "kunstzinnig... zee" at bounding box center [274, 167] width 8 height 8
radio input "true"
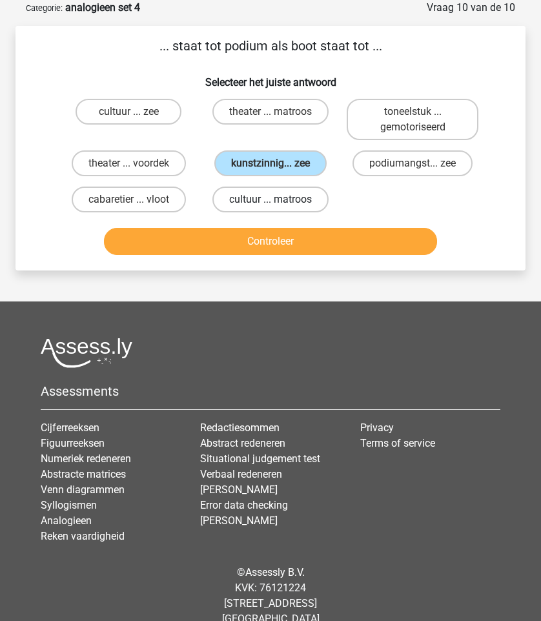
click at [301, 208] on label "cultuur ... matroos" at bounding box center [270, 200] width 116 height 26
click at [279, 208] on input "cultuur ... matroos" at bounding box center [274, 203] width 8 height 8
radio input "true"
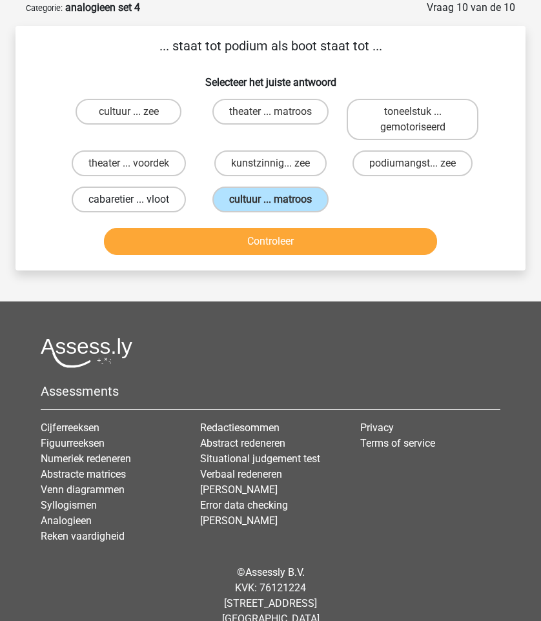
click at [127, 199] on label "cabaretier ... vloot" at bounding box center [129, 200] width 114 height 26
click at [128, 199] on input "cabaretier ... vloot" at bounding box center [132, 203] width 8 height 8
radio input "true"
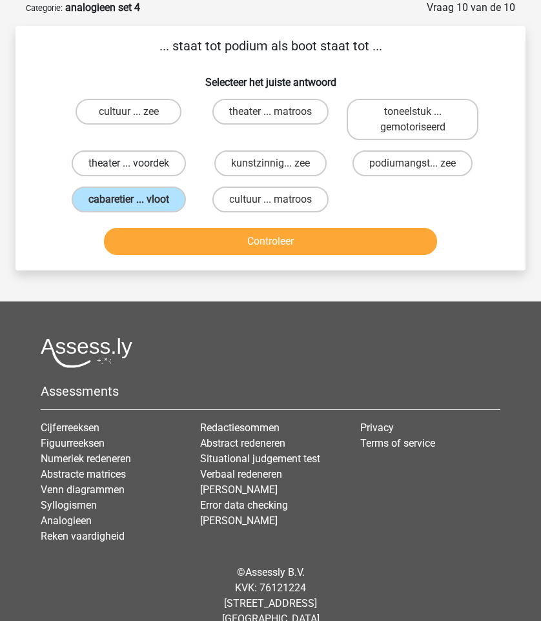
click at [165, 170] on label "theater ... voordek" at bounding box center [129, 163] width 114 height 26
click at [137, 170] on input "theater ... voordek" at bounding box center [132, 167] width 8 height 8
radio input "true"
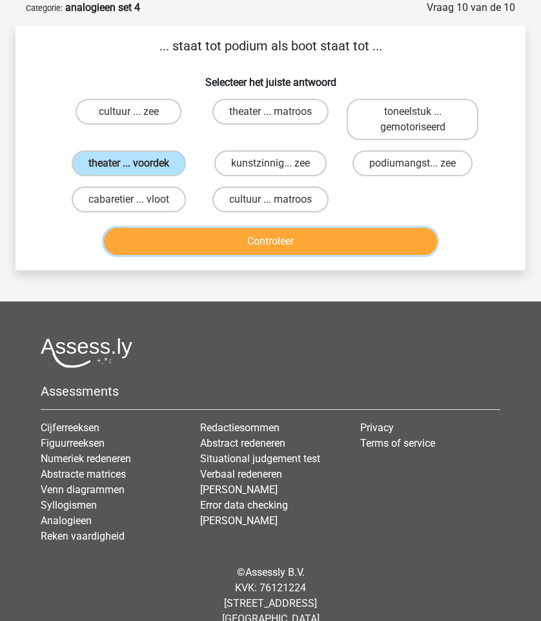
click at [232, 241] on button "Controleer" at bounding box center [270, 241] width 332 height 27
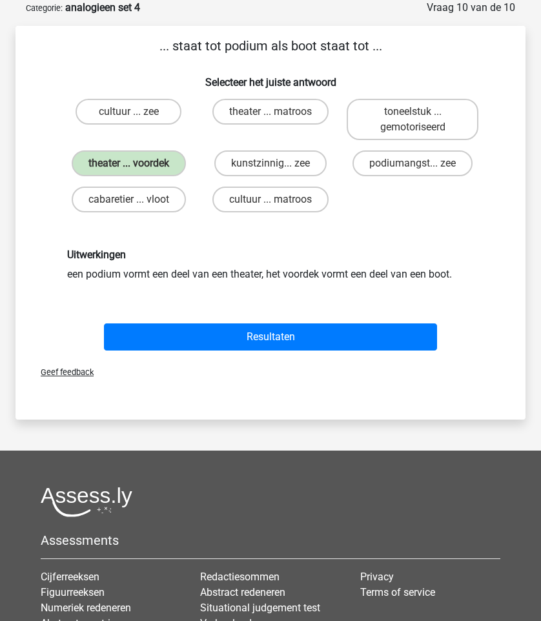
drag, startPoint x: 101, startPoint y: 266, endPoint x: 258, endPoint y: 266, distance: 157.5
click at [257, 266] on div "Uitwerkingen een podium vormt een deel van een theater, het voordek vormt een d…" at bounding box center [270, 264] width 426 height 33
click at [258, 266] on div "Uitwerkingen een podium vormt een deel van een theater, het voordek vormt een d…" at bounding box center [270, 264] width 426 height 33
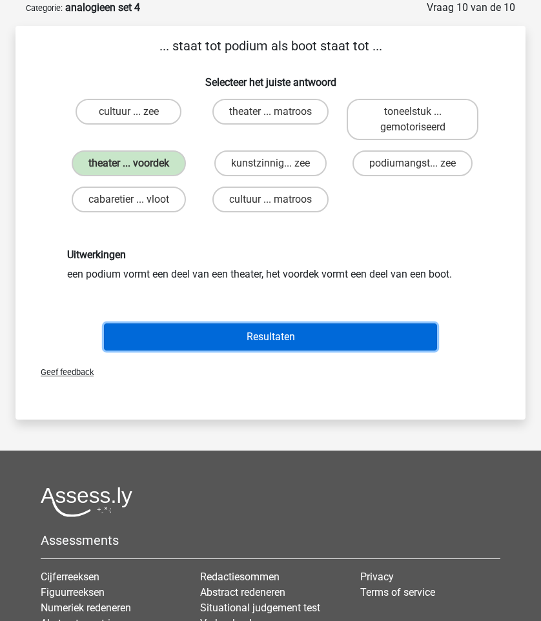
click at [267, 330] on button "Resultaten" at bounding box center [270, 336] width 332 height 27
click at [272, 345] on button "Resultaten" at bounding box center [270, 336] width 332 height 27
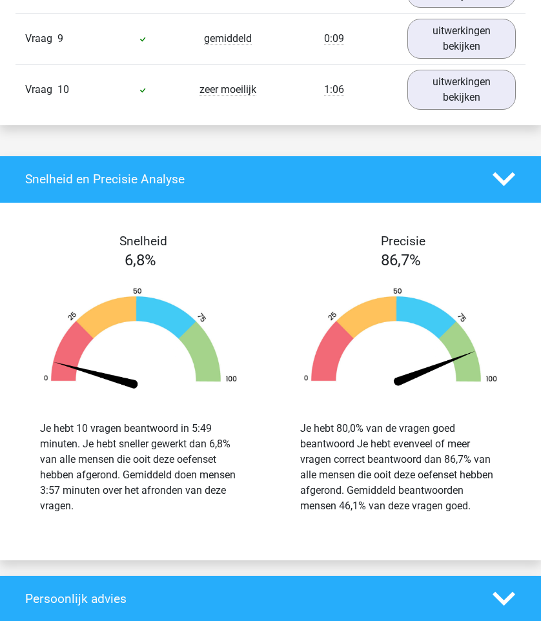
scroll to position [1340, 0]
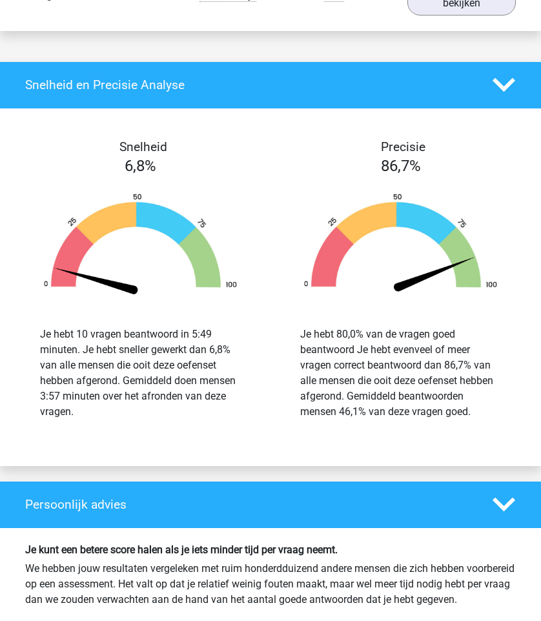
drag, startPoint x: 479, startPoint y: 419, endPoint x: 365, endPoint y: 329, distance: 145.6
click at [365, 329] on div "Je hebt 80,0% van de vragen goed beantwoord Je hebt evenveel of meer vragen cor…" at bounding box center [400, 373] width 201 height 93
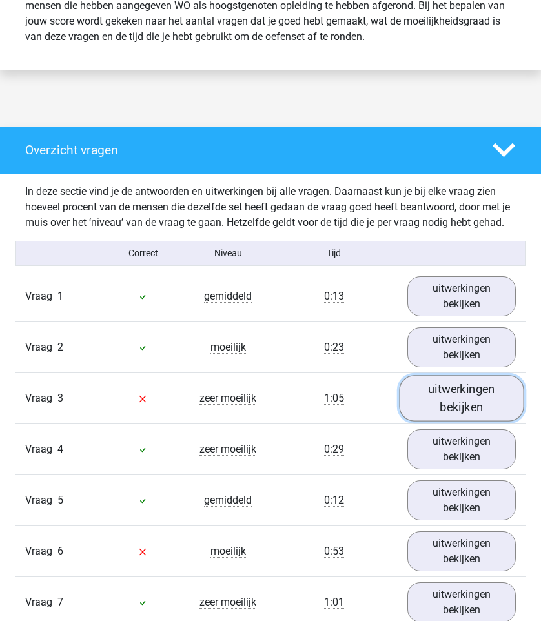
click at [463, 410] on link "uitwerkingen bekijken" at bounding box center [461, 398] width 125 height 46
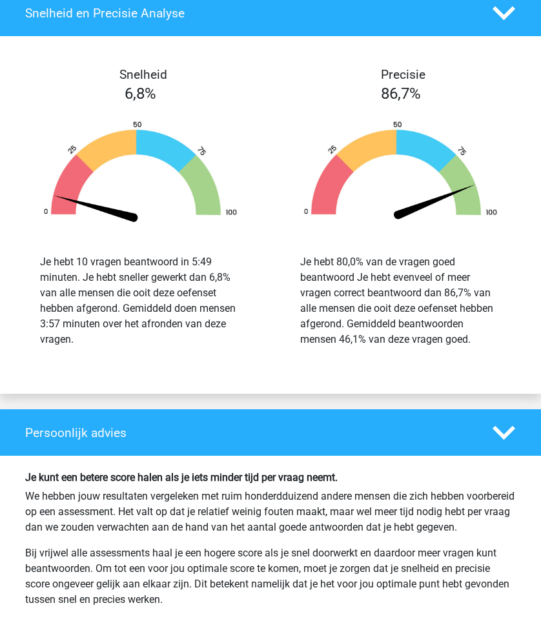
scroll to position [1750, 0]
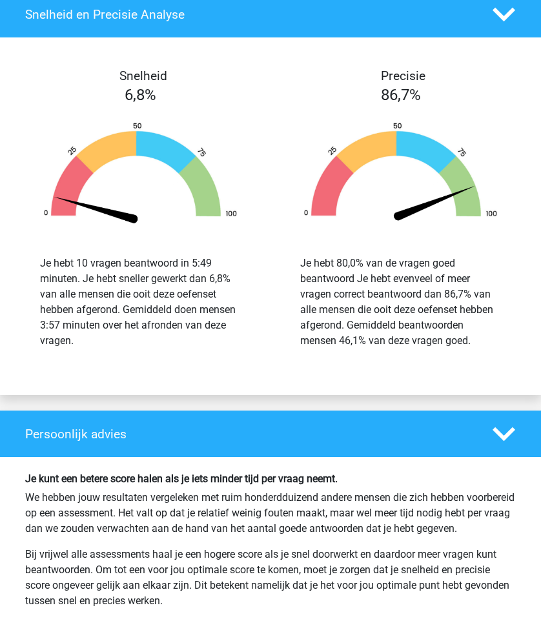
click at [78, 327] on div "Je hebt 10 vragen beantwoord in 5:49 minuten. Je hebt sneller gewerkt dan 6,8% …" at bounding box center [140, 302] width 201 height 93
click at [128, 327] on div "Je hebt 10 vragen beantwoord in 5:49 minuten. Je hebt sneller gewerkt dan 6,8% …" at bounding box center [140, 302] width 201 height 93
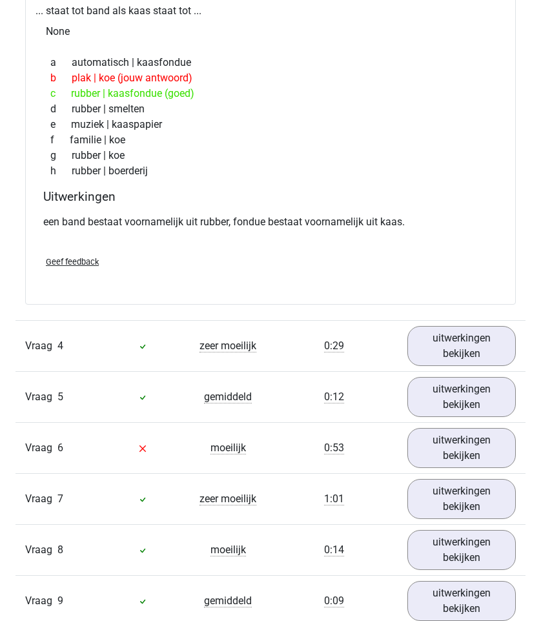
scroll to position [977, 0]
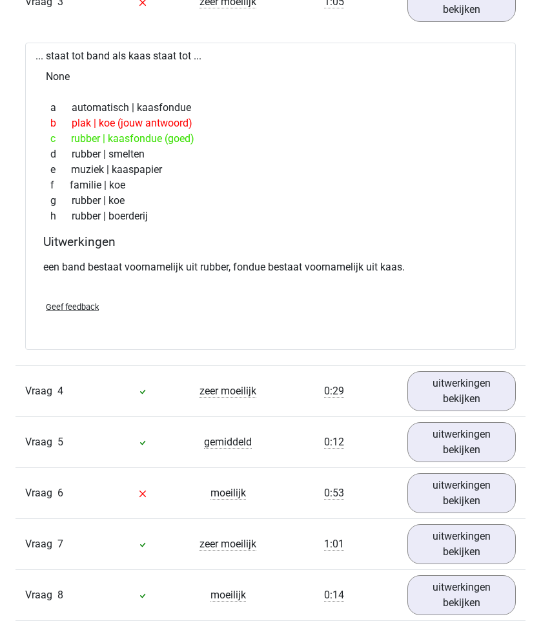
click at [199, 107] on div "a automatisch | kaasfondue" at bounding box center [271, 107] width 460 height 15
drag, startPoint x: 198, startPoint y: 134, endPoint x: 88, endPoint y: 134, distance: 109.7
click at [88, 134] on div "c rubber | kaasfondue (goed)" at bounding box center [271, 138] width 460 height 15
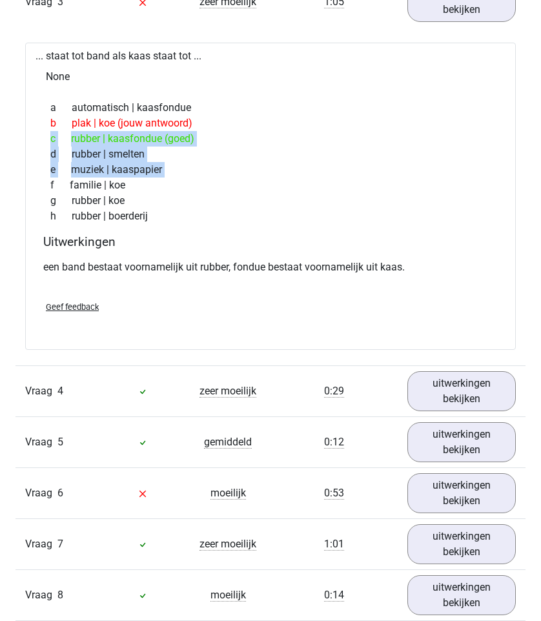
drag, startPoint x: 88, startPoint y: 134, endPoint x: 165, endPoint y: 162, distance: 81.7
click at [165, 162] on div "a automatisch | kaasfondue b plak | koe (jouw antwoord) c rubber | kaasfondue (…" at bounding box center [271, 162] width 460 height 134
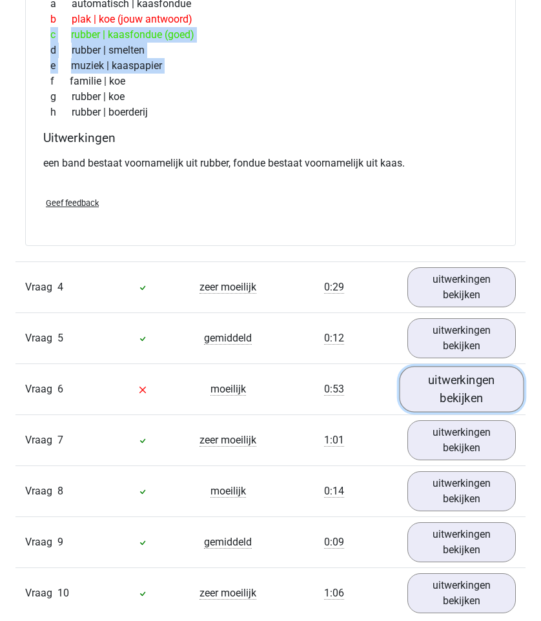
click at [433, 383] on link "uitwerkingen bekijken" at bounding box center [461, 389] width 125 height 46
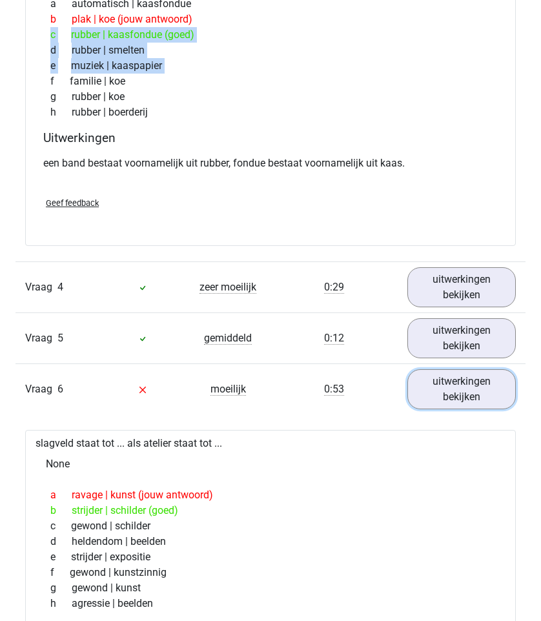
scroll to position [1276, 0]
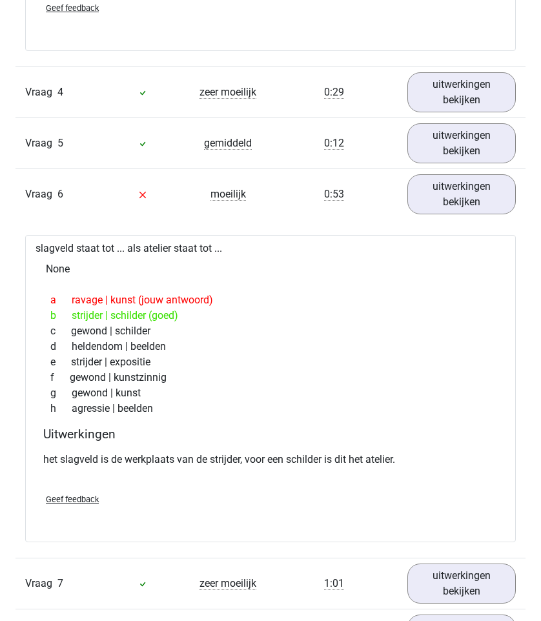
drag, startPoint x: 56, startPoint y: 291, endPoint x: 262, endPoint y: 354, distance: 215.4
click at [262, 354] on div "a ravage | kunst (jouw antwoord) b strijder | schilder (goed) c gewond | schild…" at bounding box center [271, 354] width 460 height 134
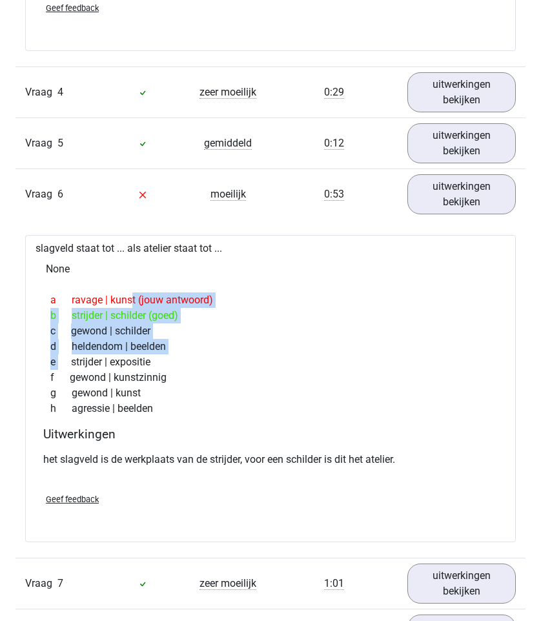
click at [262, 354] on div "e strijder | expositie" at bounding box center [271, 361] width 460 height 15
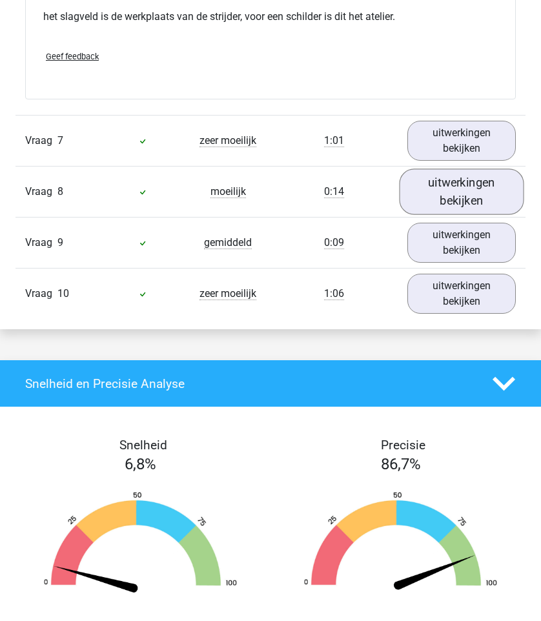
scroll to position [1287, 0]
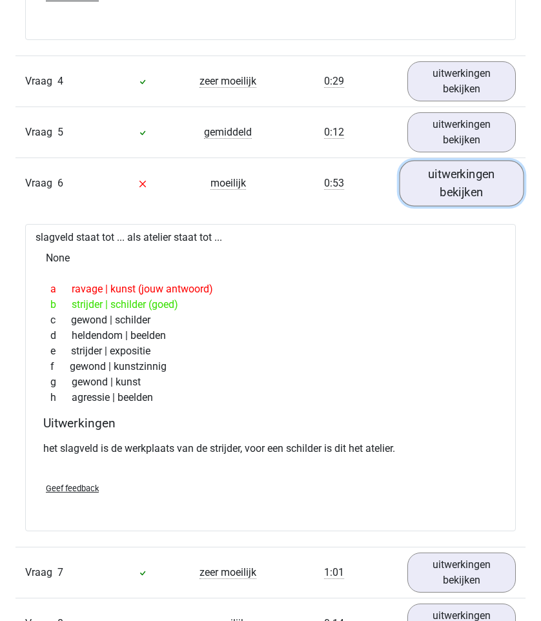
click at [456, 192] on link "uitwerkingen bekijken" at bounding box center [461, 183] width 125 height 46
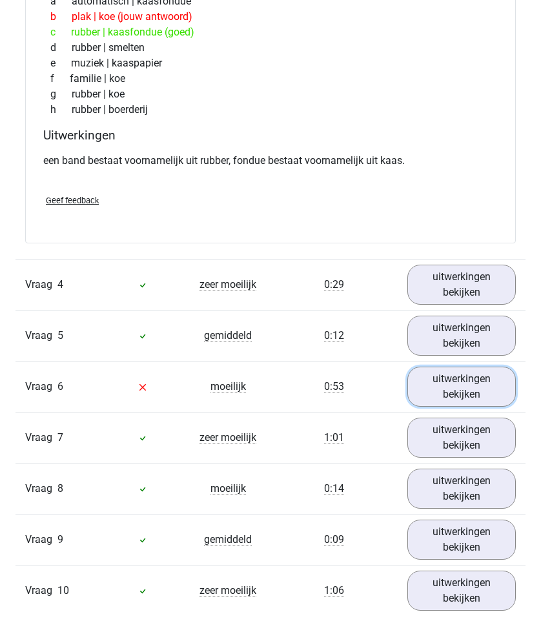
scroll to position [802, 0]
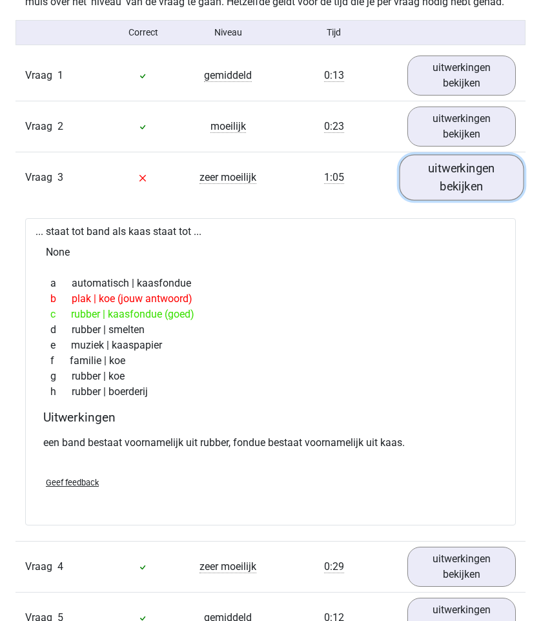
click at [459, 174] on link "uitwerkingen bekijken" at bounding box center [461, 177] width 125 height 46
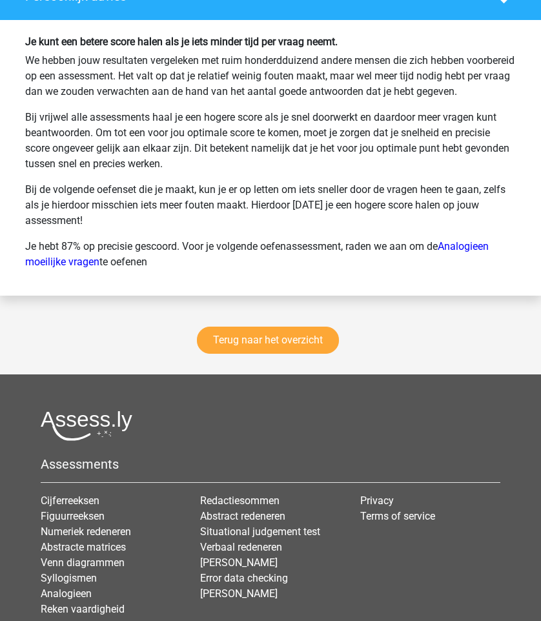
scroll to position [1926, 0]
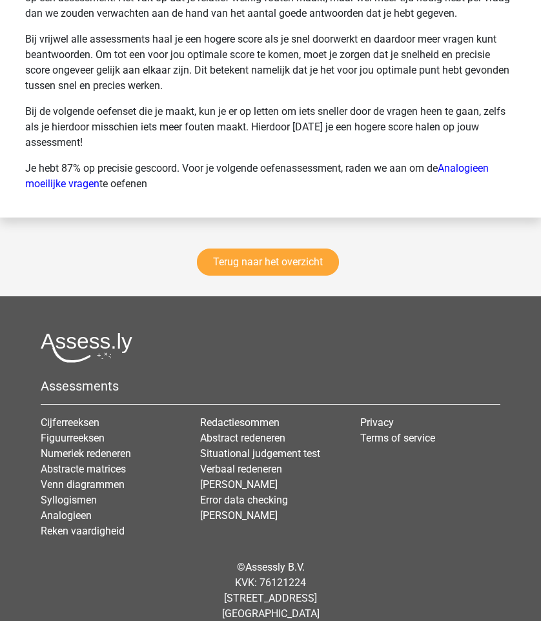
click at [310, 293] on div "Terug naar het overzicht" at bounding box center [270, 264] width 541 height 63
click at [310, 276] on link "Terug naar het overzicht" at bounding box center [268, 261] width 142 height 27
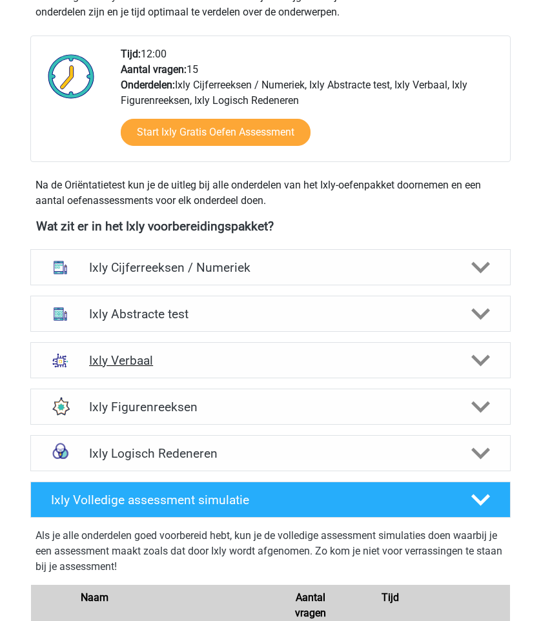
scroll to position [323, 0]
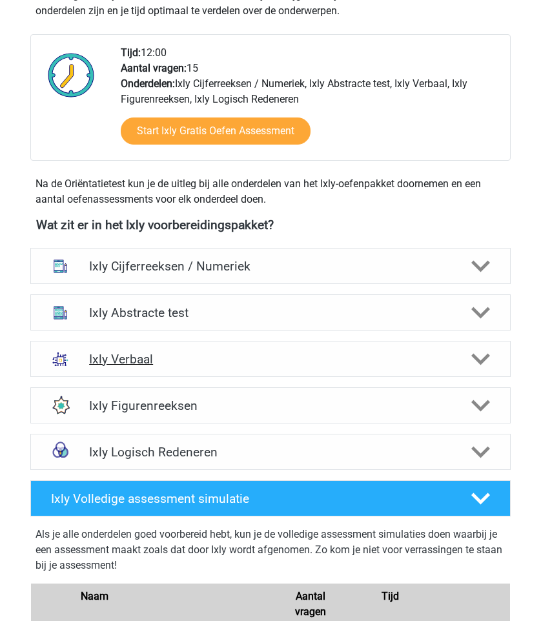
click at [316, 352] on h4 "Ixly Verbaal" at bounding box center [270, 359] width 363 height 15
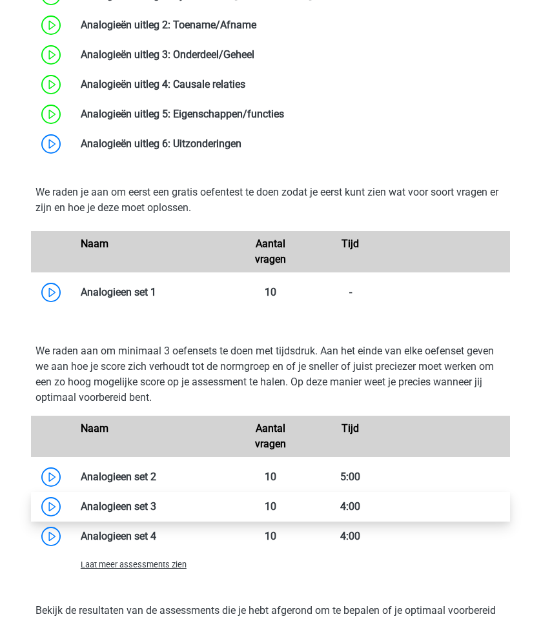
scroll to position [942, 0]
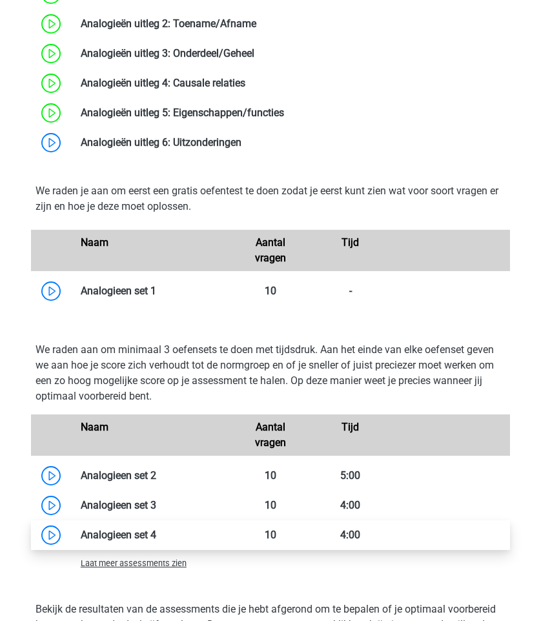
click at [156, 541] on link at bounding box center [156, 535] width 0 height 12
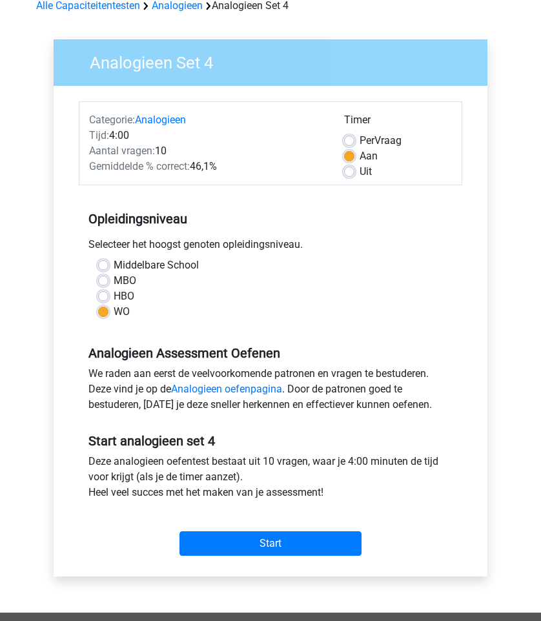
scroll to position [77, 0]
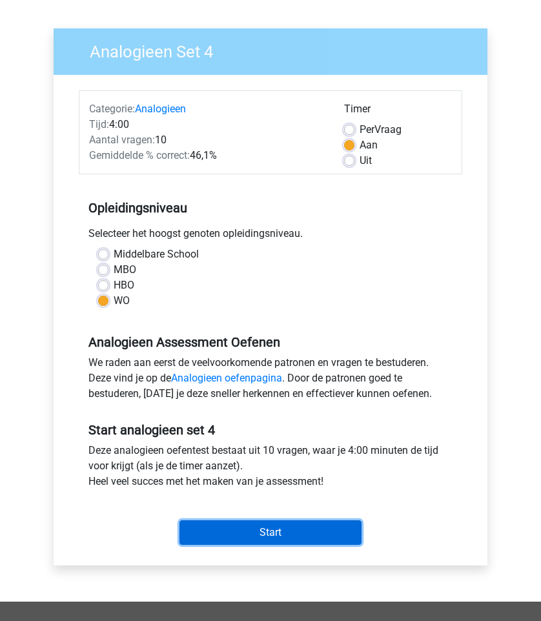
click at [272, 532] on input "Start" at bounding box center [270, 532] width 182 height 25
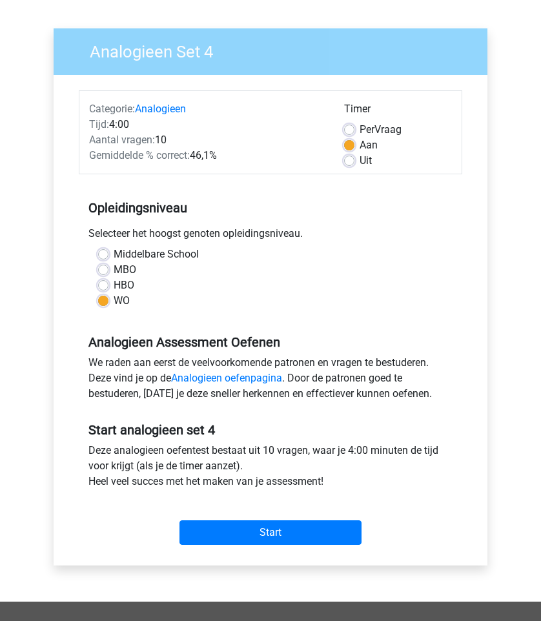
scroll to position [0, 0]
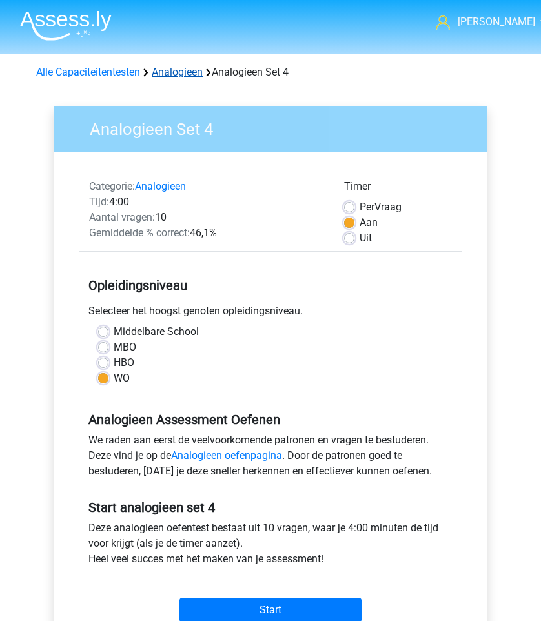
click at [169, 75] on link "Analogieen" at bounding box center [177, 72] width 51 height 12
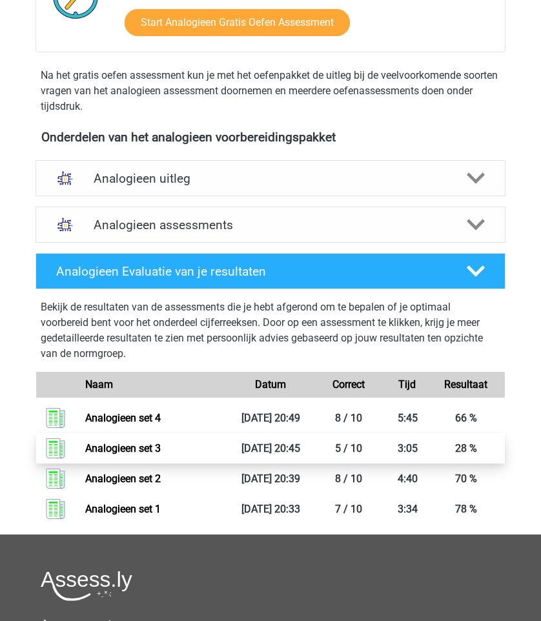
scroll to position [340, 0]
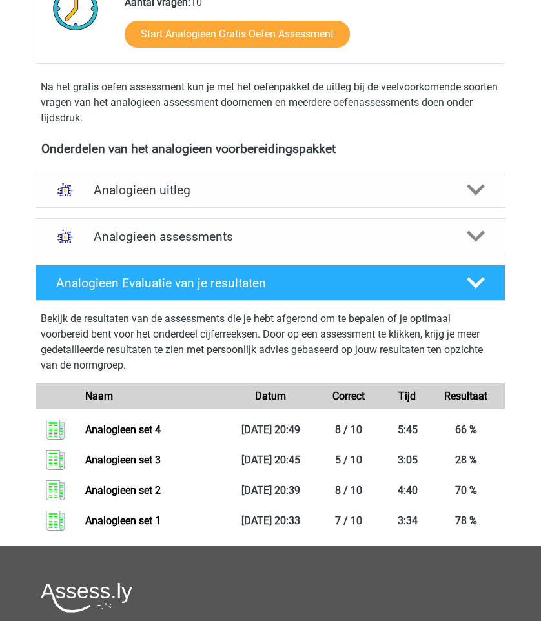
click at [322, 302] on div "Bekijk de resultaten van de assessments die je hebt afgerond om te bepalen of j…" at bounding box center [270, 421] width 480 height 240
click at [321, 288] on h4 "Analogieen Evaluatie van je resultaten" at bounding box center [251, 283] width 391 height 15
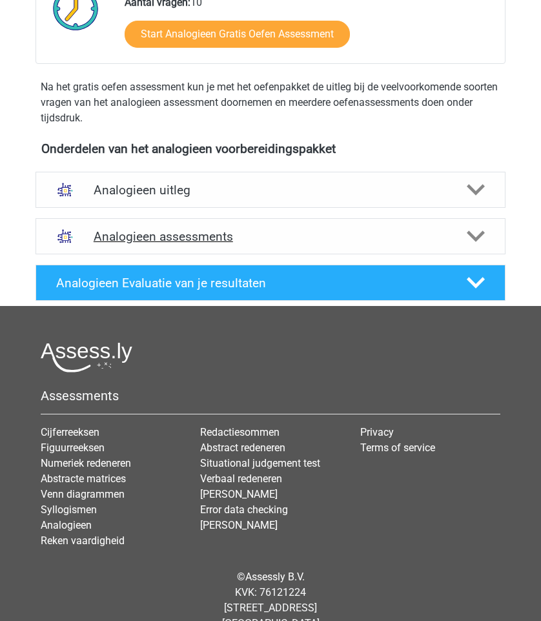
click at [319, 239] on h4 "Analogieen assessments" at bounding box center [271, 236] width 354 height 15
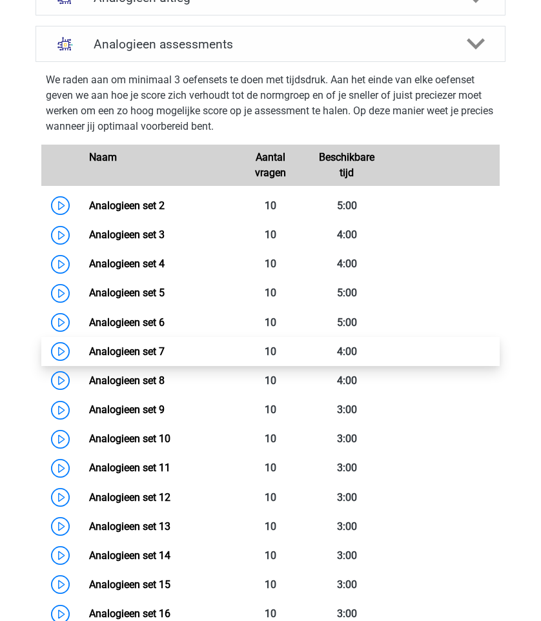
scroll to position [483, 0]
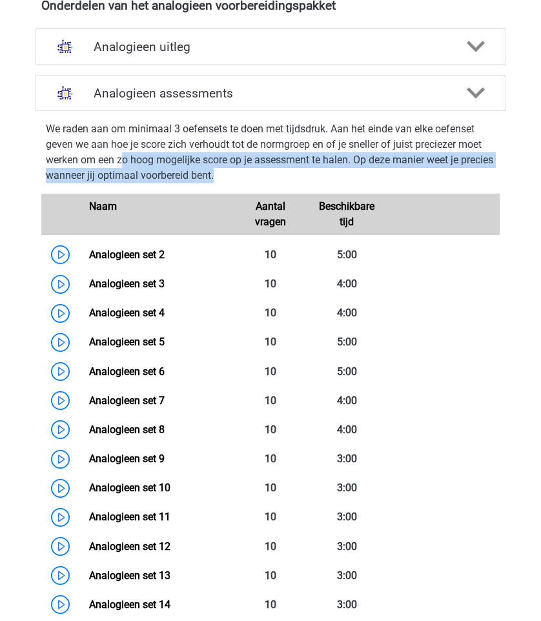
drag, startPoint x: 277, startPoint y: 181, endPoint x: 111, endPoint y: 152, distance: 168.4
click at [111, 152] on p "We raden aan om minimaal 3 oefensets te doen met tijdsdruk. Aan het einde van e…" at bounding box center [270, 152] width 449 height 62
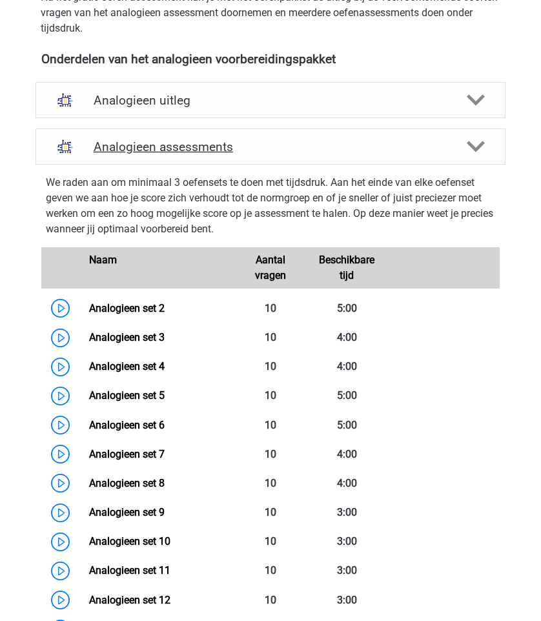
click at [121, 145] on h4 "Analogieen assessments" at bounding box center [271, 146] width 354 height 15
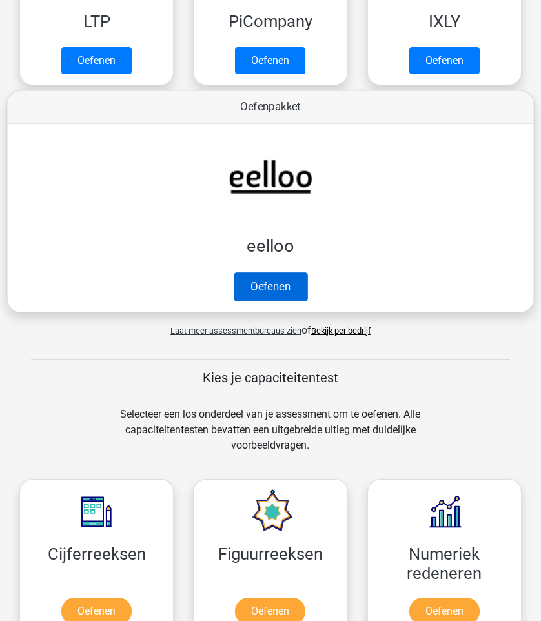
scroll to position [326, 0]
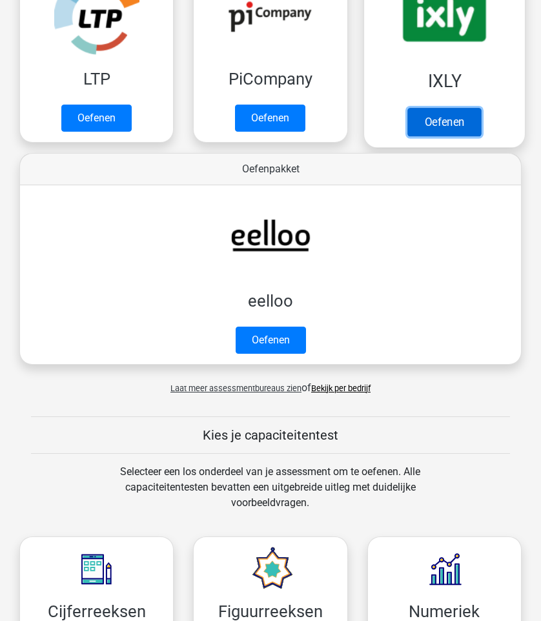
drag, startPoint x: 425, startPoint y: 124, endPoint x: 337, endPoint y: 536, distance: 421.6
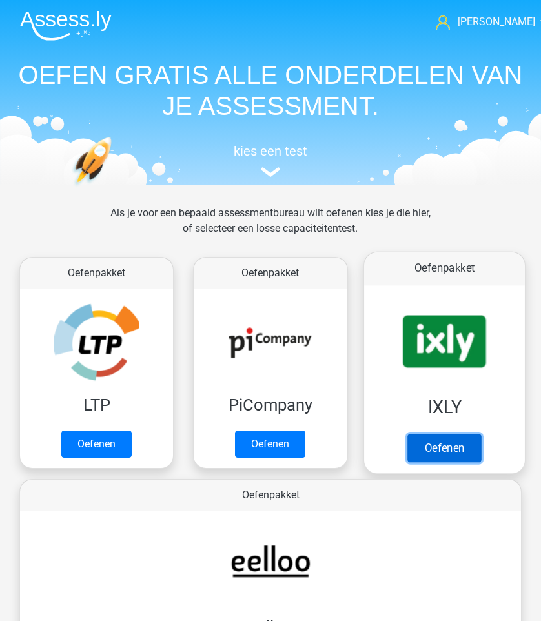
scroll to position [6, 0]
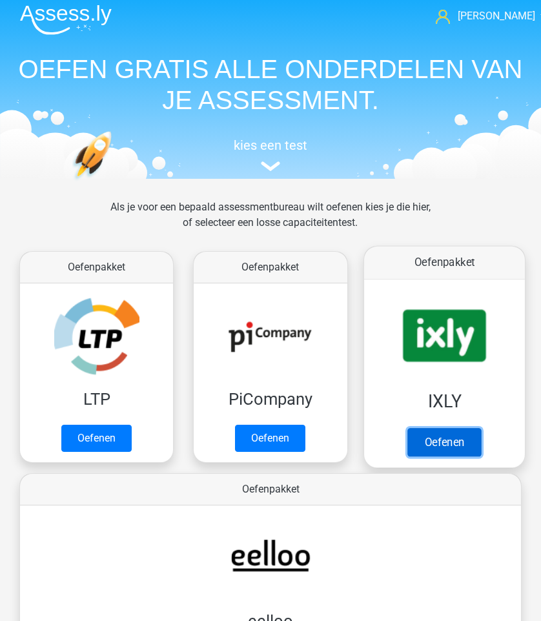
click at [443, 438] on link "Oefenen" at bounding box center [444, 442] width 74 height 28
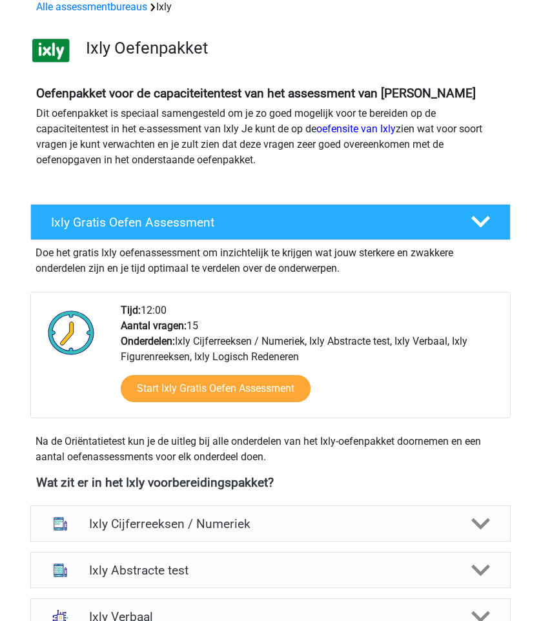
scroll to position [169, 0]
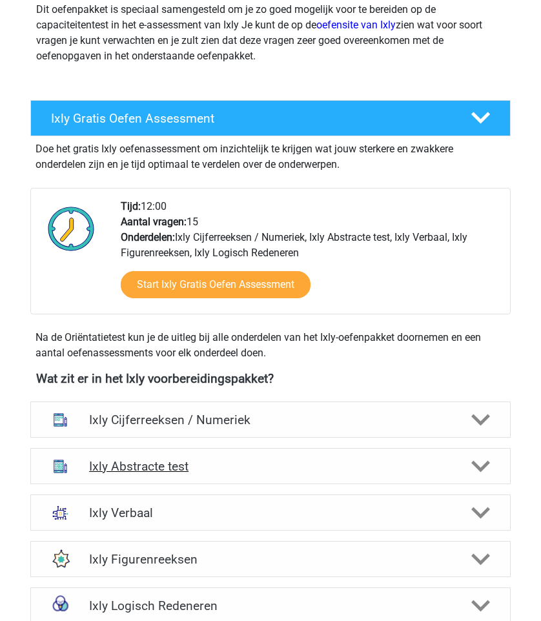
click at [252, 467] on h4 "Ixly Abstracte test" at bounding box center [270, 466] width 363 height 15
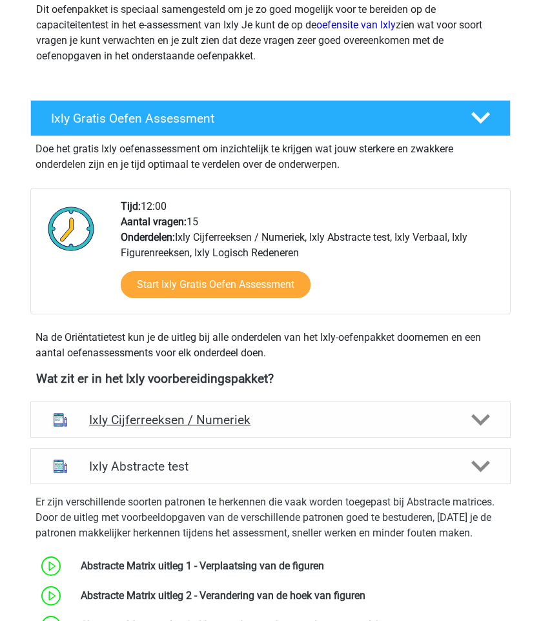
click at [258, 414] on h4 "Ixly Cijferreeksen / Numeriek" at bounding box center [270, 419] width 363 height 15
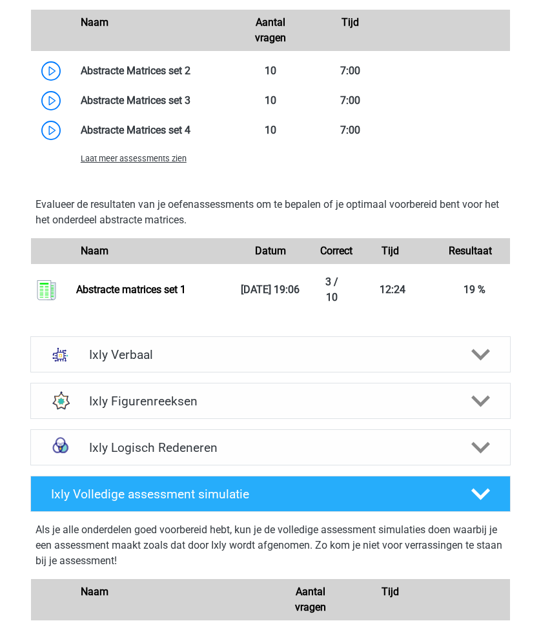
scroll to position [2366, 0]
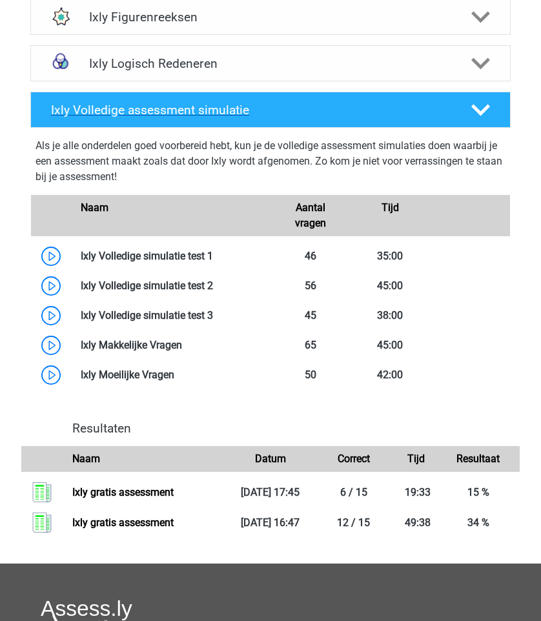
click at [292, 117] on h4 "Ixly Volledige assessment simulatie" at bounding box center [251, 110] width 401 height 15
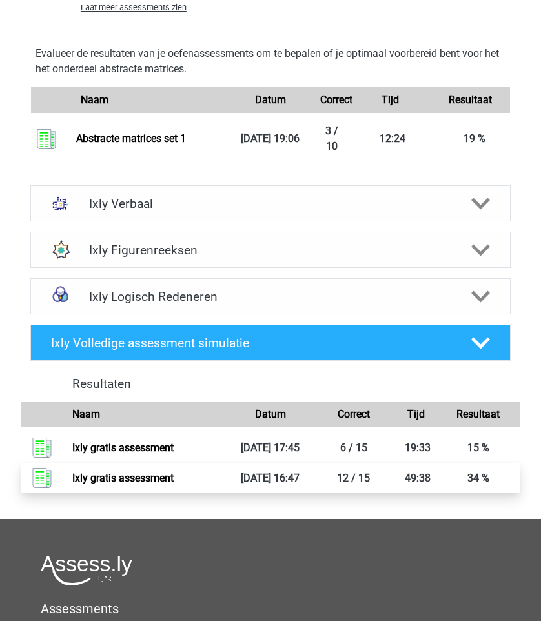
scroll to position [2090, 0]
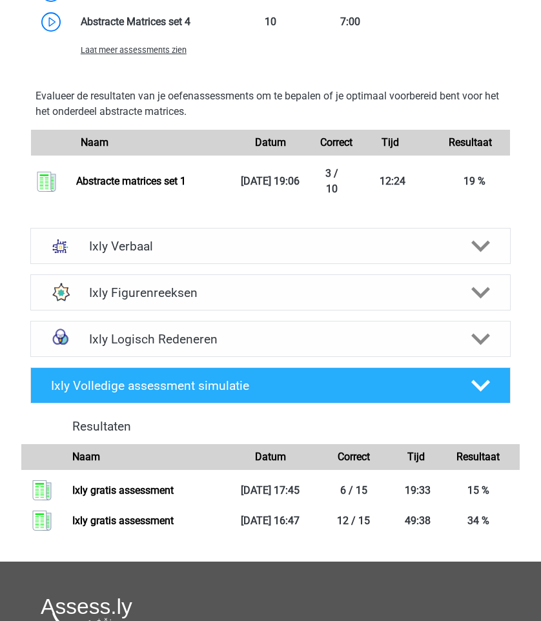
click at [301, 156] on div "Naam Datum Correct Tijd Resultaat" at bounding box center [270, 143] width 479 height 26
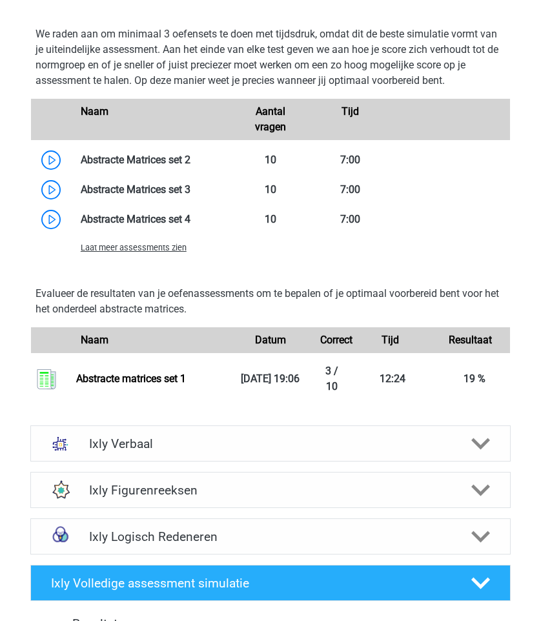
click at [305, 135] on div "Aantal vragen" at bounding box center [270, 119] width 80 height 31
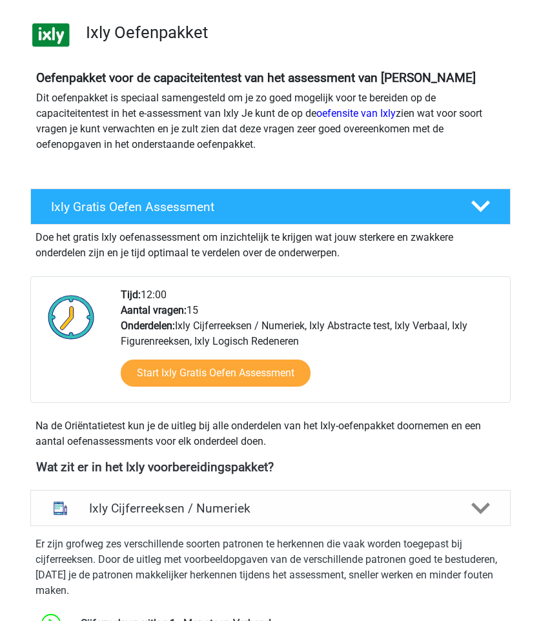
scroll to position [0, 0]
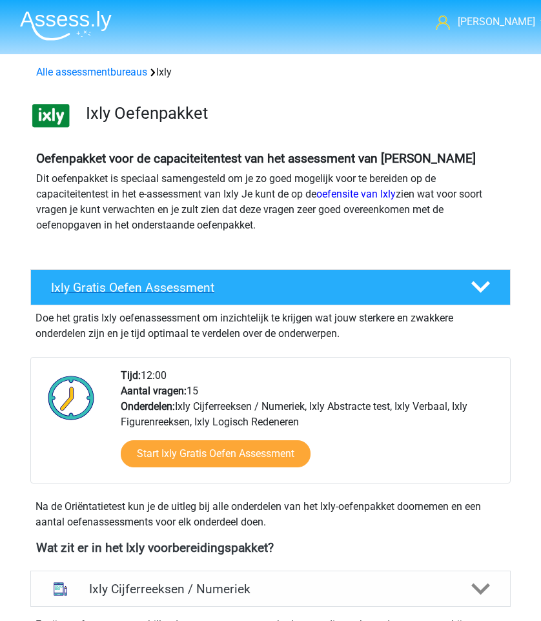
click at [293, 288] on h4 "Ixly Gratis Oefen Assessment" at bounding box center [251, 287] width 401 height 15
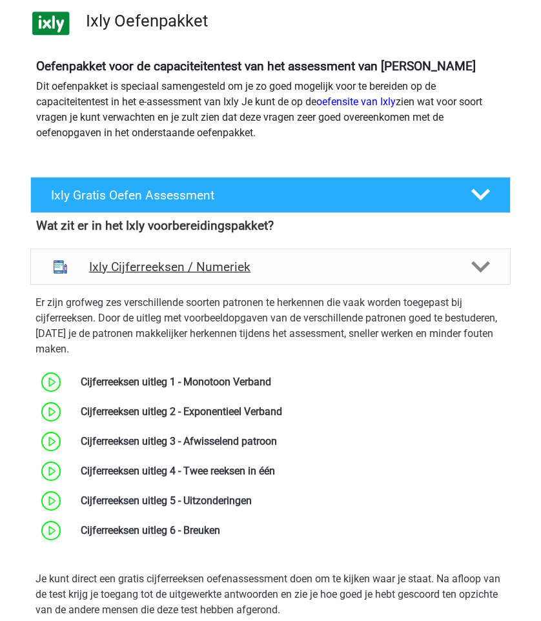
click at [300, 259] on h4 "Ixly Cijferreeksen / Numeriek" at bounding box center [270, 266] width 363 height 15
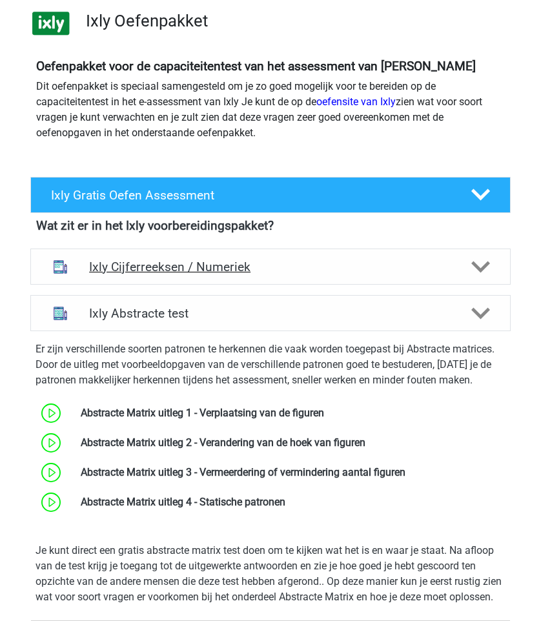
scroll to position [142, 0]
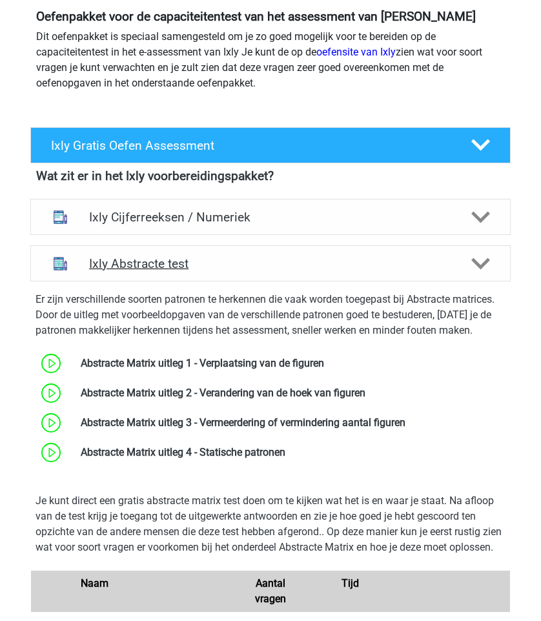
click at [300, 261] on h4 "Ixly Abstracte test" at bounding box center [270, 263] width 363 height 15
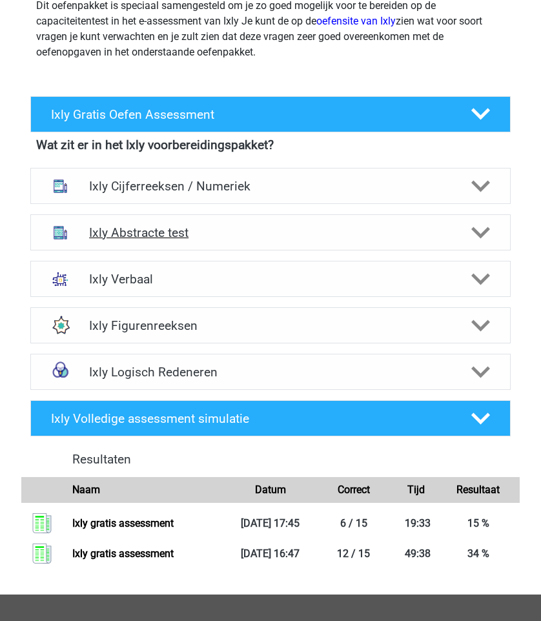
scroll to position [205, 0]
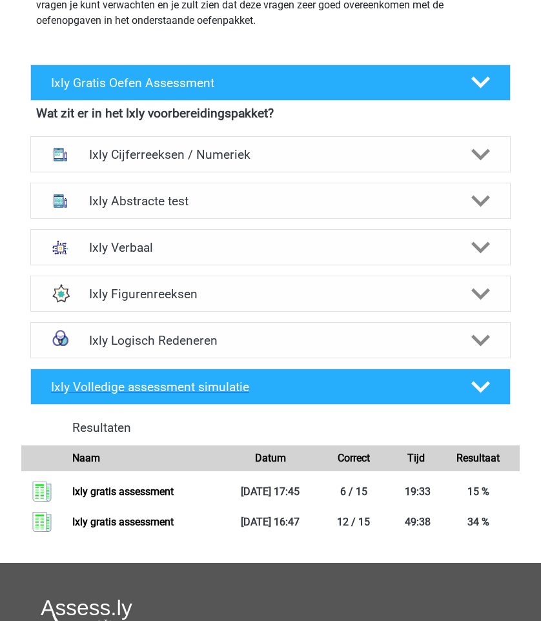
click at [290, 398] on div "Ixly Volledige assessment simulatie" at bounding box center [270, 387] width 480 height 36
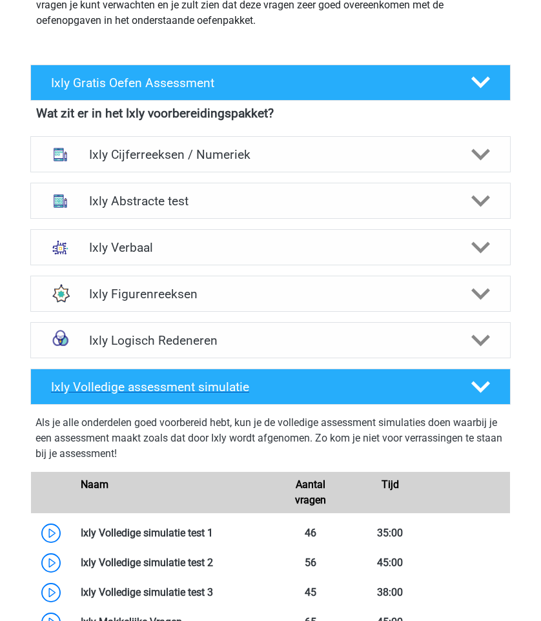
click at [290, 396] on div "Ixly Volledige assessment simulatie" at bounding box center [270, 387] width 480 height 36
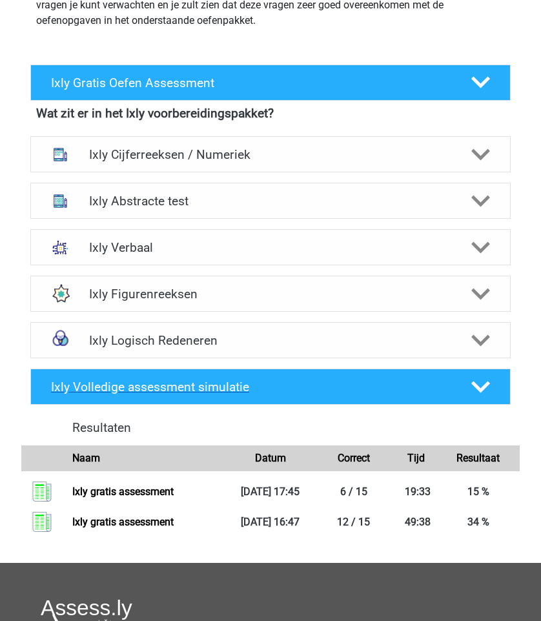
scroll to position [305, 0]
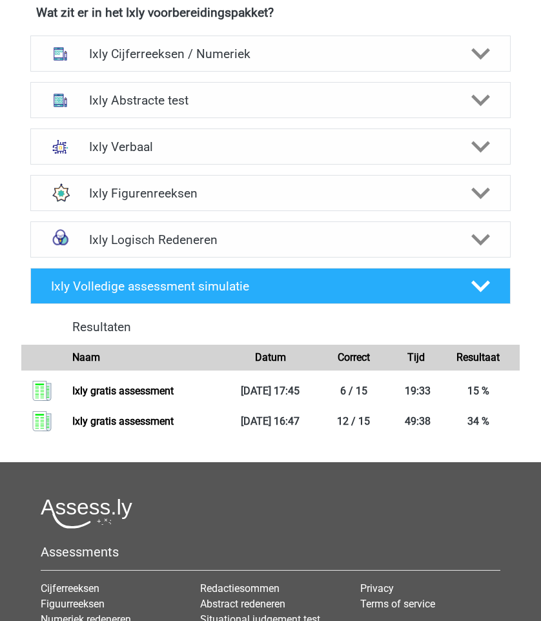
drag, startPoint x: 297, startPoint y: 350, endPoint x: 297, endPoint y: 332, distance: 18.7
click at [297, 335] on div "Resultaten Naam Datum Correct Tijd Resultaat Ixly gratis assessment" at bounding box center [270, 377] width 489 height 117
click at [146, 242] on h4 "Ixly Logisch Redeneren" at bounding box center [270, 239] width 363 height 15
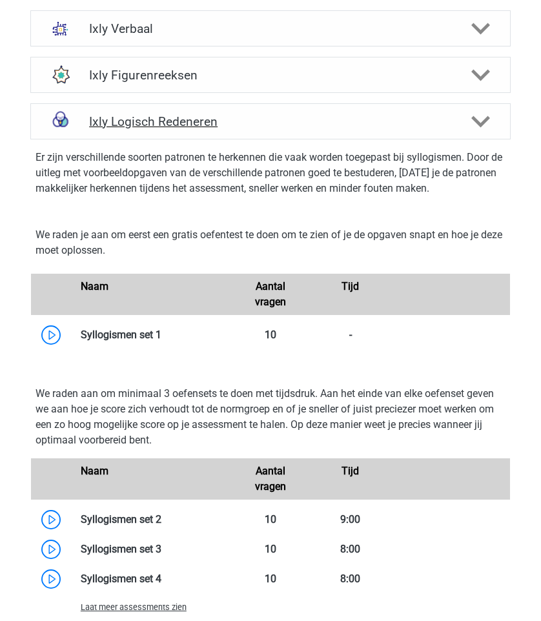
scroll to position [441, 0]
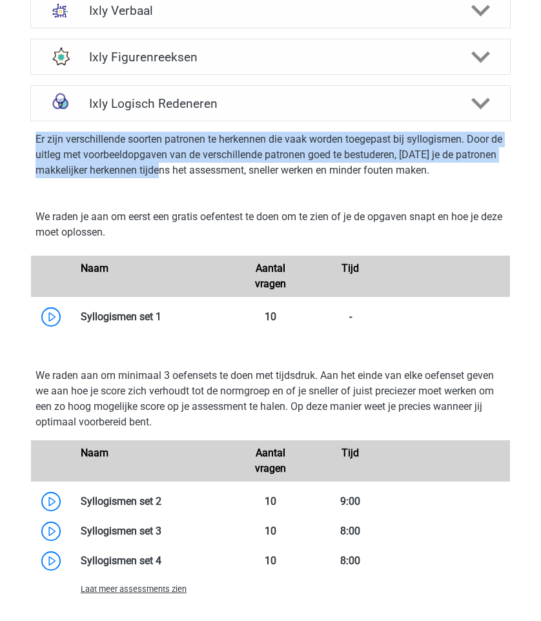
drag, startPoint x: 21, startPoint y: 134, endPoint x: 183, endPoint y: 182, distance: 168.3
click at [183, 182] on div "Ixly Logisch Redeneren Er zijn verschillende soorten patronen te herkennen die …" at bounding box center [270, 392] width 510 height 614
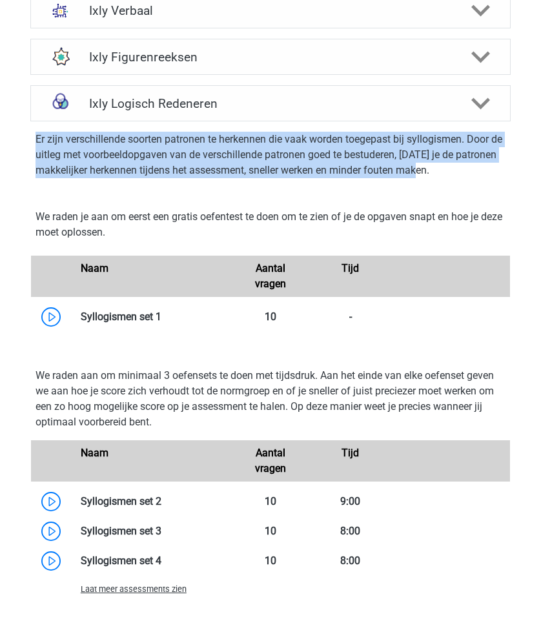
click at [184, 183] on div "Er zijn verschillende soorten patronen te herkennen die vaak worden toegepast b…" at bounding box center [270, 157] width 490 height 72
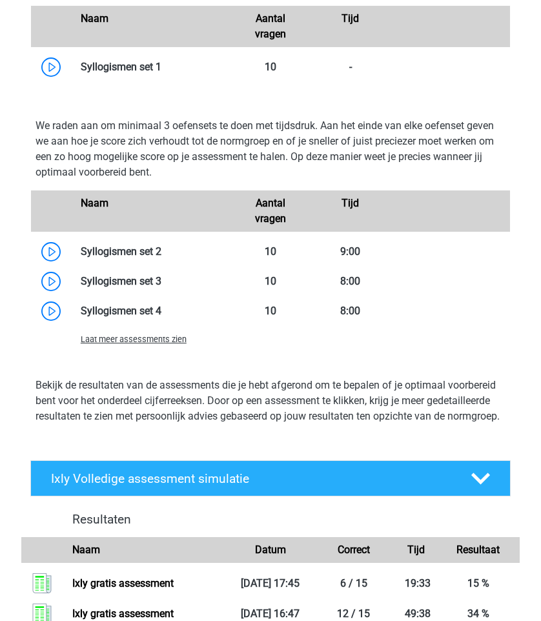
scroll to position [690, 0]
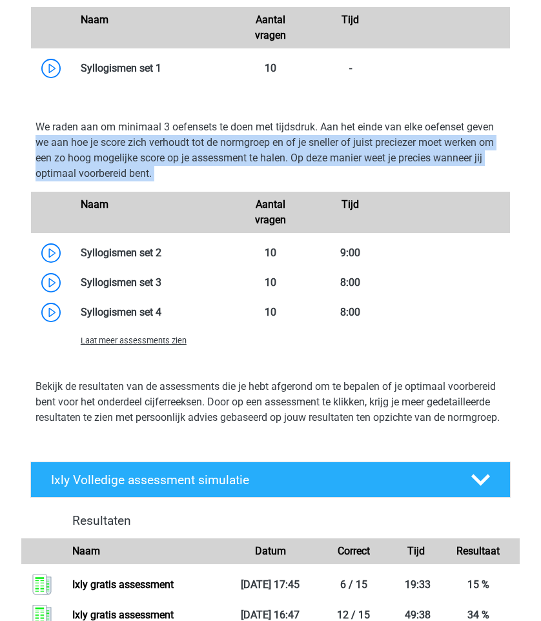
drag, startPoint x: 150, startPoint y: 183, endPoint x: 13, endPoint y: 144, distance: 142.4
click at [13, 144] on div "Ixly Logisch Redeneren Er zijn verschillende soorten patronen te herkennen die …" at bounding box center [270, 144] width 531 height 625
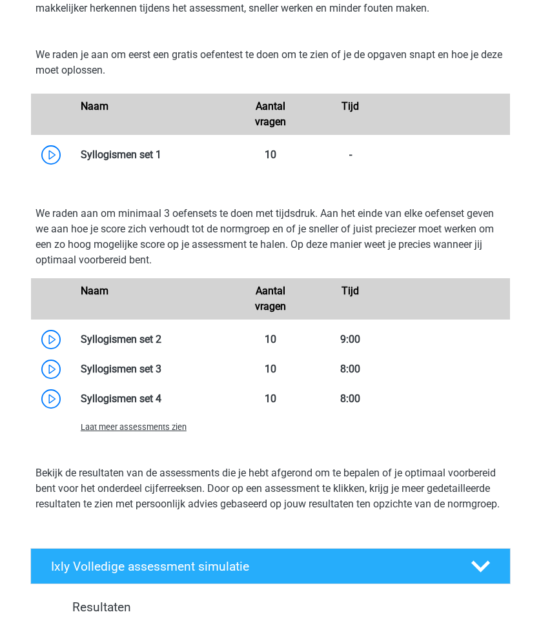
scroll to position [577, 0]
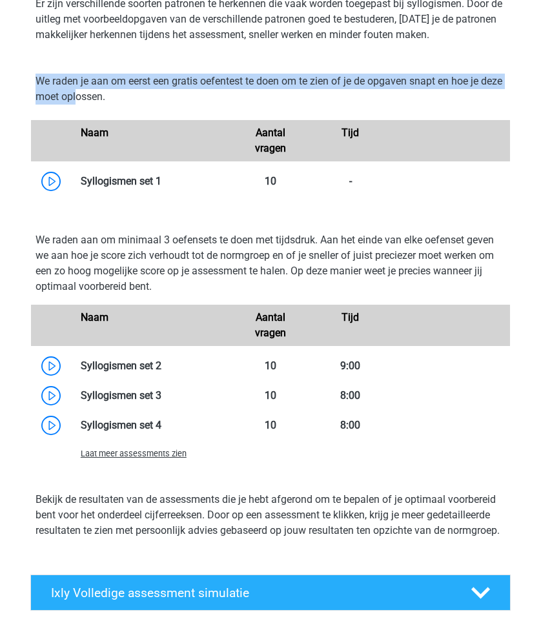
drag, startPoint x: 31, startPoint y: 74, endPoint x: 131, endPoint y: 105, distance: 104.7
click at [131, 105] on div "We raden je aan om eerst een gratis oefentest te doen om te zien of je de opgav…" at bounding box center [270, 94] width 489 height 41
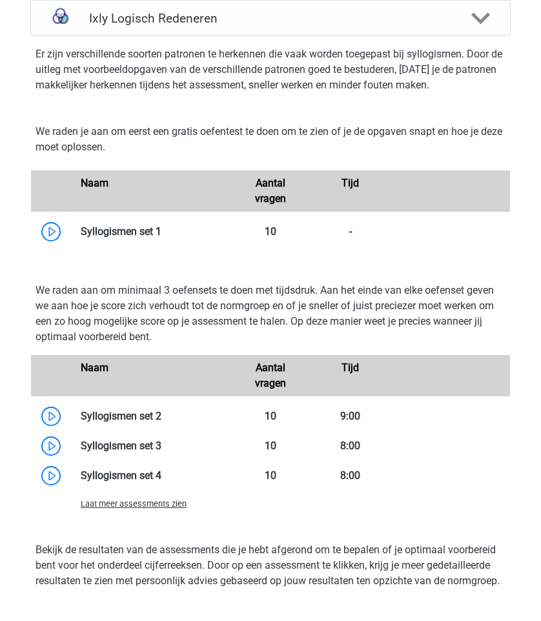
scroll to position [519, 0]
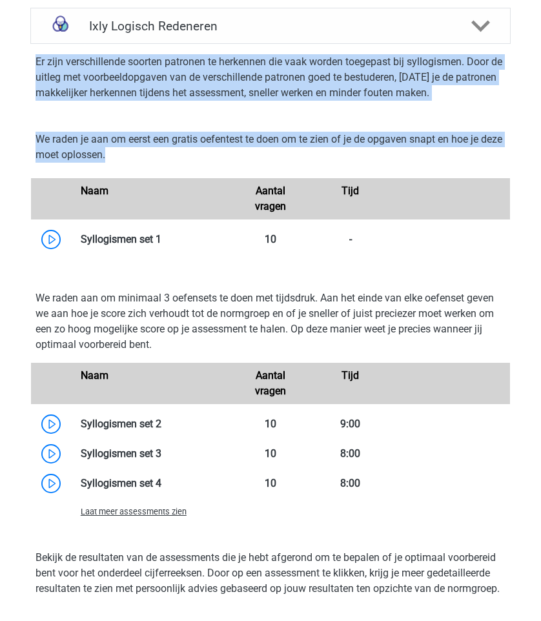
drag, startPoint x: 155, startPoint y: 161, endPoint x: 37, endPoint y: 54, distance: 158.5
click at [37, 54] on div "Er zijn verschillende soorten patronen te herkennen die vaak worden toegepast b…" at bounding box center [270, 333] width 490 height 578
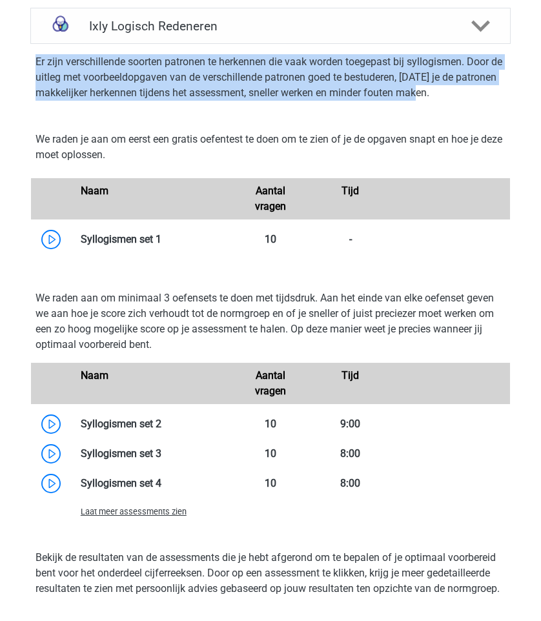
drag, startPoint x: 37, startPoint y: 54, endPoint x: 184, endPoint y: 106, distance: 155.3
click at [184, 106] on div "Er zijn verschillende soorten patronen te herkennen die vaak worden toegepast b…" at bounding box center [270, 80] width 490 height 72
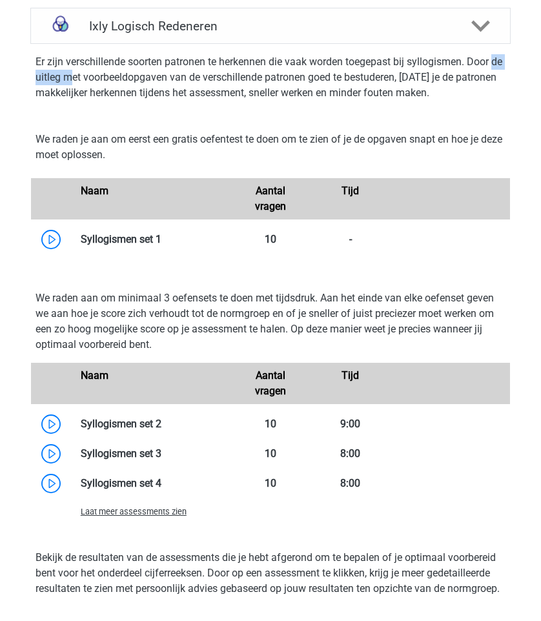
drag, startPoint x: 29, startPoint y: 83, endPoint x: 218, endPoint y: 117, distance: 192.3
click at [203, 112] on div "Er zijn verschillende soorten patronen te herkennen die vaak worden toegepast b…" at bounding box center [270, 80] width 490 height 72
click at [217, 117] on div "We raden je aan om eerst een gratis oefentest te doen om te zien of je de opgav…" at bounding box center [270, 193] width 490 height 154
drag, startPoint x: 196, startPoint y: 345, endPoint x: 184, endPoint y: 294, distance: 52.4
click at [196, 343] on p "We raden aan om minimaal 3 oefensets te doen met tijdsdruk. Aan het einde van e…" at bounding box center [270, 321] width 470 height 62
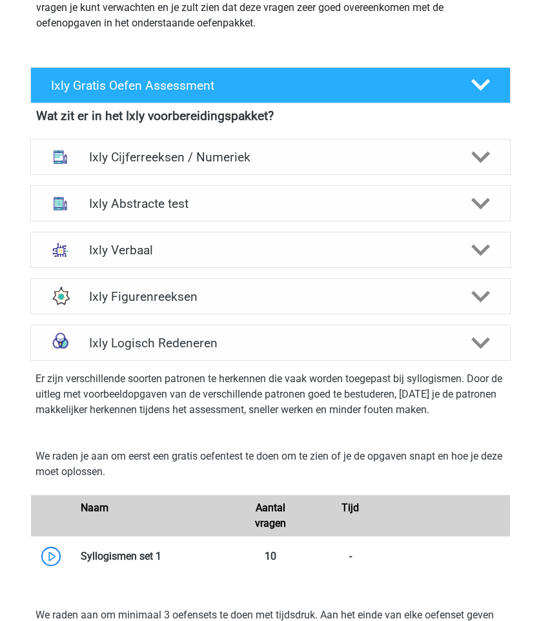
scroll to position [415, 0]
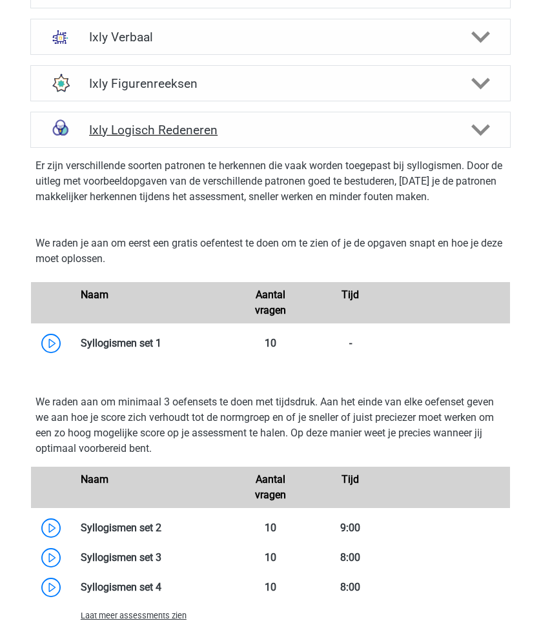
click at [211, 139] on div "Ixly Logisch Redeneren" at bounding box center [270, 130] width 480 height 36
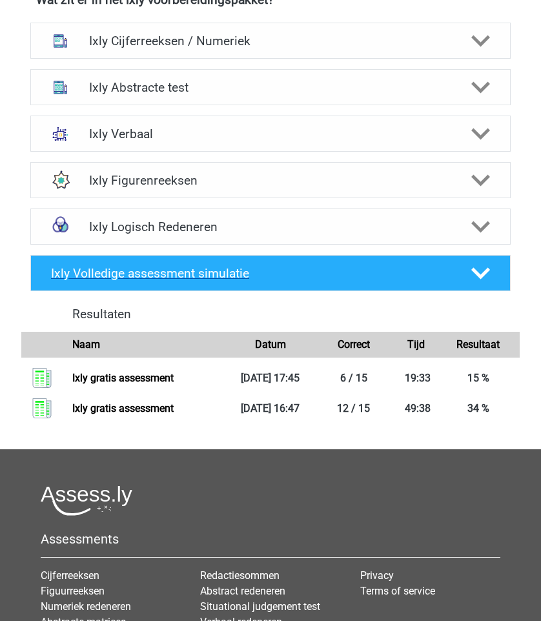
scroll to position [309, 0]
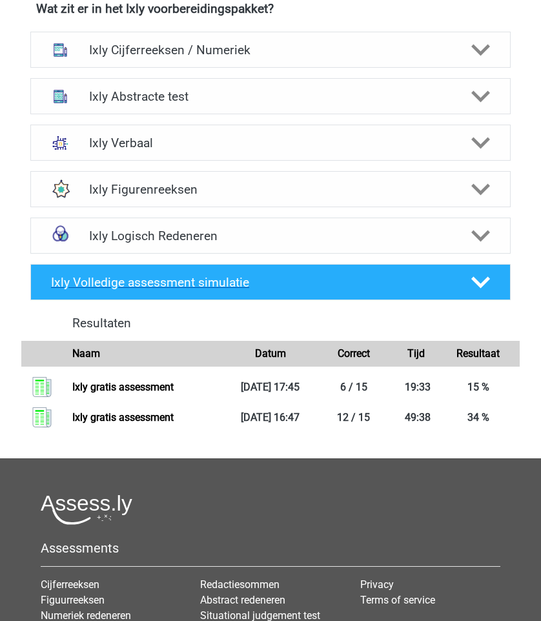
click at [215, 294] on div "Ixly Volledige assessment simulatie" at bounding box center [270, 282] width 480 height 36
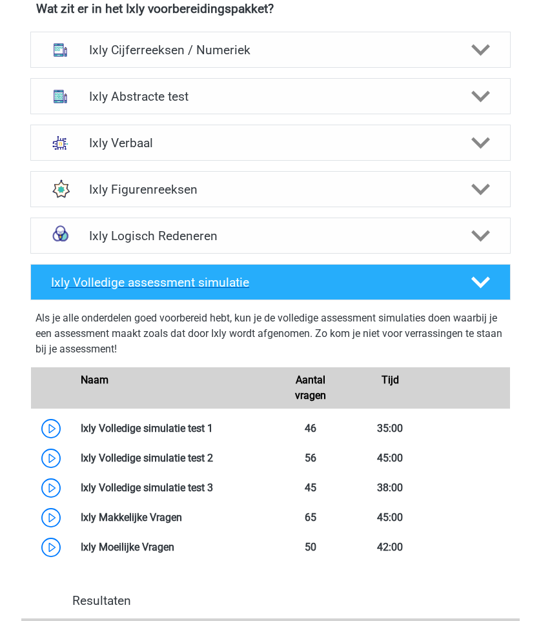
click at [215, 291] on div "Ixly Volledige assessment simulatie" at bounding box center [270, 282] width 480 height 36
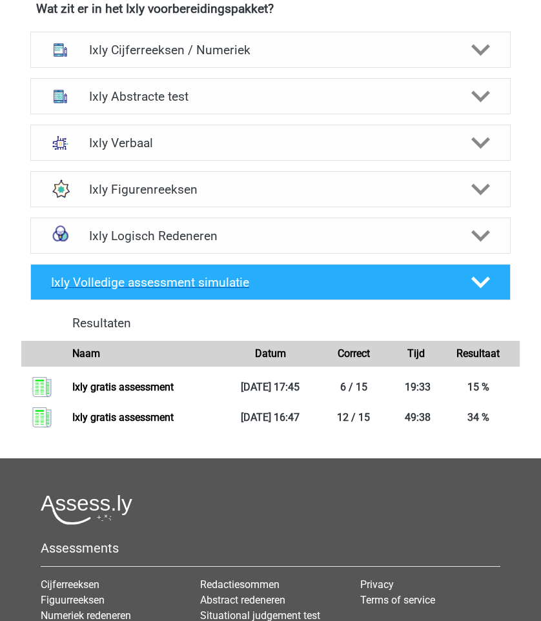
scroll to position [358, 0]
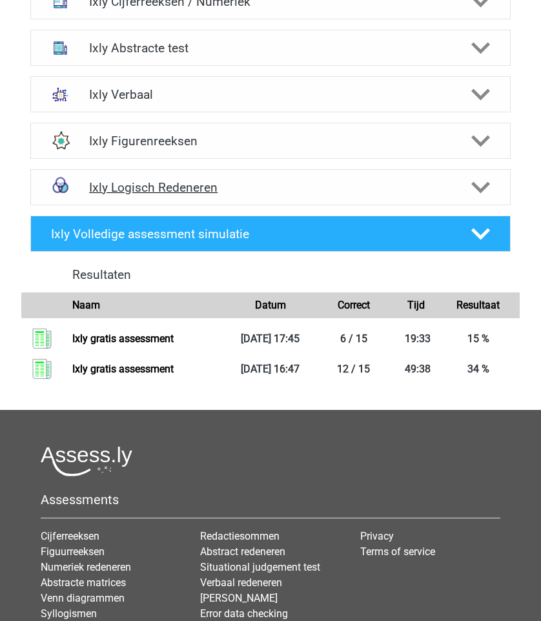
click at [190, 176] on div "Ixly Logisch Redeneren" at bounding box center [270, 187] width 480 height 36
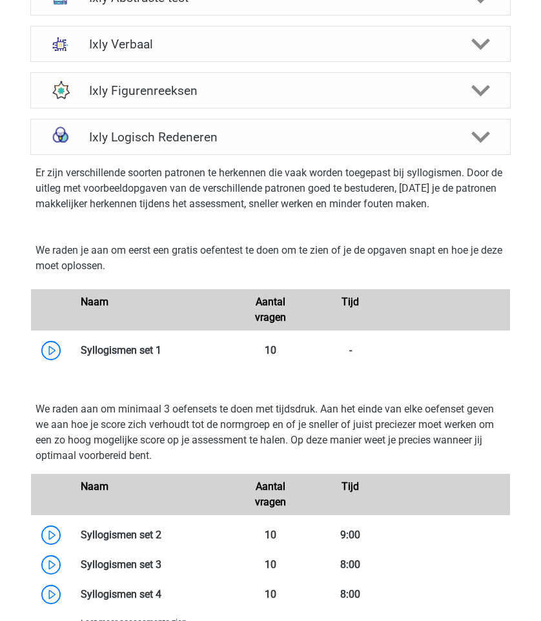
scroll to position [436, 0]
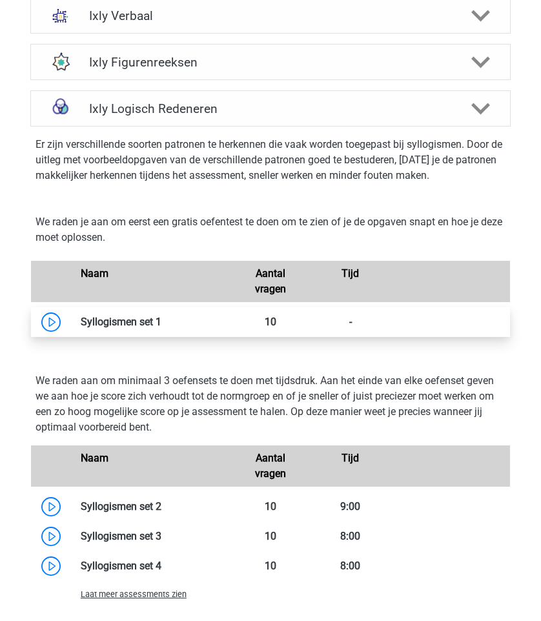
click at [161, 318] on link at bounding box center [161, 322] width 0 height 12
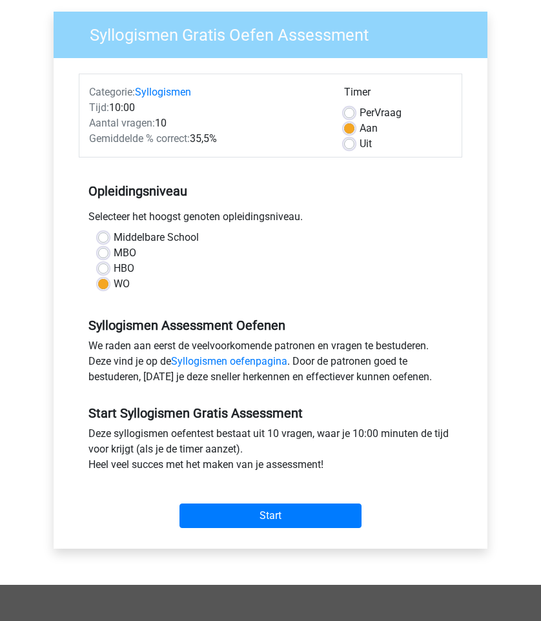
scroll to position [100, 0]
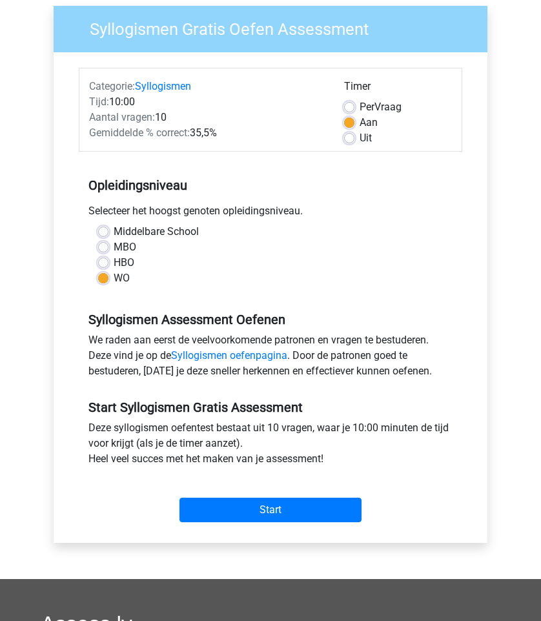
click at [356, 131] on div "Uit" at bounding box center [398, 137] width 108 height 15
click at [359, 135] on label "Uit" at bounding box center [365, 137] width 12 height 15
click at [352, 135] on input "Uit" at bounding box center [349, 136] width 10 height 13
radio input "true"
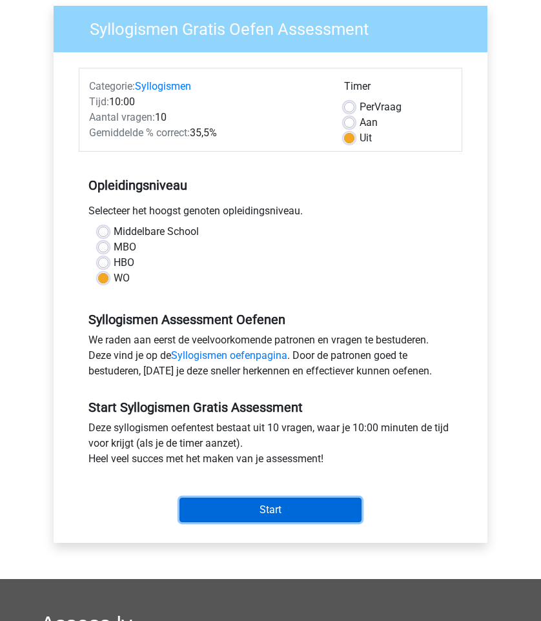
click at [323, 518] on input "Start" at bounding box center [270, 510] width 182 height 25
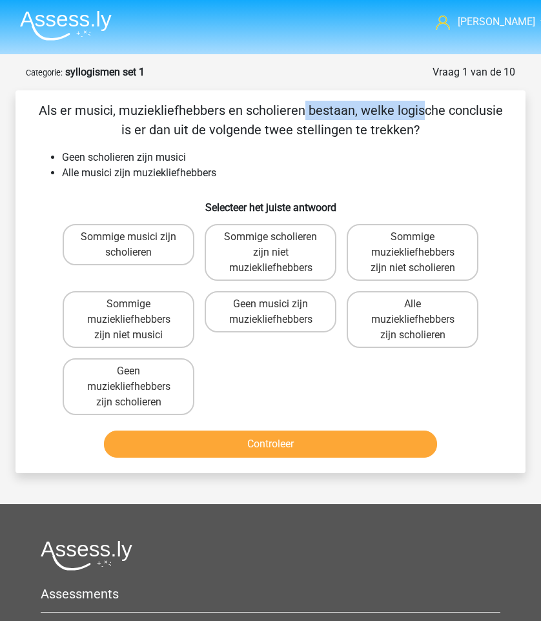
drag, startPoint x: 37, startPoint y: 106, endPoint x: 179, endPoint y: 106, distance: 142.6
click at [179, 106] on p "Als er musici, muziekliefhebbers en scholieren bestaan, welke logische conclusi…" at bounding box center [270, 120] width 469 height 39
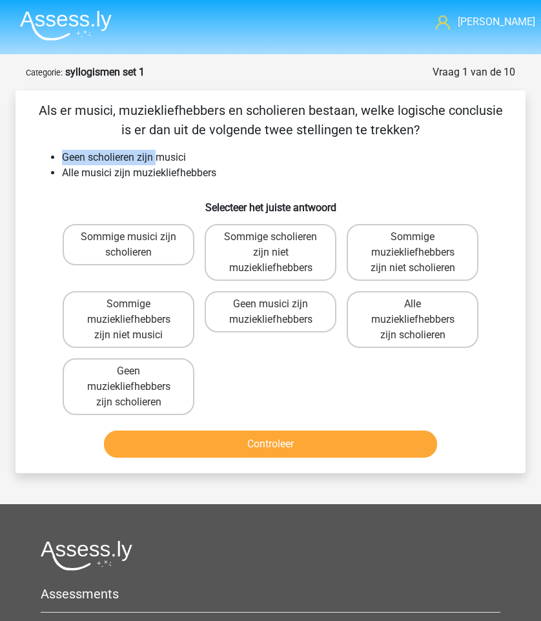
drag, startPoint x: 64, startPoint y: 157, endPoint x: 187, endPoint y: 157, distance: 122.6
click at [187, 157] on li "Geen scholieren zijn musici" at bounding box center [283, 157] width 443 height 15
drag, startPoint x: 60, startPoint y: 159, endPoint x: 137, endPoint y: 159, distance: 77.4
click at [137, 159] on ul "Geen scholieren zijn musici Alle musici zijn muziekliefhebbers" at bounding box center [270, 165] width 469 height 31
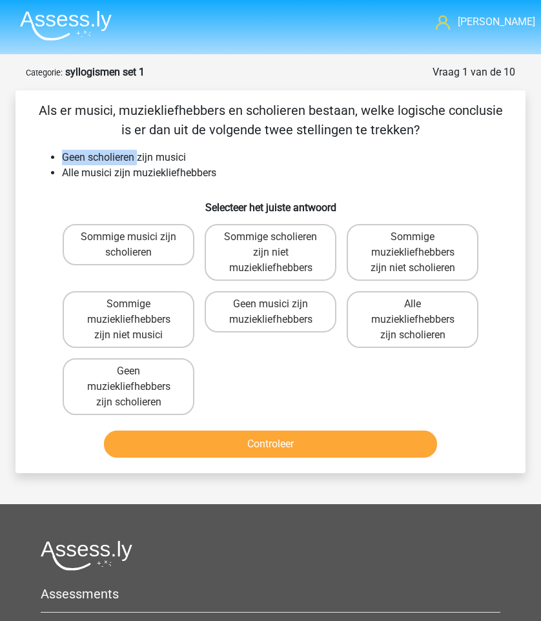
click at [137, 159] on li "Geen scholieren zijn musici" at bounding box center [283, 157] width 443 height 15
drag, startPoint x: 59, startPoint y: 156, endPoint x: 112, endPoint y: 154, distance: 52.3
click at [112, 154] on ul "Geen scholieren zijn musici Alle musici zijn muziekliefhebbers" at bounding box center [270, 165] width 469 height 31
click at [112, 154] on li "Geen scholieren zijn musici" at bounding box center [283, 157] width 443 height 15
drag, startPoint x: 47, startPoint y: 154, endPoint x: 141, endPoint y: 154, distance: 94.2
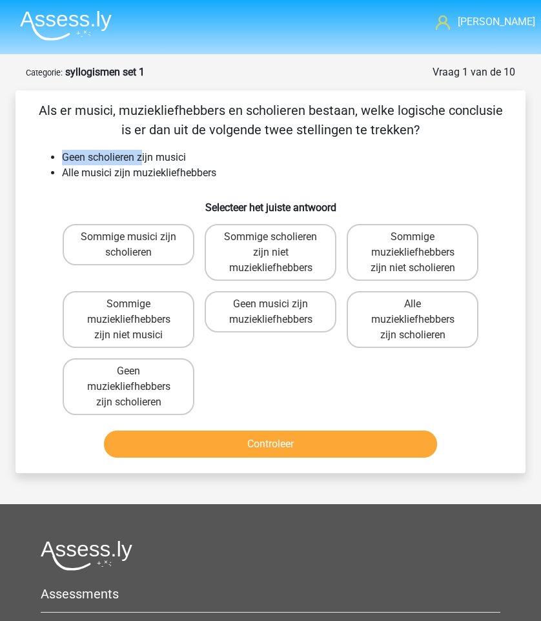
click at [141, 154] on ul "Geen scholieren zijn musici Alle musici zijn muziekliefhebbers" at bounding box center [270, 165] width 469 height 31
click at [141, 154] on li "Geen scholieren zijn musici" at bounding box center [283, 157] width 443 height 15
drag, startPoint x: 61, startPoint y: 155, endPoint x: 218, endPoint y: 168, distance: 158.1
click at [218, 168] on ul "Geen scholieren zijn musici Alle musici zijn muziekliefhebbers" at bounding box center [270, 165] width 469 height 31
click at [218, 168] on li "Alle musici zijn muziekliefhebbers" at bounding box center [283, 172] width 443 height 15
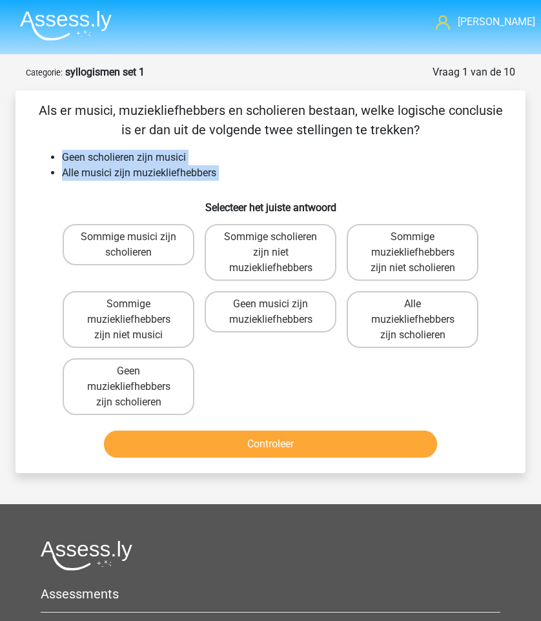
drag, startPoint x: 218, startPoint y: 168, endPoint x: 81, endPoint y: 154, distance: 138.2
click at [81, 154] on ul "Geen scholieren zijn musici Alle musici zijn muziekliefhebbers" at bounding box center [270, 165] width 469 height 31
click at [81, 154] on li "Geen scholieren zijn musici" at bounding box center [283, 157] width 443 height 15
drag, startPoint x: 56, startPoint y: 154, endPoint x: 187, endPoint y: 155, distance: 130.4
click at [187, 155] on li "Geen scholieren zijn musici" at bounding box center [283, 157] width 443 height 15
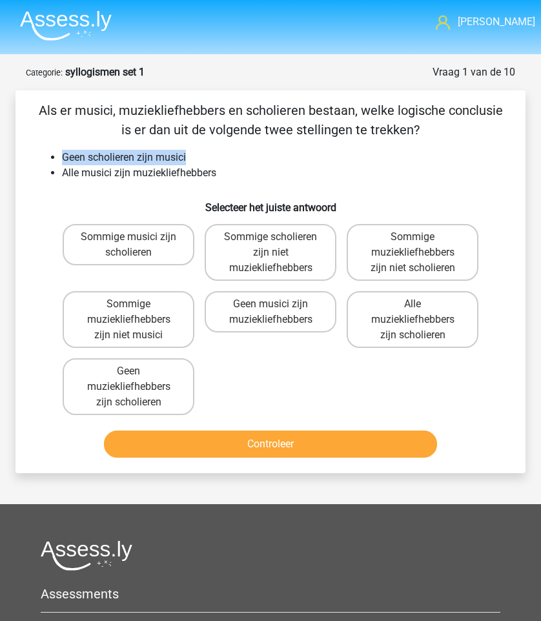
click at [187, 155] on li "Geen scholieren zijn musici" at bounding box center [283, 157] width 443 height 15
click at [99, 161] on li "Geen scholieren zijn musici" at bounding box center [283, 157] width 443 height 15
click at [150, 389] on label "Geen muziekliefhebbers zijn scholieren" at bounding box center [129, 386] width 132 height 57
click at [137, 379] on input "Geen muziekliefhebbers zijn scholieren" at bounding box center [132, 375] width 8 height 8
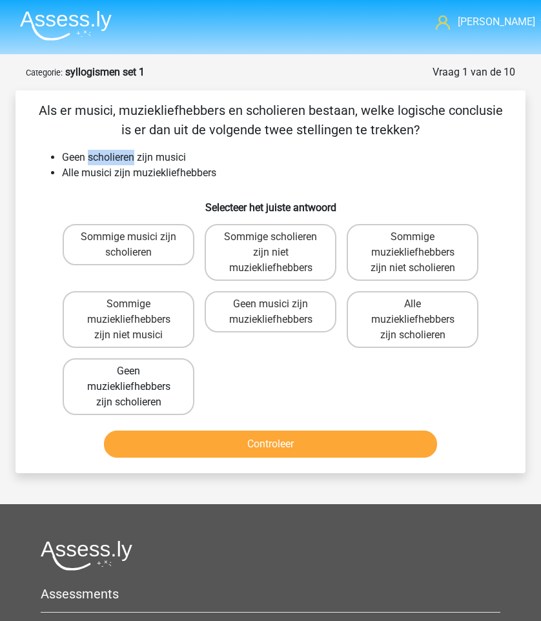
radio input "true"
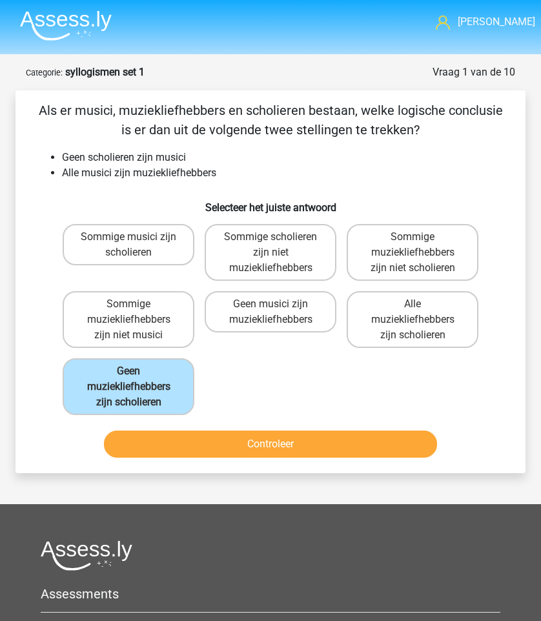
click at [242, 398] on div "Sommige musici zijn scholieren Sommige scholieren zijn niet muziekliefhebbers S…" at bounding box center [270, 319] width 426 height 201
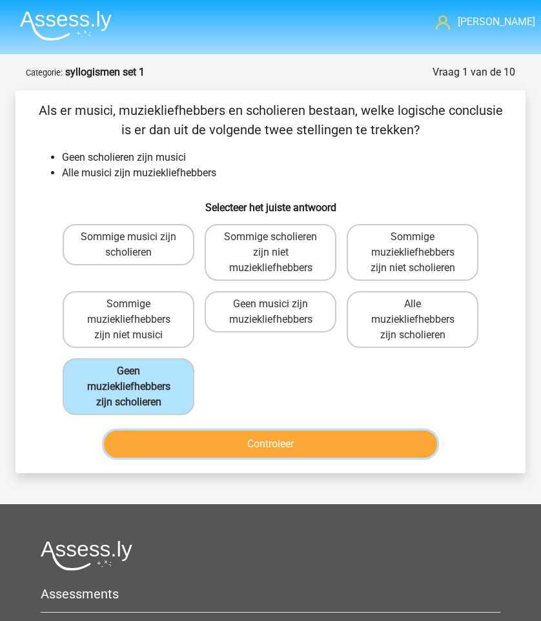
click at [199, 440] on button "Controleer" at bounding box center [270, 443] width 332 height 27
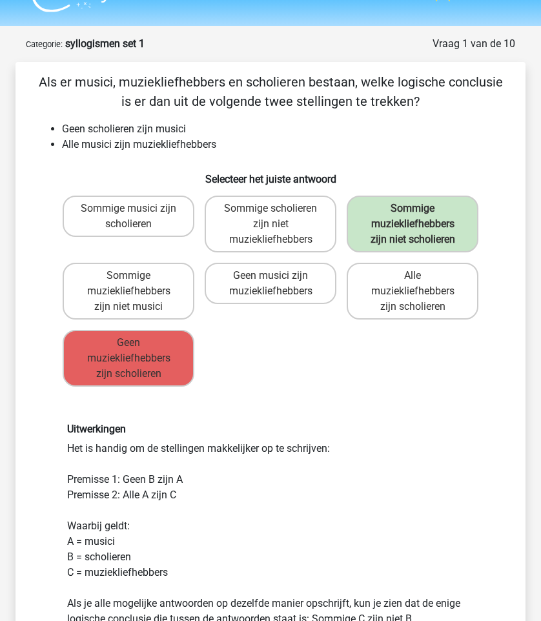
scroll to position [30, 0]
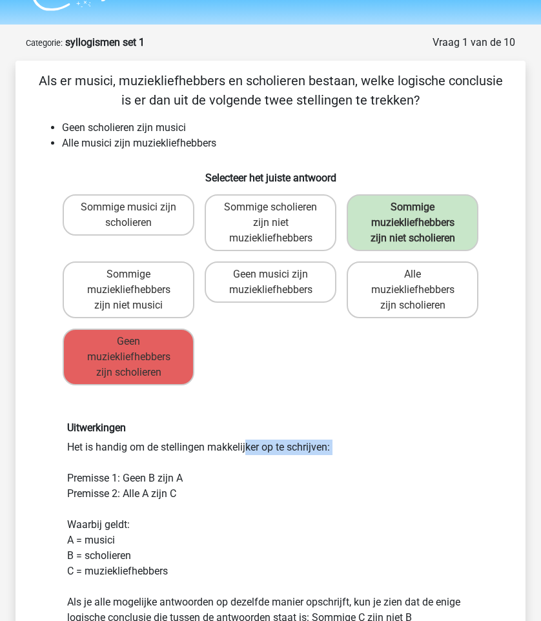
drag, startPoint x: 79, startPoint y: 444, endPoint x: 257, endPoint y: 463, distance: 178.5
click at [257, 463] on div "Uitwerkingen Het is handig om de stellingen makkelijker op te schrijven: Premis…" at bounding box center [270, 538] width 426 height 234
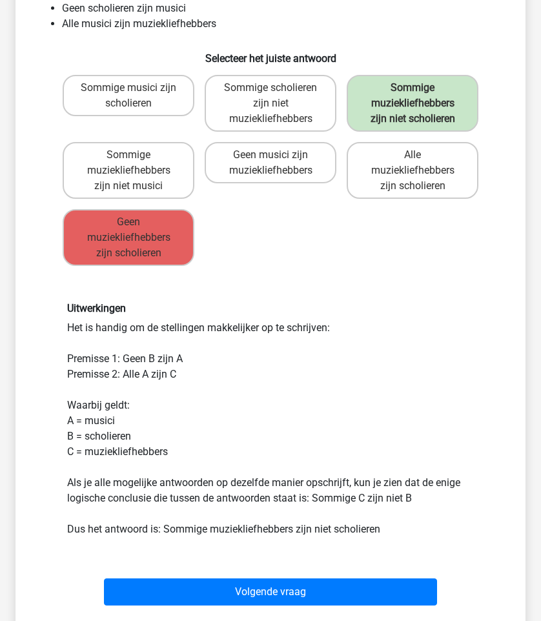
scroll to position [152, 0]
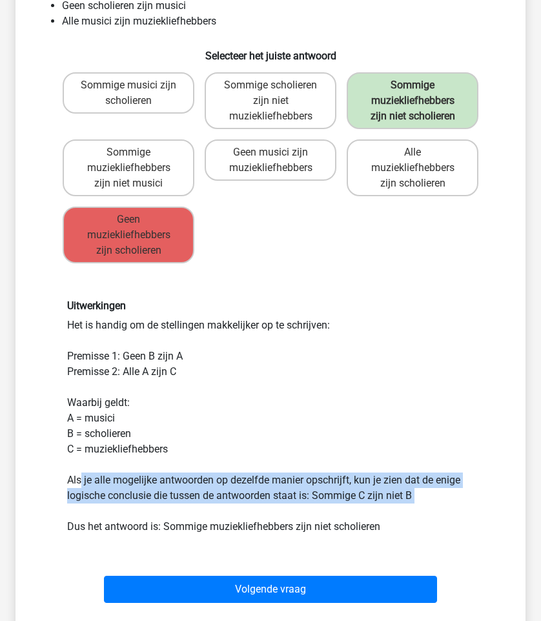
drag, startPoint x: 79, startPoint y: 483, endPoint x: 467, endPoint y: 511, distance: 389.6
click at [467, 511] on div "Uitwerkingen Het is handig om de stellingen makkelijker op te schrijven: Premis…" at bounding box center [270, 416] width 426 height 234
drag, startPoint x: 465, startPoint y: 501, endPoint x: 74, endPoint y: 481, distance: 392.2
click at [74, 481] on div "Uitwerkingen Het is handig om de stellingen makkelijker op te schrijven: Premis…" at bounding box center [270, 416] width 426 height 234
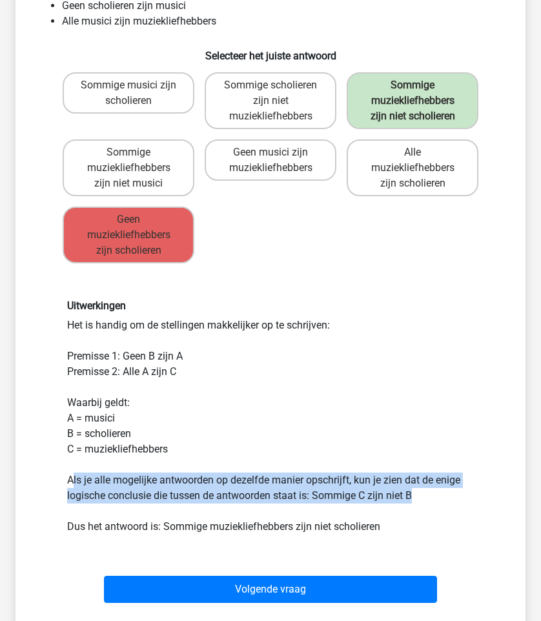
click at [74, 481] on div "Uitwerkingen Het is handig om de stellingen makkelijker op te schrijven: Premis…" at bounding box center [270, 416] width 426 height 234
drag, startPoint x: 74, startPoint y: 481, endPoint x: 413, endPoint y: 509, distance: 340.6
click at [414, 509] on div "Uitwerkingen Het is handig om de stellingen makkelijker op te schrijven: Premis…" at bounding box center [270, 416] width 426 height 234
click at [413, 509] on div "Uitwerkingen Het is handig om de stellingen makkelijker op te schrijven: Premis…" at bounding box center [270, 416] width 426 height 234
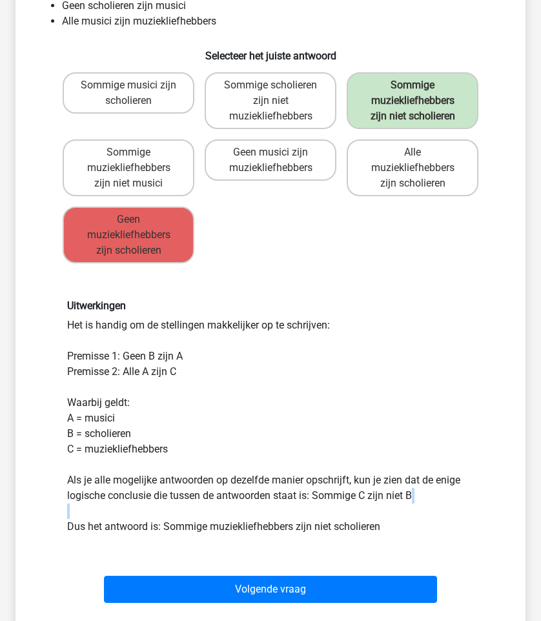
click at [413, 509] on div "Uitwerkingen Het is handig om de stellingen makkelijker op te schrijven: Premis…" at bounding box center [270, 416] width 426 height 234
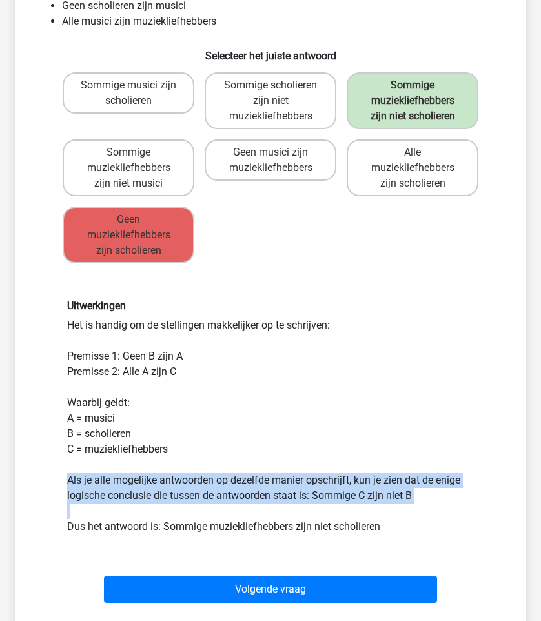
drag, startPoint x: 413, startPoint y: 505, endPoint x: 74, endPoint y: 481, distance: 340.4
click at [74, 481] on div "Uitwerkingen Het is handig om de stellingen makkelijker op te schrijven: Premis…" at bounding box center [270, 416] width 426 height 234
drag, startPoint x: 63, startPoint y: 473, endPoint x: 450, endPoint y: 500, distance: 387.5
click at [450, 500] on div "Uitwerkingen Het is handig om de stellingen makkelijker op te schrijven: Premis…" at bounding box center [270, 416] width 426 height 234
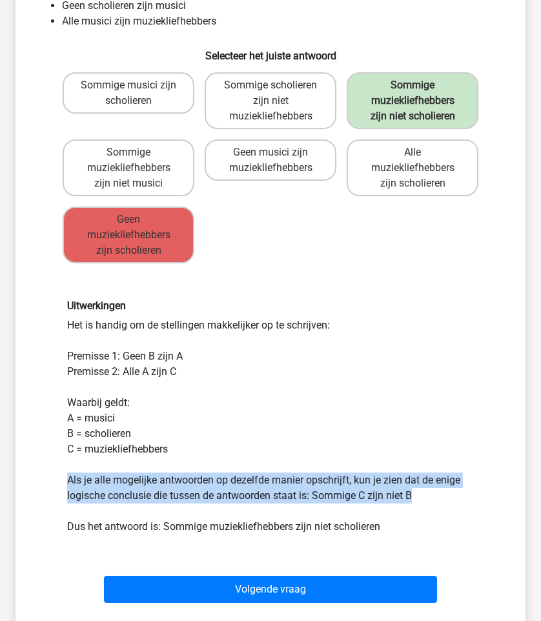
click at [450, 500] on div "Uitwerkingen Het is handig om de stellingen makkelijker op te schrijven: Premis…" at bounding box center [270, 416] width 426 height 234
drag, startPoint x: 450, startPoint y: 500, endPoint x: 71, endPoint y: 478, distance: 379.5
click at [71, 478] on div "Uitwerkingen Het is handig om de stellingen makkelijker op te schrijven: Premis…" at bounding box center [270, 416] width 426 height 234
drag, startPoint x: 71, startPoint y: 478, endPoint x: 403, endPoint y: 495, distance: 332.2
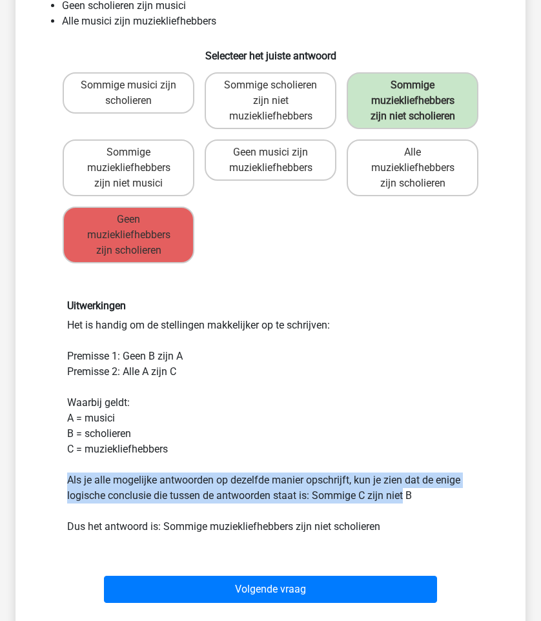
click at [403, 495] on div "Uitwerkingen Het is handig om de stellingen makkelijker op te schrijven: Premis…" at bounding box center [270, 416] width 426 height 234
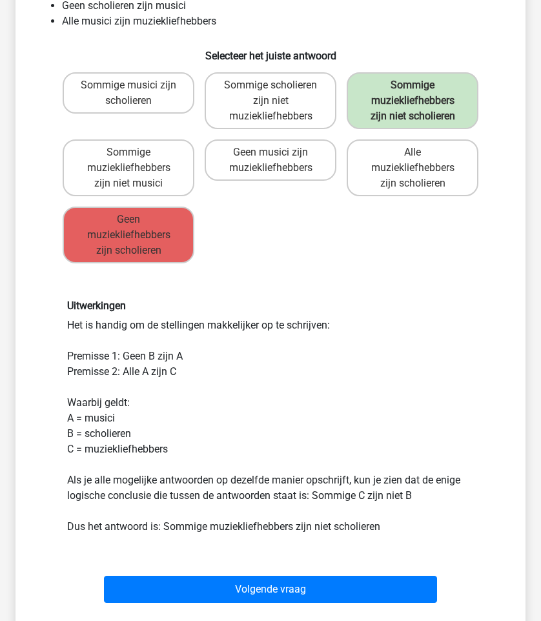
click at [418, 492] on div "Uitwerkingen Het is handig om de stellingen makkelijker op te schrijven: Premis…" at bounding box center [270, 416] width 426 height 234
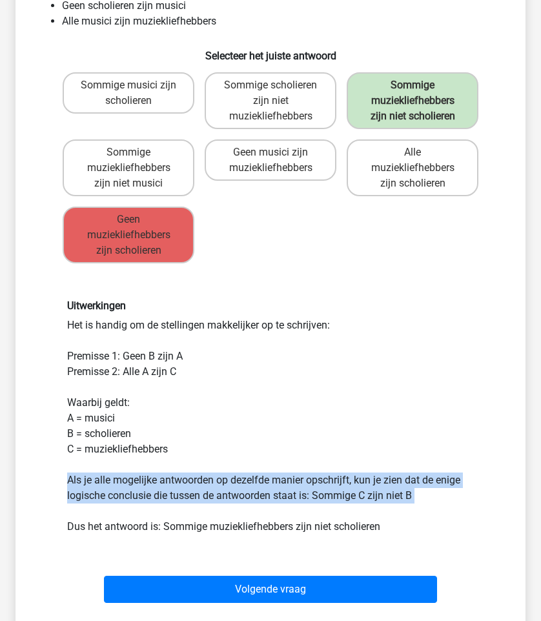
drag, startPoint x: 418, startPoint y: 492, endPoint x: 66, endPoint y: 475, distance: 351.5
click at [66, 475] on div "Uitwerkingen Het is handig om de stellingen makkelijker op te schrijven: Premis…" at bounding box center [270, 416] width 426 height 234
drag, startPoint x: 66, startPoint y: 475, endPoint x: 427, endPoint y: 503, distance: 361.2
click at [427, 503] on div "Uitwerkingen Het is handig om de stellingen makkelijker op te schrijven: Premis…" at bounding box center [270, 416] width 426 height 234
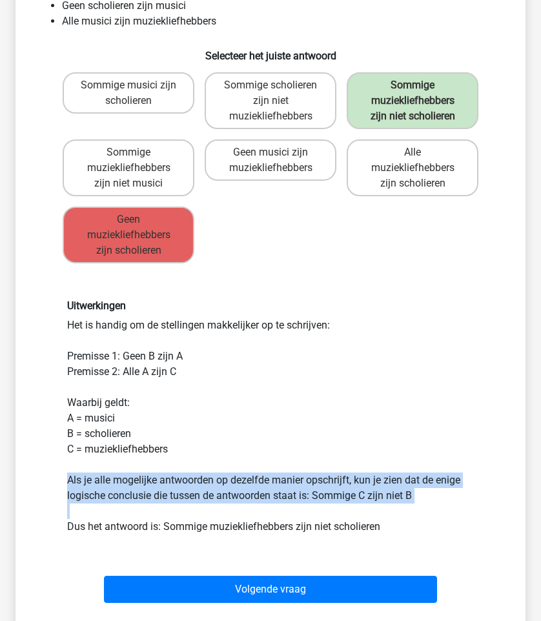
click at [427, 503] on div "Uitwerkingen Het is handig om de stellingen makkelijker op te schrijven: Premis…" at bounding box center [270, 416] width 426 height 234
drag, startPoint x: 427, startPoint y: 503, endPoint x: 52, endPoint y: 478, distance: 375.8
click at [52, 478] on div "Uitwerkingen Het is handig om de stellingen makkelijker op te schrijven: Premis…" at bounding box center [270, 416] width 469 height 296
drag, startPoint x: 52, startPoint y: 478, endPoint x: 443, endPoint y: 511, distance: 393.1
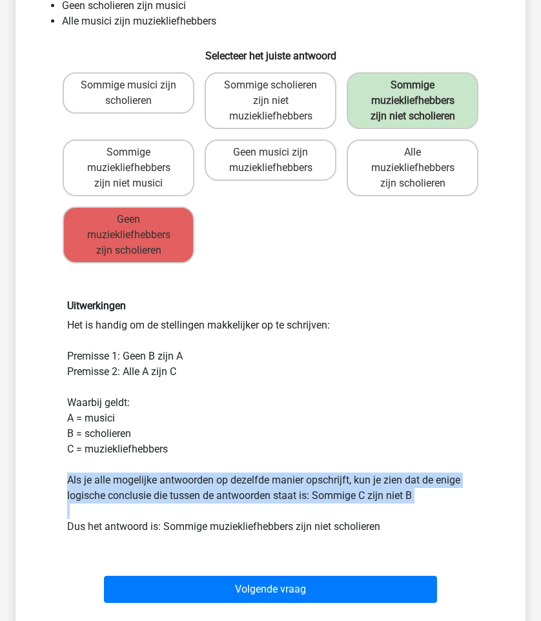
click at [443, 511] on div "Uitwerkingen Het is handig om de stellingen makkelijker op te schrijven: Premis…" at bounding box center [270, 416] width 469 height 296
click at [442, 500] on div "Uitwerkingen Het is handig om de stellingen makkelijker op te schrijven: Premis…" at bounding box center [270, 416] width 426 height 234
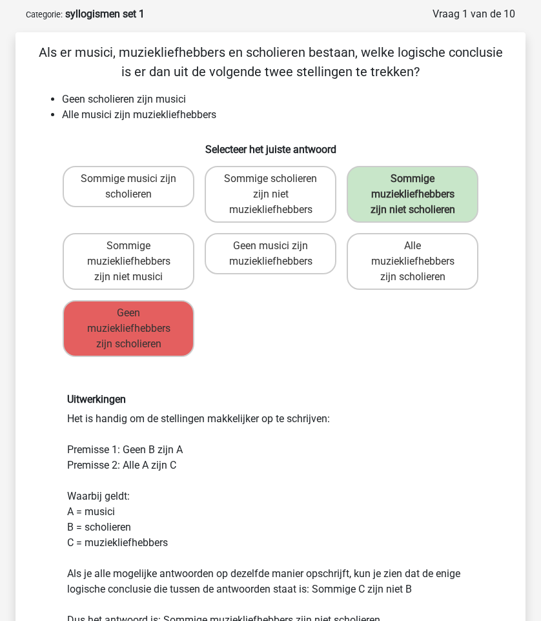
scroll to position [57, 0]
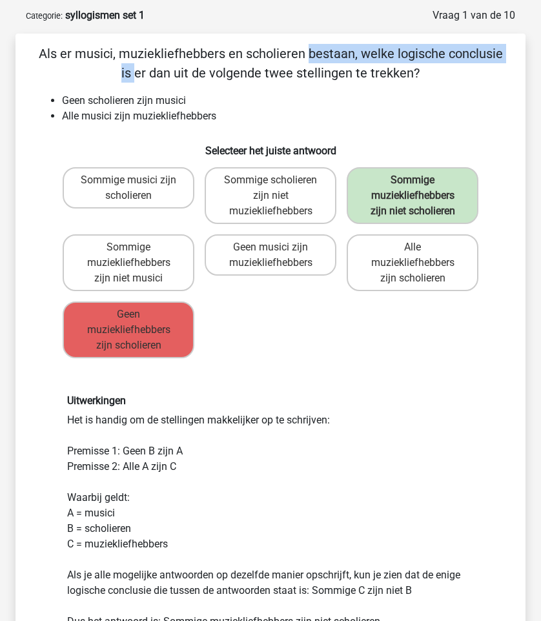
drag, startPoint x: 48, startPoint y: 56, endPoint x: 259, endPoint y: 59, distance: 210.4
click at [259, 59] on p "Als er musici, muziekliefhebbers en scholieren bestaan, welke logische conclusi…" at bounding box center [270, 63] width 469 height 39
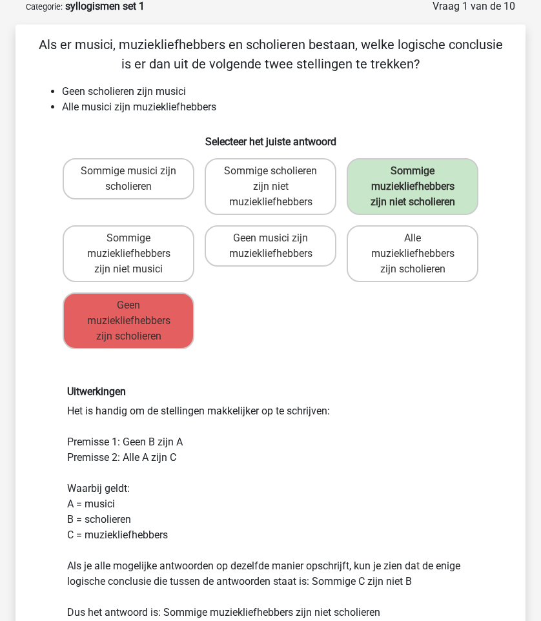
scroll to position [63, 0]
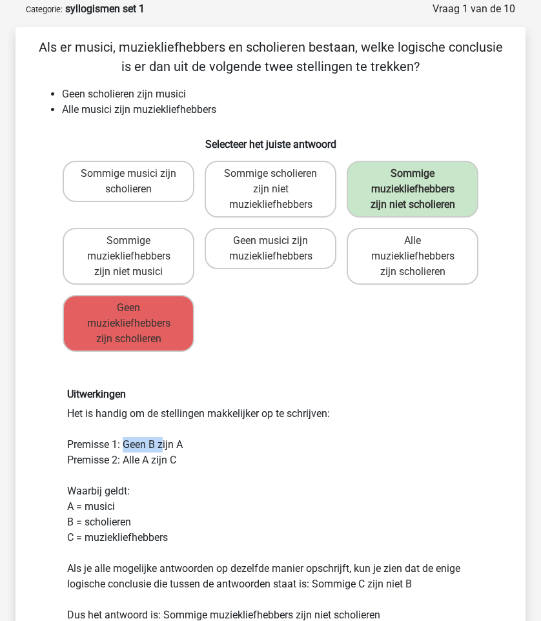
drag, startPoint x: 126, startPoint y: 443, endPoint x: 165, endPoint y: 443, distance: 38.1
click at [165, 443] on div "Uitwerkingen Het is handig om de stellingen makkelijker op te schrijven: Premis…" at bounding box center [270, 505] width 426 height 234
drag, startPoint x: 119, startPoint y: 443, endPoint x: 167, endPoint y: 443, distance: 47.8
click at [167, 443] on div "Uitwerkingen Het is handig om de stellingen makkelijker op te schrijven: Premis…" at bounding box center [270, 505] width 426 height 234
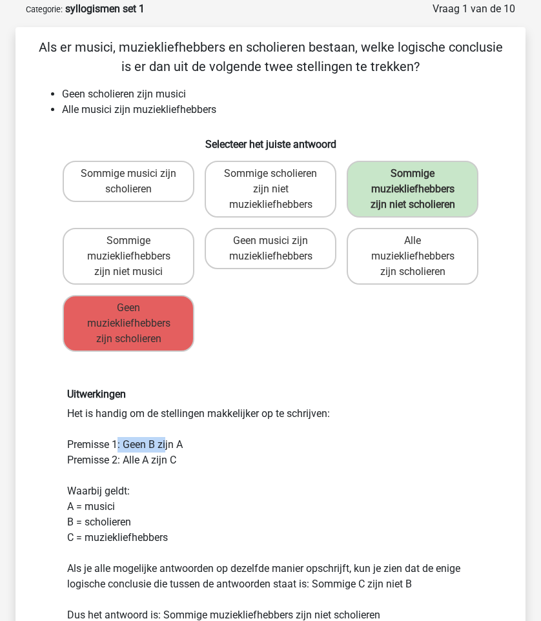
click at [167, 443] on div "Uitwerkingen Het is handig om de stellingen makkelijker op te schrijven: Premis…" at bounding box center [270, 505] width 426 height 234
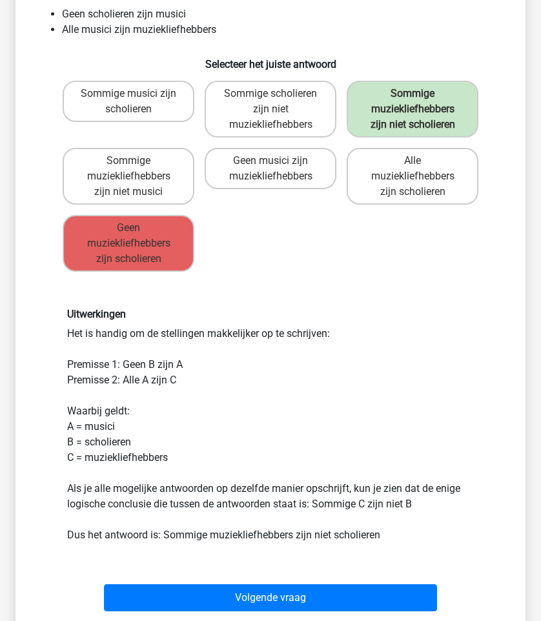
scroll to position [173, 0]
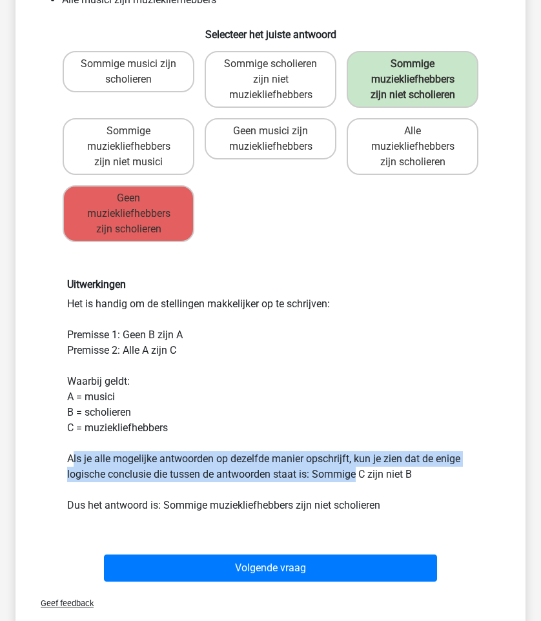
drag, startPoint x: 74, startPoint y: 462, endPoint x: 370, endPoint y: 475, distance: 295.9
click at [370, 475] on div "Uitwerkingen Het is handig om de stellingen makkelijker op te schrijven: Premis…" at bounding box center [270, 395] width 426 height 234
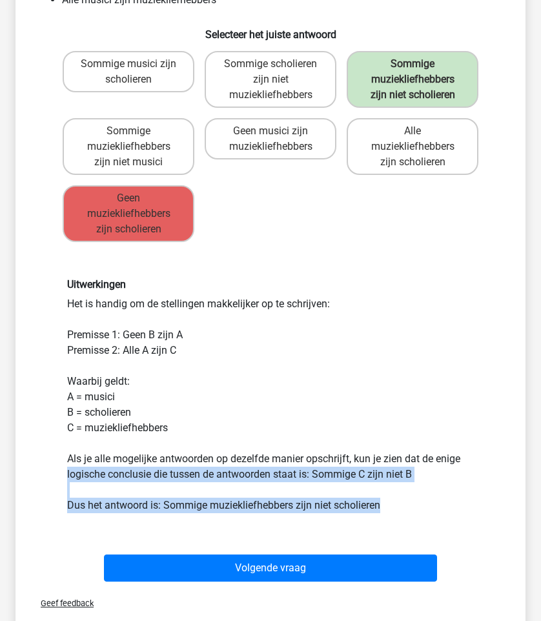
drag, startPoint x: 409, startPoint y: 530, endPoint x: 14, endPoint y: 473, distance: 399.7
click at [14, 473] on div "Vraag 1 van de 10 Categorie: syllogismen set 1 Als er musici, muziekliefhebbers…" at bounding box center [270, 271] width 531 height 759
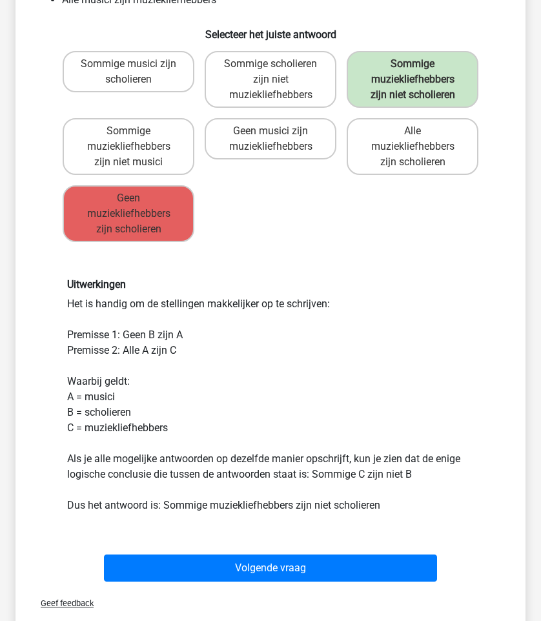
drag, startPoint x: 28, startPoint y: 459, endPoint x: 173, endPoint y: 494, distance: 148.9
click at [173, 494] on div "Als er musici, muziekliefhebbers en scholieren bestaan, welke logische conclusi…" at bounding box center [271, 257] width 500 height 658
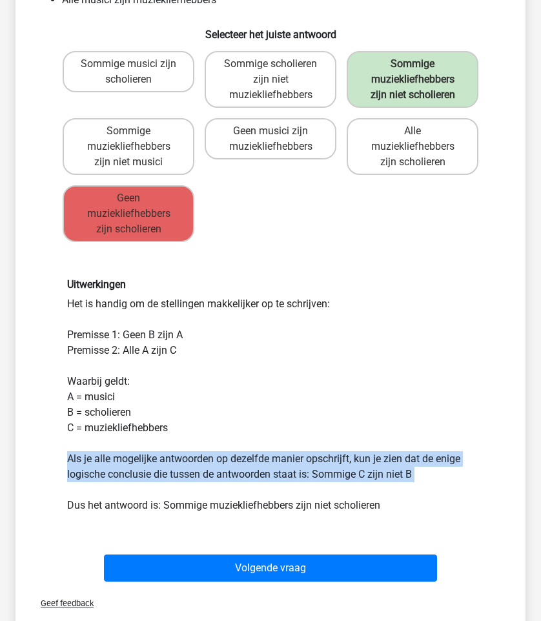
click at [177, 495] on div "Uitwerkingen Het is handig om de stellingen makkelijker op te schrijven: Premis…" at bounding box center [270, 395] width 426 height 234
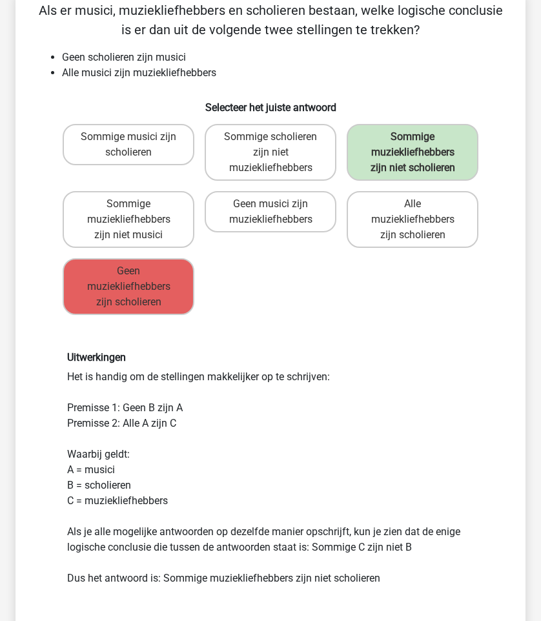
scroll to position [81, 0]
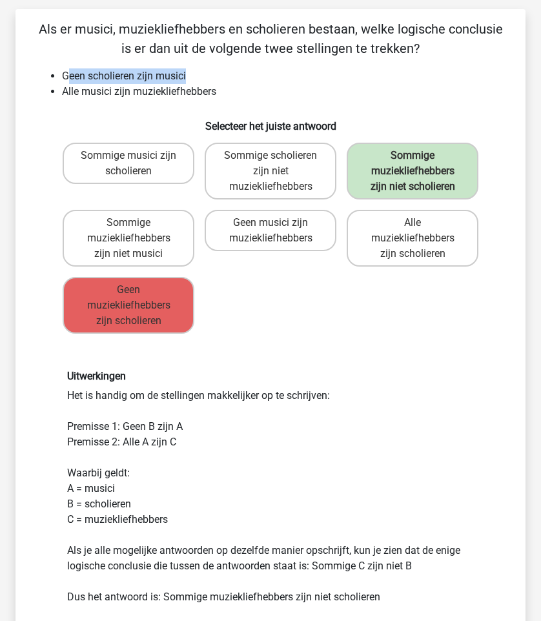
drag, startPoint x: 66, startPoint y: 74, endPoint x: 196, endPoint y: 73, distance: 129.1
click at [196, 73] on li "Geen scholieren zijn musici" at bounding box center [283, 75] width 443 height 15
drag, startPoint x: 59, startPoint y: 79, endPoint x: 163, endPoint y: 81, distance: 103.9
click at [157, 80] on ul "Geen scholieren zijn musici Alle musici zijn muziekliefhebbers" at bounding box center [270, 83] width 469 height 31
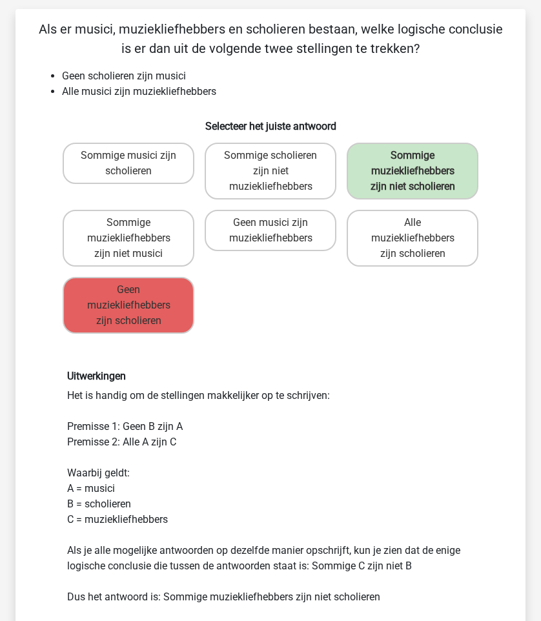
click at [163, 81] on li "Geen scholieren zijn musici" at bounding box center [283, 75] width 443 height 15
drag, startPoint x: 53, startPoint y: 77, endPoint x: 170, endPoint y: 90, distance: 117.5
click at [170, 90] on ul "Geen scholieren zijn musici Alle musici zijn muziekliefhebbers" at bounding box center [270, 83] width 469 height 31
click at [170, 90] on li "Alle musici zijn muziekliefhebbers" at bounding box center [283, 91] width 443 height 15
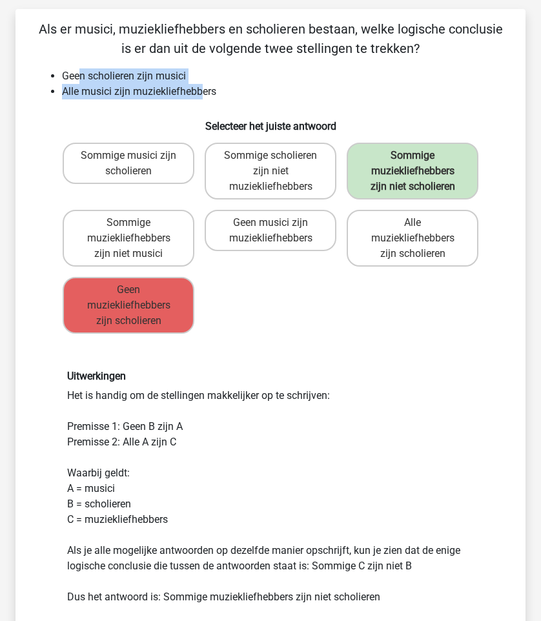
drag, startPoint x: 201, startPoint y: 87, endPoint x: 60, endPoint y: 77, distance: 141.1
click at [60, 77] on ul "Geen scholieren zijn musici Alle musici zijn muziekliefhebbers" at bounding box center [270, 83] width 469 height 31
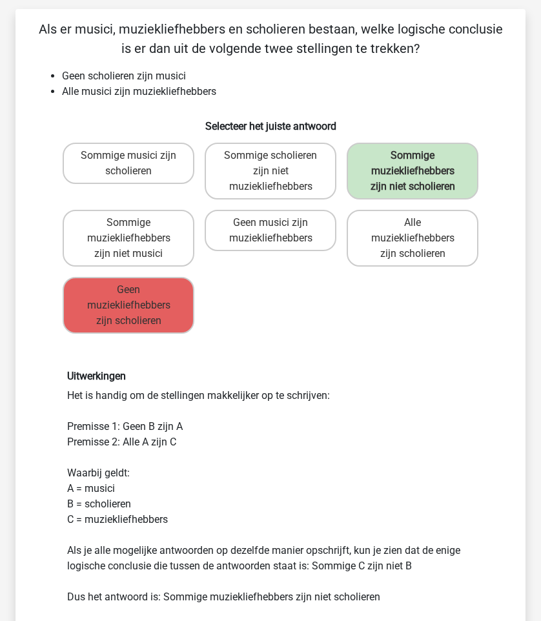
click at [255, 307] on div "Sommige musici zijn scholieren Sommige scholieren zijn niet muziekliefhebbers S…" at bounding box center [270, 237] width 426 height 201
drag, startPoint x: 44, startPoint y: 399, endPoint x: 238, endPoint y: 401, distance: 193.6
click at [238, 401] on div "Uitwerkingen Het is handig om de stellingen makkelijker op te schrijven: Premis…" at bounding box center [270, 487] width 469 height 296
click at [238, 401] on div "Uitwerkingen Het is handig om de stellingen makkelijker op te schrijven: Premis…" at bounding box center [270, 487] width 426 height 234
drag, startPoint x: 86, startPoint y: 69, endPoint x: 182, endPoint y: 75, distance: 95.7
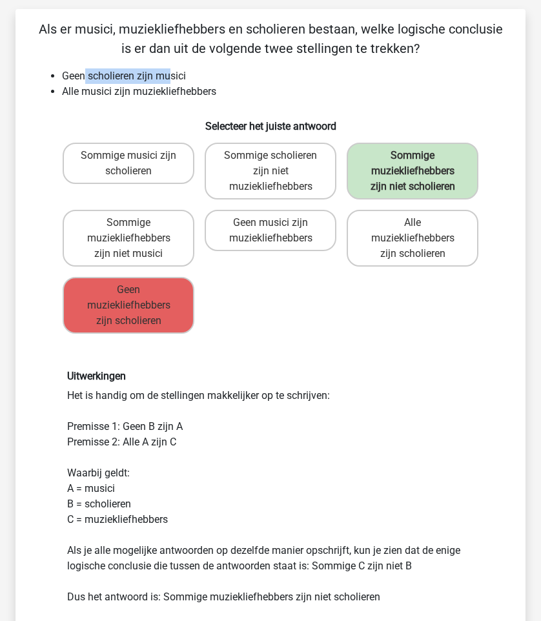
click at [182, 75] on li "Geen scholieren zijn musici" at bounding box center [283, 75] width 443 height 15
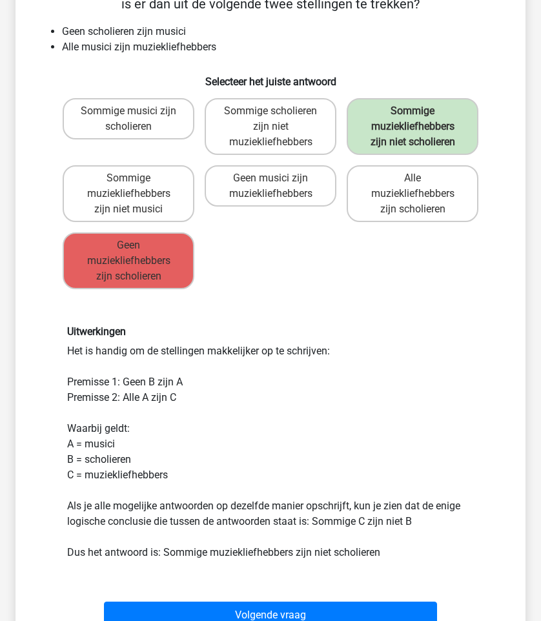
scroll to position [136, 0]
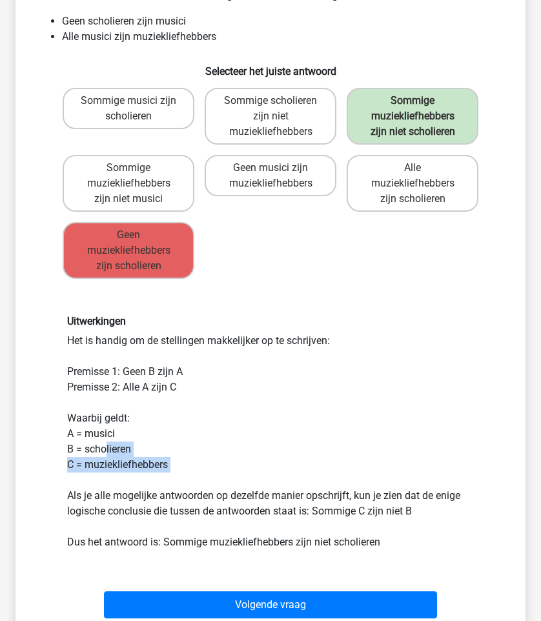
drag, startPoint x: 193, startPoint y: 477, endPoint x: 80, endPoint y: 438, distance: 119.4
click at [80, 438] on div "Uitwerkingen Het is handig om de stellingen makkelijker op te schrijven: Premis…" at bounding box center [270, 432] width 426 height 234
drag, startPoint x: 60, startPoint y: 429, endPoint x: 177, endPoint y: 445, distance: 118.0
click at [177, 445] on div "Uitwerkingen Het is handig om de stellingen makkelijker op te schrijven: Premis…" at bounding box center [270, 432] width 426 height 234
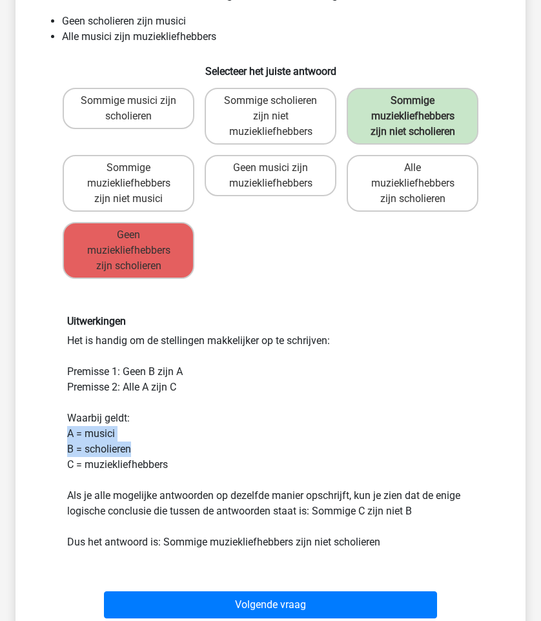
click at [177, 445] on div "Uitwerkingen Het is handig om de stellingen makkelijker op te schrijven: Premis…" at bounding box center [270, 432] width 426 height 234
click at [314, 313] on div "Uitwerkingen Het is handig om de stellingen makkelijker op te schrijven: Premis…" at bounding box center [270, 432] width 469 height 296
drag, startPoint x: 325, startPoint y: 342, endPoint x: 101, endPoint y: 346, distance: 223.3
click at [101, 346] on div "Uitwerkingen Het is handig om de stellingen makkelijker op te schrijven: Premis…" at bounding box center [270, 432] width 426 height 234
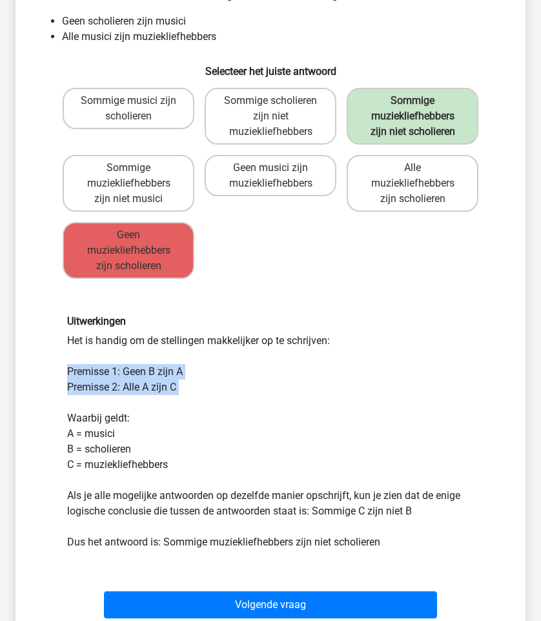
drag, startPoint x: 70, startPoint y: 369, endPoint x: 245, endPoint y: 397, distance: 177.8
click at [245, 397] on div "Uitwerkingen Het is handig om de stellingen makkelijker op te schrijven: Premis…" at bounding box center [270, 432] width 426 height 234
click at [223, 367] on div "Uitwerkingen Het is handig om de stellingen makkelijker op te schrijven: Premis…" at bounding box center [270, 432] width 426 height 234
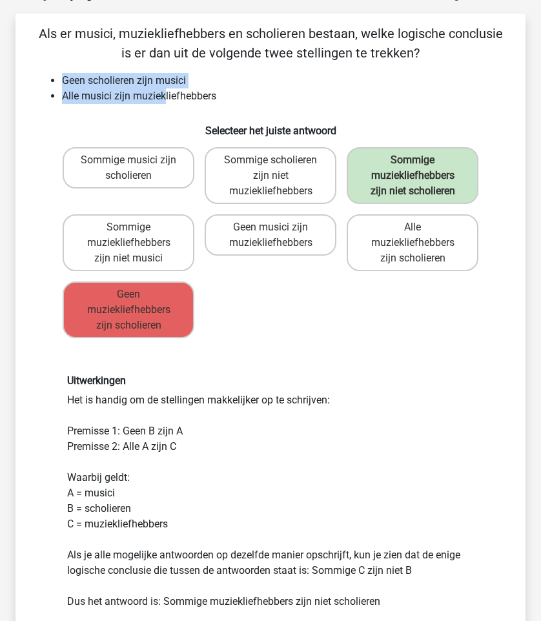
drag, startPoint x: 48, startPoint y: 74, endPoint x: 172, endPoint y: 91, distance: 125.8
click at [172, 91] on ul "Geen scholieren zijn musici Alle musici zijn muziekliefhebbers" at bounding box center [270, 88] width 469 height 31
click at [172, 91] on li "Alle musici zijn muziekliefhebbers" at bounding box center [283, 95] width 443 height 15
drag, startPoint x: 85, startPoint y: 85, endPoint x: 254, endPoint y: 106, distance: 170.4
click at [254, 106] on div "Als er musici, muziekliefhebbers en scholieren bestaan, welke logische conclusi…" at bounding box center [271, 353] width 500 height 658
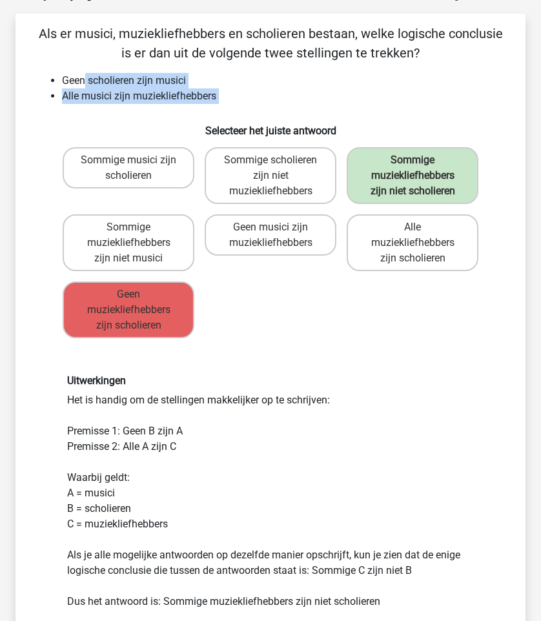
click at [254, 106] on div "Als er musici, muziekliefhebbers en scholieren bestaan, welke logische conclusi…" at bounding box center [271, 353] width 500 height 658
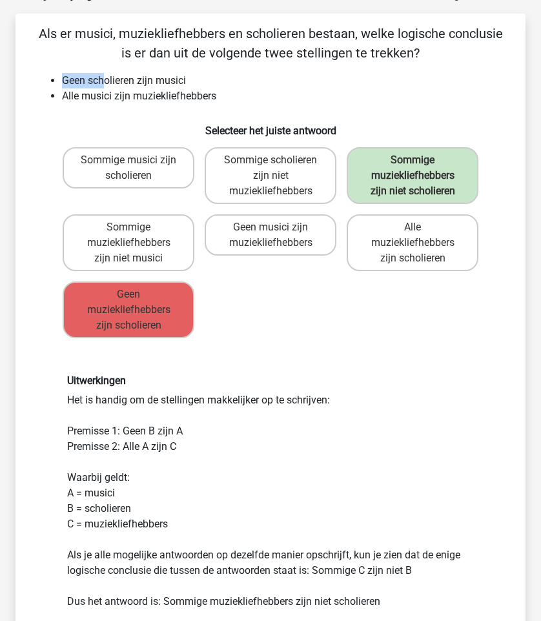
drag, startPoint x: 61, startPoint y: 74, endPoint x: 159, endPoint y: 74, distance: 98.1
click at [159, 74] on li "Geen scholieren zijn musici" at bounding box center [283, 80] width 443 height 15
drag, startPoint x: 96, startPoint y: 74, endPoint x: 121, endPoint y: 85, distance: 26.9
click at [116, 83] on li "Geen scholieren zijn musici" at bounding box center [283, 80] width 443 height 15
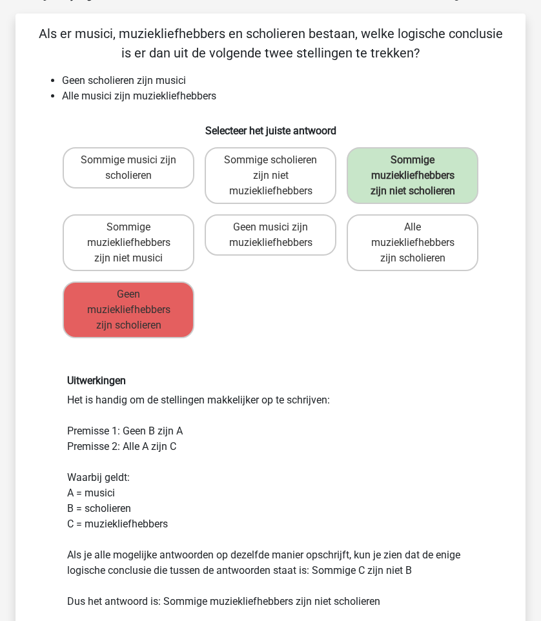
click at [121, 85] on li "Geen scholieren zijn musici" at bounding box center [283, 80] width 443 height 15
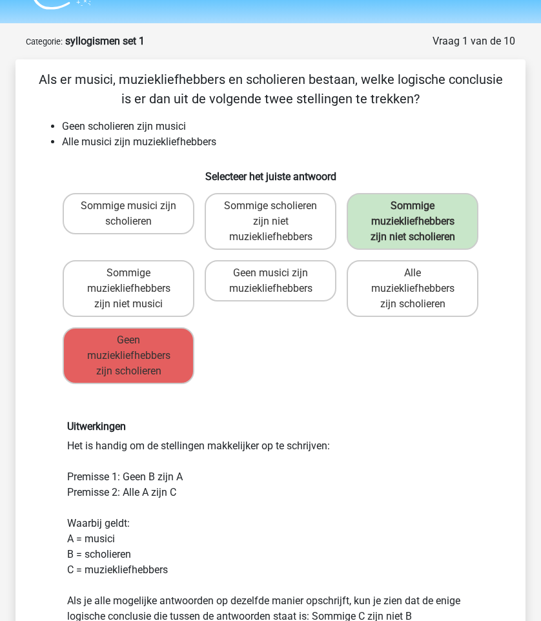
scroll to position [21, 0]
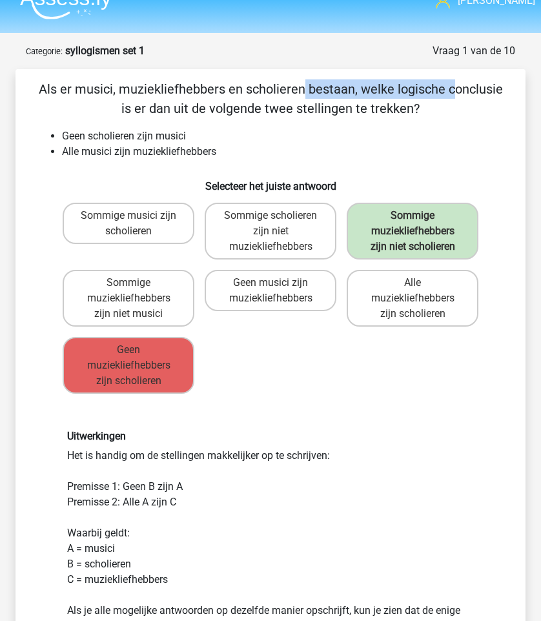
drag, startPoint x: 7, startPoint y: 81, endPoint x: 280, endPoint y: 105, distance: 274.0
click at [280, 105] on div "Vraag 1 van de 10 Categorie: syllogismen set 1 Als er musici, muziekliefhebbers…" at bounding box center [270, 422] width 531 height 759
click at [280, 105] on p "Als er musici, muziekliefhebbers en scholieren bestaan, welke logische conclusi…" at bounding box center [270, 98] width 469 height 39
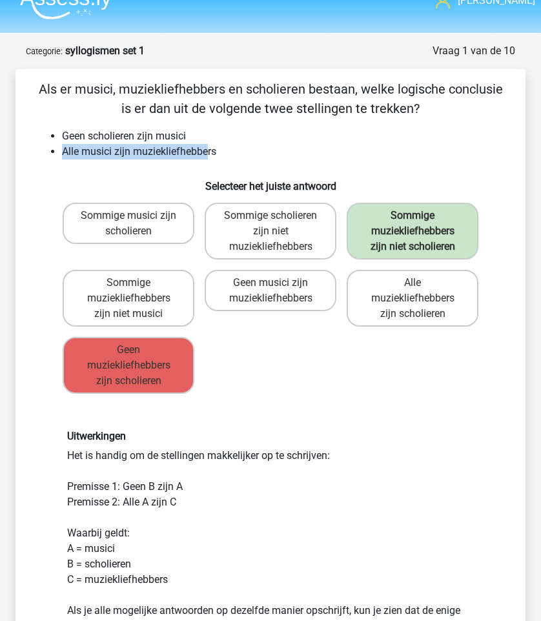
drag, startPoint x: 43, startPoint y: 154, endPoint x: 235, endPoint y: 156, distance: 191.7
click at [235, 156] on ul "Geen scholieren zijn musici Alle musici zijn muziekliefhebbers" at bounding box center [270, 143] width 469 height 31
click at [235, 156] on li "Alle musici zijn muziekliefhebbers" at bounding box center [283, 151] width 443 height 15
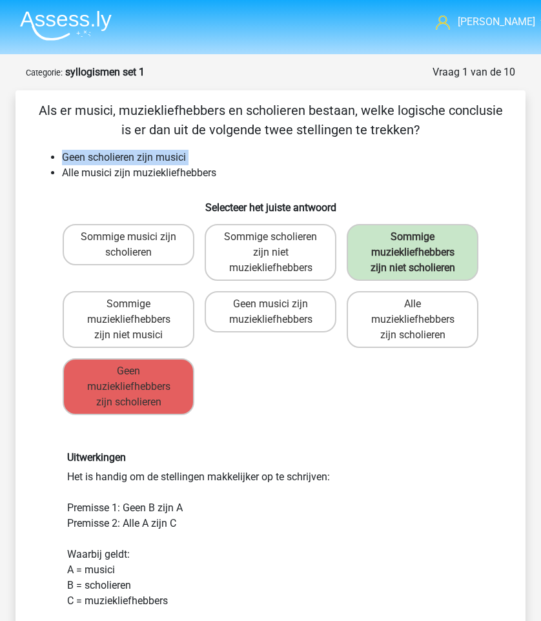
drag, startPoint x: 61, startPoint y: 168, endPoint x: 150, endPoint y: 136, distance: 94.7
click at [148, 136] on div "Als er musici, muziekliefhebbers en scholieren bestaan, welke logische conclusi…" at bounding box center [271, 430] width 500 height 658
click at [150, 136] on p "Als er musici, muziekliefhebbers en scholieren bestaan, welke logische conclusi…" at bounding box center [270, 120] width 469 height 39
drag, startPoint x: 63, startPoint y: 179, endPoint x: 134, endPoint y: 179, distance: 71.0
click at [134, 179] on li "Alle musici zijn muziekliefhebbers" at bounding box center [283, 172] width 443 height 15
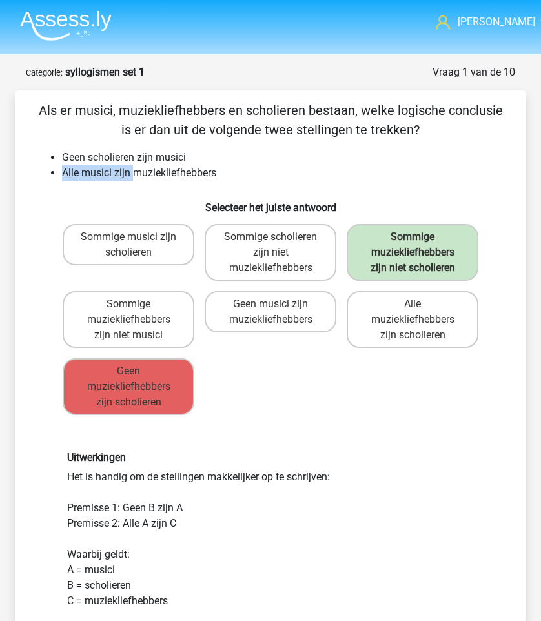
click at [134, 179] on li "Alle musici zijn muziekliefhebbers" at bounding box center [283, 172] width 443 height 15
drag, startPoint x: 165, startPoint y: 179, endPoint x: 219, endPoint y: 179, distance: 54.9
click at [219, 179] on li "Alle musici zijn muziekliefhebbers" at bounding box center [283, 172] width 443 height 15
click at [197, 174] on li "Alle musici zijn muziekliefhebbers" at bounding box center [283, 172] width 443 height 15
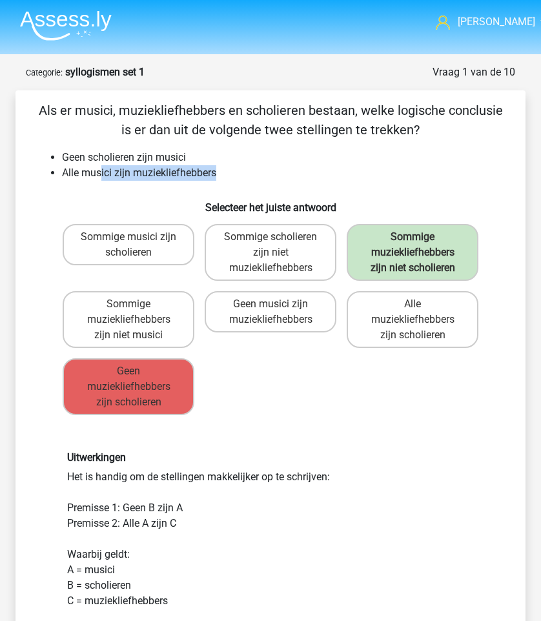
drag, startPoint x: 236, startPoint y: 175, endPoint x: 96, endPoint y: 167, distance: 139.7
click at [96, 167] on li "Alle musici zijn muziekliefhebbers" at bounding box center [283, 172] width 443 height 15
drag, startPoint x: 69, startPoint y: 159, endPoint x: 208, endPoint y: 167, distance: 139.6
click at [208, 167] on ul "Geen scholieren zijn musici Alle musici zijn muziekliefhebbers" at bounding box center [270, 165] width 469 height 31
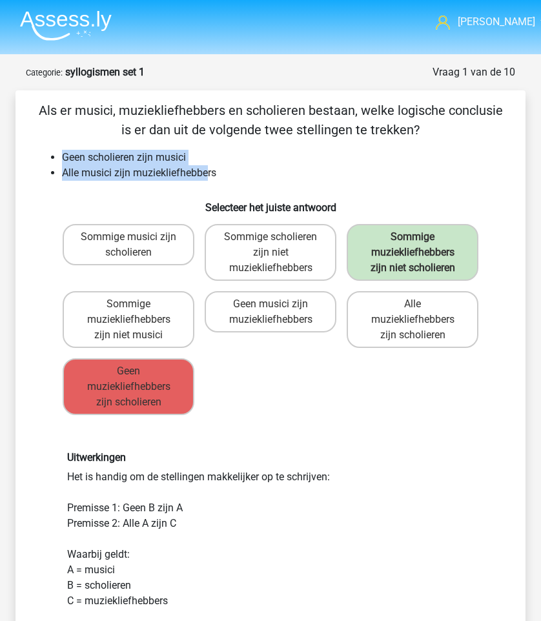
click at [208, 167] on li "Alle musici zijn muziekliefhebbers" at bounding box center [283, 172] width 443 height 15
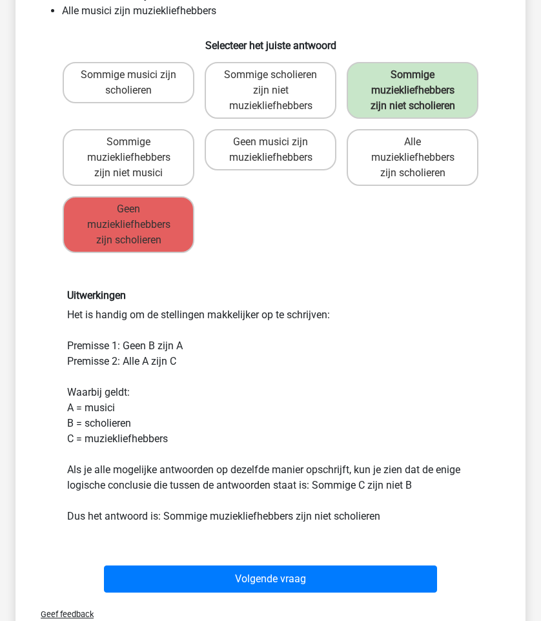
scroll to position [164, 0]
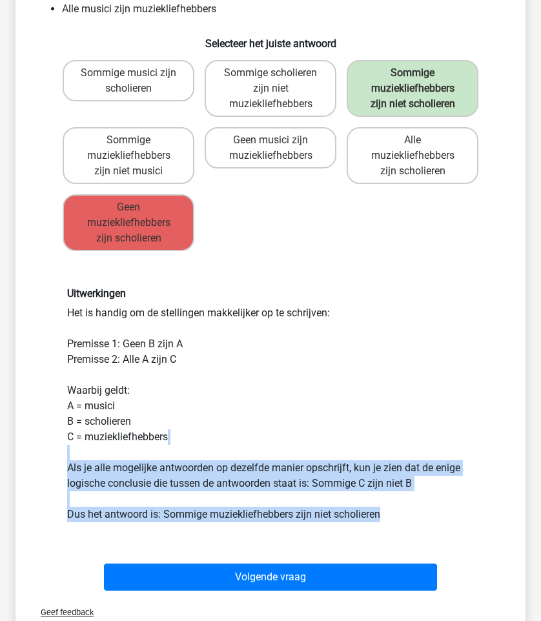
drag, startPoint x: 431, startPoint y: 514, endPoint x: 68, endPoint y: 449, distance: 369.2
click at [68, 449] on div "Uitwerkingen Het is handig om de stellingen makkelijker op te schrijven: Premis…" at bounding box center [270, 404] width 426 height 234
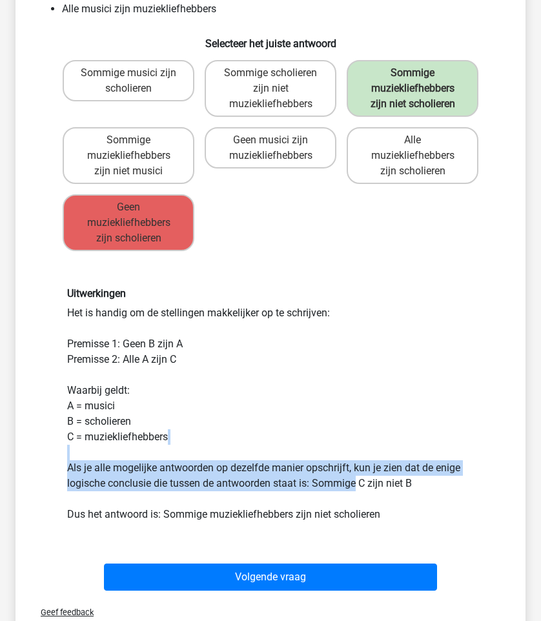
drag, startPoint x: 68, startPoint y: 449, endPoint x: 355, endPoint y: 490, distance: 290.2
click at [355, 490] on div "Uitwerkingen Het is handig om de stellingen makkelijker op te schrijven: Premis…" at bounding box center [270, 404] width 426 height 234
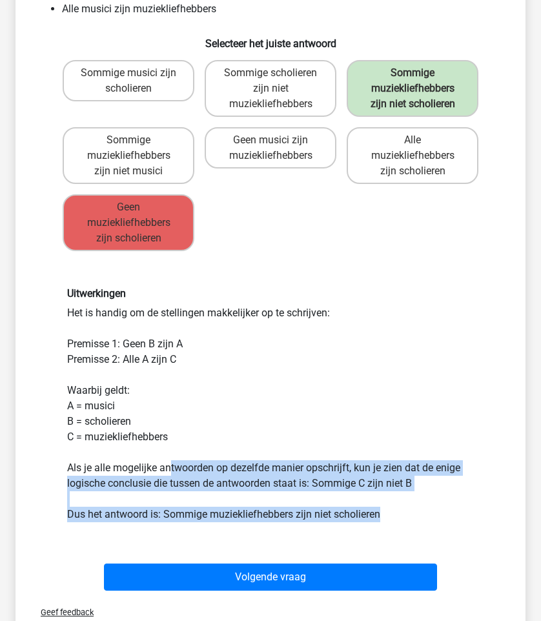
drag, startPoint x: 419, startPoint y: 539, endPoint x: 131, endPoint y: 454, distance: 300.0
click at [131, 454] on div "Uitwerkingen Het is handig om de stellingen makkelijker op te schrijven: Premis…" at bounding box center [270, 404] width 469 height 296
click at [131, 454] on div "Uitwerkingen Het is handig om de stellingen makkelijker op te schrijven: Premis…" at bounding box center [270, 404] width 426 height 234
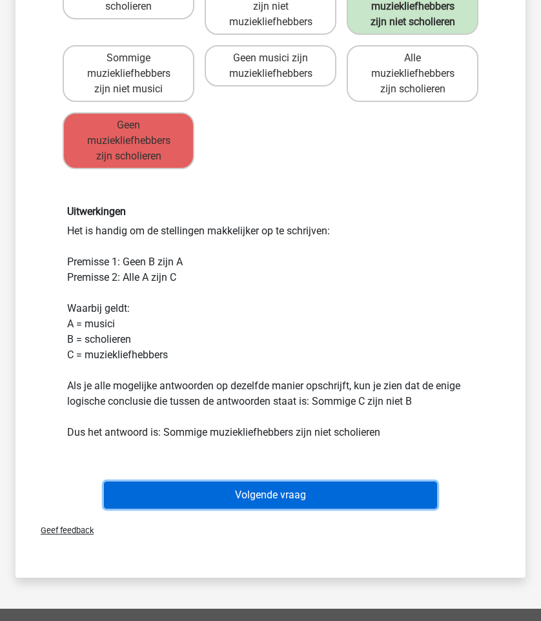
click at [301, 507] on button "Volgende vraag" at bounding box center [270, 494] width 332 height 27
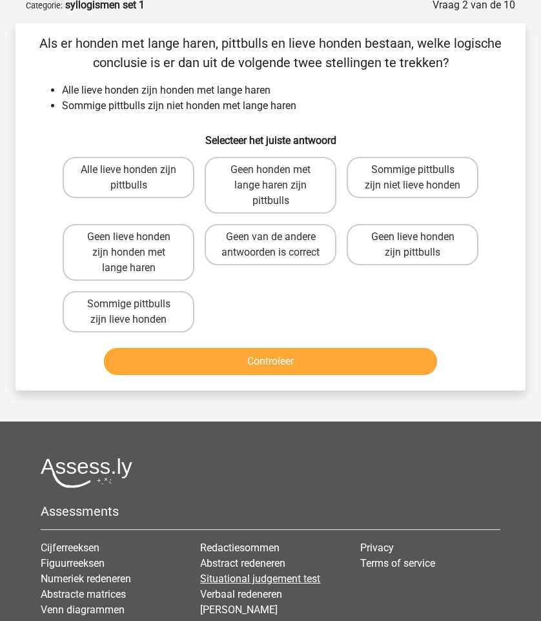
scroll to position [65, 0]
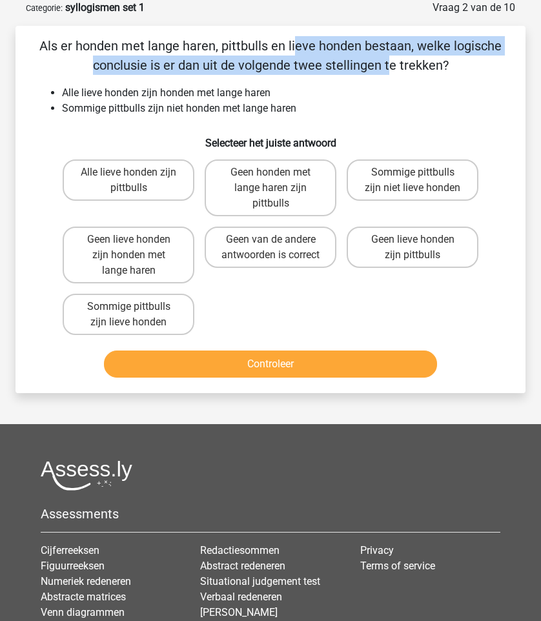
drag, startPoint x: 39, startPoint y: 39, endPoint x: 192, endPoint y: 76, distance: 157.3
click at [192, 76] on div "Als er honden met lange haren, pittbulls en lieve honden bestaan, welke logisch…" at bounding box center [271, 209] width 500 height 347
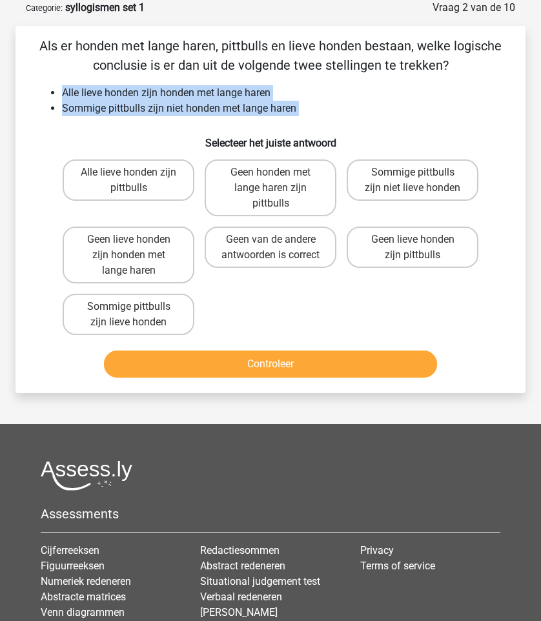
drag, startPoint x: 51, startPoint y: 91, endPoint x: 254, endPoint y: 130, distance: 207.1
click at [254, 130] on div "Als er honden met lange haren, pittbulls en lieve honden bestaan, welke logisch…" at bounding box center [271, 209] width 500 height 347
click at [254, 130] on h6 "Selecteer het juiste antwoord" at bounding box center [270, 137] width 469 height 23
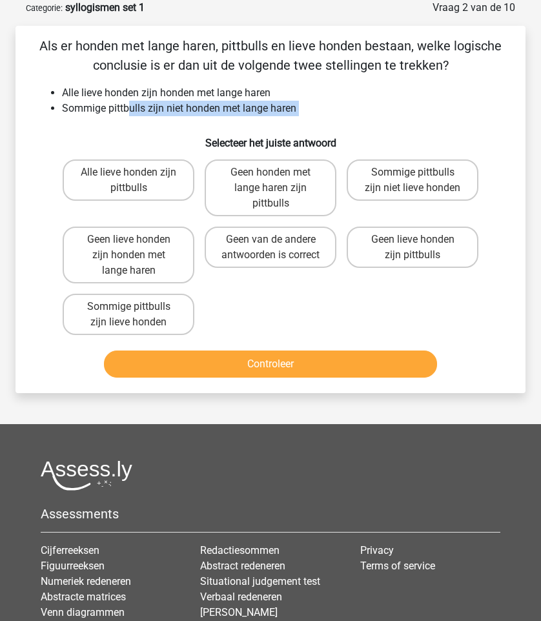
drag, startPoint x: 320, startPoint y: 121, endPoint x: 131, endPoint y: 103, distance: 189.9
click at [131, 103] on div "Als er honden met lange haren, pittbulls en lieve honden bestaan, welke logisch…" at bounding box center [271, 209] width 500 height 347
click at [62, 93] on li "Alle lieve honden zijn honden met lange haren" at bounding box center [283, 92] width 443 height 15
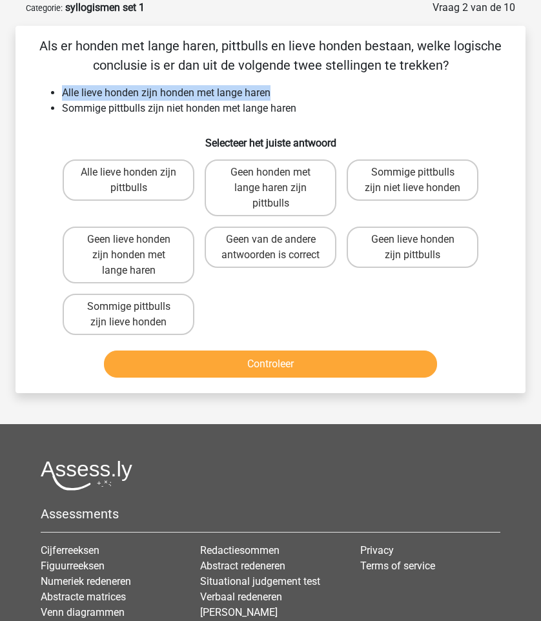
drag, startPoint x: 64, startPoint y: 88, endPoint x: 403, endPoint y: 115, distance: 340.6
click at [403, 115] on ul "Alle lieve honden zijn honden met lange haren Sommige pittbulls zijn niet honde…" at bounding box center [270, 100] width 469 height 31
click at [403, 115] on li "Sommige pittbulls zijn niet honden met lange haren" at bounding box center [283, 108] width 443 height 15
drag, startPoint x: 401, startPoint y: 115, endPoint x: 0, endPoint y: 83, distance: 402.0
click at [0, 83] on div "Vraag 2 van de 10 Categorie: syllogismen set 1 Als er honden met lange haren, p…" at bounding box center [270, 196] width 541 height 393
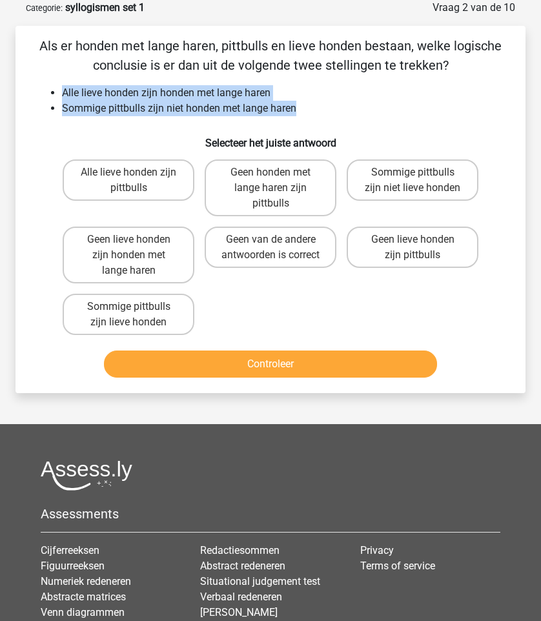
click at [0, 83] on div "Vraag 2 van de 10 Categorie: syllogismen set 1 Als er honden met lange haren, p…" at bounding box center [270, 196] width 541 height 393
drag, startPoint x: 16, startPoint y: 56, endPoint x: 333, endPoint y: 132, distance: 325.8
click at [333, 132] on div "Als er honden met lange haren, pittbulls en lieve honden bestaan, welke logisch…" at bounding box center [270, 209] width 510 height 367
click at [333, 132] on h6 "Selecteer het juiste antwoord" at bounding box center [270, 137] width 469 height 23
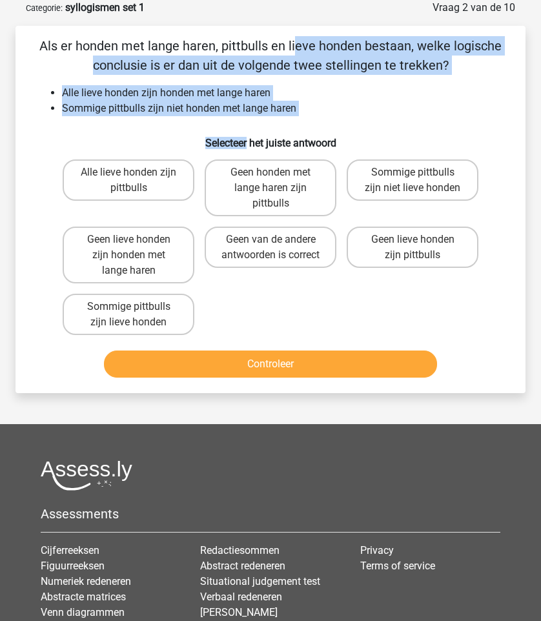
drag, startPoint x: 333, startPoint y: 132, endPoint x: 67, endPoint y: 20, distance: 288.4
click at [67, 20] on form "Vraag 2 van de 10 Categorie: syllogismen set 1 Als er honden met lange haren, p…" at bounding box center [270, 196] width 510 height 393
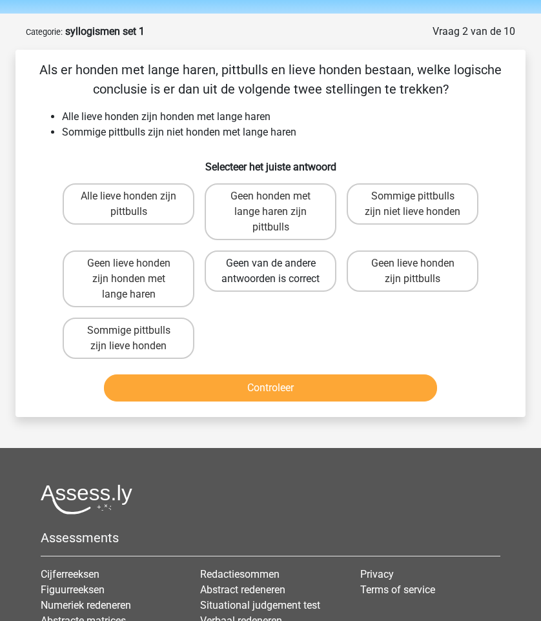
scroll to position [21, 0]
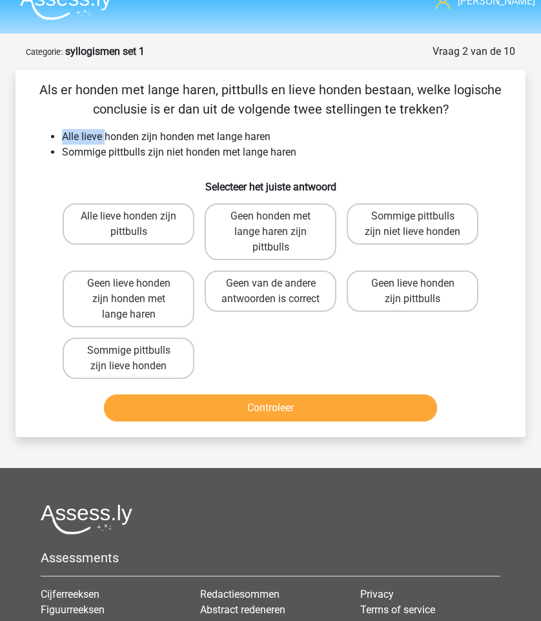
drag, startPoint x: 63, startPoint y: 135, endPoint x: 177, endPoint y: 135, distance: 113.6
click at [177, 135] on li "Alle lieve honden zijn honden met lange haren" at bounding box center [283, 136] width 443 height 15
drag, startPoint x: 75, startPoint y: 137, endPoint x: 224, endPoint y: 143, distance: 149.2
click at [224, 143] on li "Alle lieve honden zijn honden met lange haren" at bounding box center [283, 136] width 443 height 15
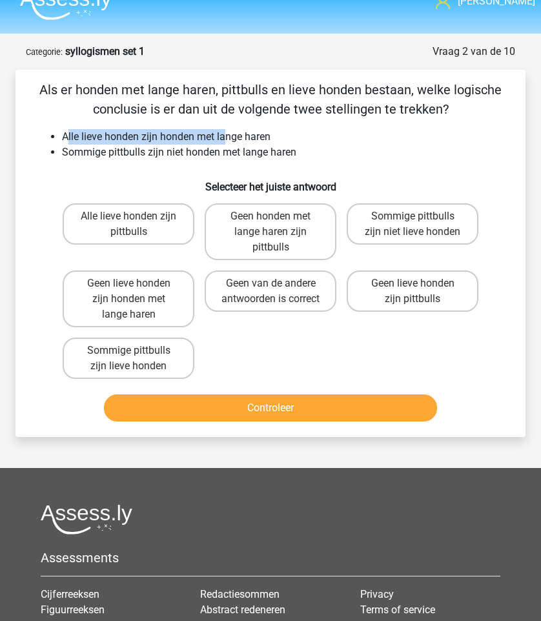
click at [224, 143] on li "Alle lieve honden zijn honden met lange haren" at bounding box center [283, 136] width 443 height 15
drag, startPoint x: 45, startPoint y: 151, endPoint x: 103, endPoint y: 143, distance: 59.2
click at [103, 143] on ul "Alle lieve honden zijn honden met lange haren Sommige pittbulls zijn niet honde…" at bounding box center [270, 144] width 469 height 31
click at [103, 143] on li "Alle lieve honden zijn honden met lange haren" at bounding box center [283, 136] width 443 height 15
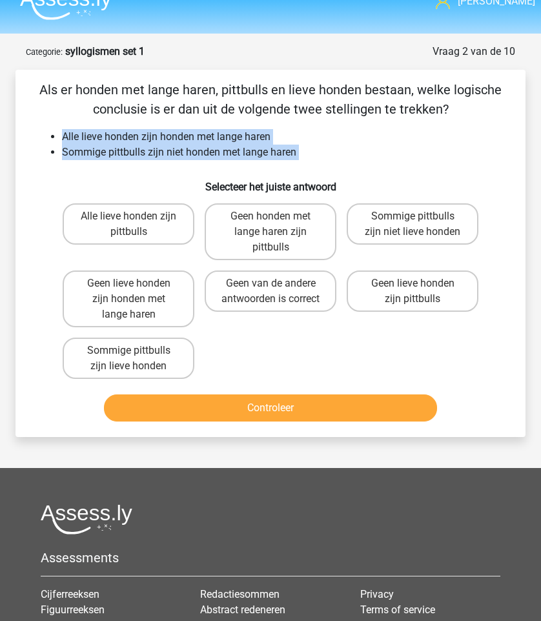
drag, startPoint x: 46, startPoint y: 140, endPoint x: 301, endPoint y: 175, distance: 257.9
click at [301, 175] on div "Als er honden met lange haren, pittbulls en lieve honden bestaan, welke logisch…" at bounding box center [271, 253] width 500 height 347
click at [301, 175] on h6 "Selecteer het juiste antwoord" at bounding box center [270, 181] width 469 height 23
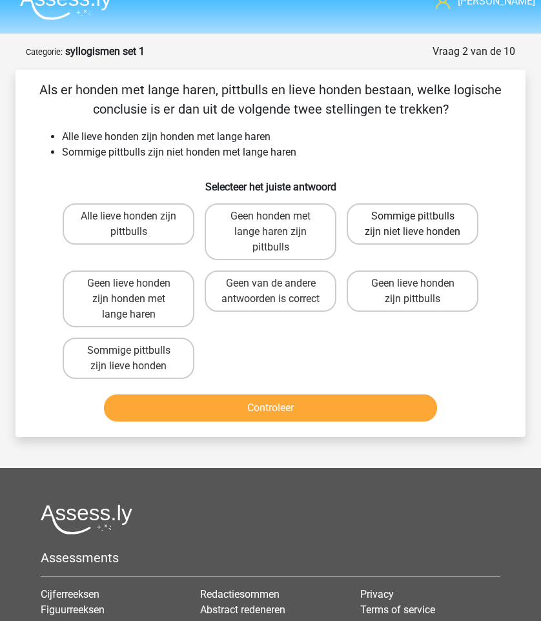
click at [401, 233] on label "Sommige pittbulls zijn niet lieve honden" at bounding box center [413, 223] width 132 height 41
click at [412, 225] on input "Sommige pittbulls zijn niet lieve honden" at bounding box center [416, 220] width 8 height 8
radio input "true"
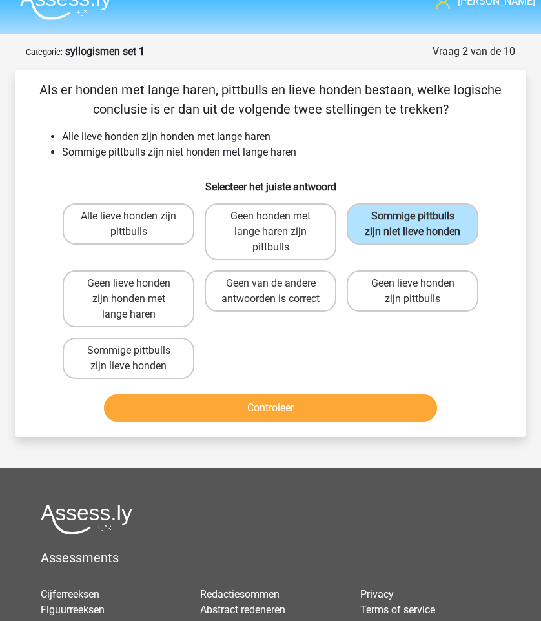
click at [330, 385] on div "Controleer" at bounding box center [270, 405] width 469 height 43
click at [330, 399] on button "Controleer" at bounding box center [270, 407] width 332 height 27
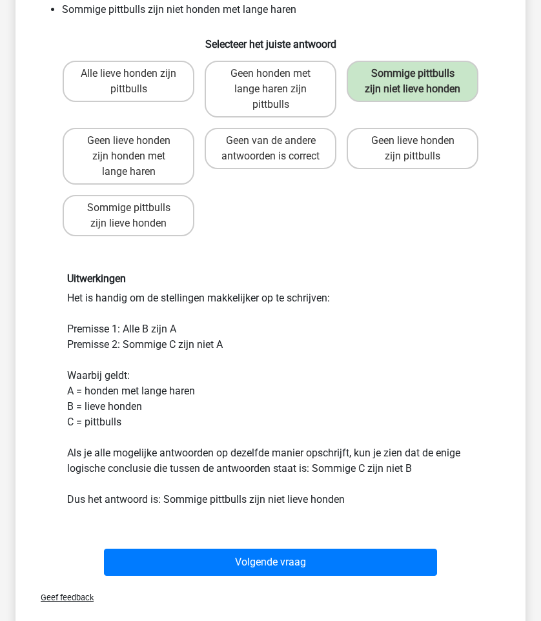
scroll to position [166, 0]
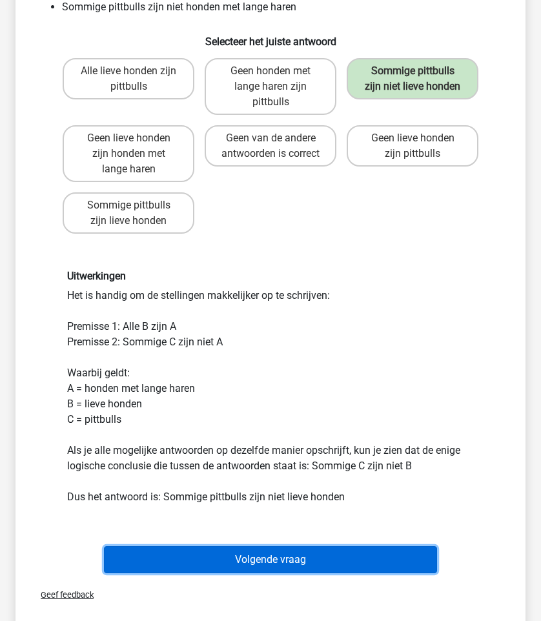
click at [305, 564] on button "Volgende vraag" at bounding box center [270, 559] width 332 height 27
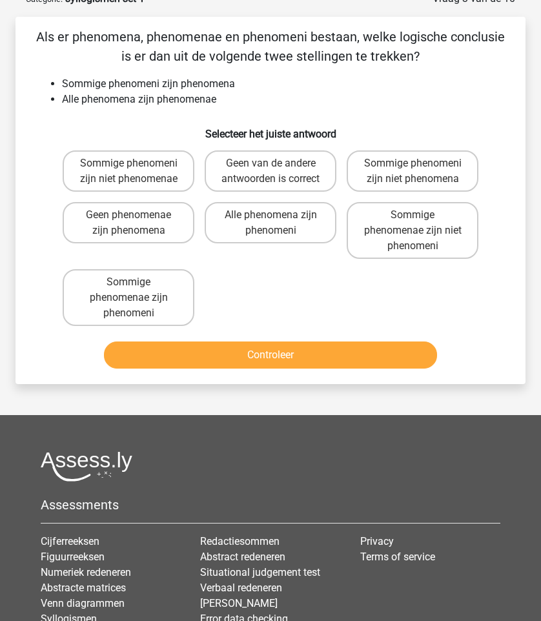
scroll to position [65, 0]
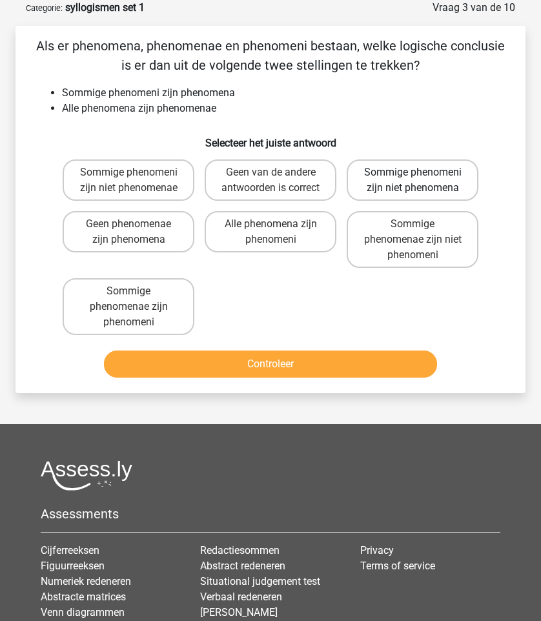
click at [413, 183] on label "Sommige phenomeni zijn niet phenomena" at bounding box center [413, 179] width 132 height 41
click at [413, 181] on input "Sommige phenomeni zijn niet phenomena" at bounding box center [416, 176] width 8 height 8
radio input "true"
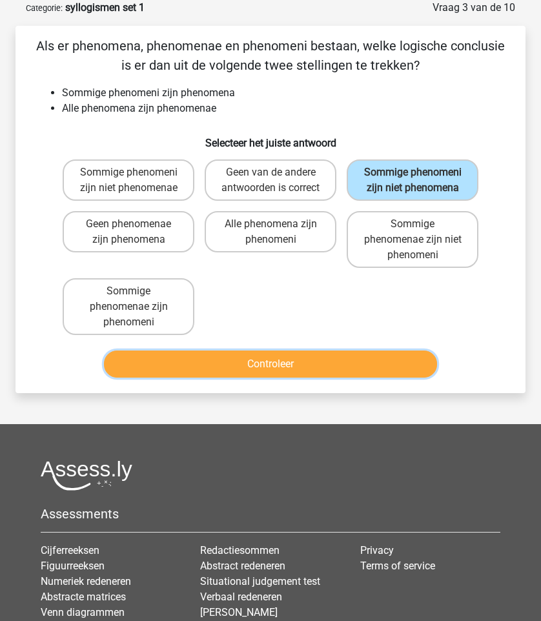
click at [308, 378] on button "Controleer" at bounding box center [270, 363] width 332 height 27
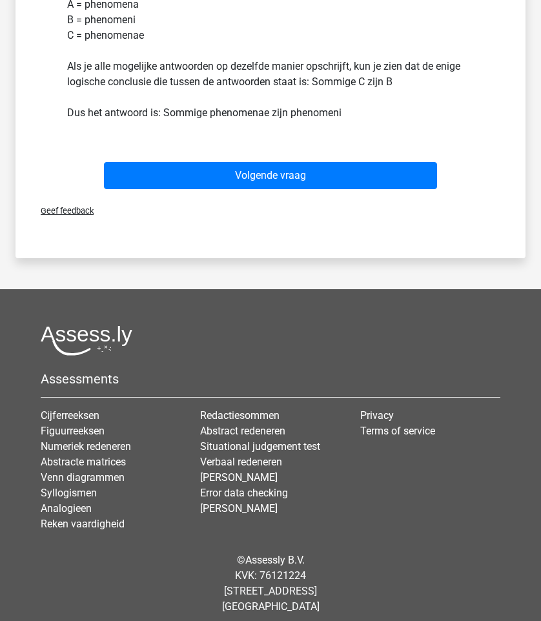
scroll to position [548, 0]
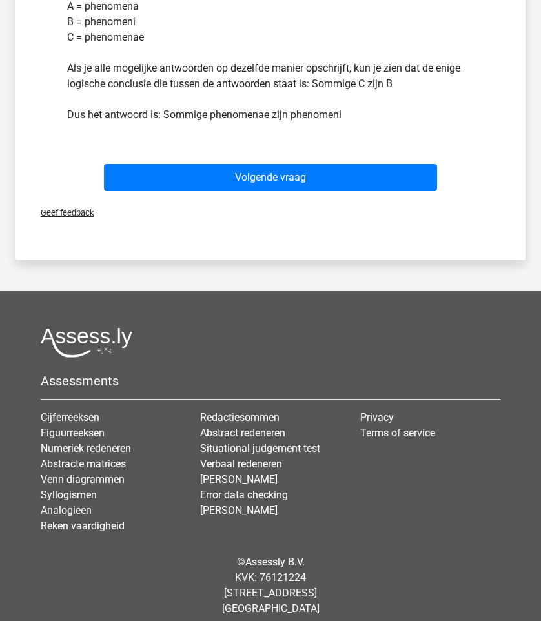
click at [303, 177] on div "Volgende vraag" at bounding box center [270, 175] width 469 height 43
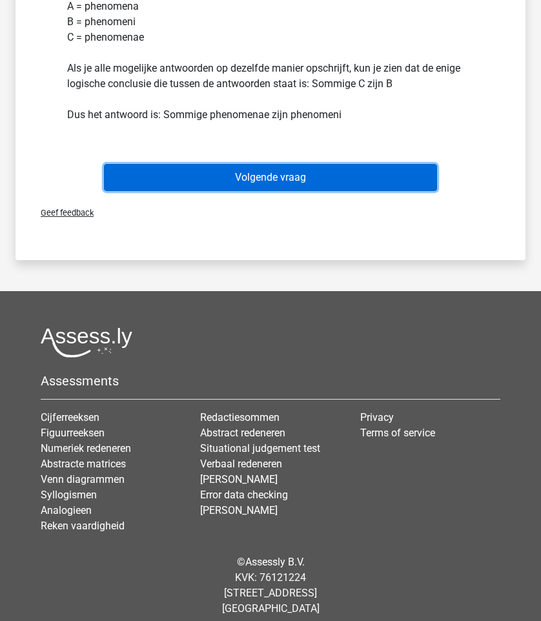
click at [305, 191] on button "Volgende vraag" at bounding box center [270, 177] width 332 height 27
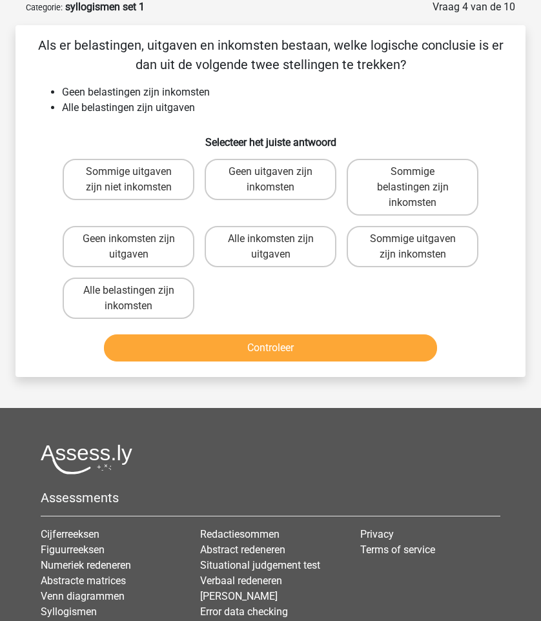
scroll to position [65, 0]
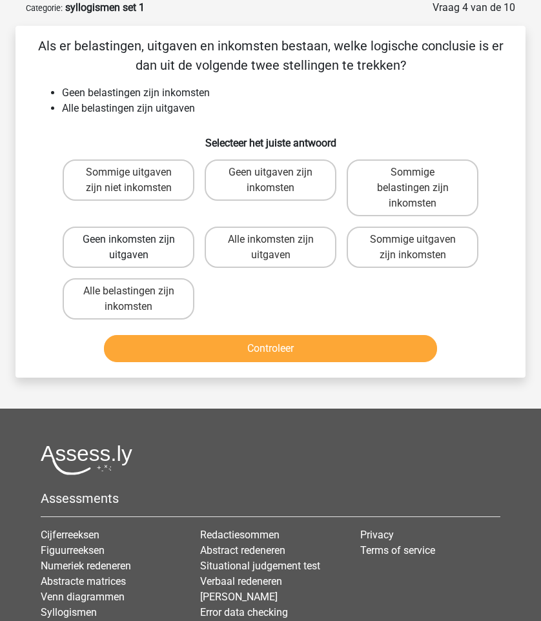
click at [151, 250] on label "Geen inkomsten zijn uitgaven" at bounding box center [129, 247] width 132 height 41
click at [137, 248] on input "Geen inkomsten zijn uitgaven" at bounding box center [132, 243] width 8 height 8
radio input "true"
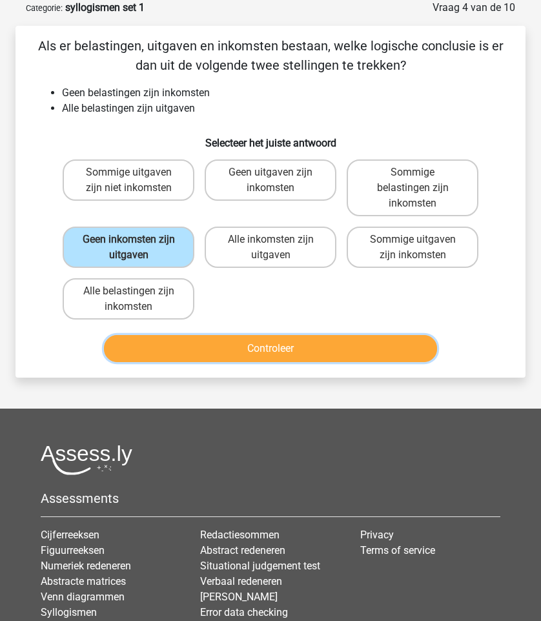
click at [256, 347] on button "Controleer" at bounding box center [270, 348] width 332 height 27
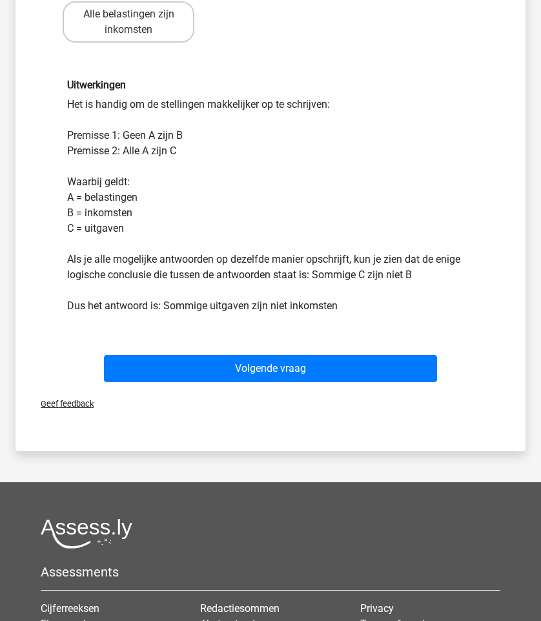
scroll to position [338, 0]
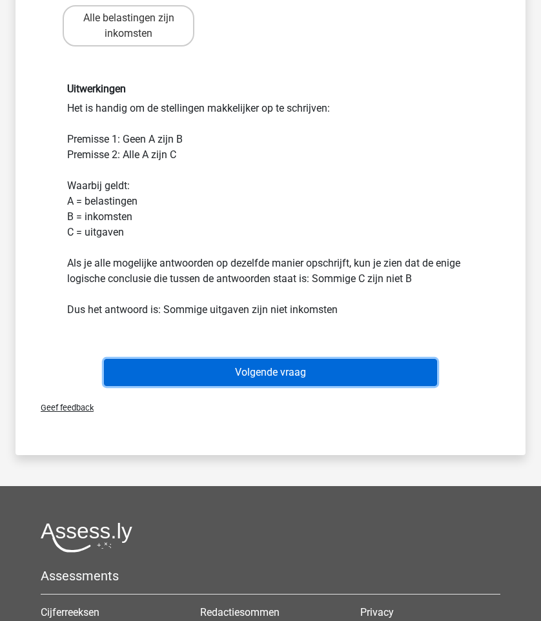
click at [288, 385] on button "Volgende vraag" at bounding box center [270, 372] width 332 height 27
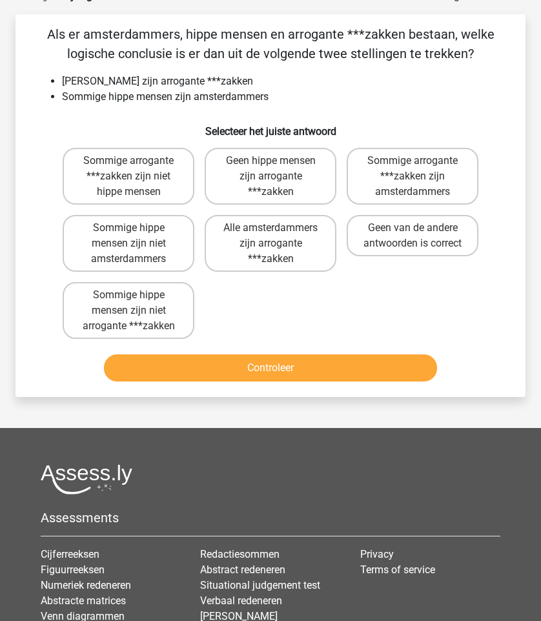
scroll to position [65, 0]
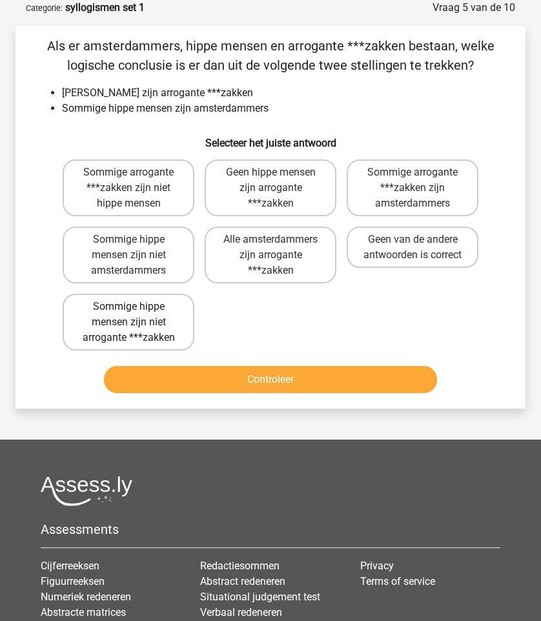
click at [114, 307] on label "Sommige hippe mensen zijn niet arrogante ***zakken" at bounding box center [129, 322] width 132 height 57
click at [128, 307] on input "Sommige hippe mensen zijn niet arrogante ***zakken" at bounding box center [132, 311] width 8 height 8
radio input "true"
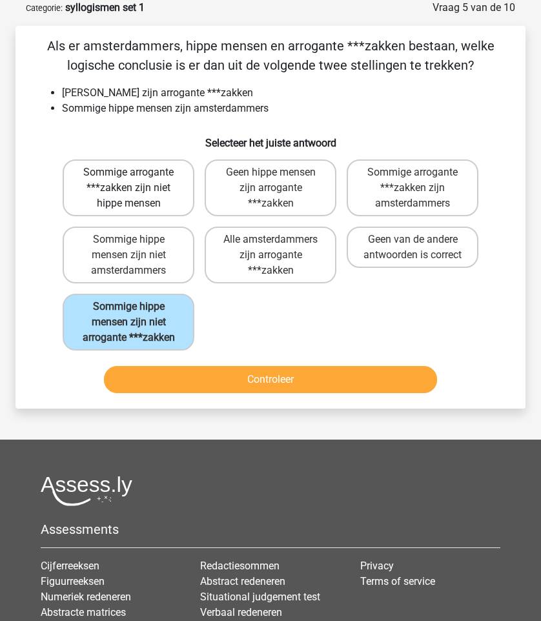
click at [161, 193] on label "Sommige arrogante ***zakken zijn niet hippe mensen" at bounding box center [129, 187] width 132 height 57
click at [137, 181] on input "Sommige arrogante ***zakken zijn niet hippe mensen" at bounding box center [132, 176] width 8 height 8
radio input "true"
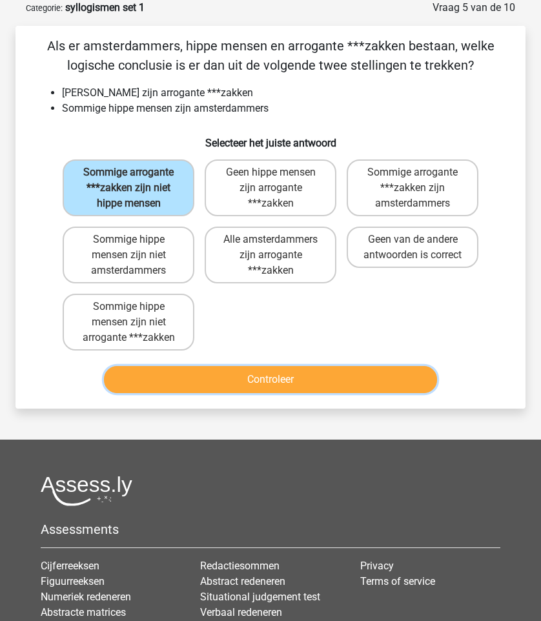
click at [208, 388] on button "Controleer" at bounding box center [270, 379] width 332 height 27
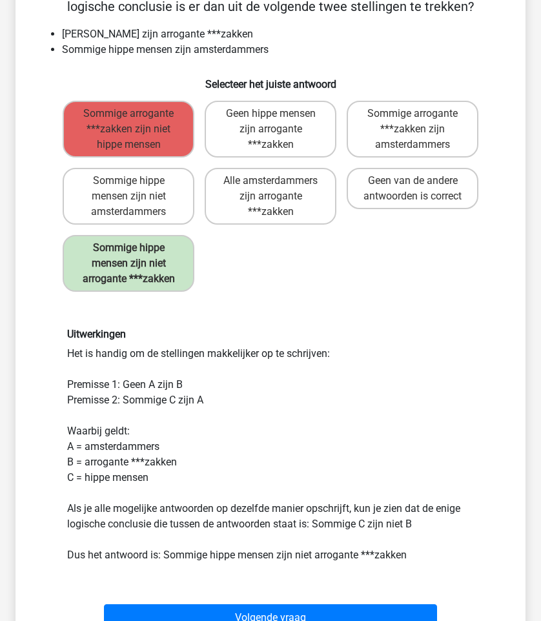
scroll to position [131, 0]
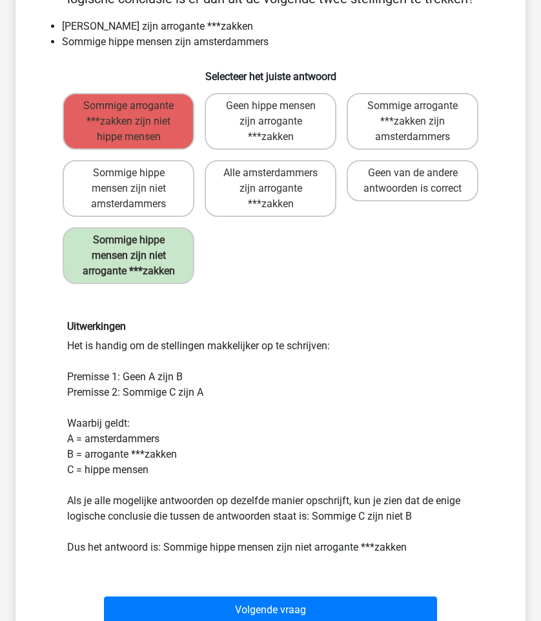
click at [290, 316] on div "Uitwerkingen Het is handig om de stellingen makkelijker op te schrijven: Premis…" at bounding box center [270, 437] width 469 height 296
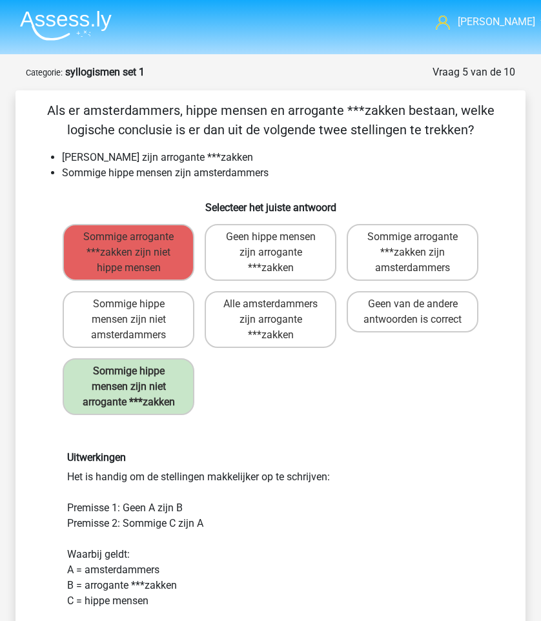
click at [78, 41] on nav "Daniel kangewoon101@gmail.ocm Nederlands English" at bounding box center [270, 23] width 521 height 42
click at [73, 14] on img at bounding box center [66, 25] width 92 height 30
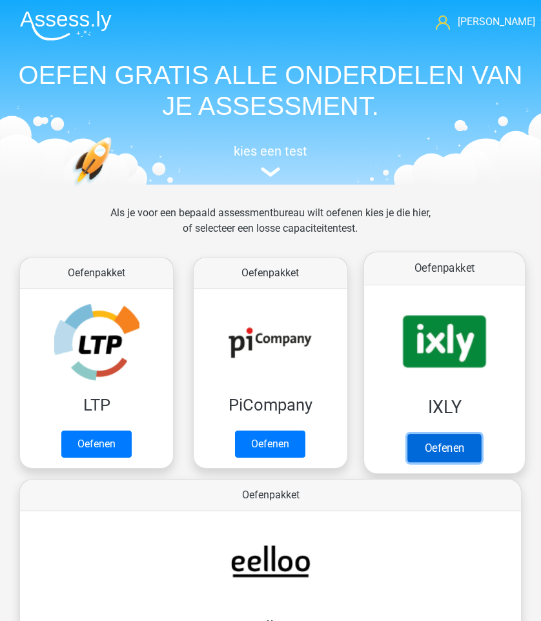
click at [481, 455] on link "Oefenen" at bounding box center [444, 448] width 74 height 28
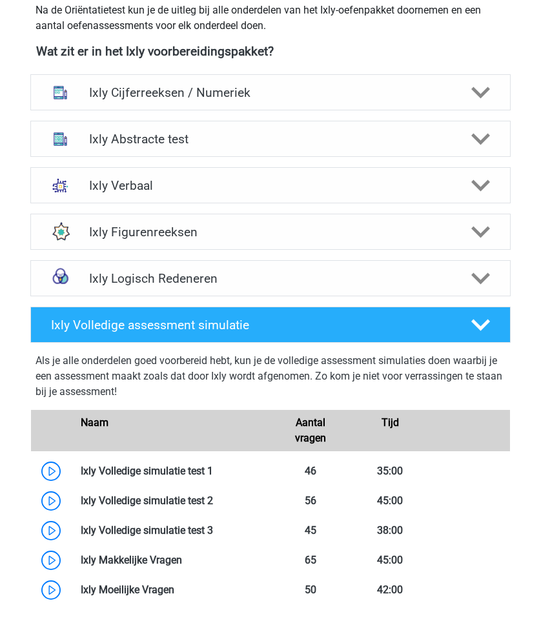
scroll to position [548, 0]
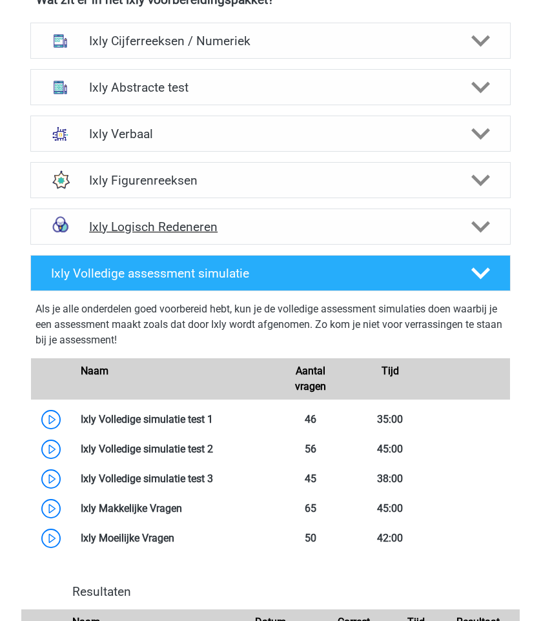
click at [272, 235] on div "Ixly Logisch Redeneren" at bounding box center [270, 226] width 480 height 36
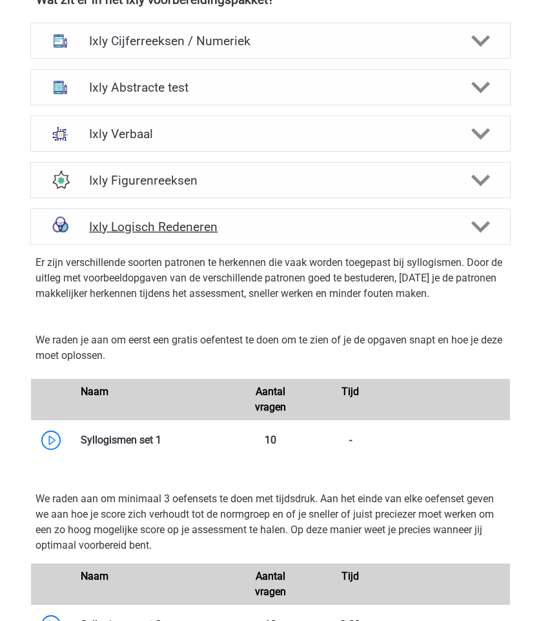
click at [272, 235] on div "Ixly Logisch Redeneren" at bounding box center [270, 226] width 480 height 36
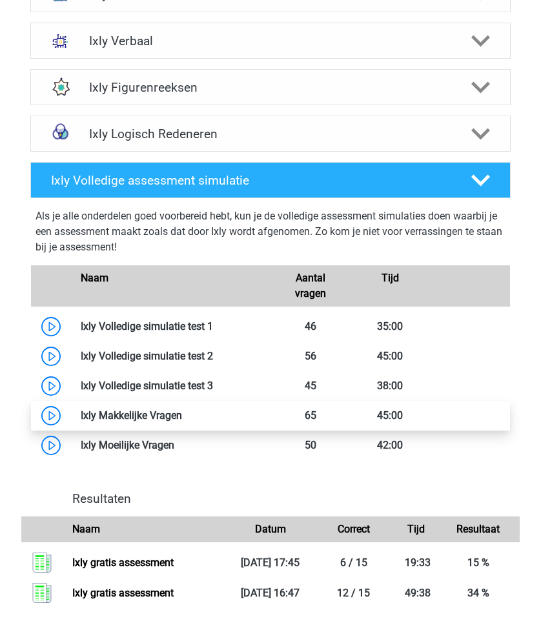
scroll to position [622, 0]
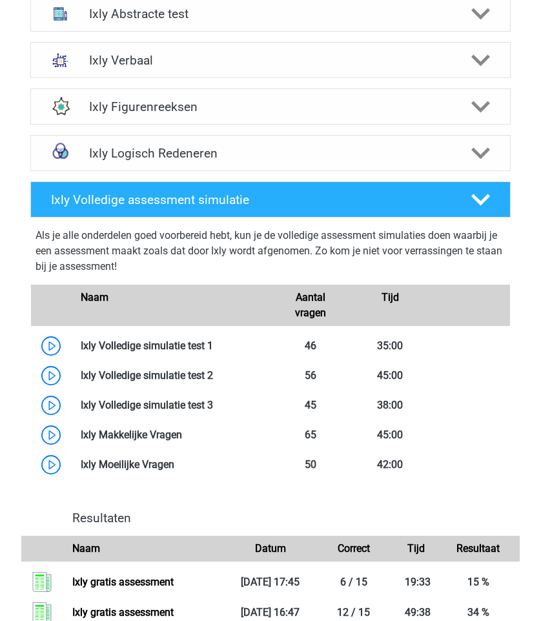
drag, startPoint x: 188, startPoint y: 272, endPoint x: 39, endPoint y: 245, distance: 152.1
click at [39, 245] on div "Als je alle onderdelen goed voorbereid hebt, kun je de volledige assessment sim…" at bounding box center [270, 254] width 470 height 52
drag, startPoint x: 39, startPoint y: 231, endPoint x: 125, endPoint y: 272, distance: 95.6
click at [124, 271] on div "Als je alle onderdelen goed voorbereid hebt, kun je de volledige assessment sim…" at bounding box center [270, 254] width 470 height 52
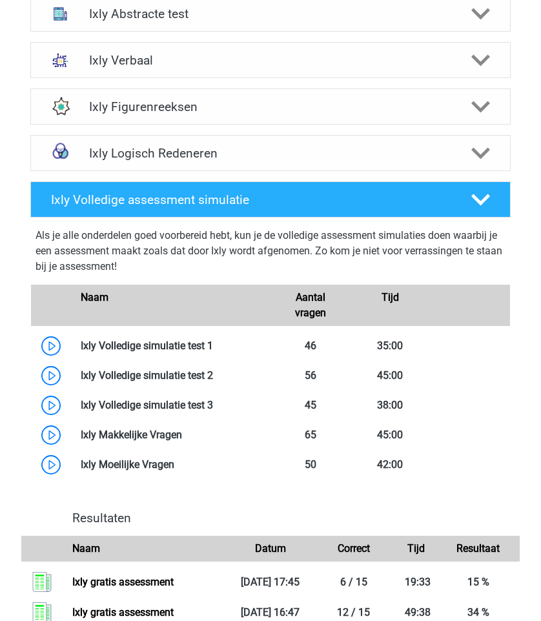
click at [125, 272] on div "Als je alle onderdelen goed voorbereid hebt, kun je de volledige assessment sim…" at bounding box center [270, 254] width 470 height 52
drag, startPoint x: 172, startPoint y: 272, endPoint x: 35, endPoint y: 249, distance: 138.7
click at [35, 249] on div "Als je alle onderdelen goed voorbereid hebt, kun je de volledige assessment sim…" at bounding box center [270, 254] width 470 height 52
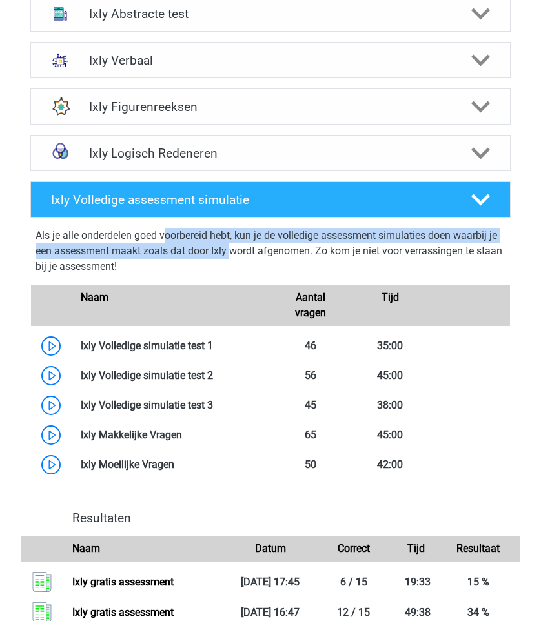
drag, startPoint x: 17, startPoint y: 230, endPoint x: 117, endPoint y: 259, distance: 103.5
click at [117, 259] on div "Ixly Volledige assessment simulatie Als je alle onderdelen goed voorbereid hebt…" at bounding box center [270, 338] width 510 height 314
click at [117, 259] on div "Als je alle onderdelen goed voorbereid hebt, kun je de volledige assessment sim…" at bounding box center [270, 254] width 470 height 52
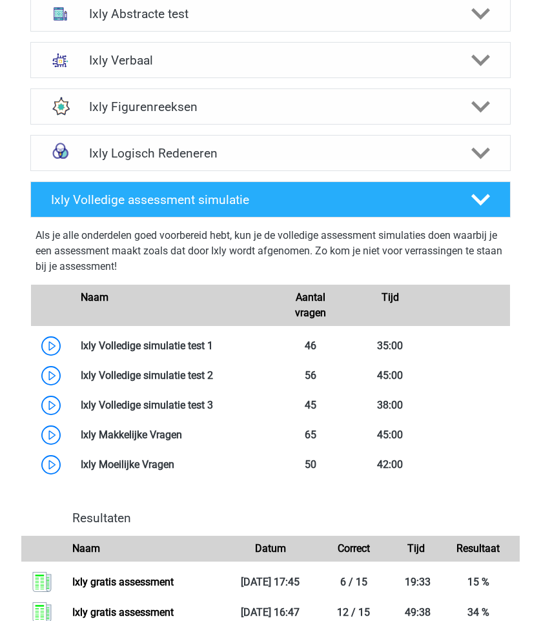
drag, startPoint x: 157, startPoint y: 267, endPoint x: 64, endPoint y: 242, distance: 96.7
click at [64, 242] on div "Als je alle onderdelen goed voorbereid hebt, kun je de volledige assessment sim…" at bounding box center [270, 254] width 470 height 52
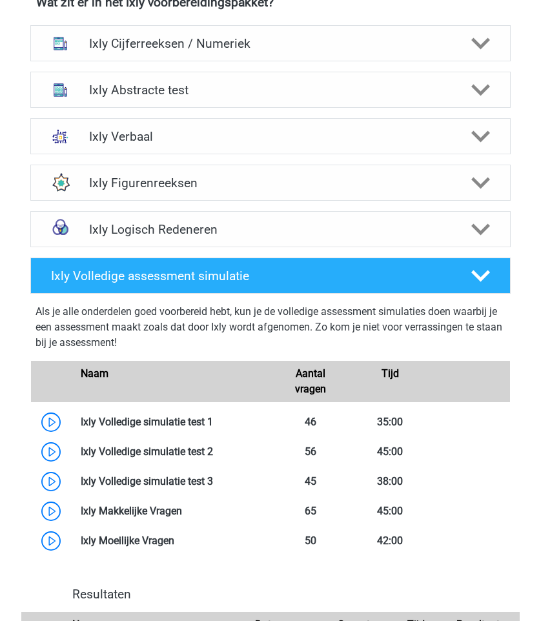
scroll to position [535, 0]
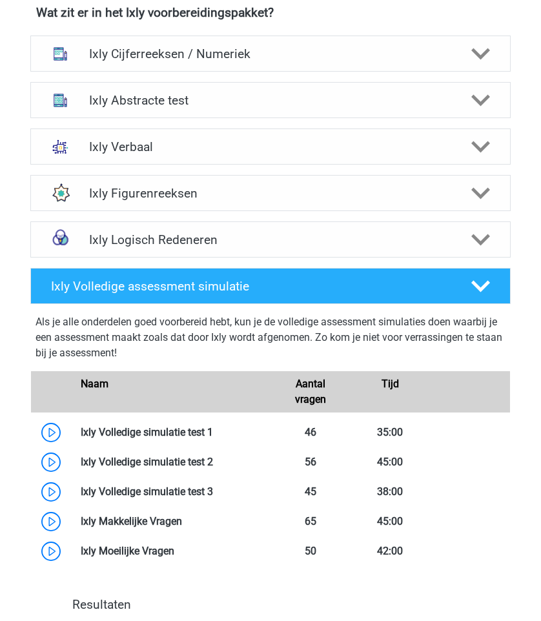
click at [130, 166] on div "Ixly Verbaal Bij het oplossen van Analogieën moet je een relatie tussen twee wo…" at bounding box center [270, 146] width 531 height 46
click at [132, 192] on h4 "Ixly Figurenreeksen" at bounding box center [270, 193] width 363 height 15
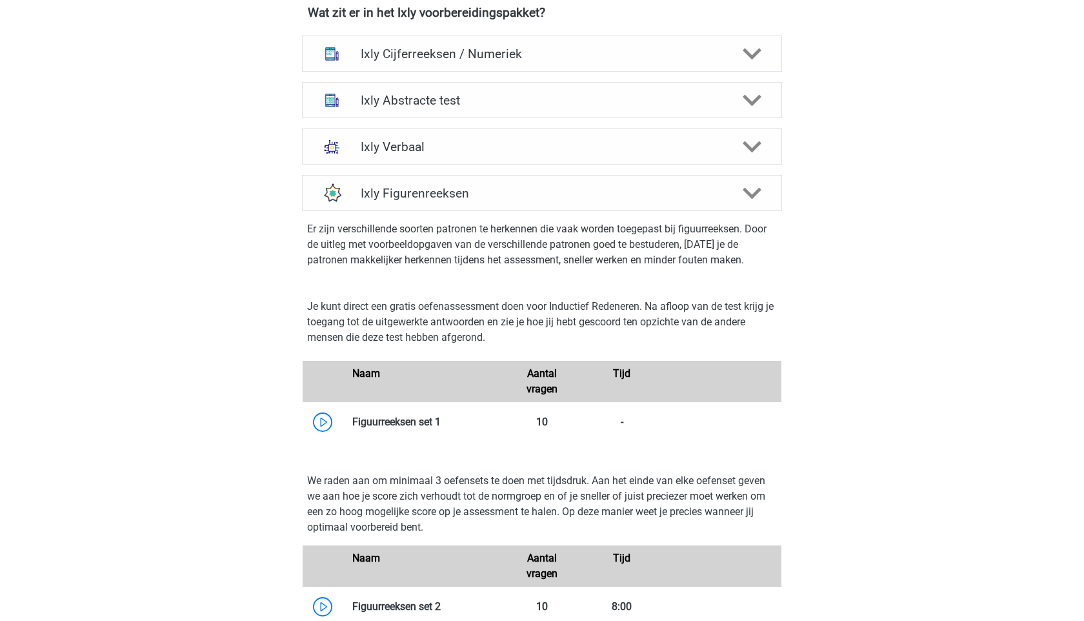
scroll to position [525, 0]
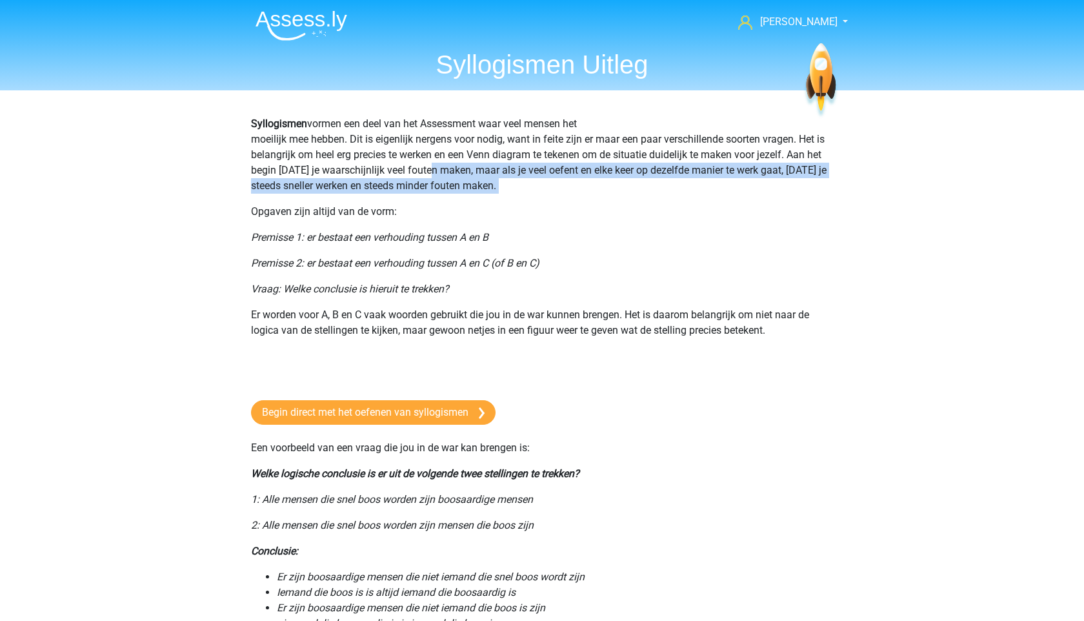
drag, startPoint x: 476, startPoint y: 198, endPoint x: 401, endPoint y: 167, distance: 80.4
click at [401, 167] on p "Syllogismen vormen een deel van het Assessment waar veel mensen het moeilijk me…" at bounding box center [542, 154] width 582 height 77
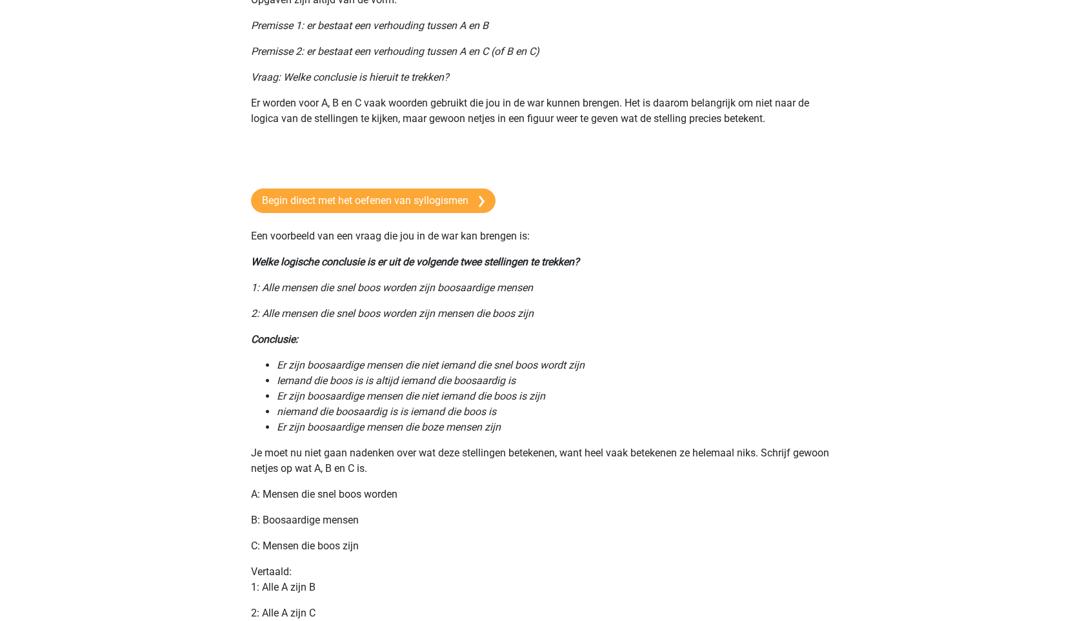
scroll to position [213, 0]
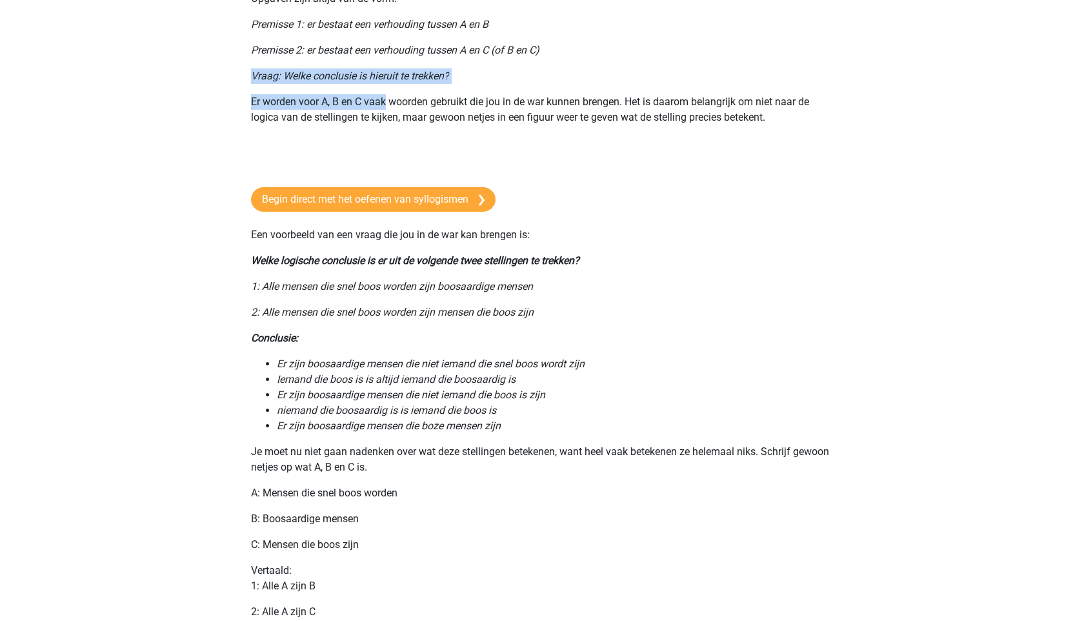
drag, startPoint x: 183, startPoint y: 66, endPoint x: 412, endPoint y: 101, distance: 232.3
click at [412, 101] on p "Er worden voor A, B en C vaak woorden gebruikt die jou in de war kunnen brengen…" at bounding box center [542, 109] width 582 height 31
drag, startPoint x: 248, startPoint y: 241, endPoint x: 376, endPoint y: 247, distance: 127.9
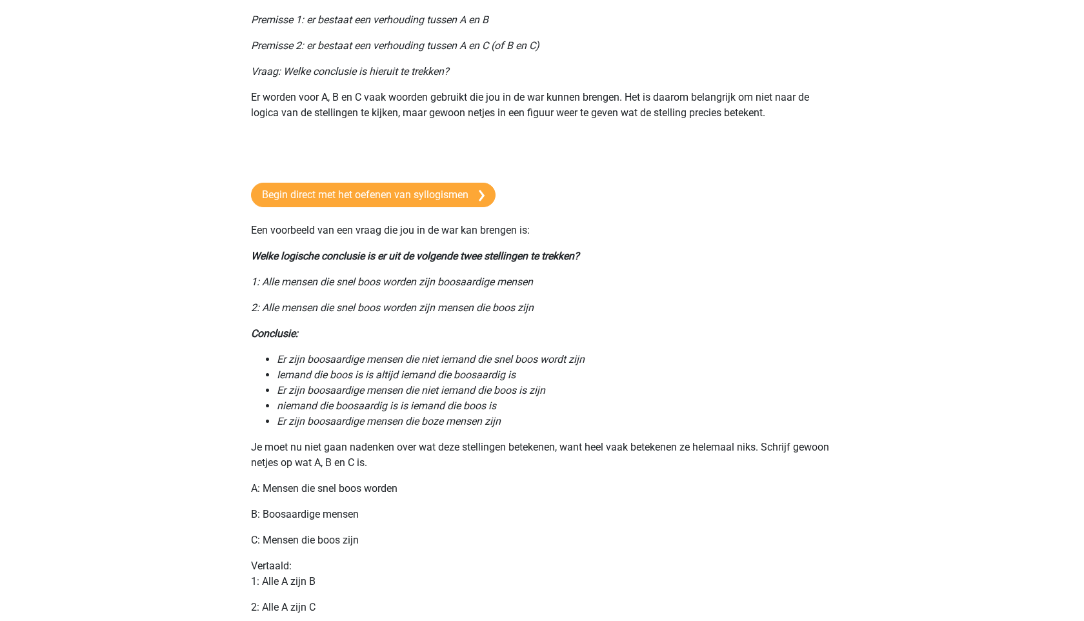
scroll to position [221, 0]
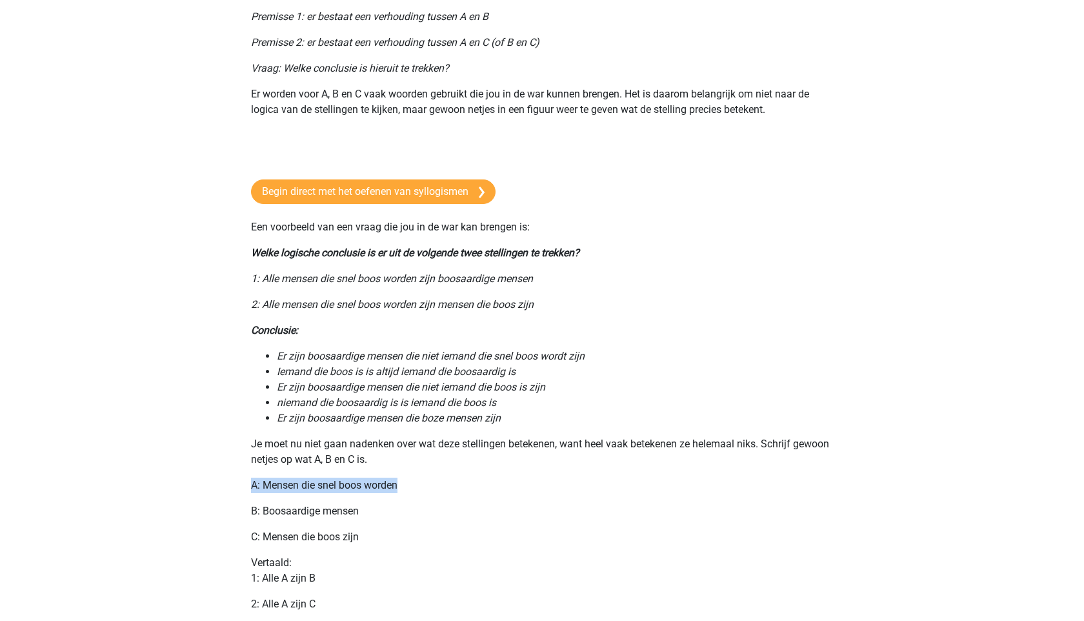
drag, startPoint x: 401, startPoint y: 481, endPoint x: 401, endPoint y: 471, distance: 10.3
drag, startPoint x: 412, startPoint y: 463, endPoint x: 239, endPoint y: 452, distance: 173.9
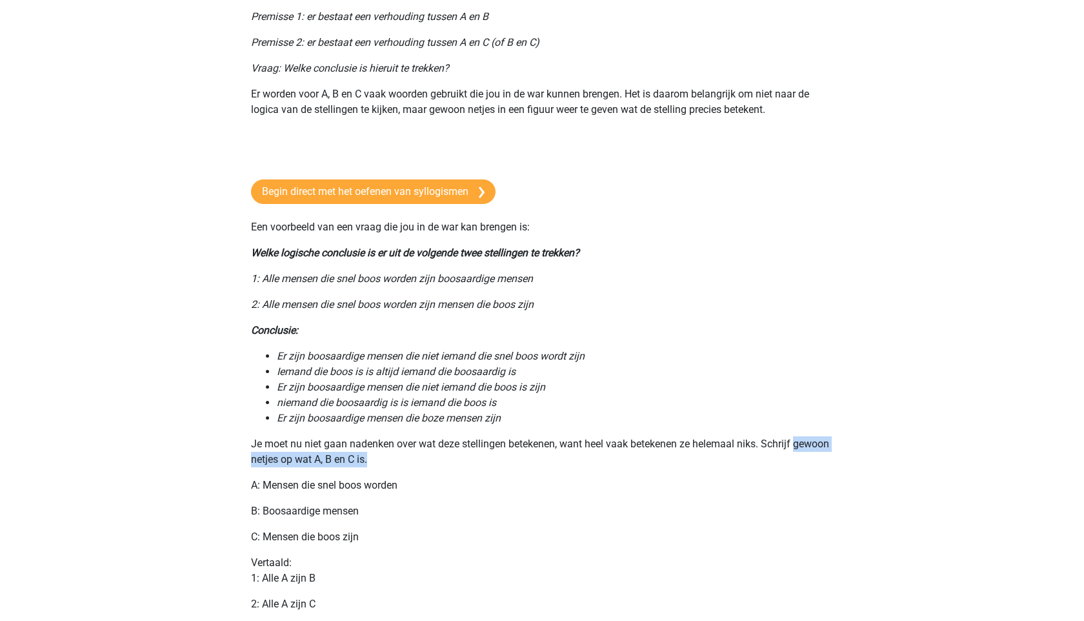
drag, startPoint x: 227, startPoint y: 450, endPoint x: 343, endPoint y: 453, distance: 116.2
click at [342, 453] on p "Je moet nu niet gaan nadenken over wat deze stellingen betekenen, want heel vaa…" at bounding box center [542, 451] width 582 height 31
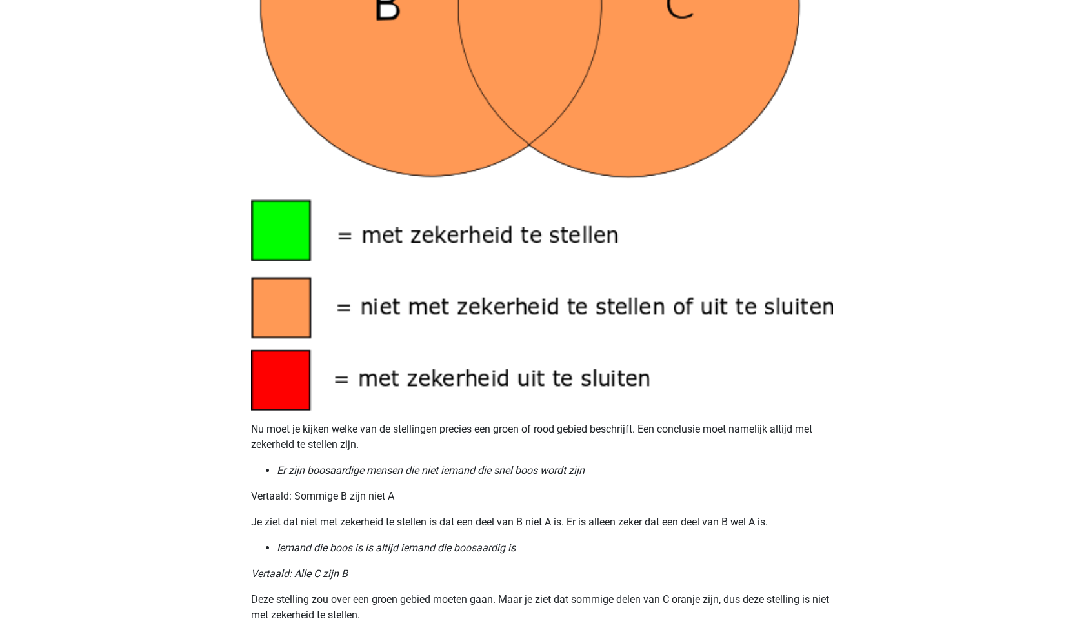
scroll to position [1105, 0]
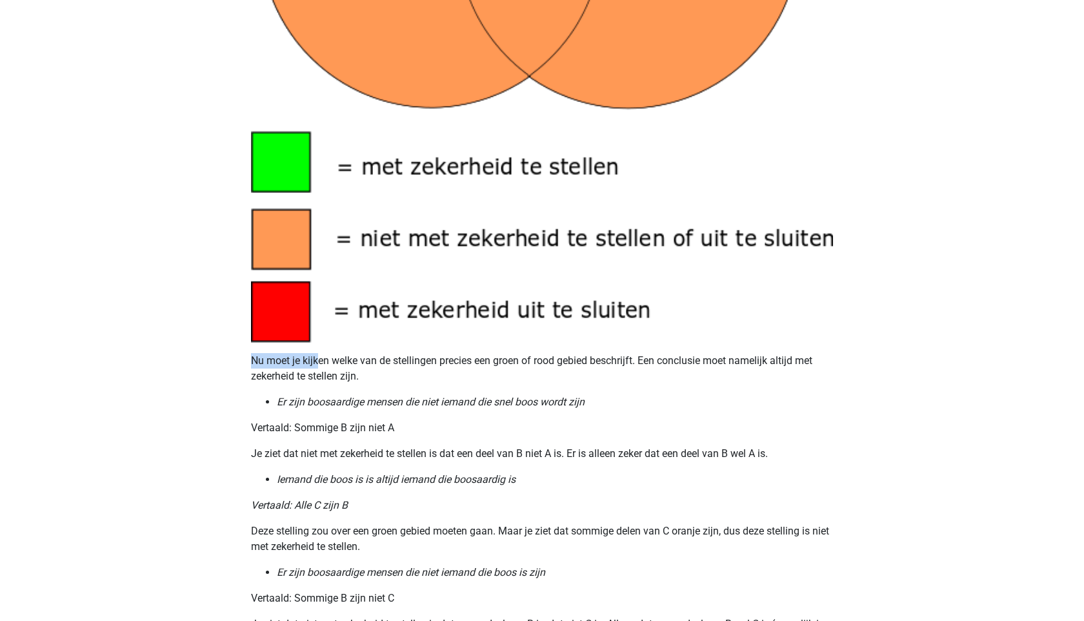
drag, startPoint x: 245, startPoint y: 355, endPoint x: 364, endPoint y: 368, distance: 119.5
click at [364, 368] on p "Nu moet je kijken welke van de stellingen precies een groen of rood gebied besc…" at bounding box center [542, 368] width 582 height 31
drag, startPoint x: 364, startPoint y: 368, endPoint x: 283, endPoint y: 365, distance: 80.7
click at [283, 365] on p "Nu moet je kijken welke van de stellingen precies een groen of rood gebied besc…" at bounding box center [542, 368] width 582 height 31
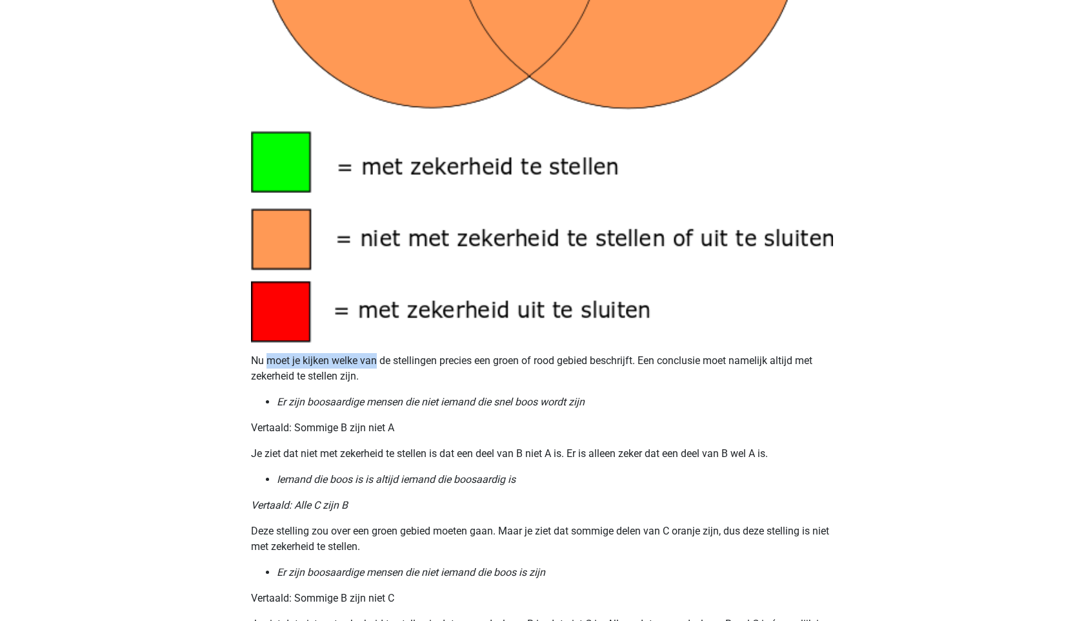
click at [283, 365] on p "Nu moet je kijken welke van de stellingen precies een groen of rood gebied besc…" at bounding box center [542, 368] width 582 height 31
drag, startPoint x: 245, startPoint y: 365, endPoint x: 373, endPoint y: 380, distance: 129.3
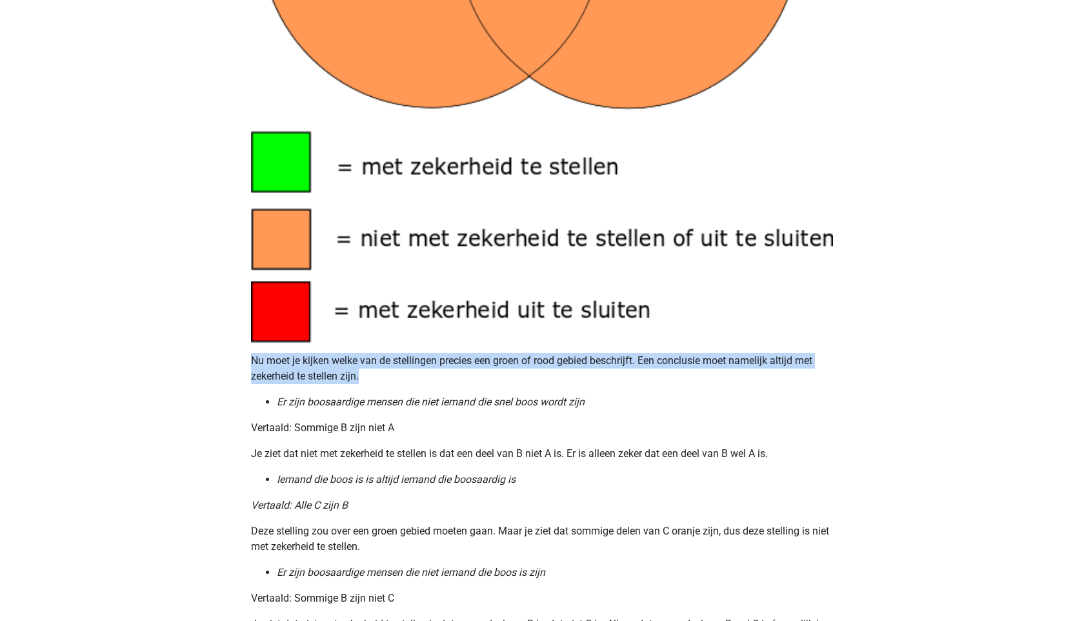
click at [373, 380] on p "Nu moet je kijken welke van de stellingen precies een groen of rood gebied besc…" at bounding box center [542, 368] width 582 height 31
drag, startPoint x: 399, startPoint y: 381, endPoint x: 227, endPoint y: 363, distance: 172.6
click at [227, 363] on div "[PERSON_NAME] [EMAIL_ADDRESS] Nederlands English" at bounding box center [542, 39] width 1084 height 2289
drag, startPoint x: 227, startPoint y: 363, endPoint x: 379, endPoint y: 383, distance: 153.0
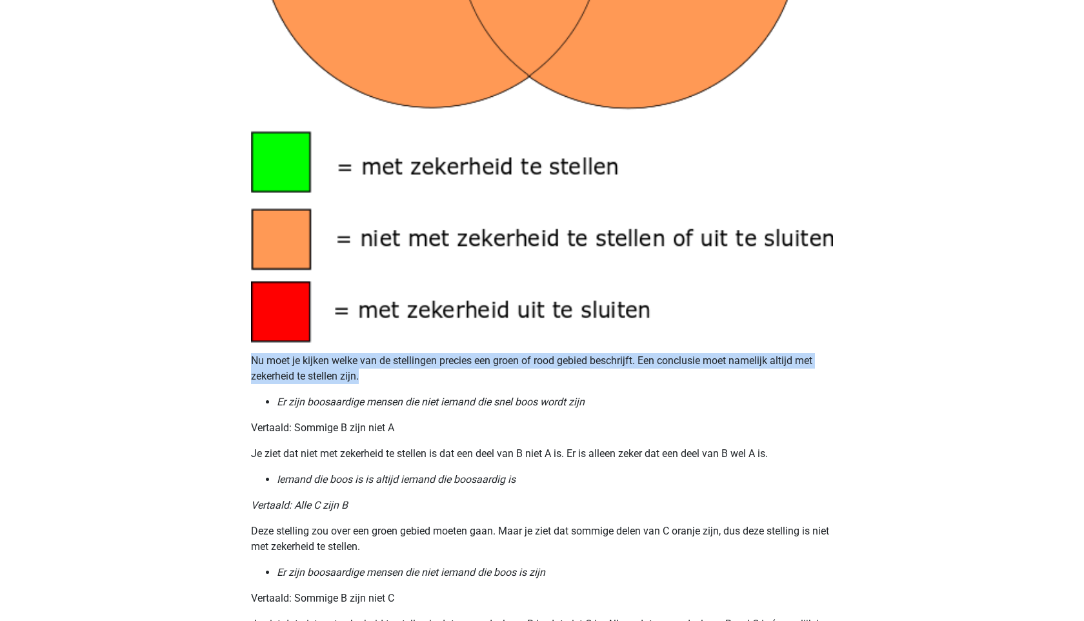
click at [379, 383] on div "[PERSON_NAME] [EMAIL_ADDRESS] Nederlands English" at bounding box center [542, 39] width 1084 height 2289
click at [379, 383] on p "Nu moet je kijken welke van de stellingen precies een groen of rood gebied besc…" at bounding box center [542, 368] width 582 height 31
drag, startPoint x: 379, startPoint y: 383, endPoint x: 254, endPoint y: 356, distance: 128.1
click at [254, 356] on p "Nu moet je kijken welke van de stellingen precies een groen of rood gebied besc…" at bounding box center [542, 368] width 582 height 31
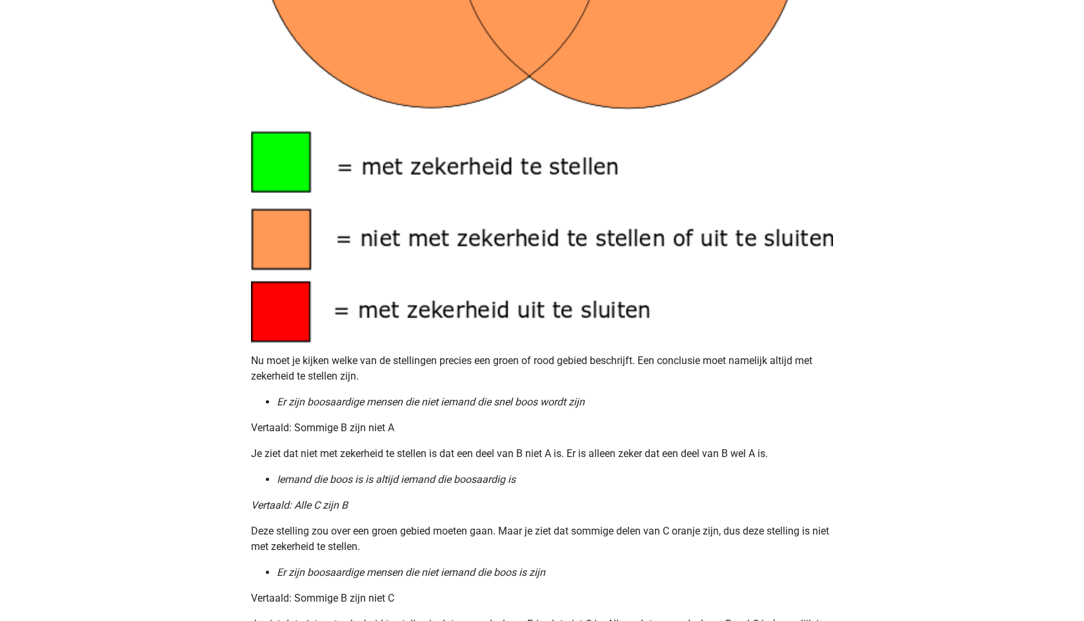
click at [254, 356] on p "Nu moet je kijken welke van de stellingen precies een groen of rood gebied besc…" at bounding box center [542, 368] width 582 height 31
drag, startPoint x: 254, startPoint y: 356, endPoint x: 378, endPoint y: 378, distance: 125.8
click at [378, 378] on p "Nu moet je kijken welke van de stellingen precies een groen of rood gebied besc…" at bounding box center [542, 368] width 582 height 31
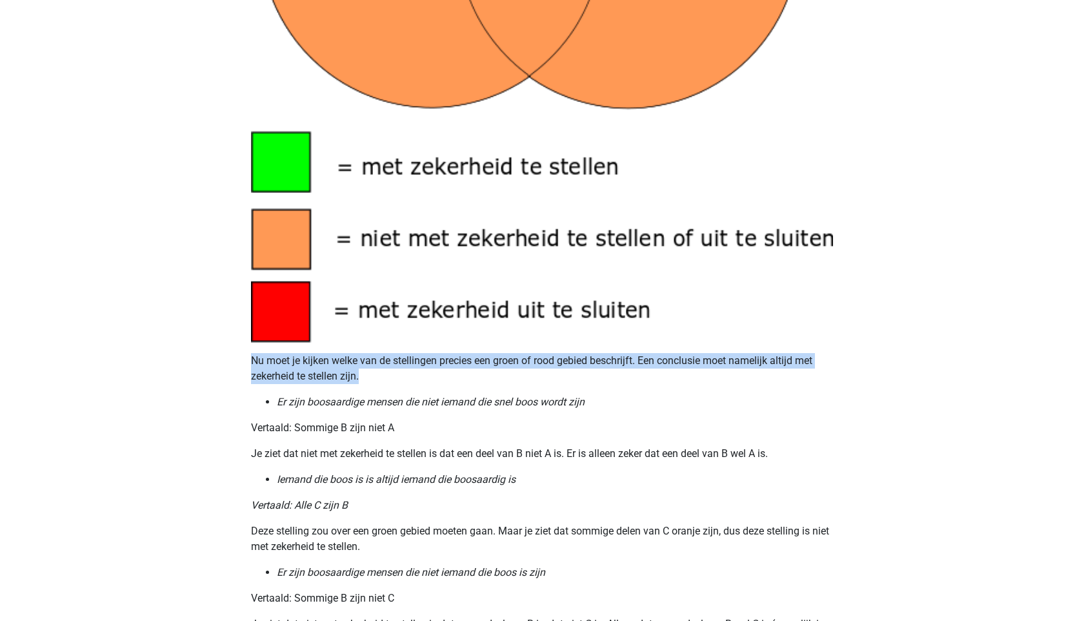
click at [378, 378] on p "Nu moet je kijken welke van de stellingen precies een groen of rood gebied besc…" at bounding box center [542, 368] width 582 height 31
drag, startPoint x: 378, startPoint y: 378, endPoint x: 227, endPoint y: 351, distance: 153.3
click at [227, 351] on div "[PERSON_NAME] [EMAIL_ADDRESS] Nederlands English" at bounding box center [542, 39] width 1084 height 2289
drag, startPoint x: 227, startPoint y: 351, endPoint x: 393, endPoint y: 387, distance: 170.3
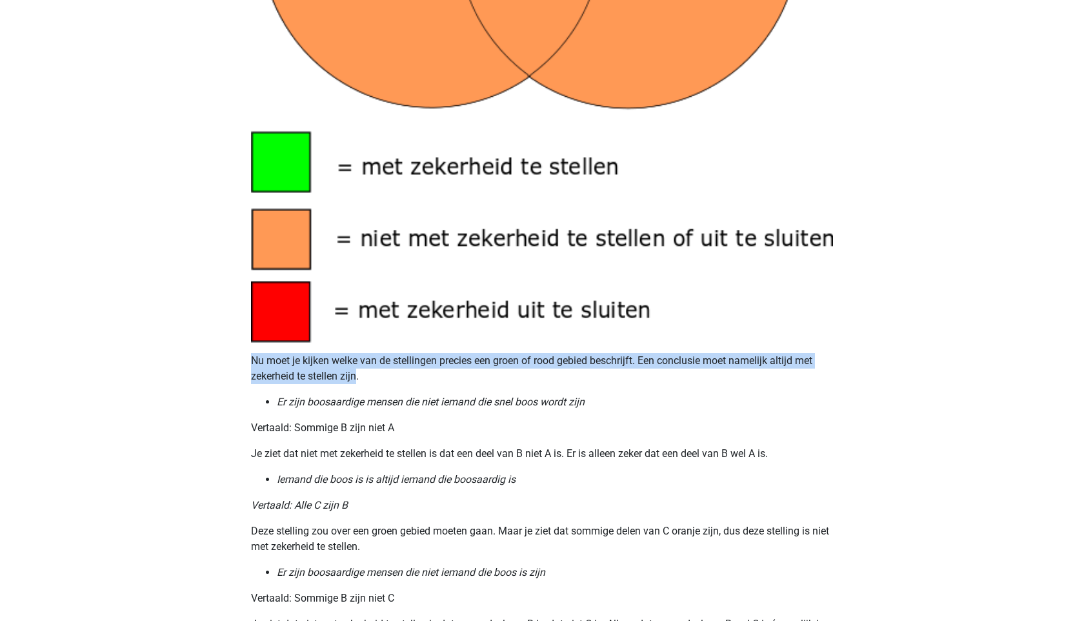
click at [393, 387] on div "[PERSON_NAME] [EMAIL_ADDRESS] Nederlands English" at bounding box center [542, 39] width 1084 height 2289
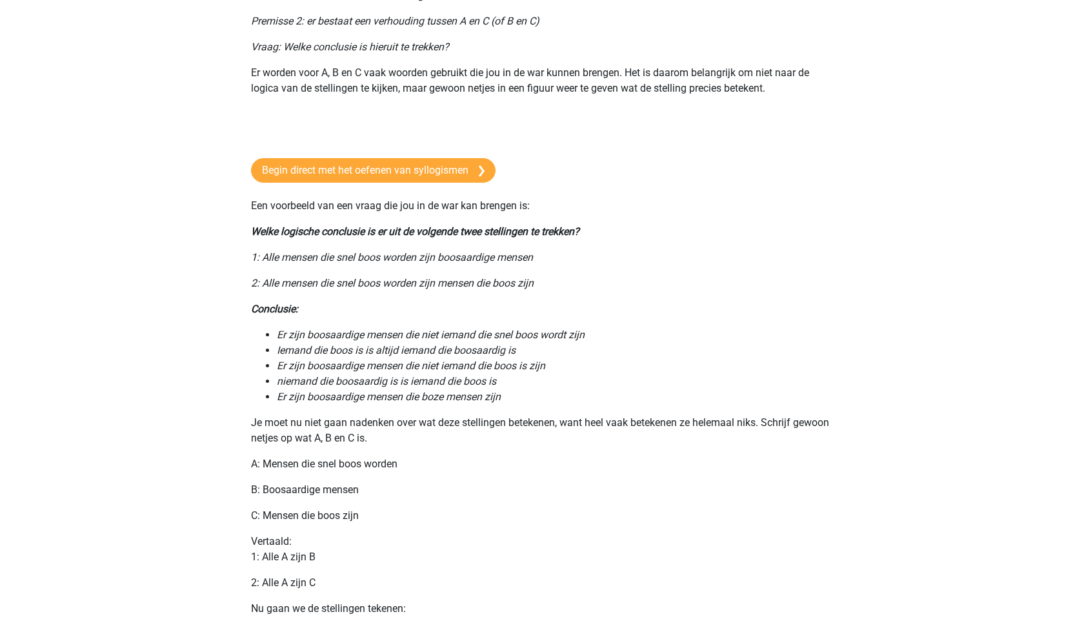
scroll to position [179, 0]
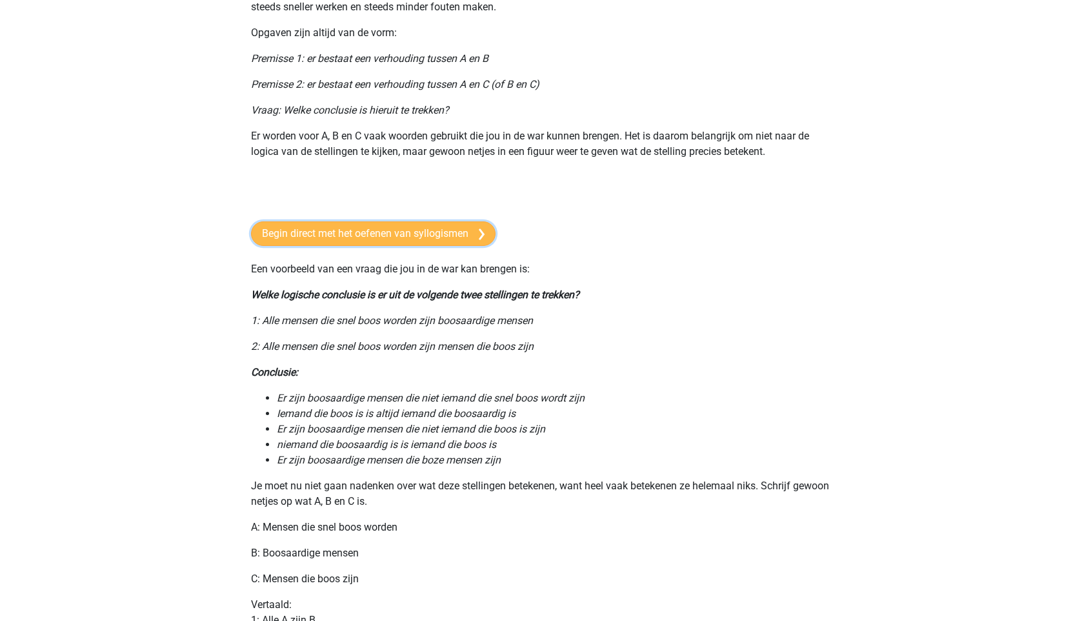
click at [444, 239] on link "Begin direct met het oefenen van syllogismen" at bounding box center [373, 233] width 245 height 25
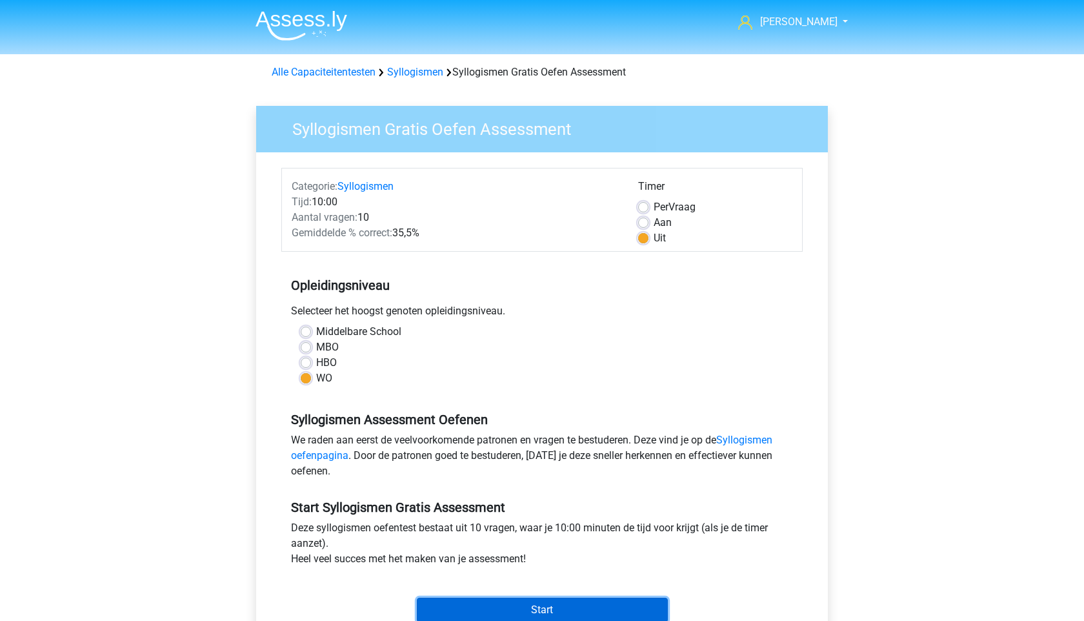
click at [541, 610] on input "Start" at bounding box center [542, 610] width 251 height 25
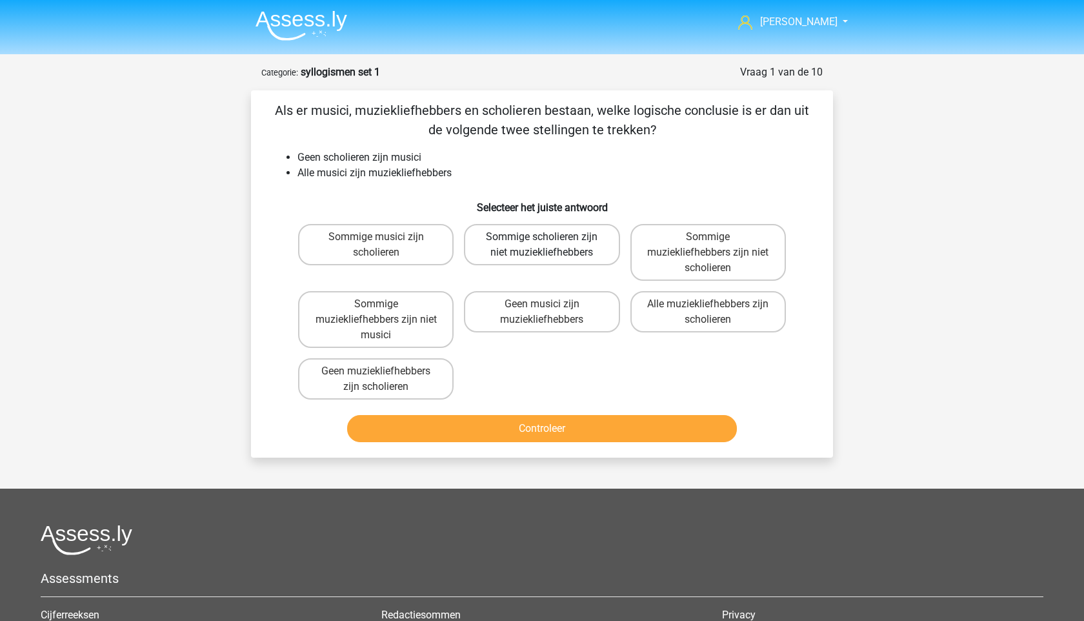
click at [498, 248] on label "Sommige scholieren zijn niet muziekliefhebbers" at bounding box center [542, 244] width 156 height 41
click at [542, 245] on input "Sommige scholieren zijn niet muziekliefhebbers" at bounding box center [546, 241] width 8 height 8
radio input "true"
click at [587, 429] on button "Controleer" at bounding box center [542, 428] width 390 height 27
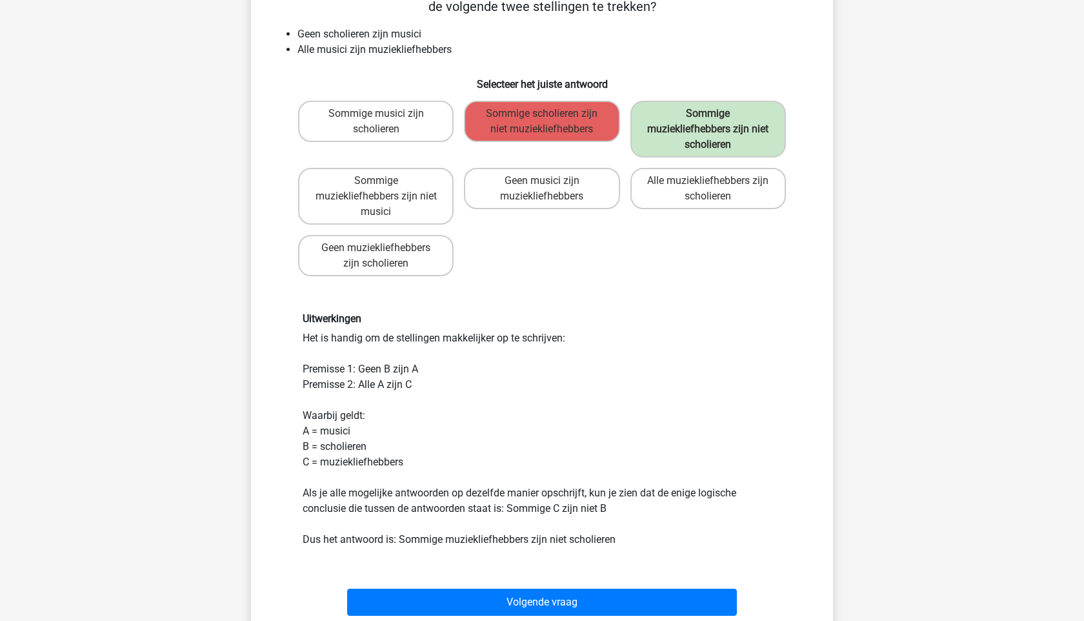
scroll to position [127, 0]
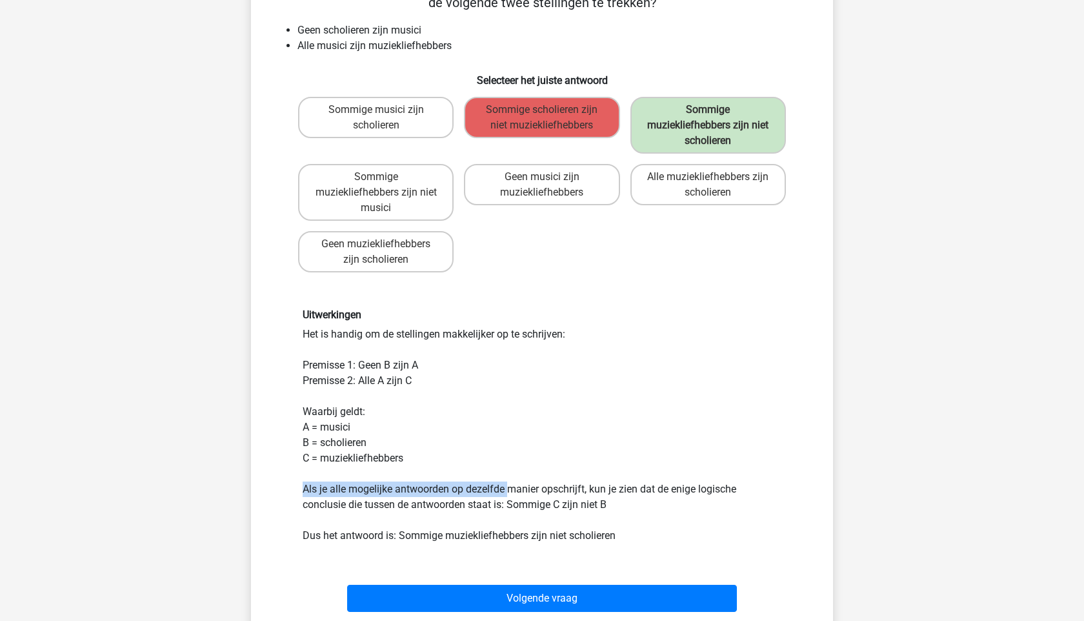
drag, startPoint x: 290, startPoint y: 487, endPoint x: 535, endPoint y: 496, distance: 244.8
click at [535, 496] on div "Uitwerkingen Het is handig om de stellingen makkelijker op te schrijven: Premis…" at bounding box center [542, 426] width 541 height 296
click at [535, 496] on div "Uitwerkingen Het is handig om de stellingen makkelijker op te schrijven: Premis…" at bounding box center [542, 425] width 498 height 234
click at [620, 518] on div "Uitwerkingen Het is handig om de stellingen makkelijker op te schrijven: Premis…" at bounding box center [542, 425] width 498 height 234
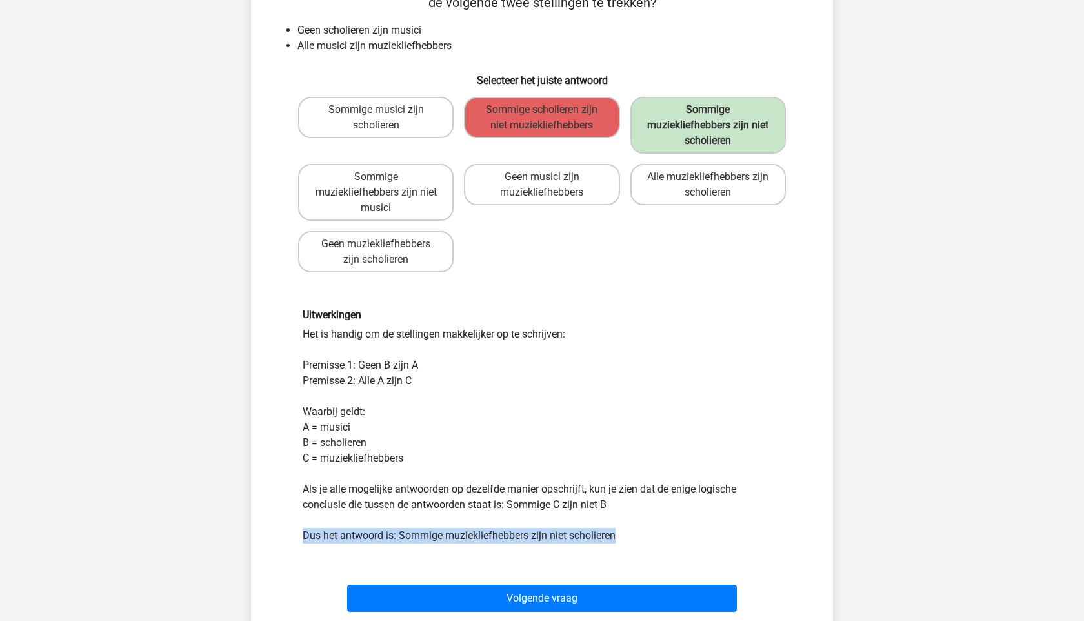
drag, startPoint x: 620, startPoint y: 537, endPoint x: 289, endPoint y: 536, distance: 331.1
click at [289, 536] on div "Uitwerkingen Het is handig om de stellingen makkelijker op te schrijven: Premis…" at bounding box center [542, 426] width 541 height 296
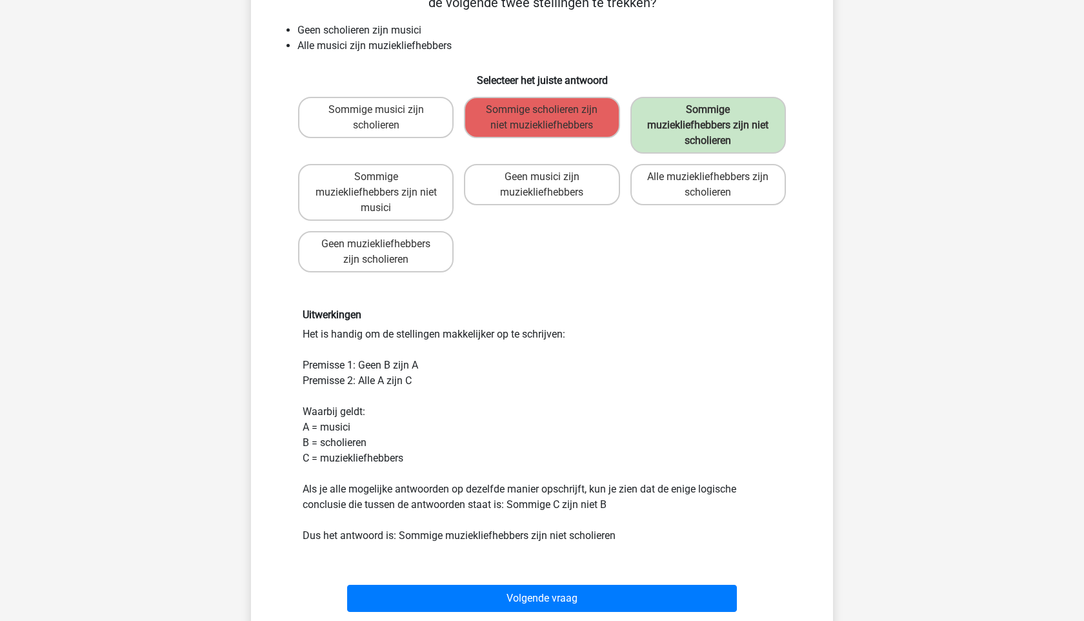
click at [316, 341] on div "Uitwerkingen Het is handig om de stellingen makkelijker op te schrijven: Premis…" at bounding box center [542, 425] width 498 height 234
drag, startPoint x: 288, startPoint y: 355, endPoint x: 466, endPoint y: 373, distance: 178.4
click at [466, 373] on div "Uitwerkingen Het is handig om de stellingen makkelijker op te schrijven: Premis…" at bounding box center [542, 426] width 541 height 296
click at [465, 373] on div "Uitwerkingen Het is handig om de stellingen makkelijker op te schrijven: Premis…" at bounding box center [542, 425] width 498 height 234
drag, startPoint x: 428, startPoint y: 385, endPoint x: 308, endPoint y: 378, distance: 120.3
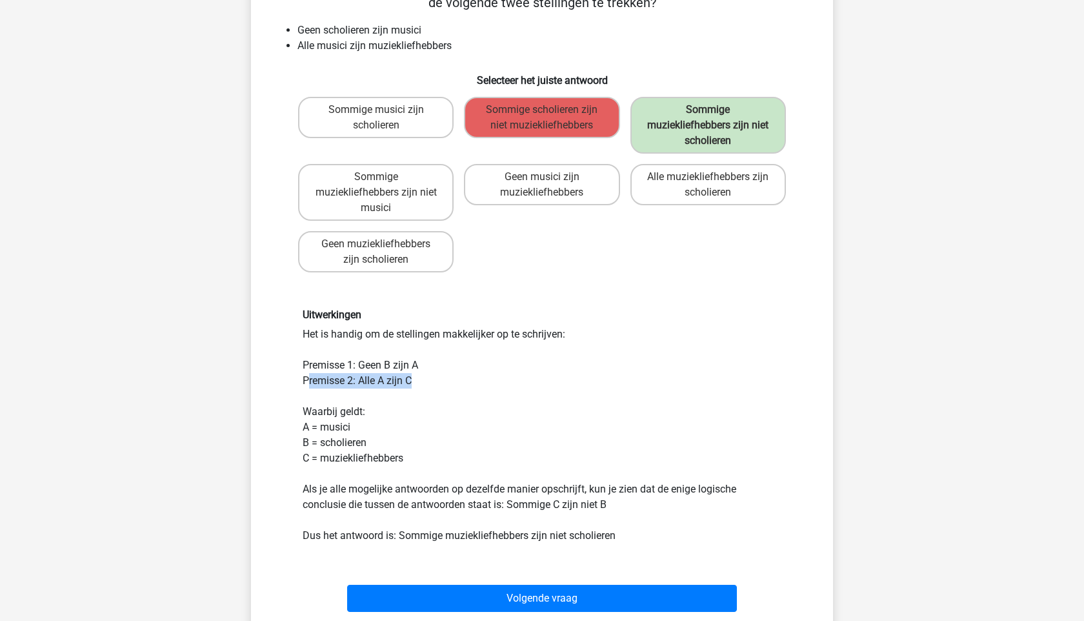
click at [308, 378] on div "Uitwerkingen Het is handig om de stellingen makkelijker op te schrijven: Premis…" at bounding box center [542, 425] width 498 height 234
drag, startPoint x: 308, startPoint y: 378, endPoint x: 420, endPoint y: 385, distance: 112.6
click at [420, 385] on div "Uitwerkingen Het is handig om de stellingen makkelijker op te schrijven: Premis…" at bounding box center [542, 425] width 498 height 234
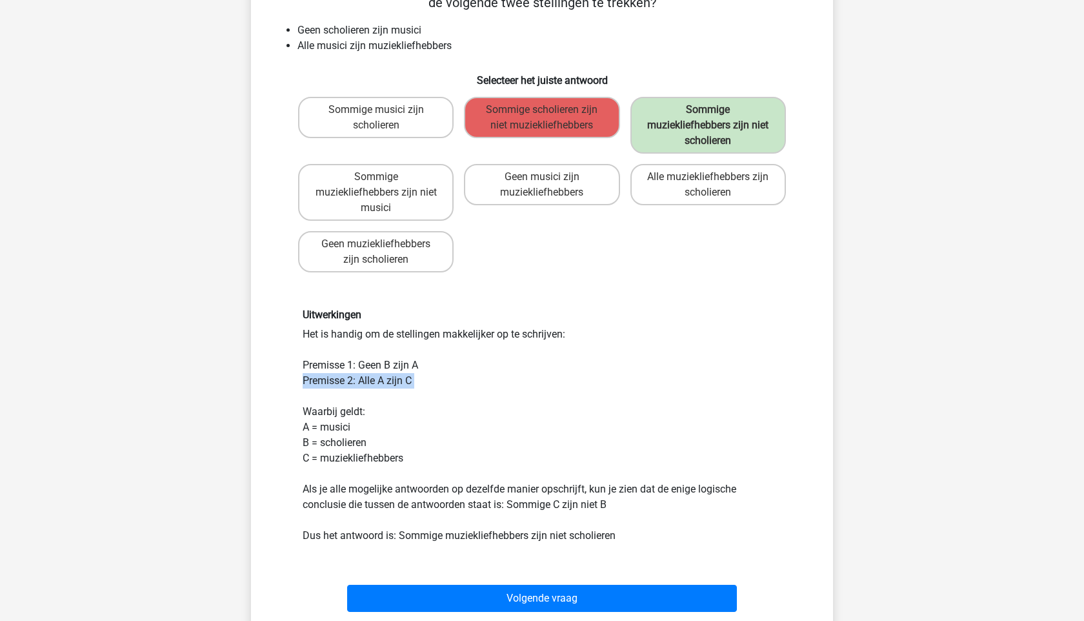
drag, startPoint x: 420, startPoint y: 385, endPoint x: 321, endPoint y: 379, distance: 99.6
click at [403, 385] on div "Uitwerkingen Het is handig om de stellingen makkelijker op te schrijven: Premis…" at bounding box center [542, 425] width 498 height 234
click at [321, 379] on div "Uitwerkingen Het is handig om de stellingen makkelijker op te schrijven: Premis…" at bounding box center [542, 425] width 498 height 234
drag, startPoint x: 310, startPoint y: 373, endPoint x: 416, endPoint y: 390, distance: 107.3
click at [416, 390] on div "Uitwerkingen Het is handig om de stellingen makkelijker op te schrijven: Premis…" at bounding box center [542, 425] width 498 height 234
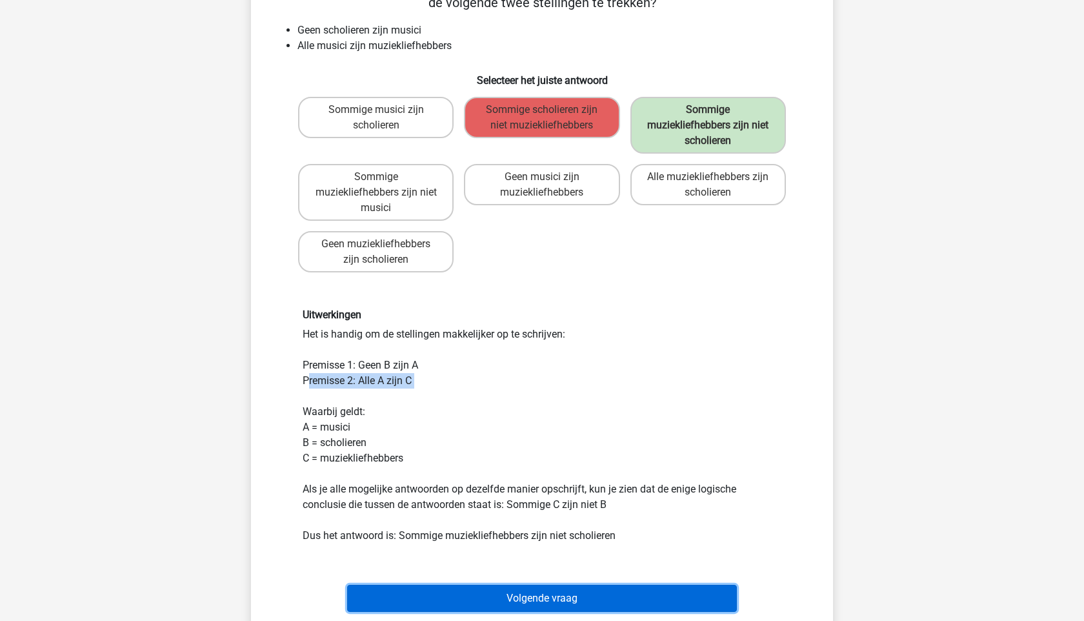
click at [532, 602] on button "Volgende vraag" at bounding box center [542, 598] width 390 height 27
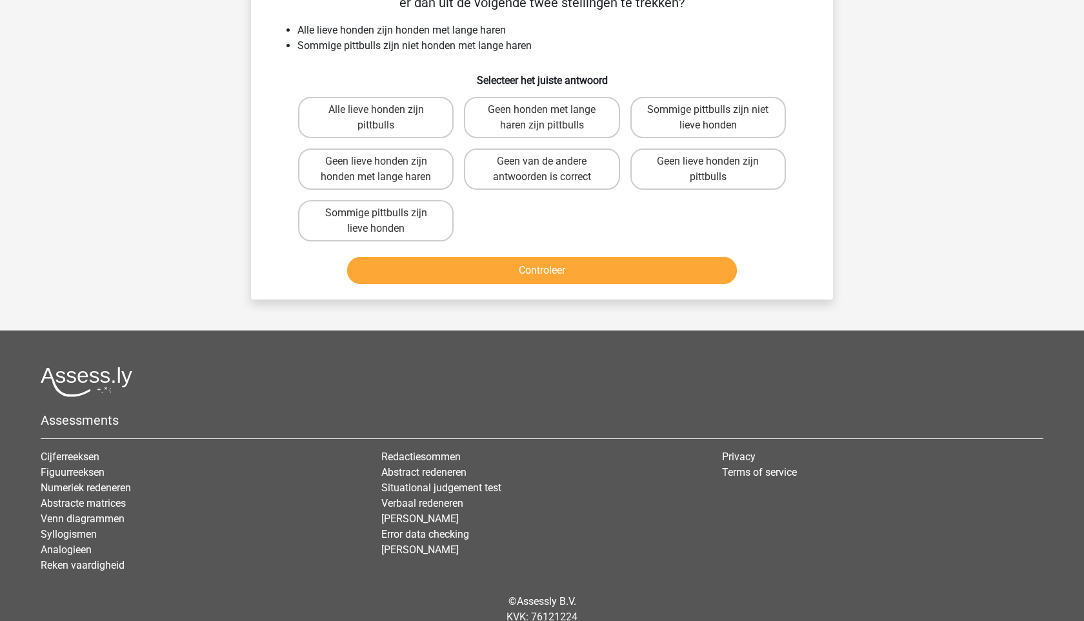
scroll to position [65, 0]
